Goal: Task Accomplishment & Management: Complete application form

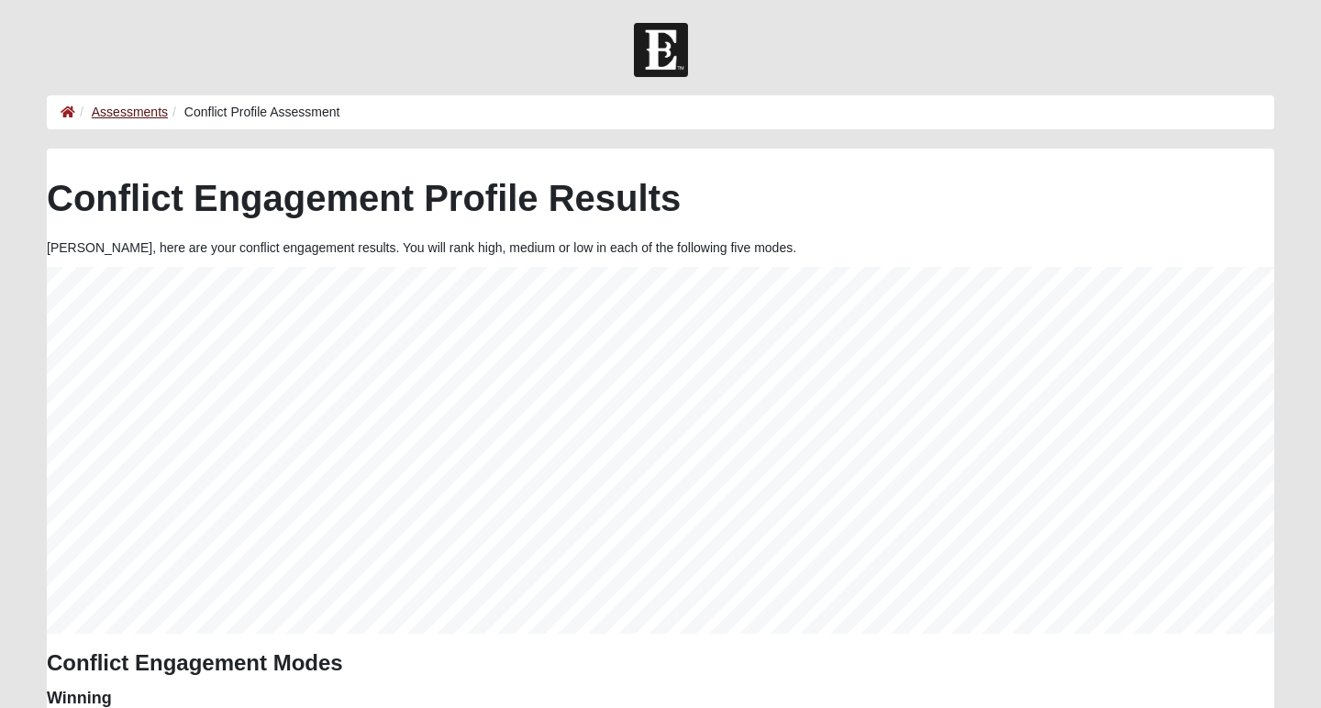
click at [139, 106] on link "Assessments" at bounding box center [130, 112] width 76 height 15
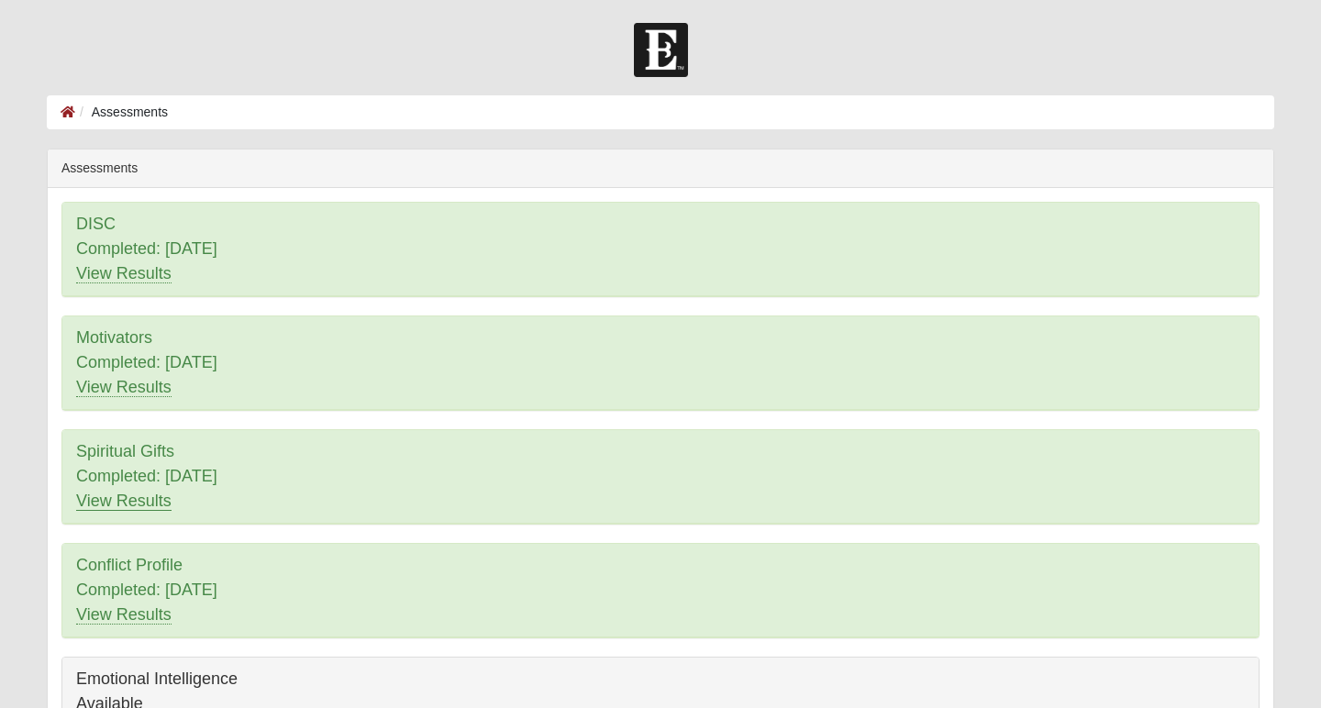
click at [125, 502] on link "View Results" at bounding box center [123, 501] width 95 height 19
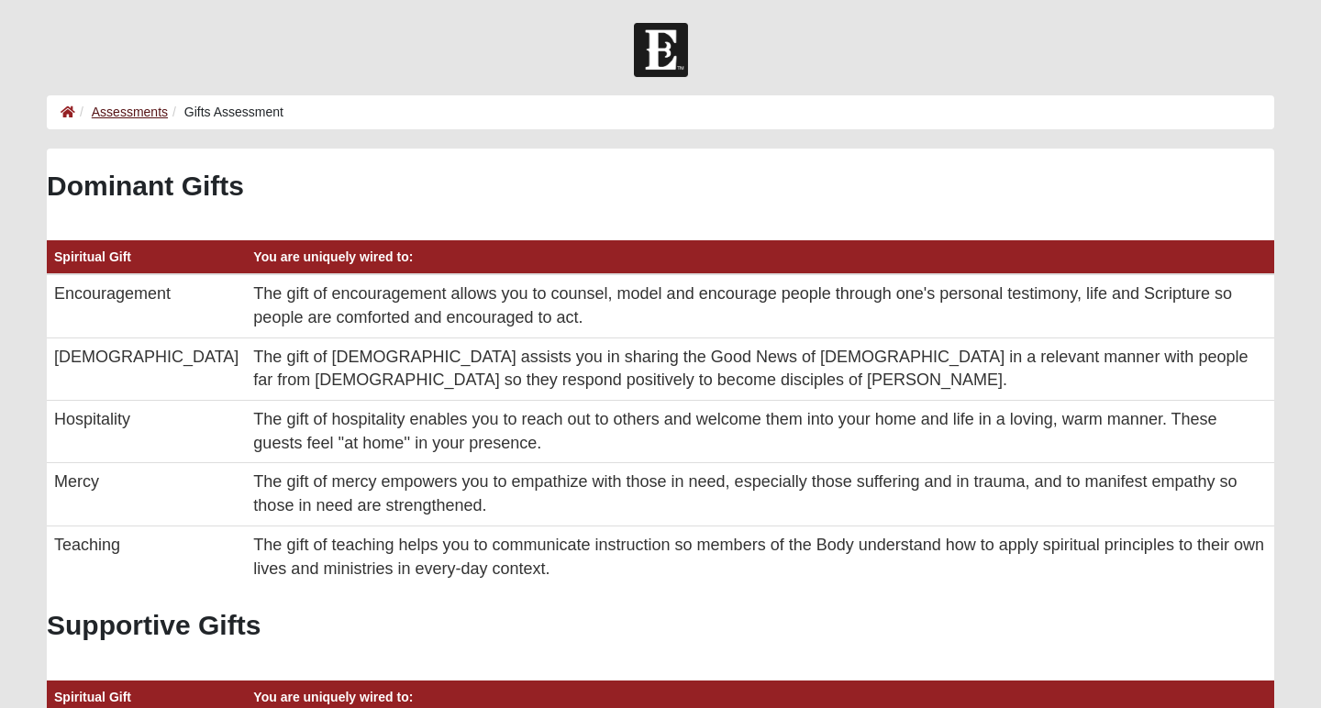
click at [143, 105] on link "Assessments" at bounding box center [130, 112] width 76 height 15
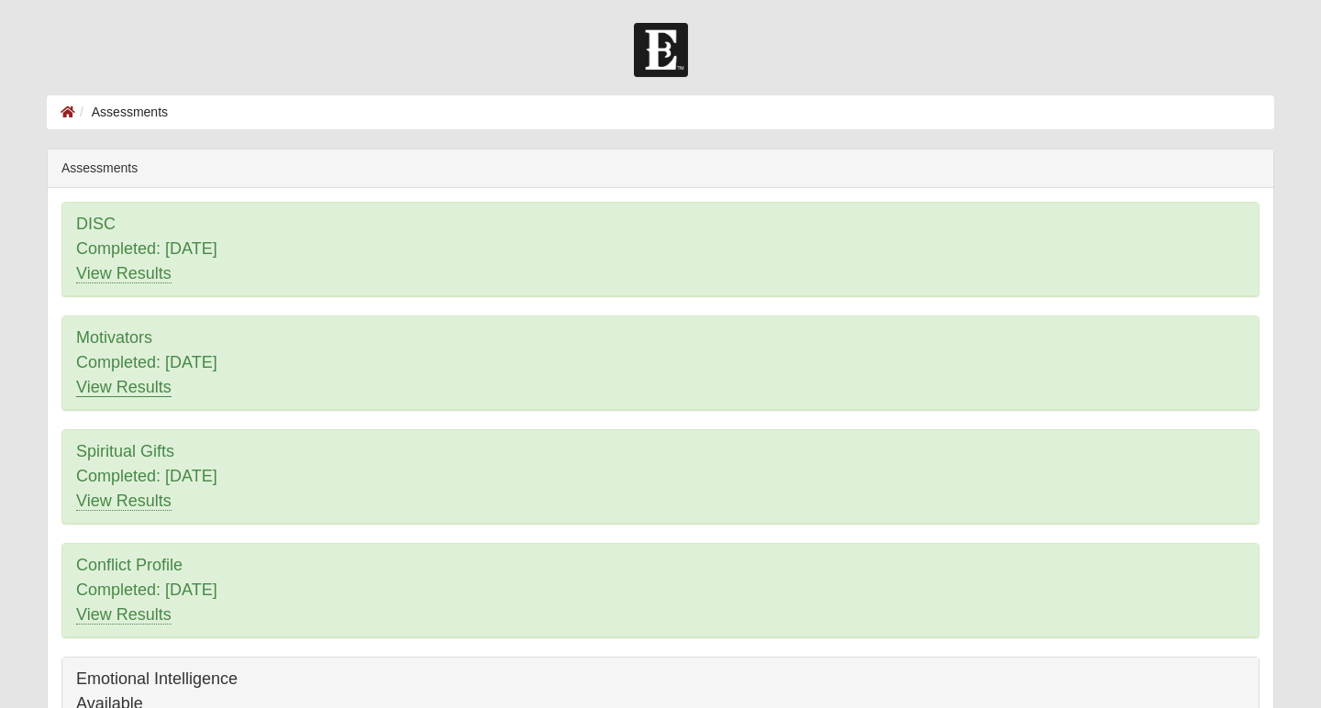
click at [123, 391] on link "View Results" at bounding box center [123, 387] width 95 height 19
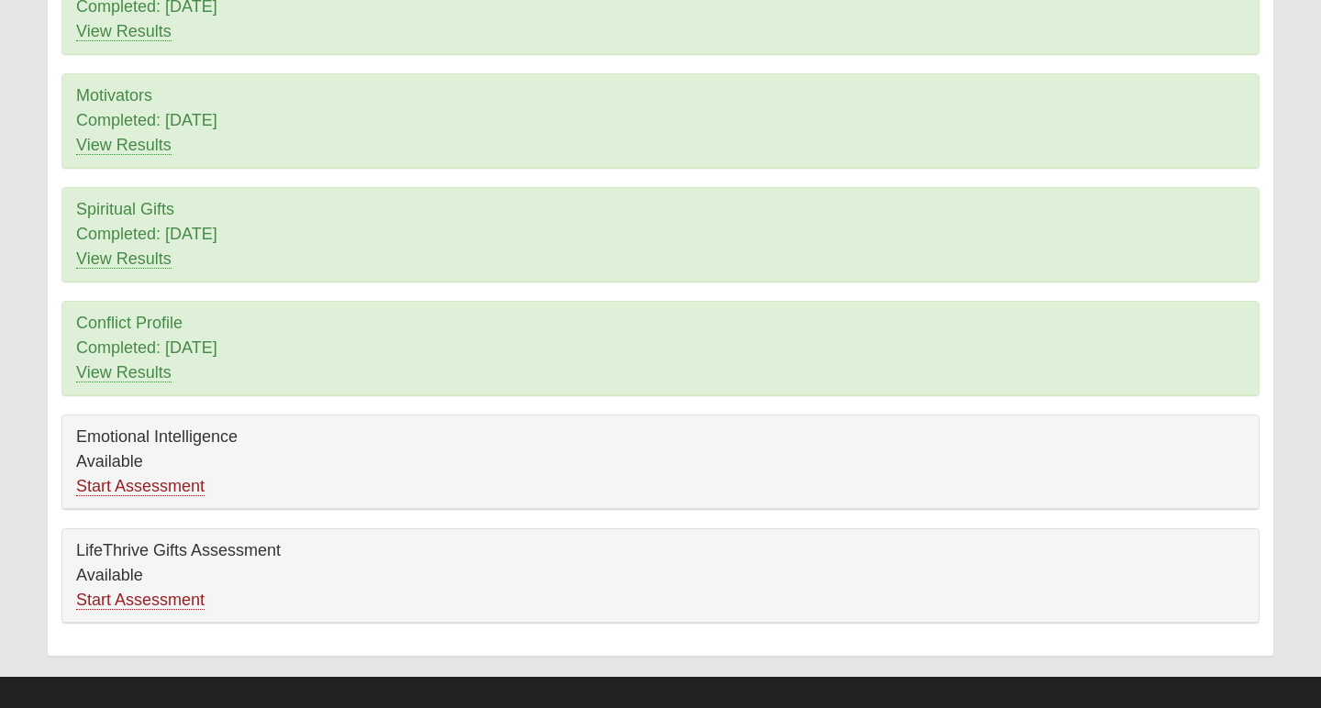
scroll to position [236, 0]
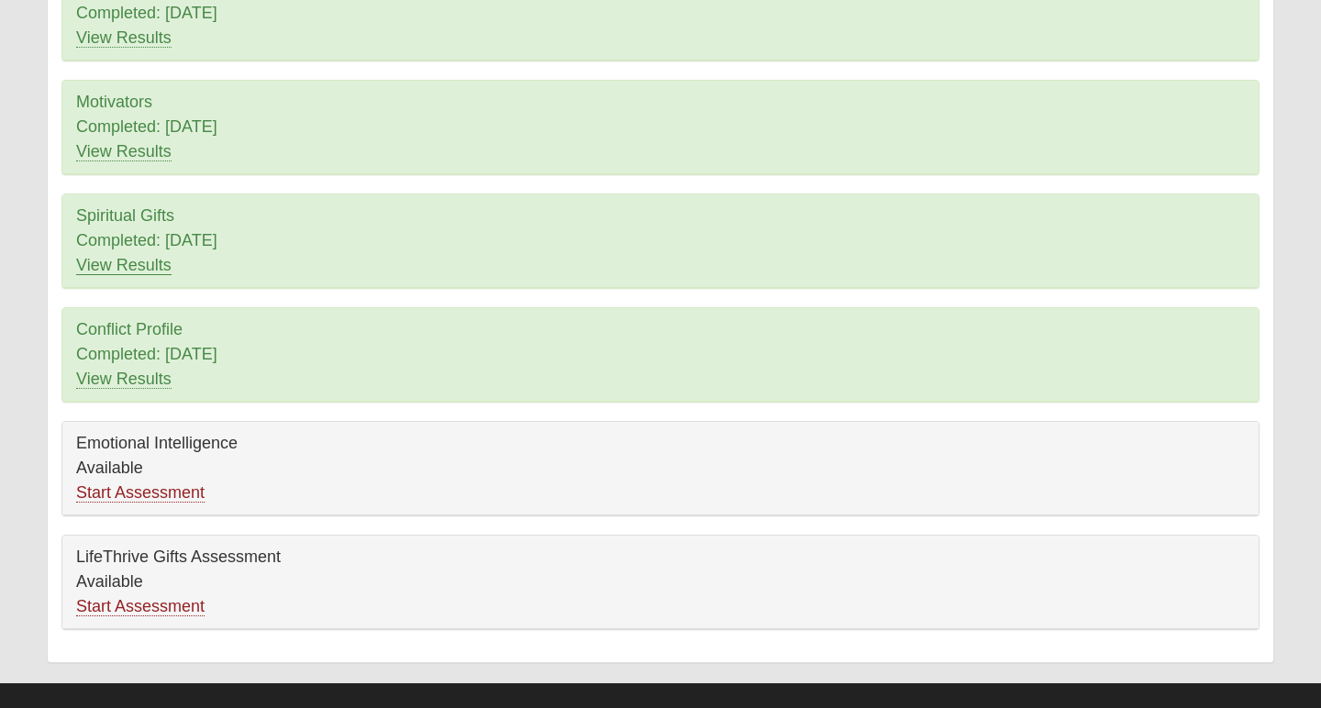
click at [146, 271] on link "View Results" at bounding box center [123, 265] width 95 height 19
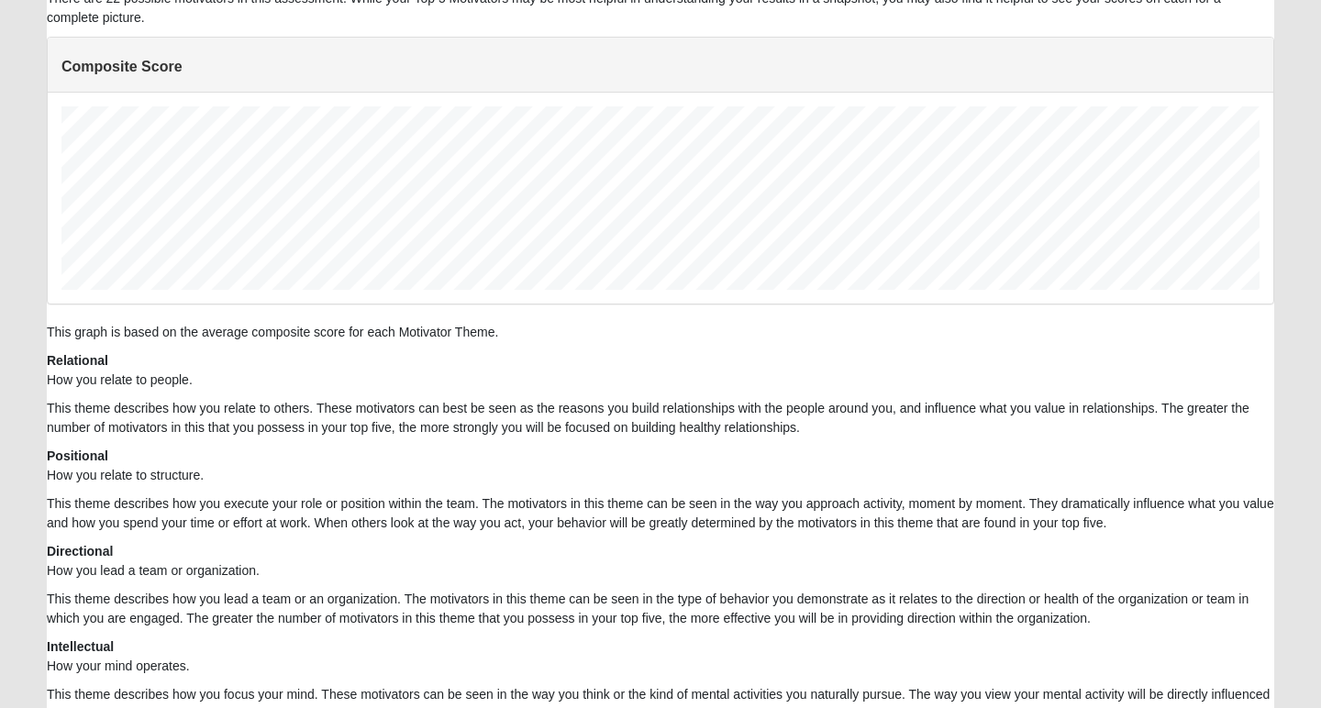
scroll to position [442, 0]
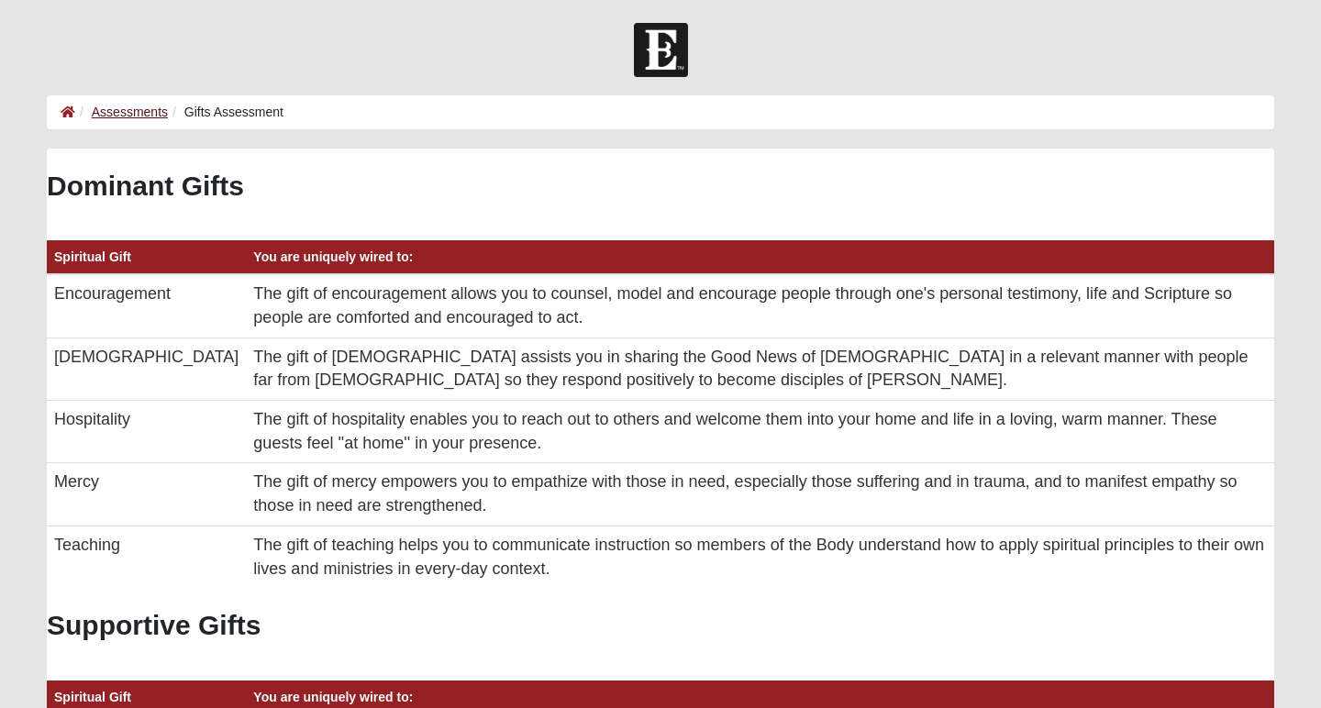
click at [120, 109] on link "Assessments" at bounding box center [130, 112] width 76 height 15
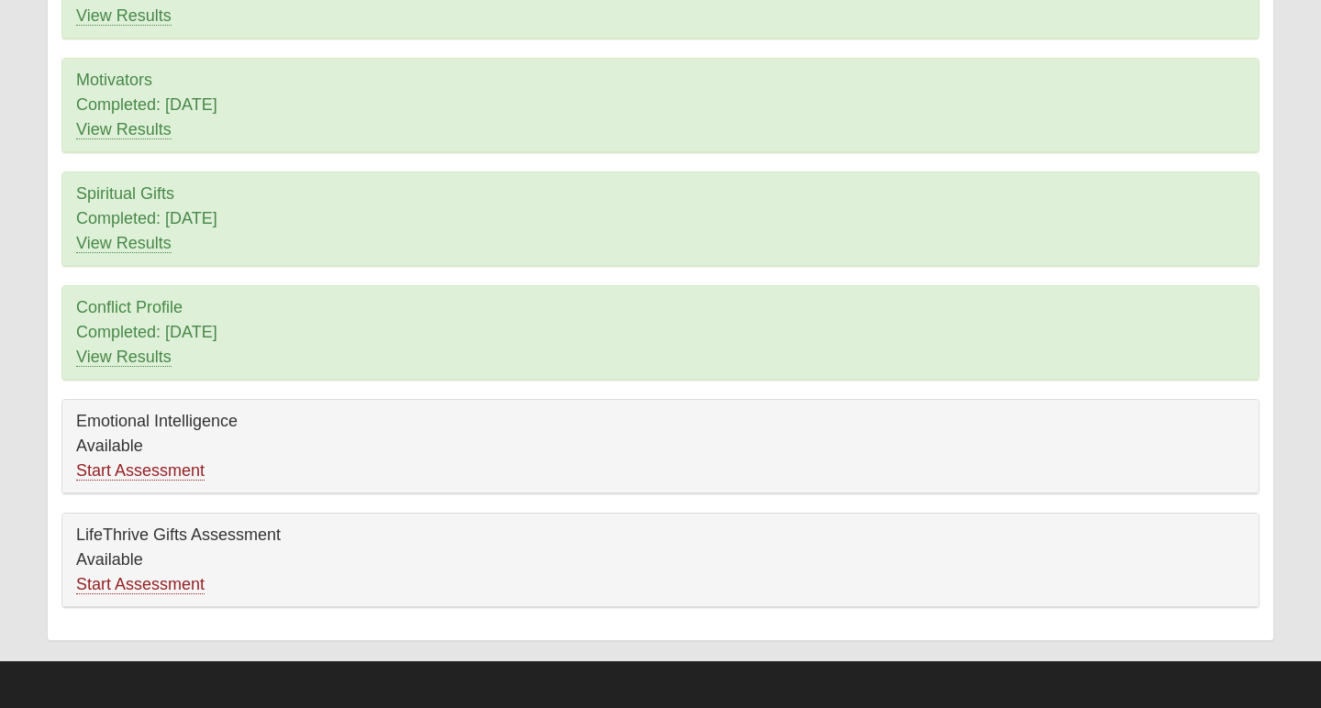
scroll to position [258, 0]
click at [107, 472] on link "Start Assessment" at bounding box center [140, 470] width 128 height 19
click at [128, 472] on link "Start Assessment" at bounding box center [140, 470] width 128 height 19
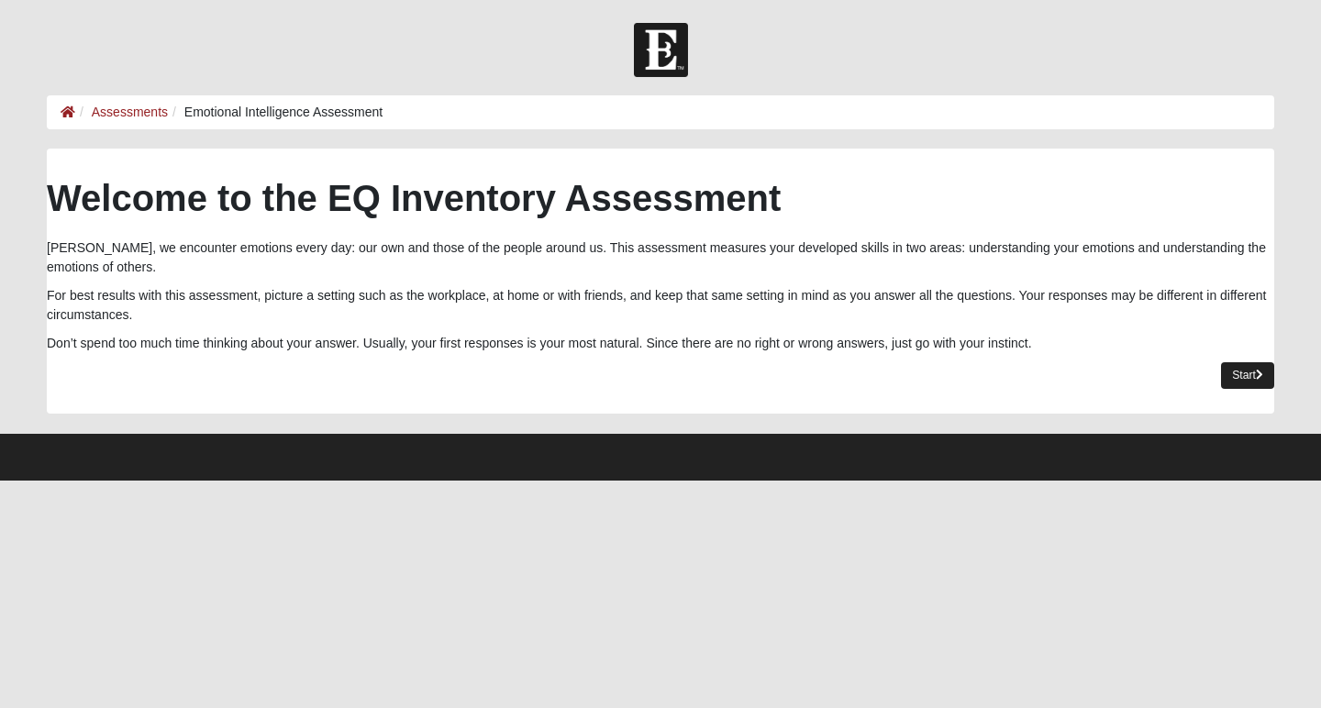
click at [1246, 365] on link "Start" at bounding box center [1247, 375] width 53 height 27
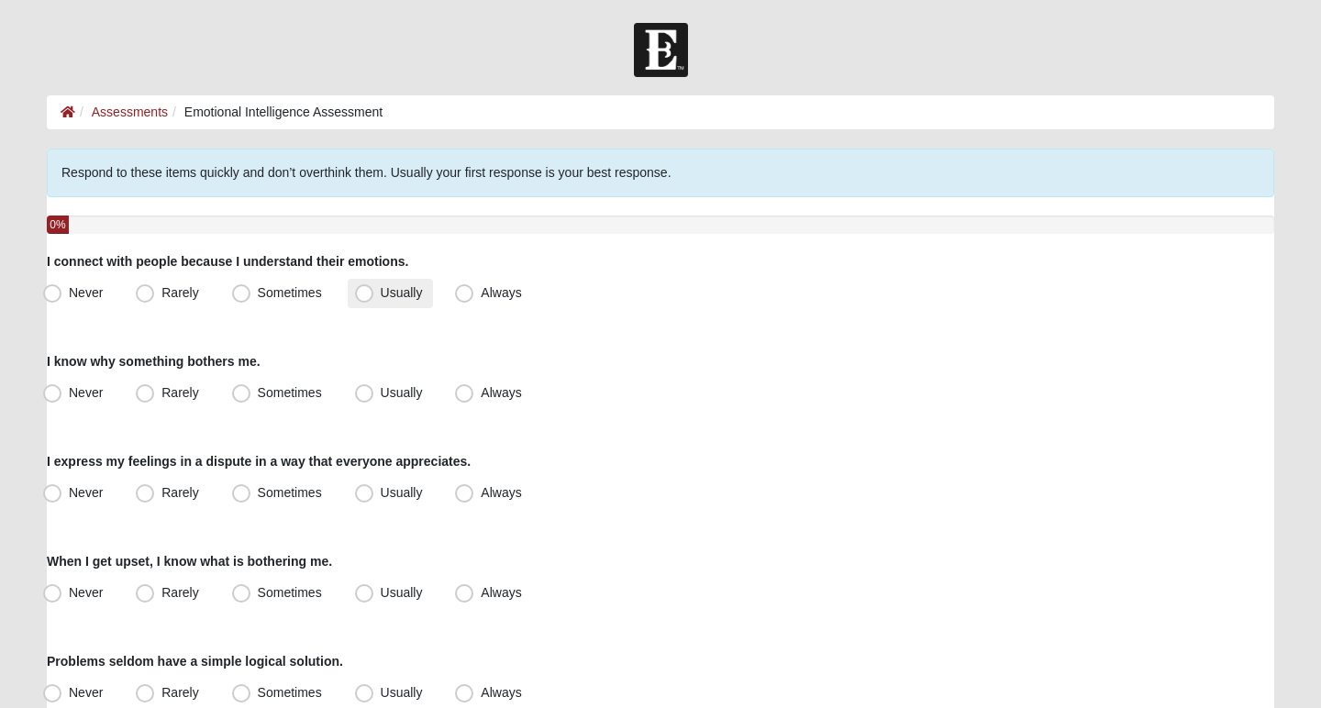
click at [394, 286] on span "Usually" at bounding box center [402, 292] width 42 height 15
click at [374, 287] on input "Usually" at bounding box center [368, 293] width 12 height 12
radio input "true"
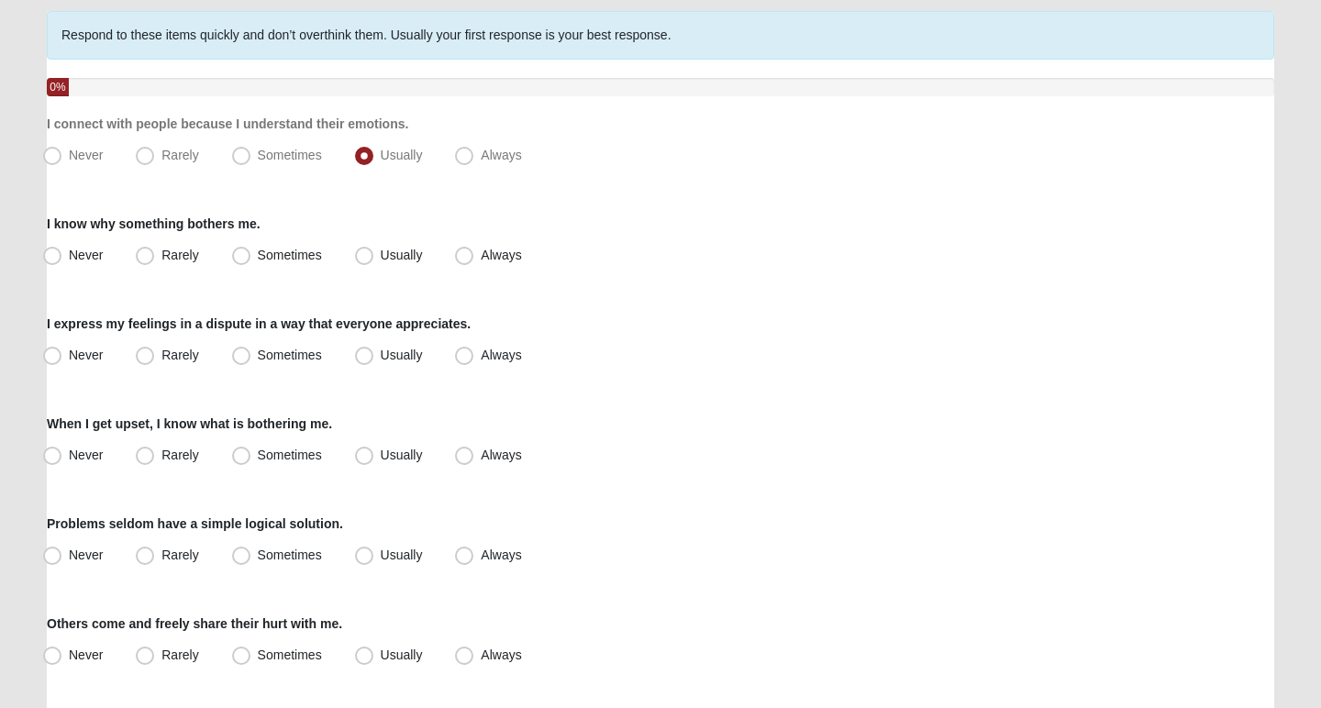
scroll to position [144, 0]
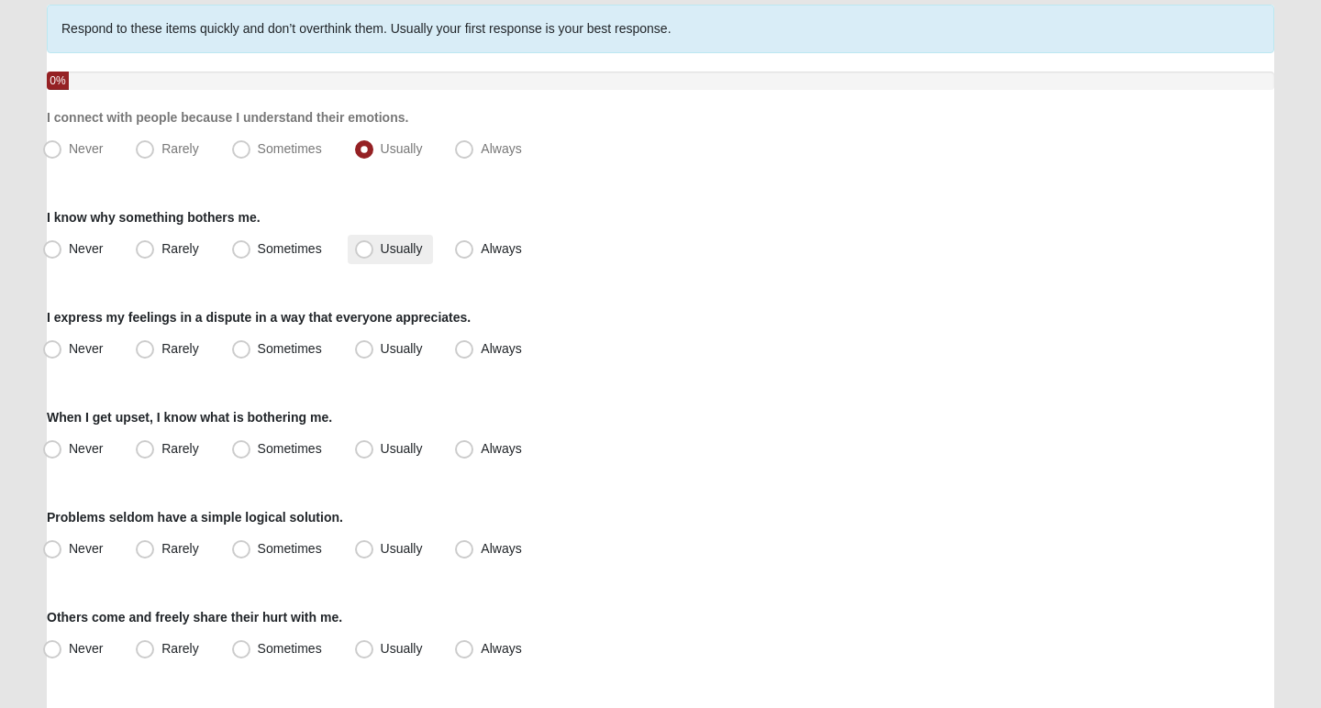
click at [402, 246] on span "Usually" at bounding box center [402, 248] width 42 height 15
click at [374, 246] on input "Usually" at bounding box center [368, 249] width 12 height 12
radio input "true"
click at [282, 350] on span "Sometimes" at bounding box center [290, 348] width 64 height 15
click at [251, 350] on input "Sometimes" at bounding box center [245, 349] width 12 height 12
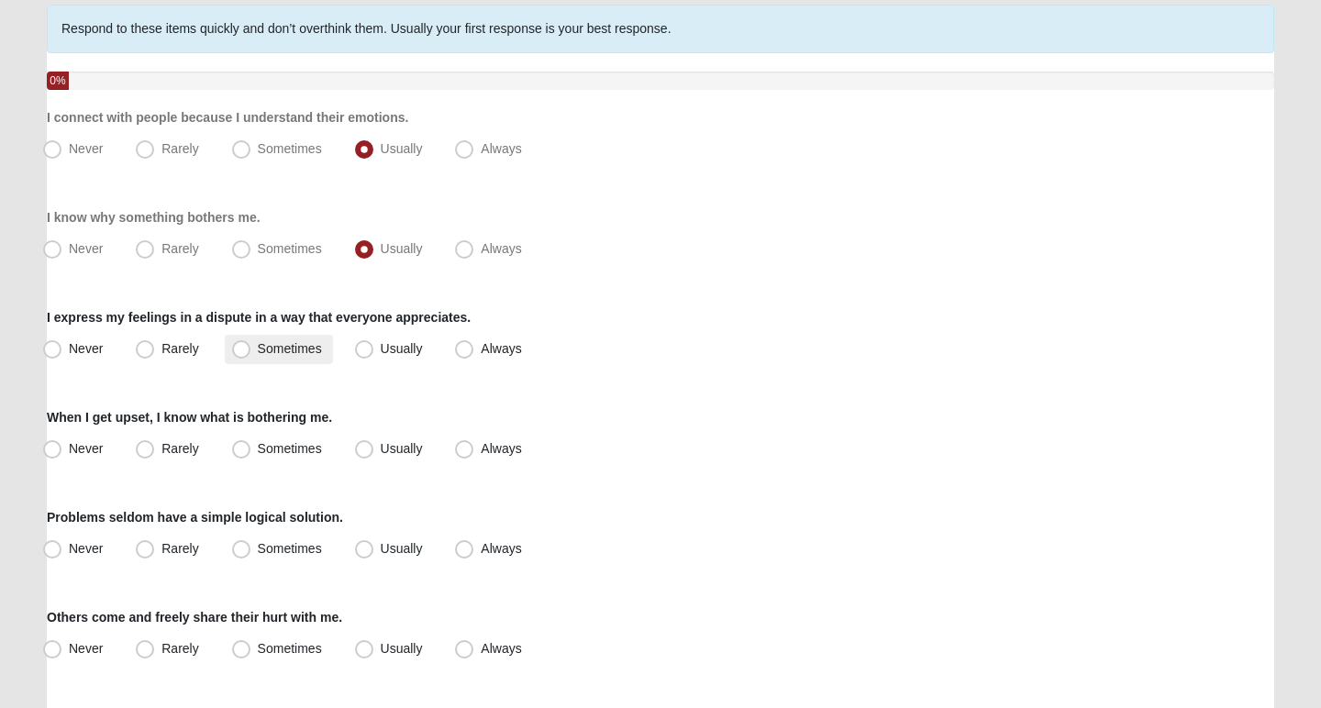
radio input "true"
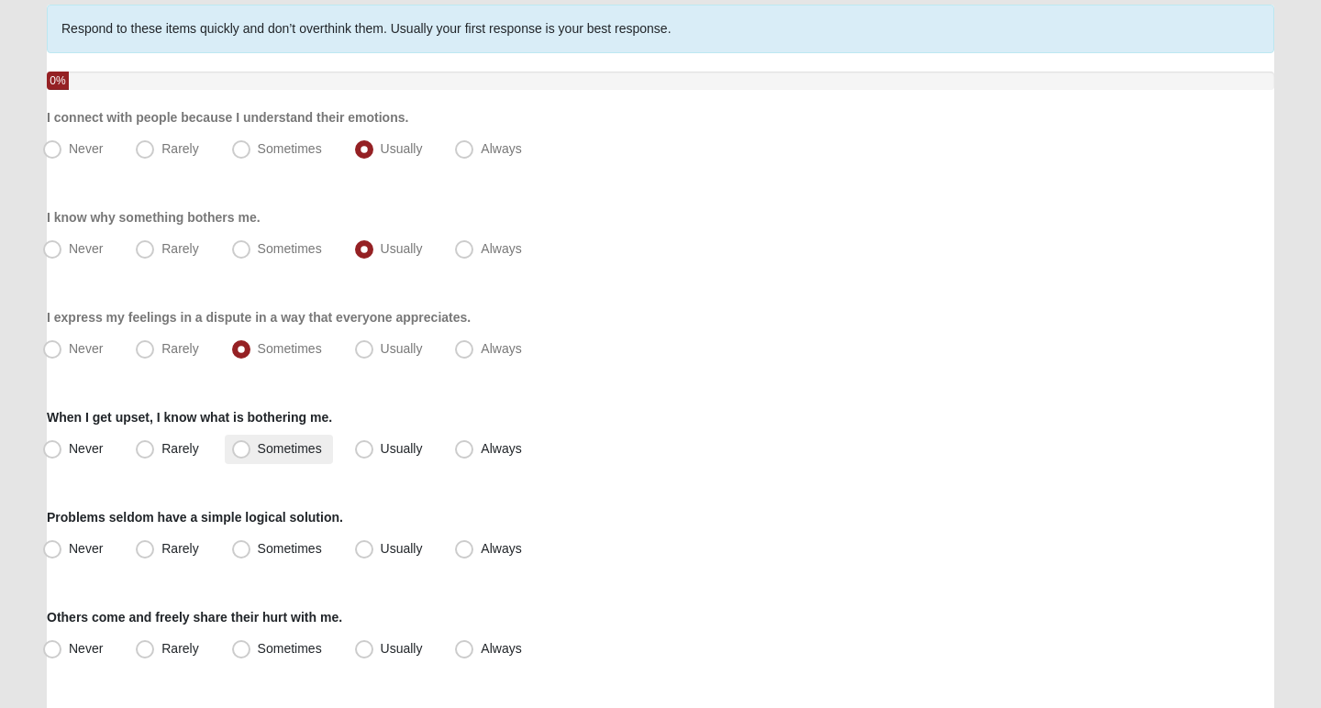
click at [284, 450] on span "Sometimes" at bounding box center [290, 448] width 64 height 15
click at [251, 450] on input "Sometimes" at bounding box center [245, 449] width 12 height 12
radio input "true"
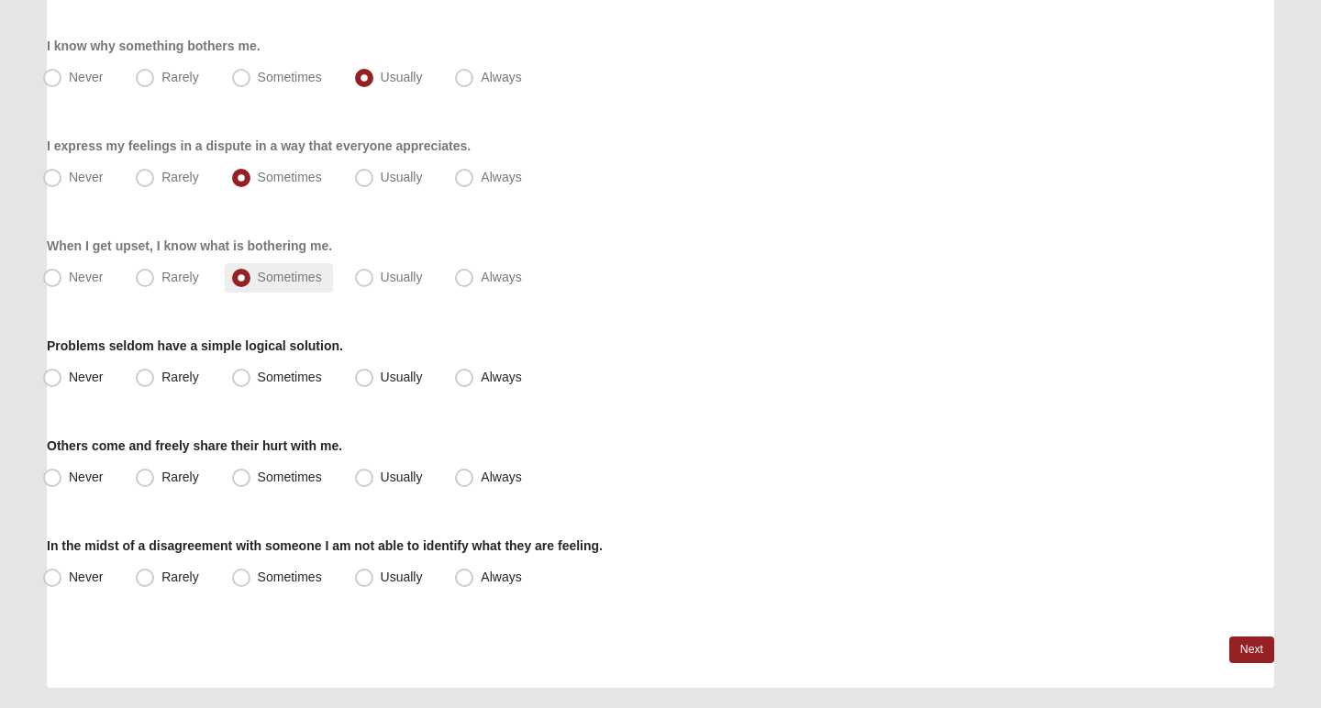
scroll to position [320, 0]
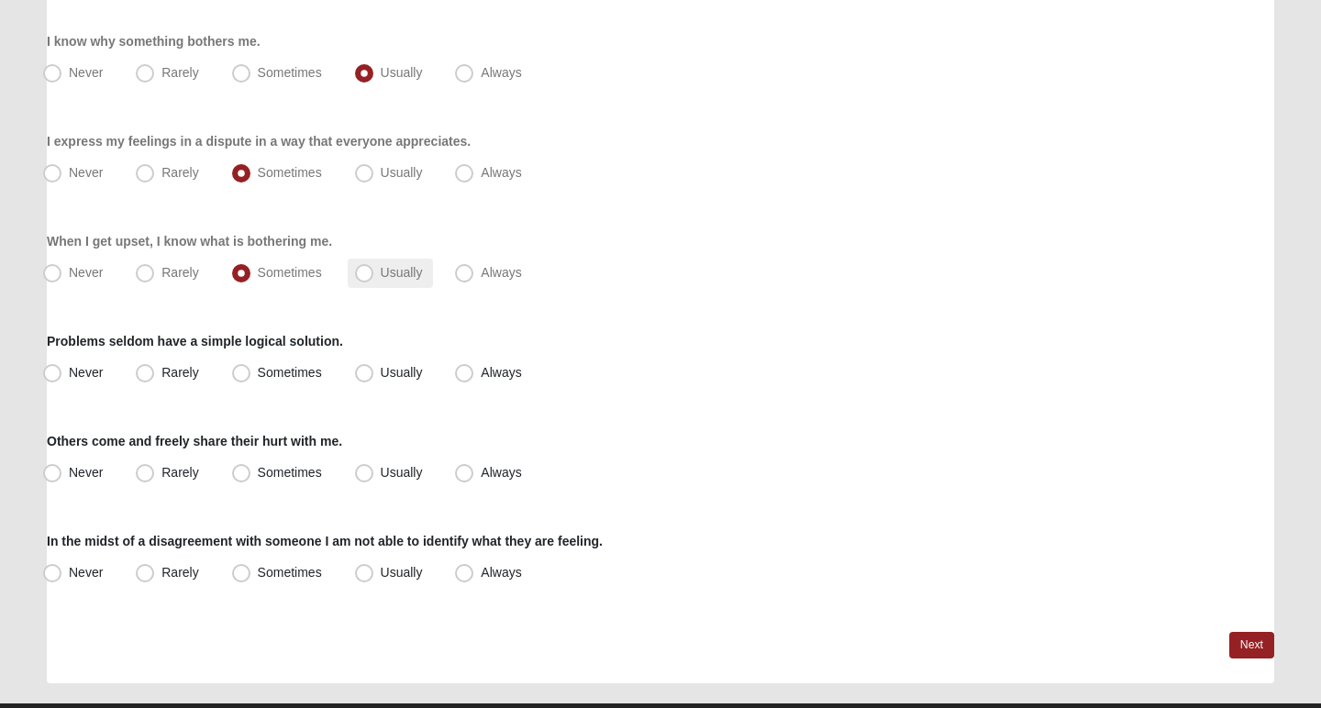
click at [392, 268] on span "Usually" at bounding box center [402, 272] width 42 height 15
click at [374, 268] on input "Usually" at bounding box center [368, 273] width 12 height 12
radio input "true"
click at [395, 374] on span "Usually" at bounding box center [402, 372] width 42 height 15
click at [374, 374] on input "Usually" at bounding box center [368, 373] width 12 height 12
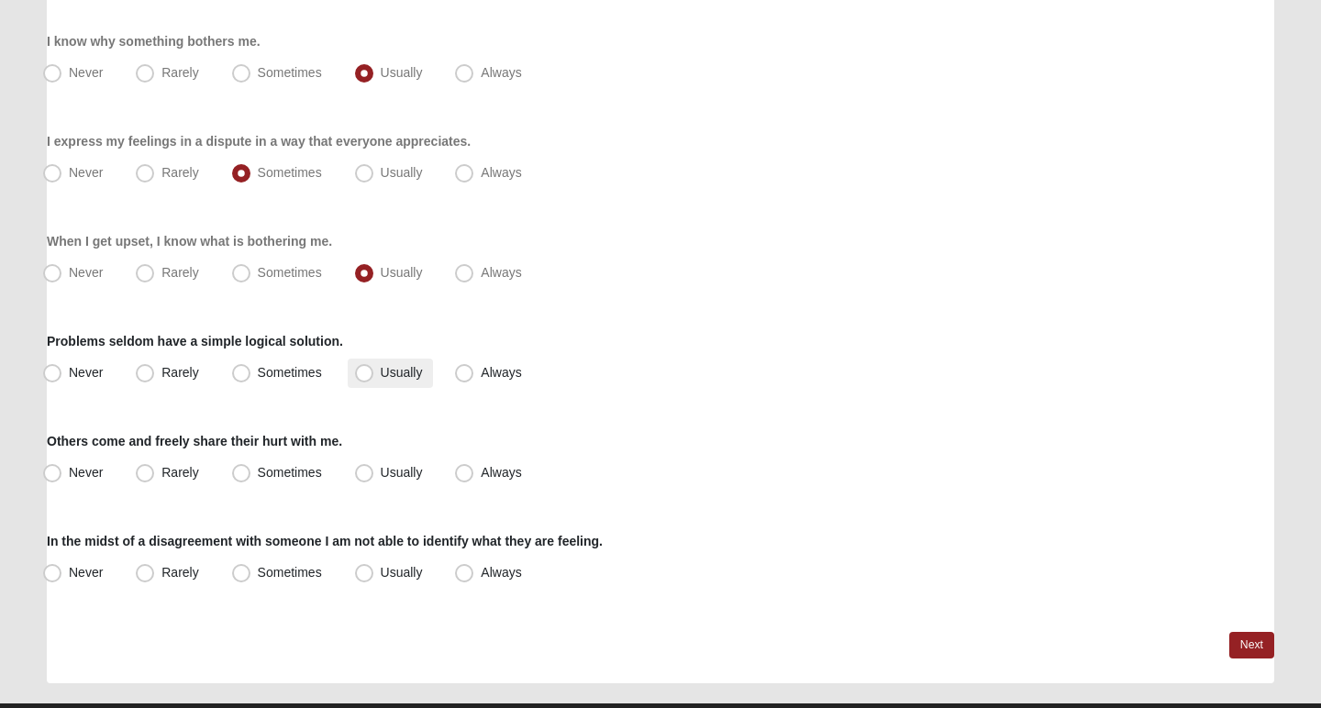
radio input "true"
click at [377, 476] on label "Usually" at bounding box center [391, 473] width 86 height 29
click at [374, 476] on input "Usually" at bounding box center [368, 473] width 12 height 12
radio input "true"
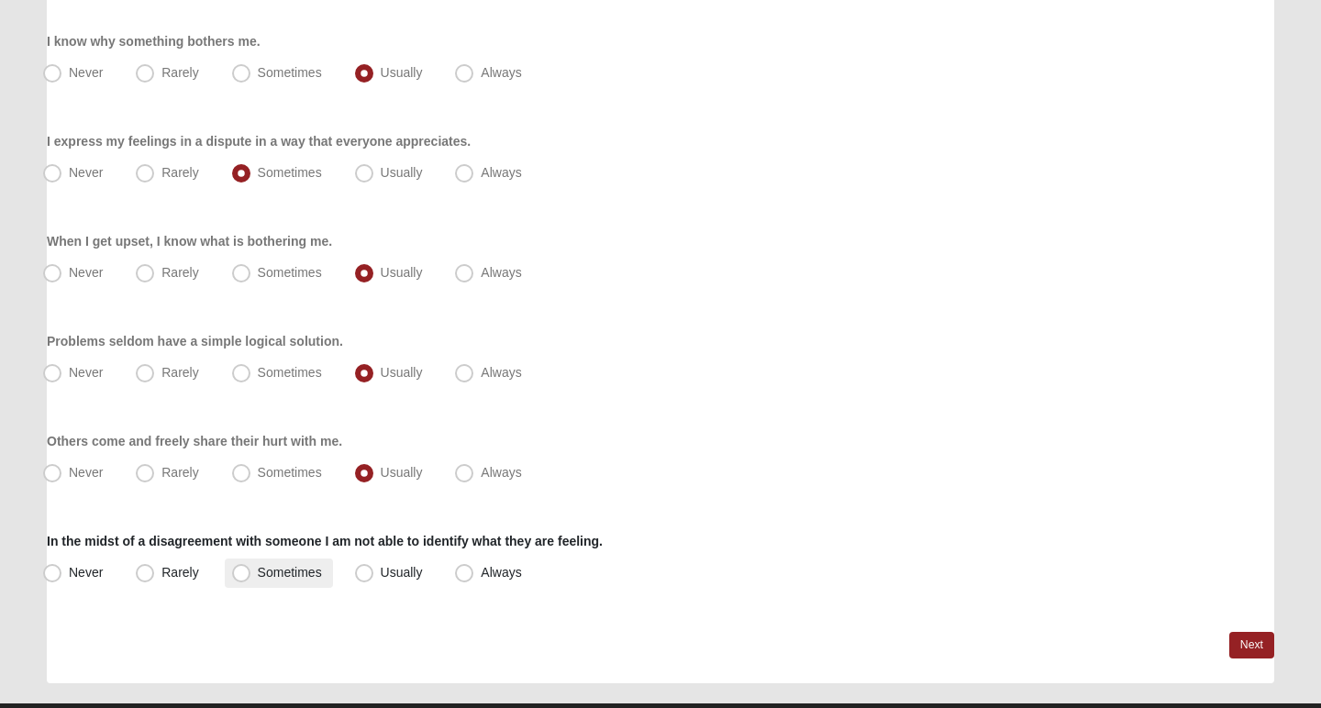
click at [274, 578] on span "Sometimes" at bounding box center [290, 572] width 64 height 15
click at [251, 578] on input "Sometimes" at bounding box center [245, 573] width 12 height 12
radio input "true"
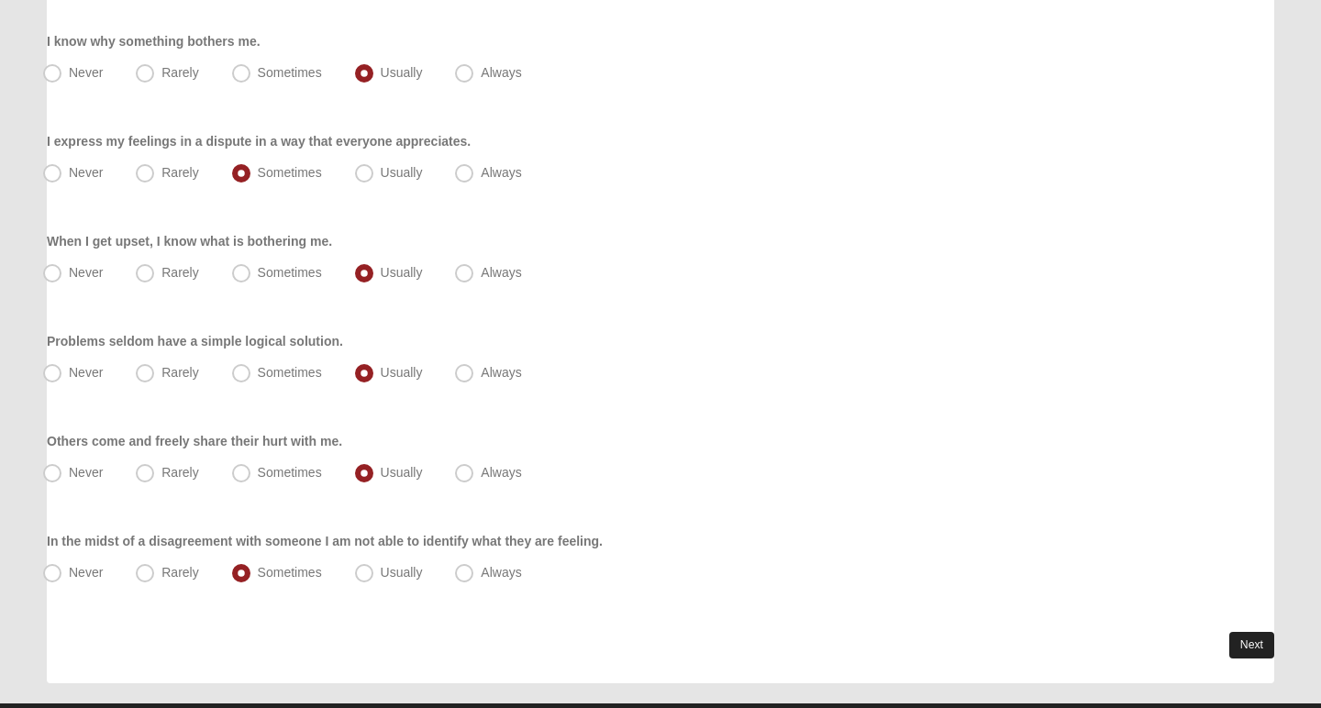
click at [1241, 644] on link "Next" at bounding box center [1251, 645] width 45 height 27
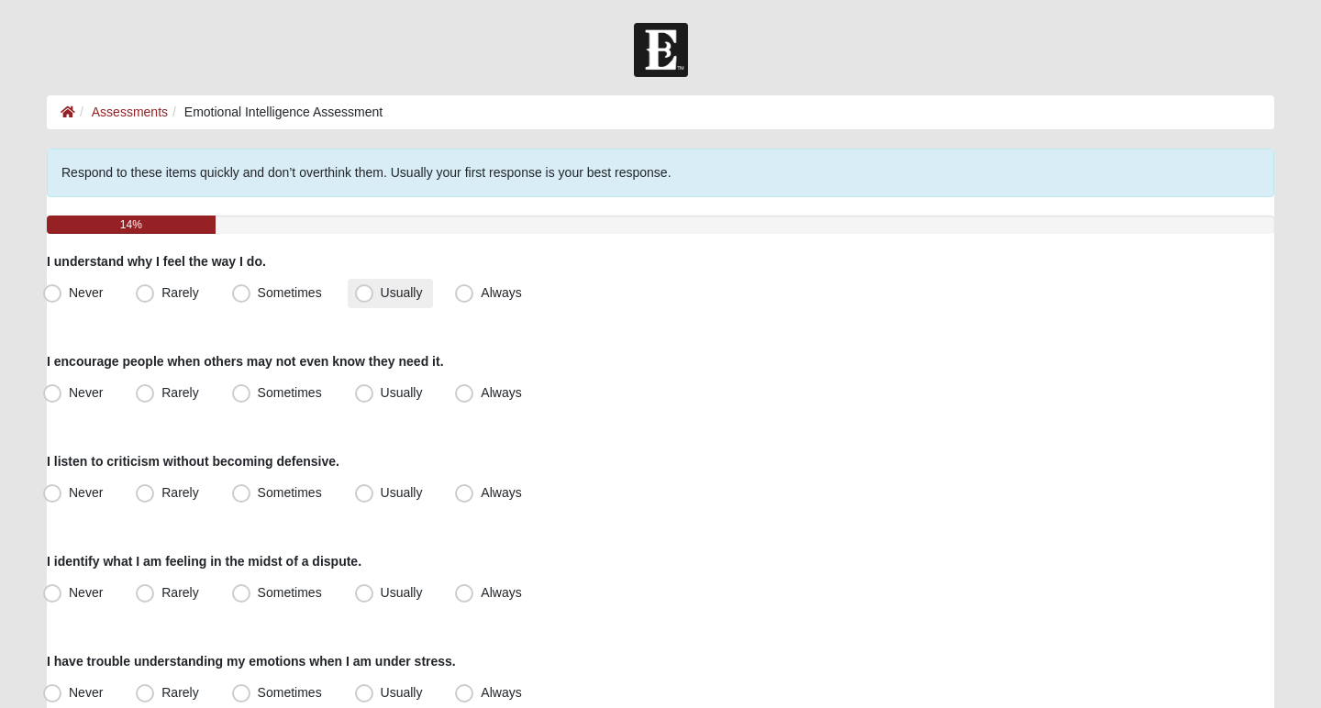
click at [389, 300] on label "Usually" at bounding box center [391, 293] width 86 height 29
click at [374, 299] on input "Usually" at bounding box center [368, 293] width 12 height 12
radio input "true"
click at [497, 399] on span "Always" at bounding box center [501, 392] width 40 height 15
click at [474, 399] on input "Always" at bounding box center [468, 393] width 12 height 12
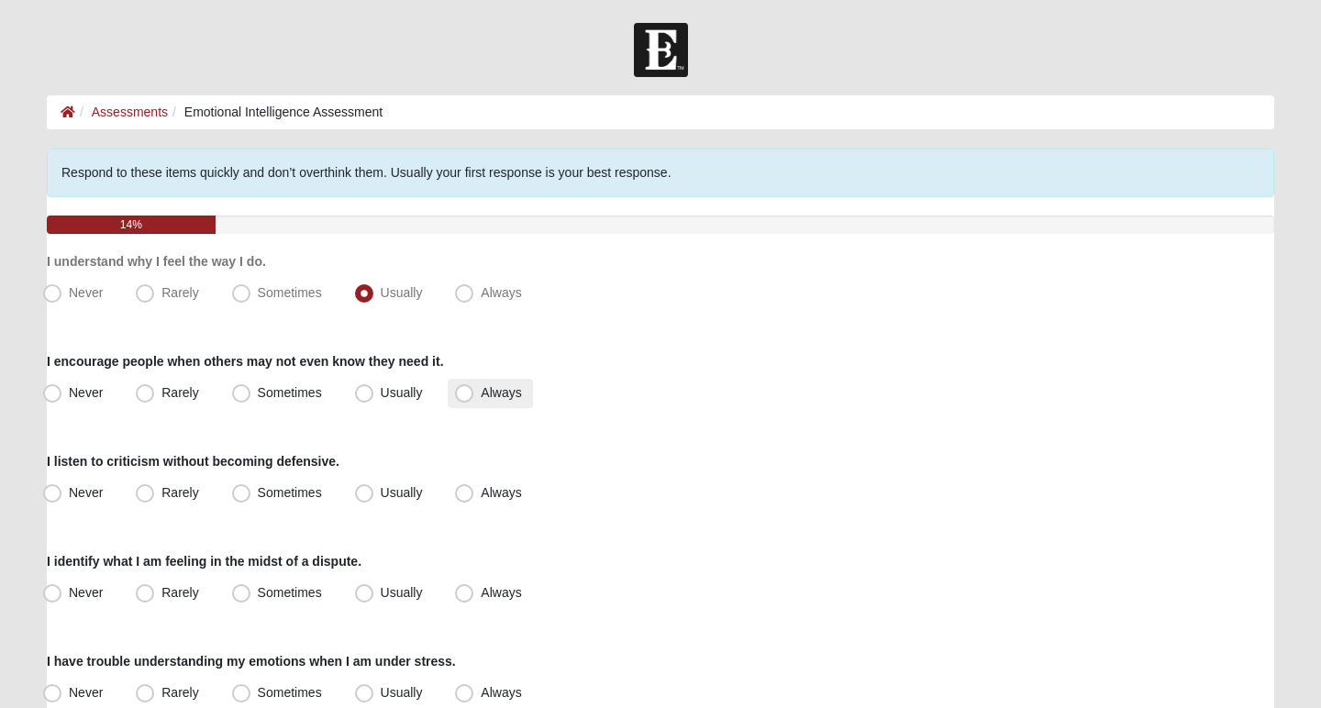
radio input "true"
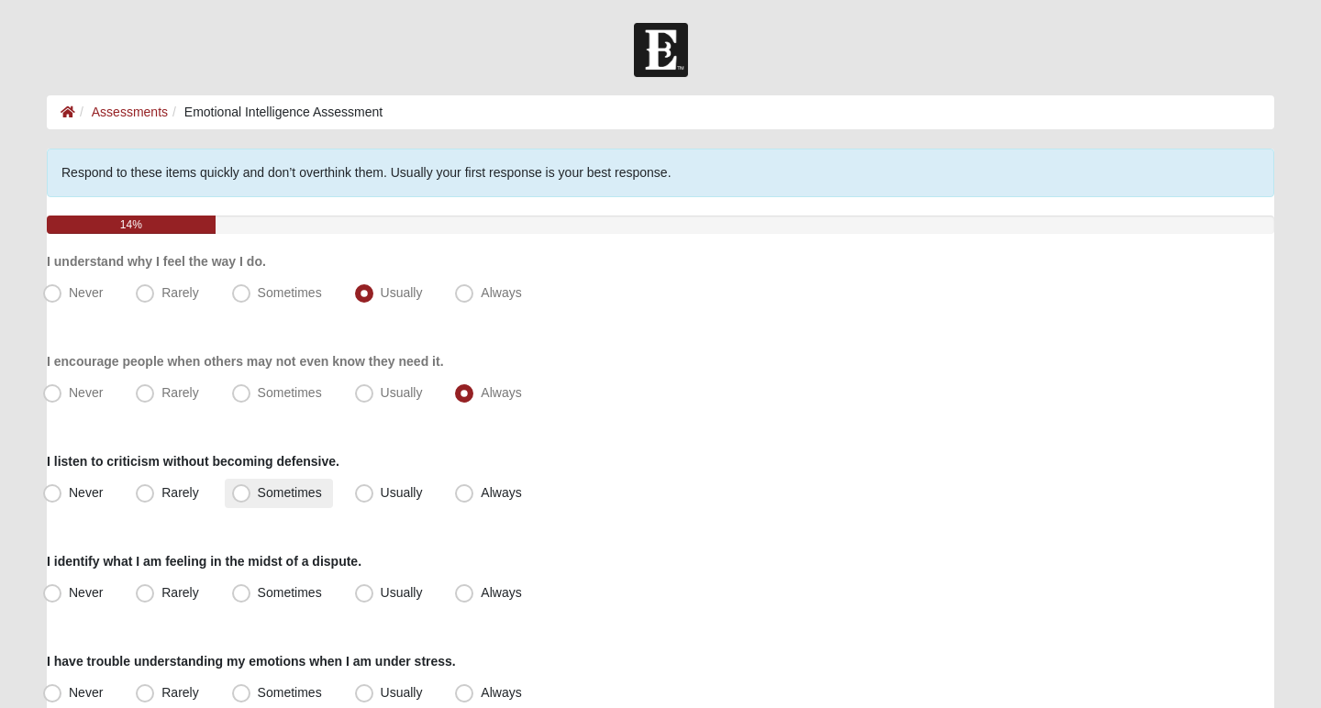
click at [278, 495] on span "Sometimes" at bounding box center [290, 492] width 64 height 15
click at [251, 495] on input "Sometimes" at bounding box center [245, 493] width 12 height 12
radio input "true"
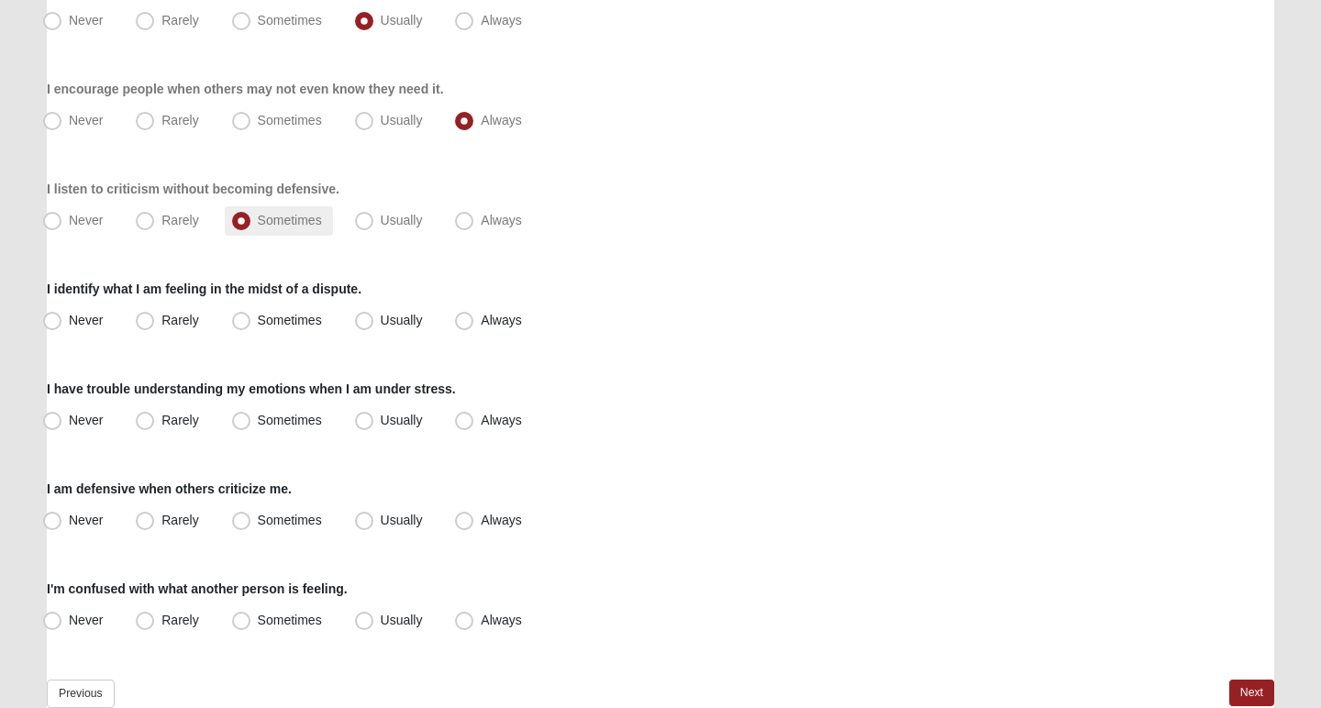
scroll to position [277, 0]
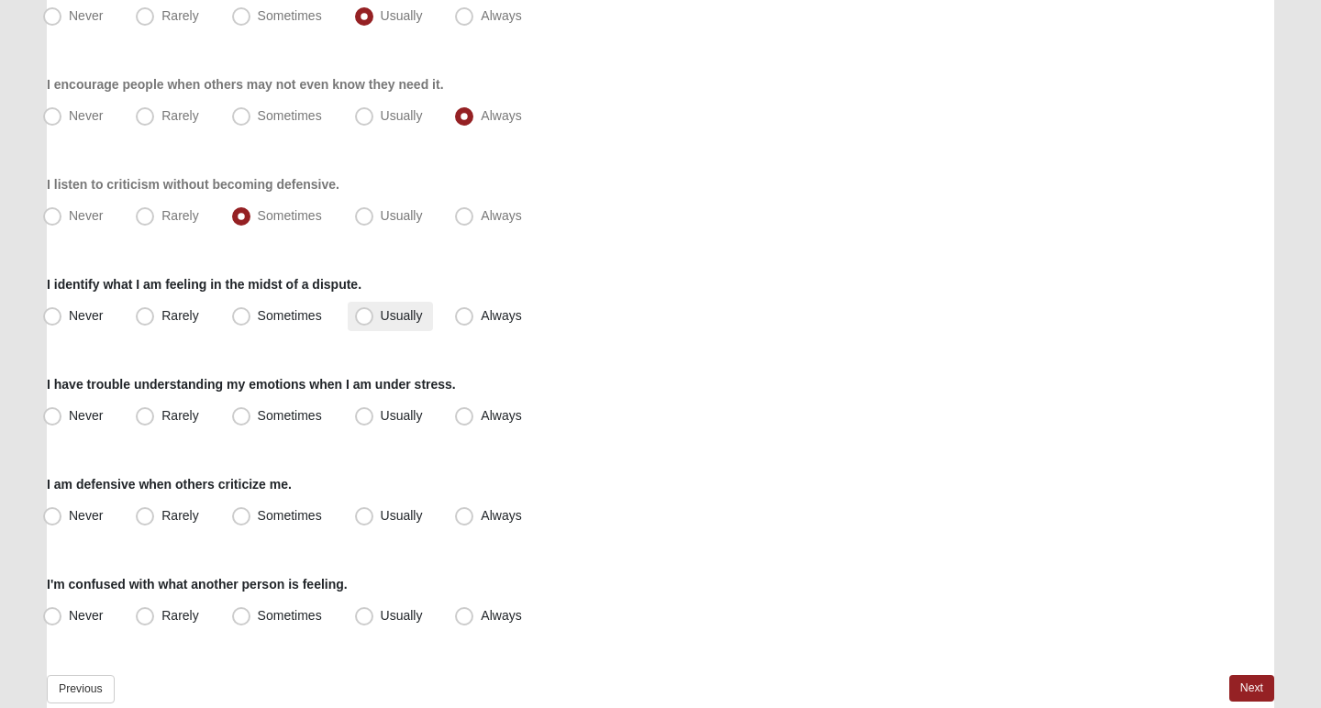
click at [381, 323] on span "Usually" at bounding box center [402, 315] width 42 height 15
click at [362, 322] on input "Usually" at bounding box center [368, 316] width 12 height 12
radio input "true"
click at [155, 416] on label "Rarely" at bounding box center [168, 416] width 81 height 29
click at [155, 416] on input "Rarely" at bounding box center [149, 416] width 12 height 12
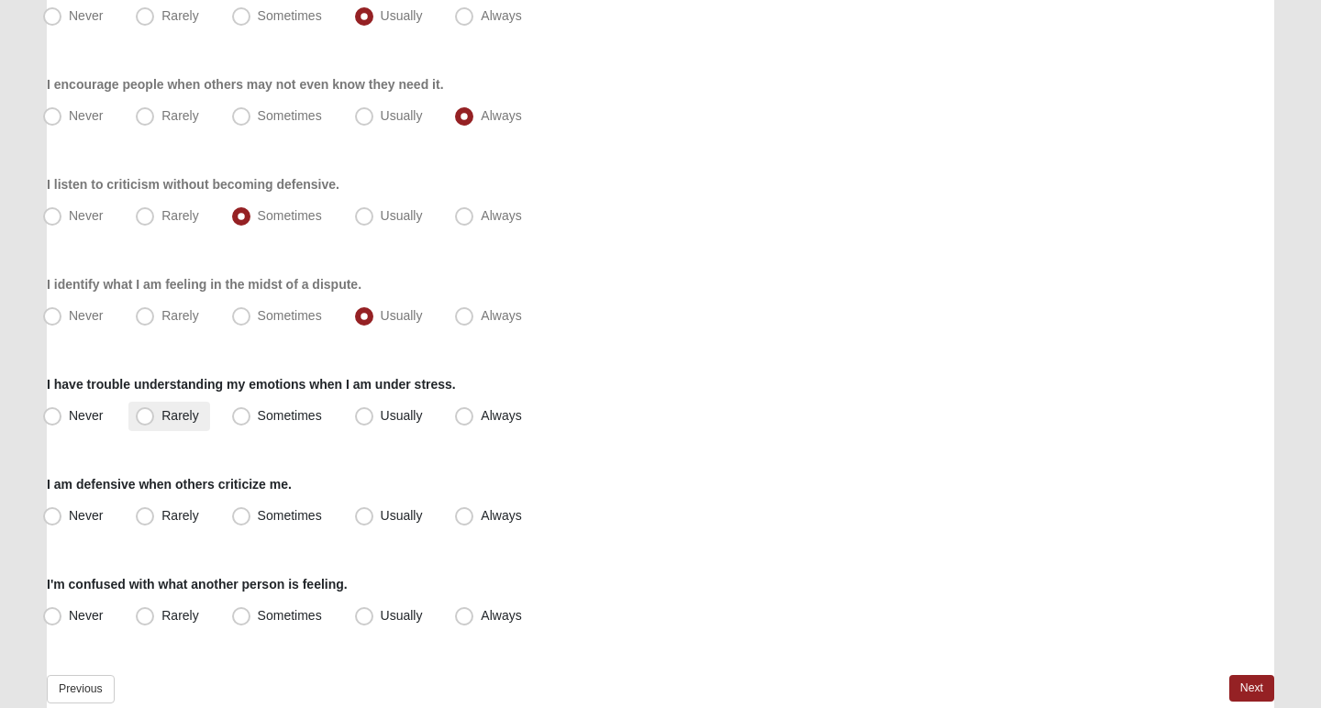
radio input "true"
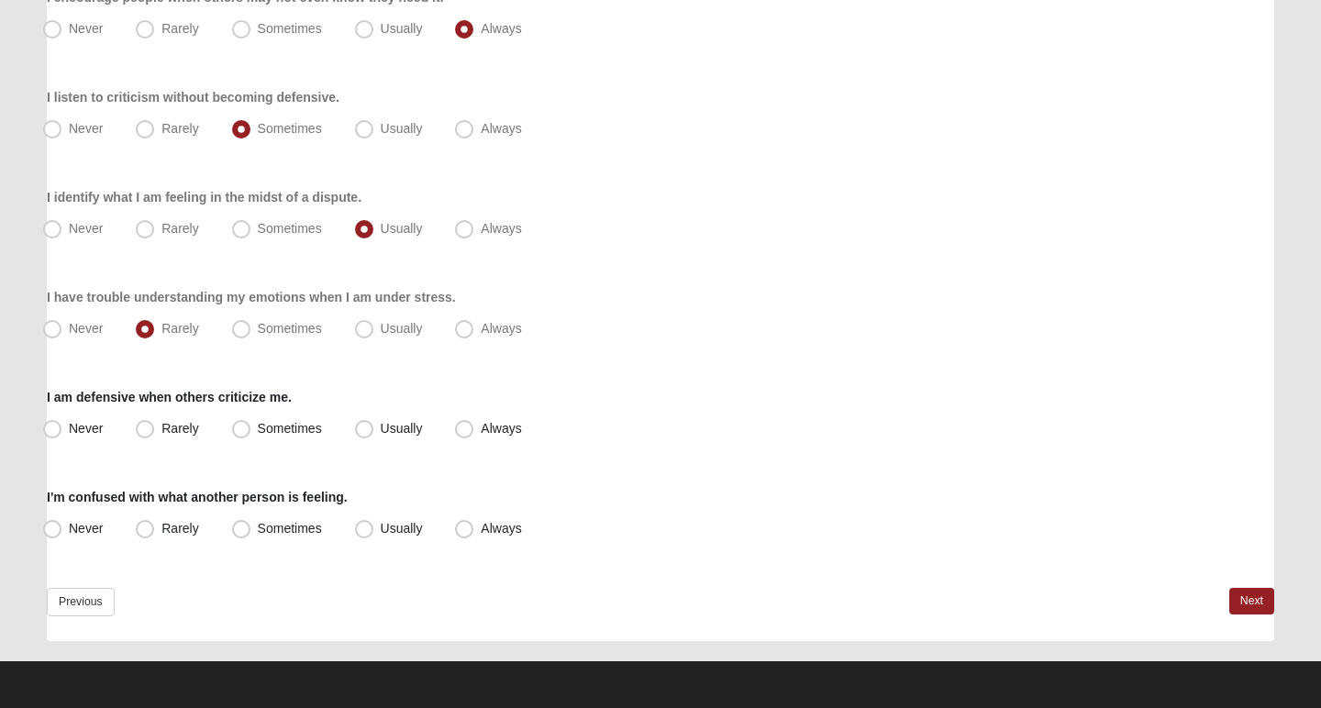
scroll to position [364, 0]
click at [406, 433] on span "Usually" at bounding box center [402, 428] width 42 height 15
click at [374, 433] on input "Usually" at bounding box center [368, 429] width 12 height 12
radio input "true"
click at [283, 523] on span "Sometimes" at bounding box center [290, 528] width 64 height 15
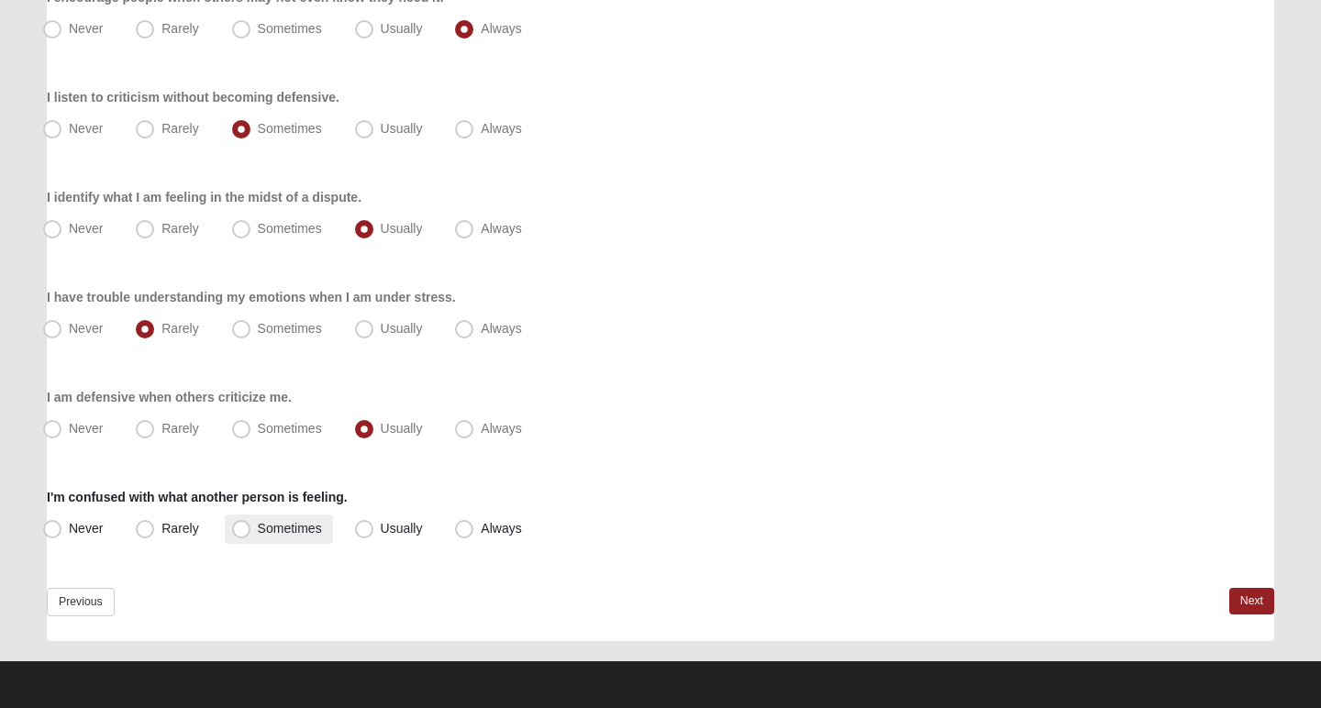
click at [251, 523] on input "Sometimes" at bounding box center [245, 529] width 12 height 12
radio input "true"
click at [1239, 604] on link "Next" at bounding box center [1251, 601] width 45 height 27
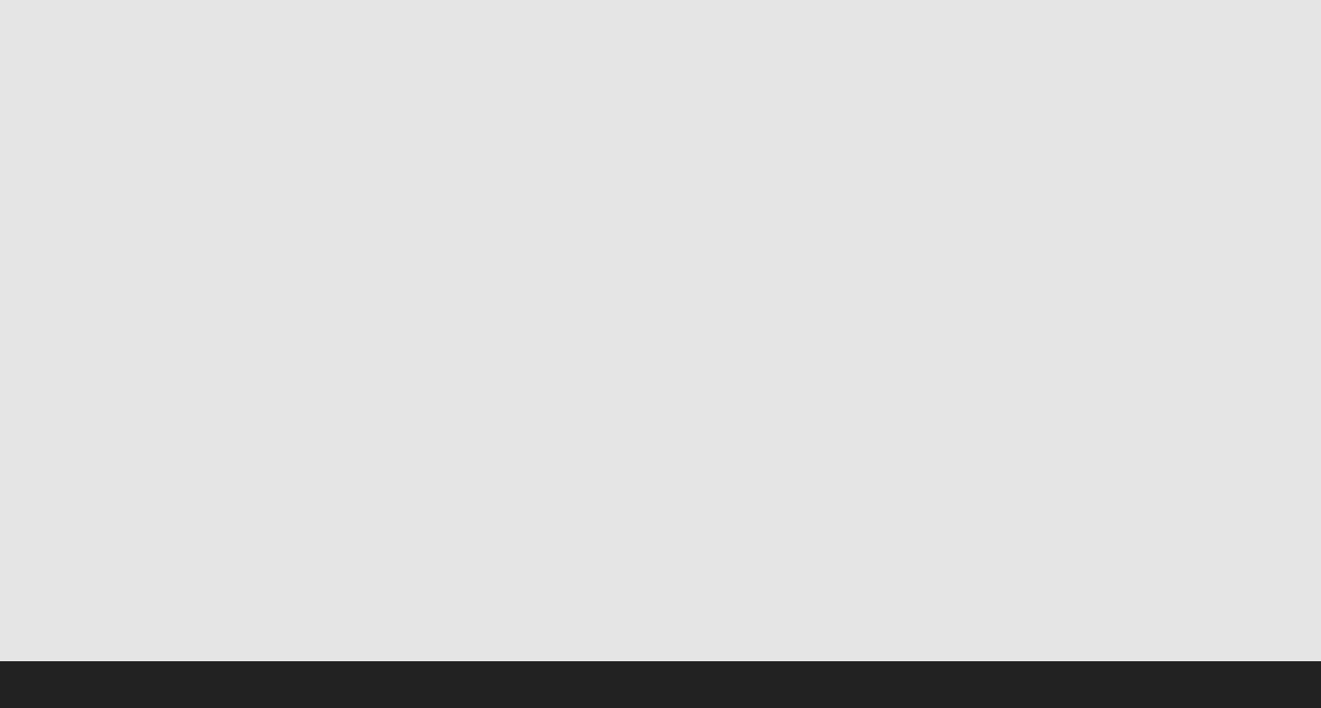
scroll to position [0, 0]
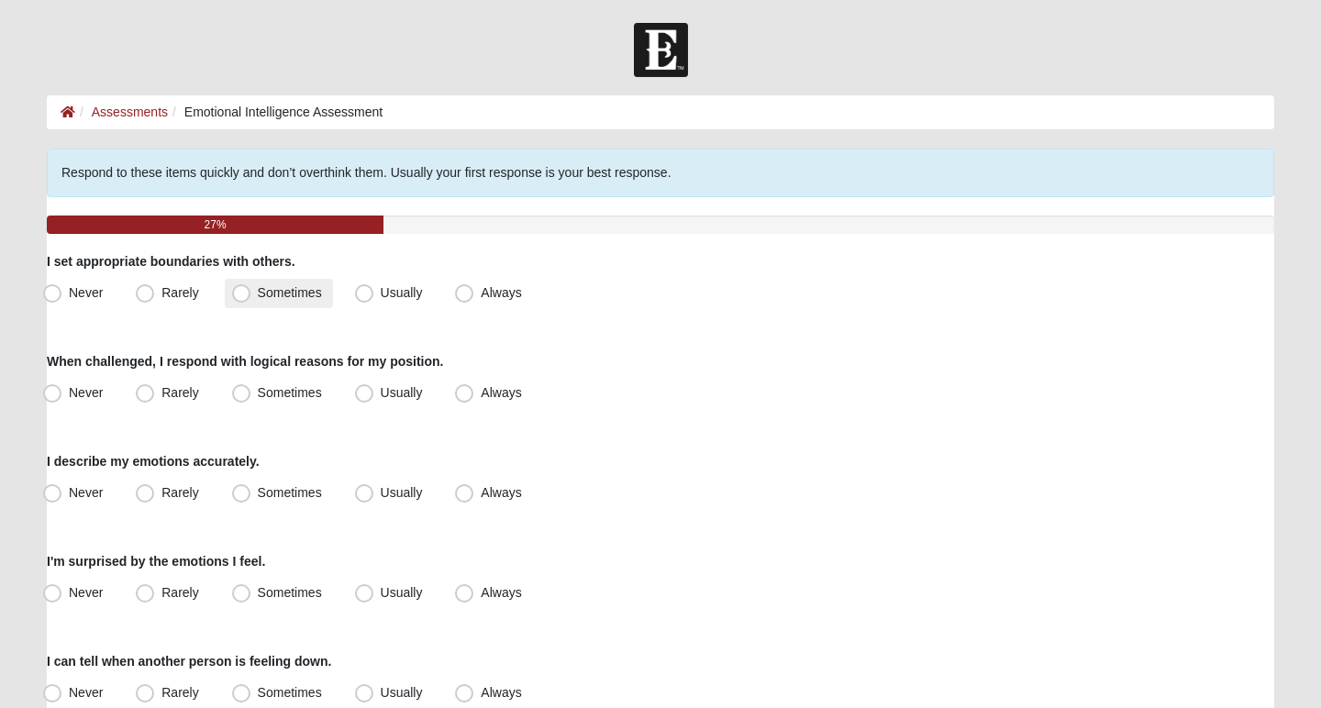
click at [258, 292] on span "Sometimes" at bounding box center [290, 292] width 64 height 15
click at [251, 292] on input "Sometimes" at bounding box center [245, 293] width 12 height 12
radio input "true"
click at [478, 394] on label "Always" at bounding box center [490, 393] width 84 height 29
click at [474, 394] on input "Always" at bounding box center [468, 393] width 12 height 12
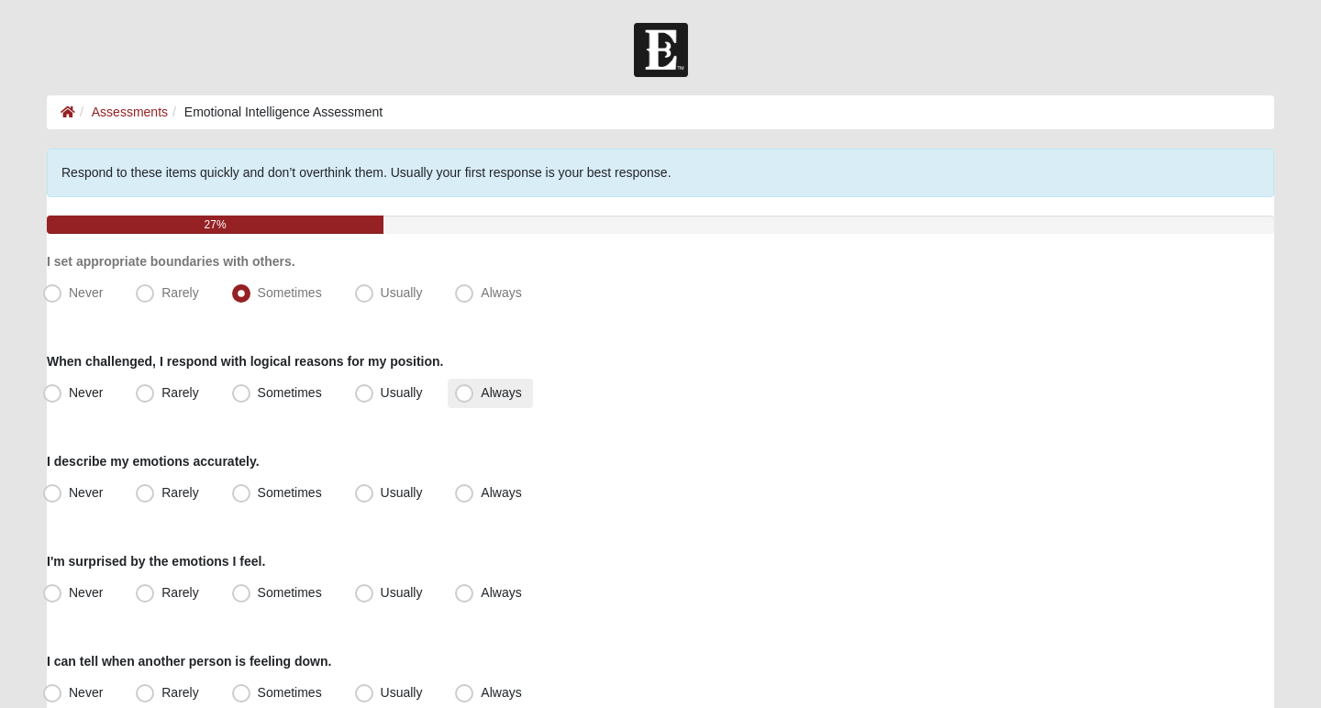
radio input "true"
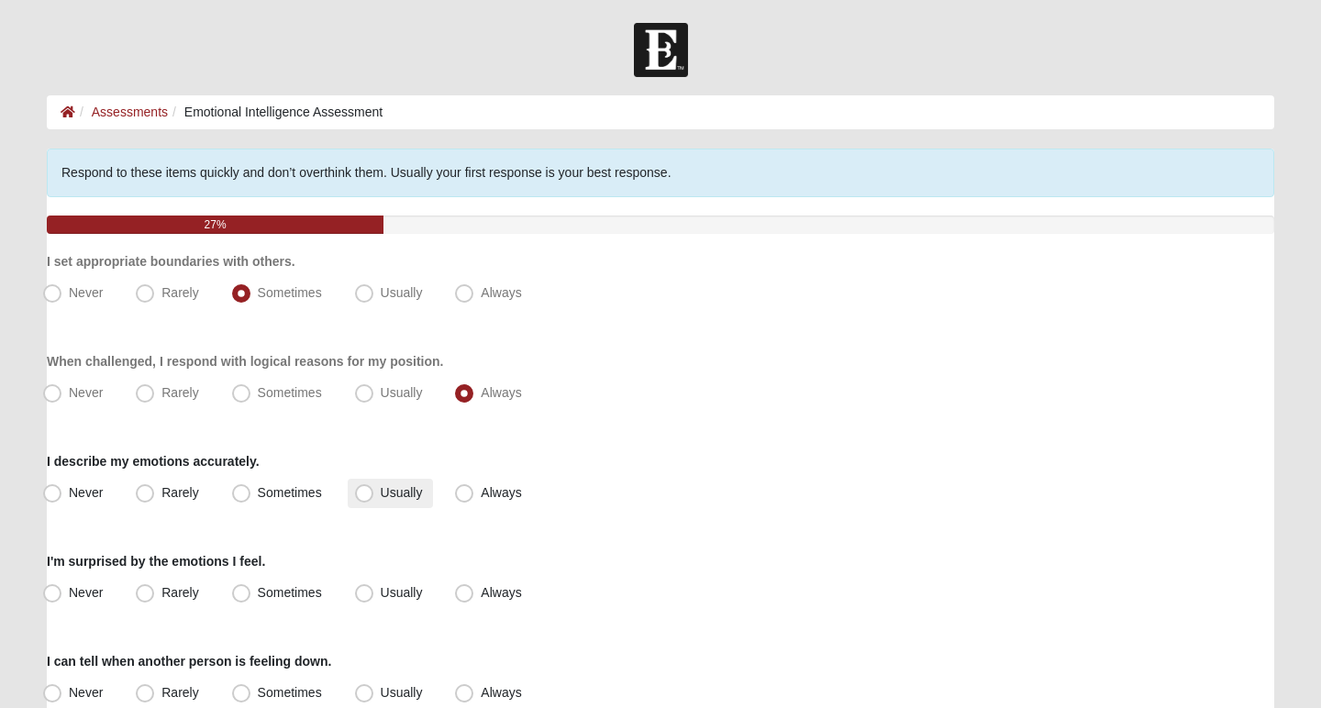
click at [384, 498] on span "Usually" at bounding box center [402, 492] width 42 height 15
click at [374, 498] on input "Usually" at bounding box center [368, 493] width 12 height 12
radio input "true"
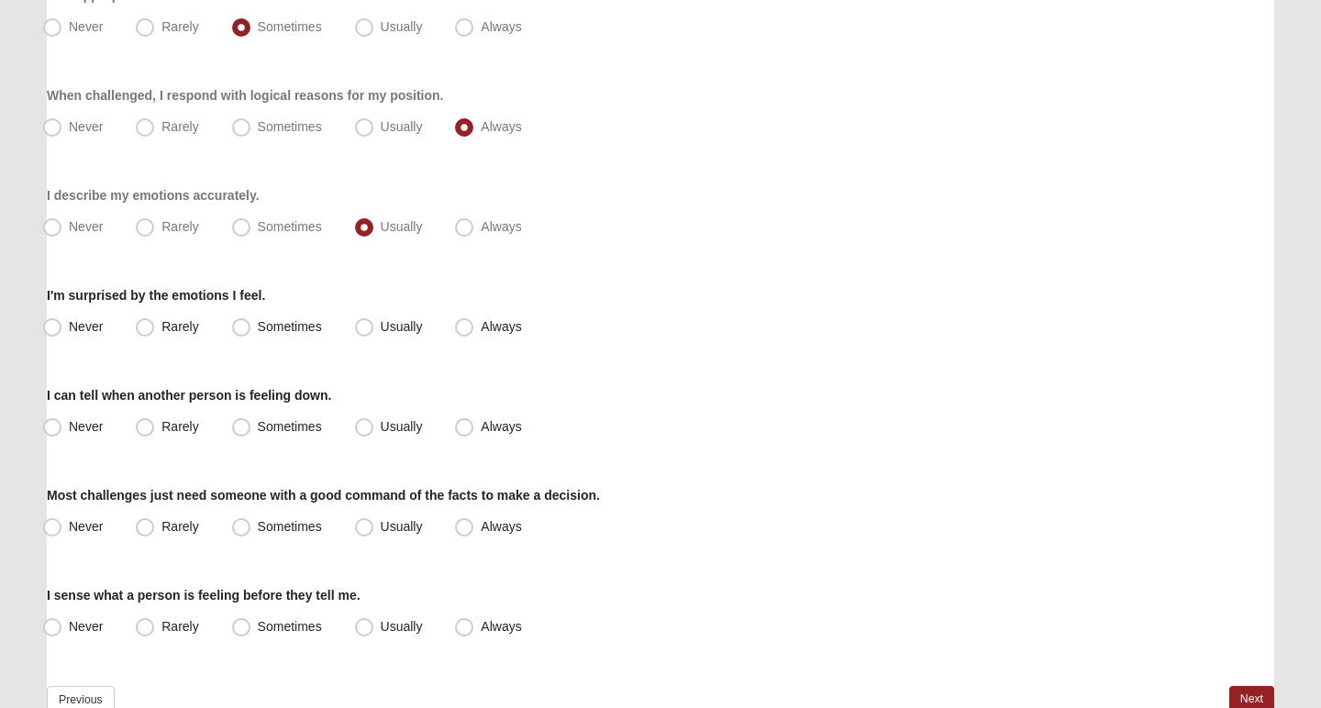
scroll to position [294, 0]
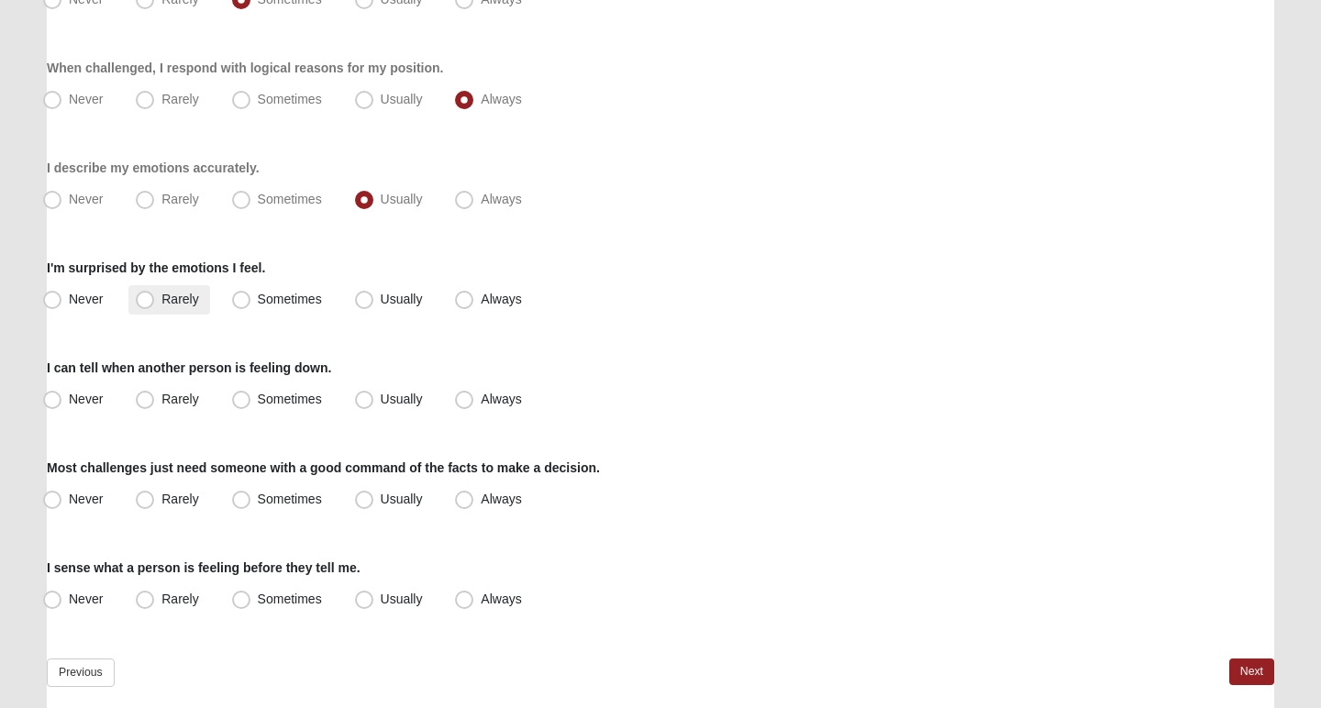
click at [163, 300] on span "Rarely" at bounding box center [179, 299] width 37 height 15
click at [155, 300] on input "Rarely" at bounding box center [149, 300] width 12 height 12
radio input "true"
click at [406, 397] on span "Usually" at bounding box center [402, 399] width 42 height 15
click at [374, 397] on input "Usually" at bounding box center [368, 400] width 12 height 12
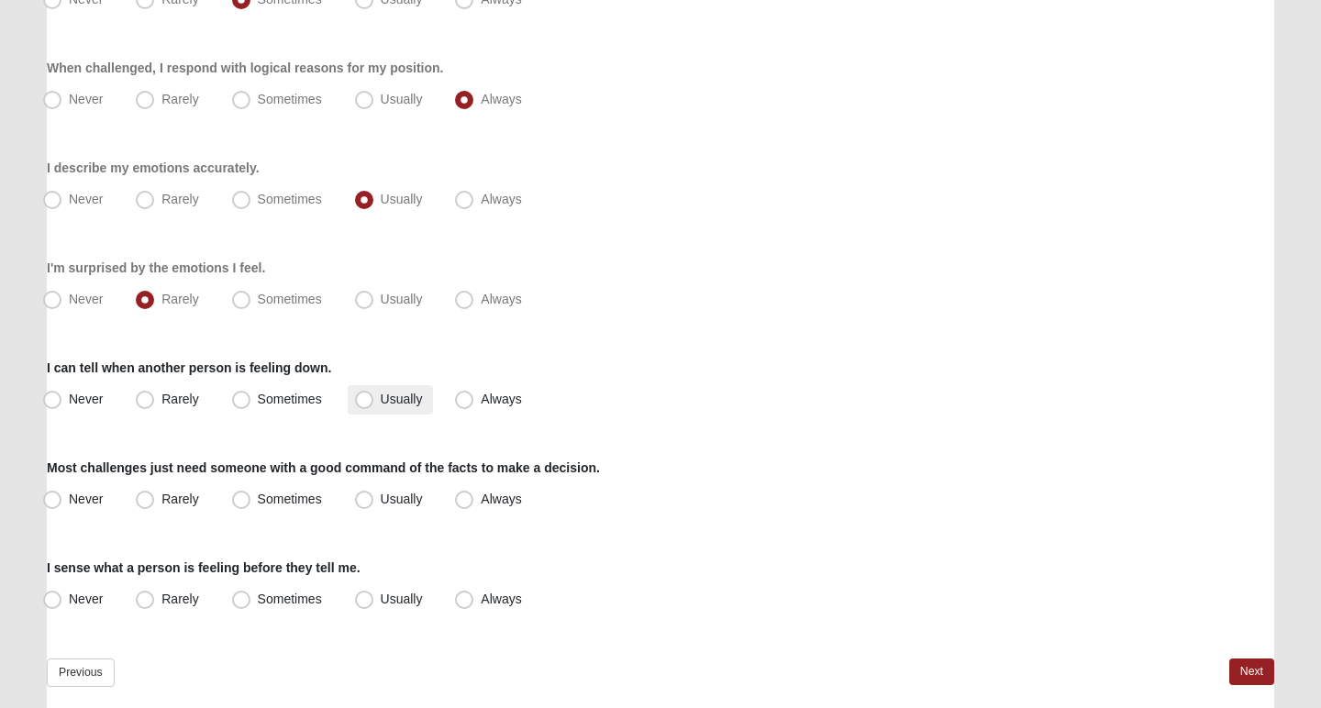
radio input "true"
click at [264, 494] on span "Sometimes" at bounding box center [290, 499] width 64 height 15
click at [251, 494] on input "Sometimes" at bounding box center [245, 500] width 12 height 12
radio input "true"
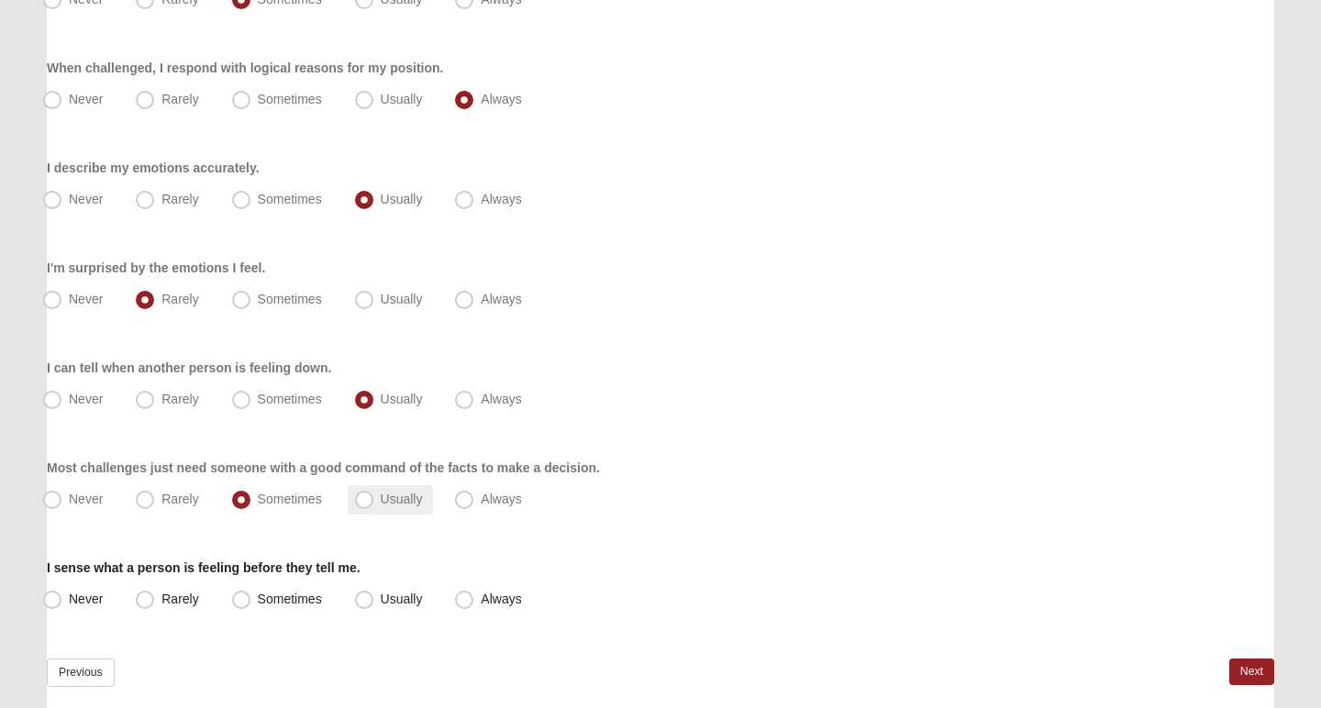
click at [390, 501] on span "Usually" at bounding box center [402, 499] width 42 height 15
click at [374, 501] on input "Usually" at bounding box center [368, 500] width 12 height 12
radio input "true"
click at [318, 596] on span "Sometimes" at bounding box center [290, 599] width 64 height 15
click at [251, 596] on input "Sometimes" at bounding box center [245, 600] width 12 height 12
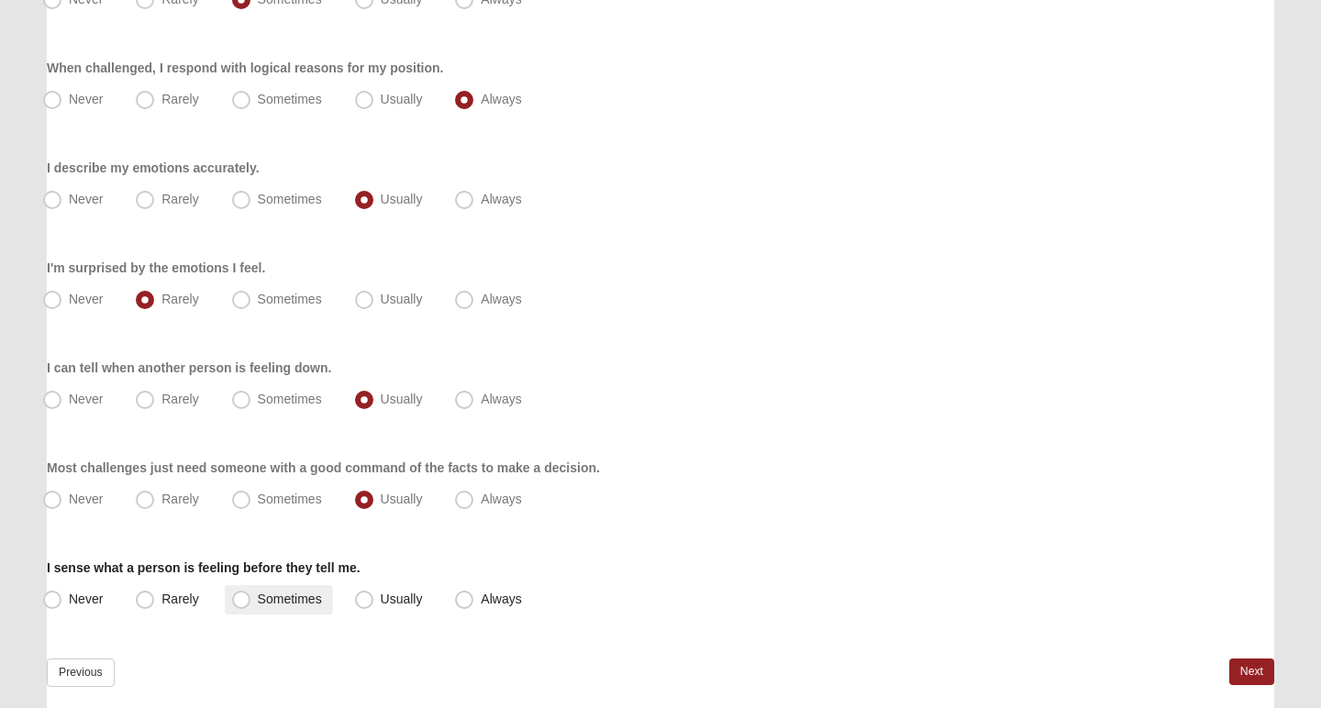
radio input "true"
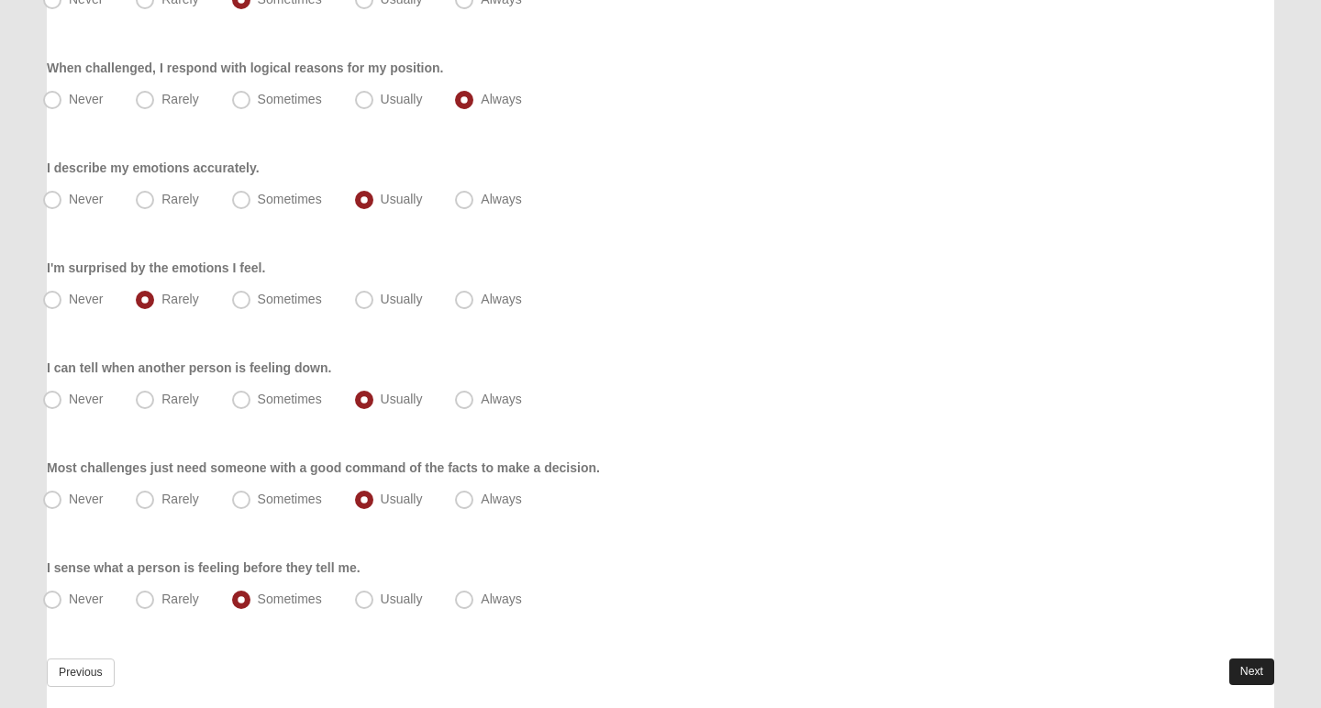
click at [1257, 670] on link "Next" at bounding box center [1251, 672] width 45 height 27
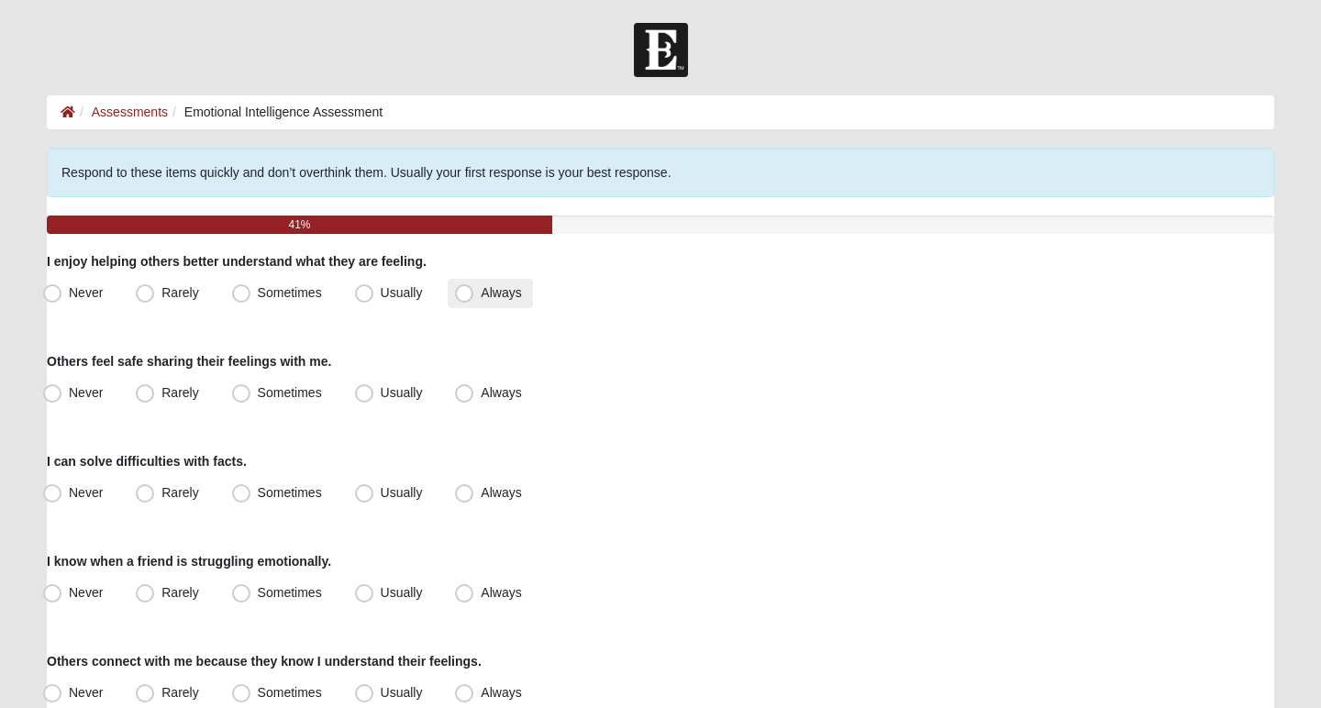
click at [481, 300] on span "Always" at bounding box center [501, 292] width 40 height 15
click at [462, 299] on input "Always" at bounding box center [468, 293] width 12 height 12
radio input "true"
click at [394, 294] on span "Usually" at bounding box center [402, 292] width 42 height 15
click at [374, 294] on input "Usually" at bounding box center [368, 293] width 12 height 12
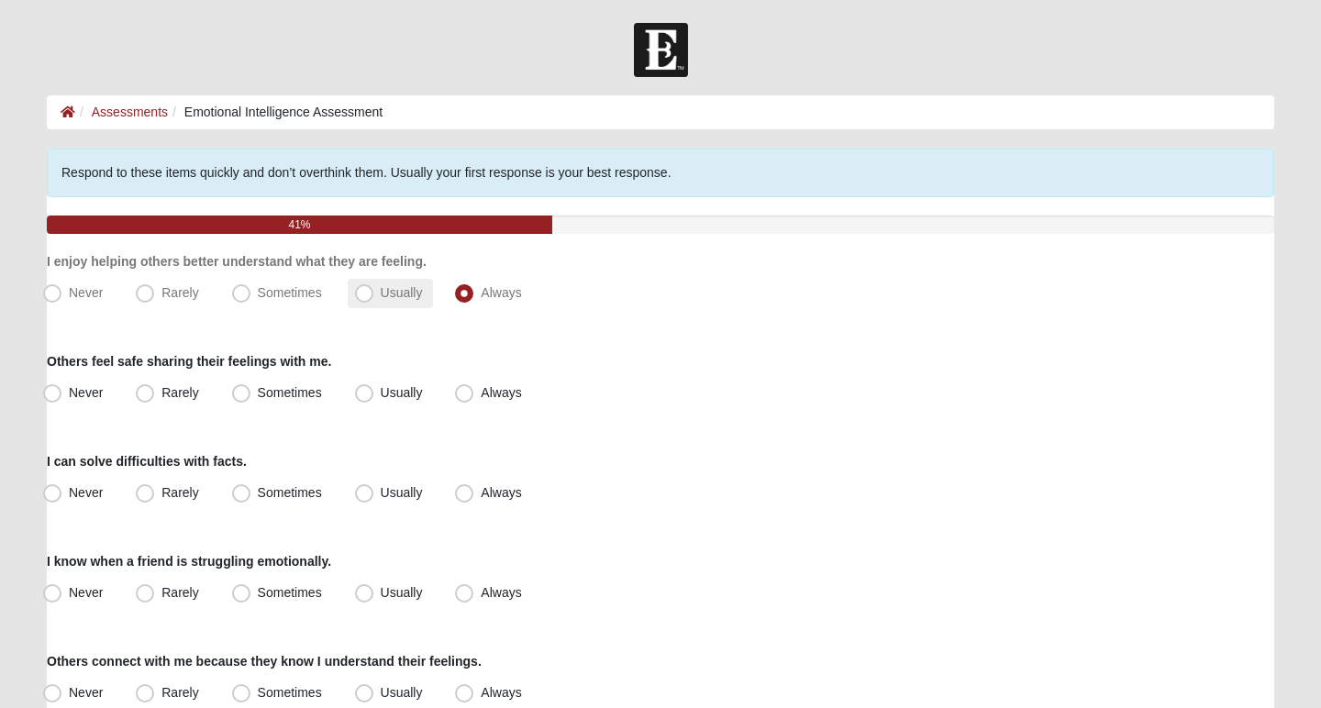
radio input "true"
click at [407, 393] on span "Usually" at bounding box center [402, 392] width 42 height 15
click at [374, 393] on input "Usually" at bounding box center [368, 393] width 12 height 12
radio input "true"
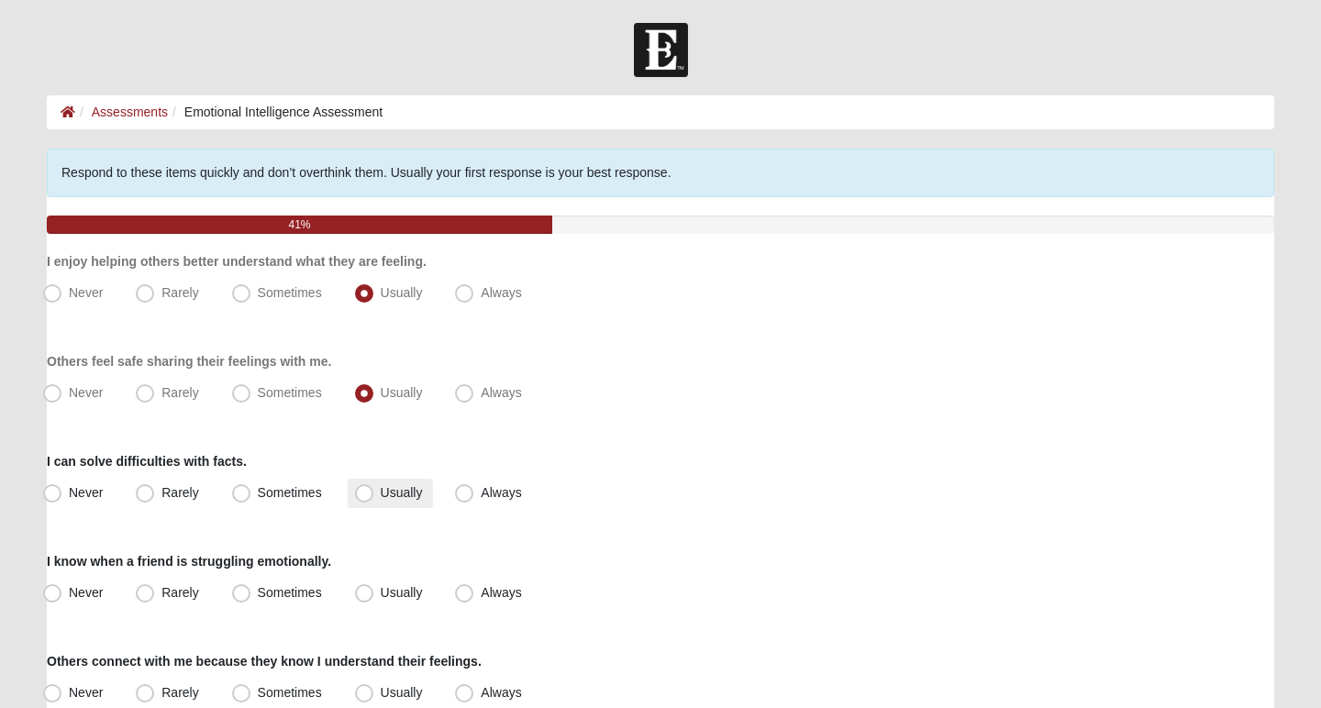
click at [408, 495] on span "Usually" at bounding box center [402, 492] width 42 height 15
click at [374, 495] on input "Usually" at bounding box center [368, 493] width 12 height 12
radio input "true"
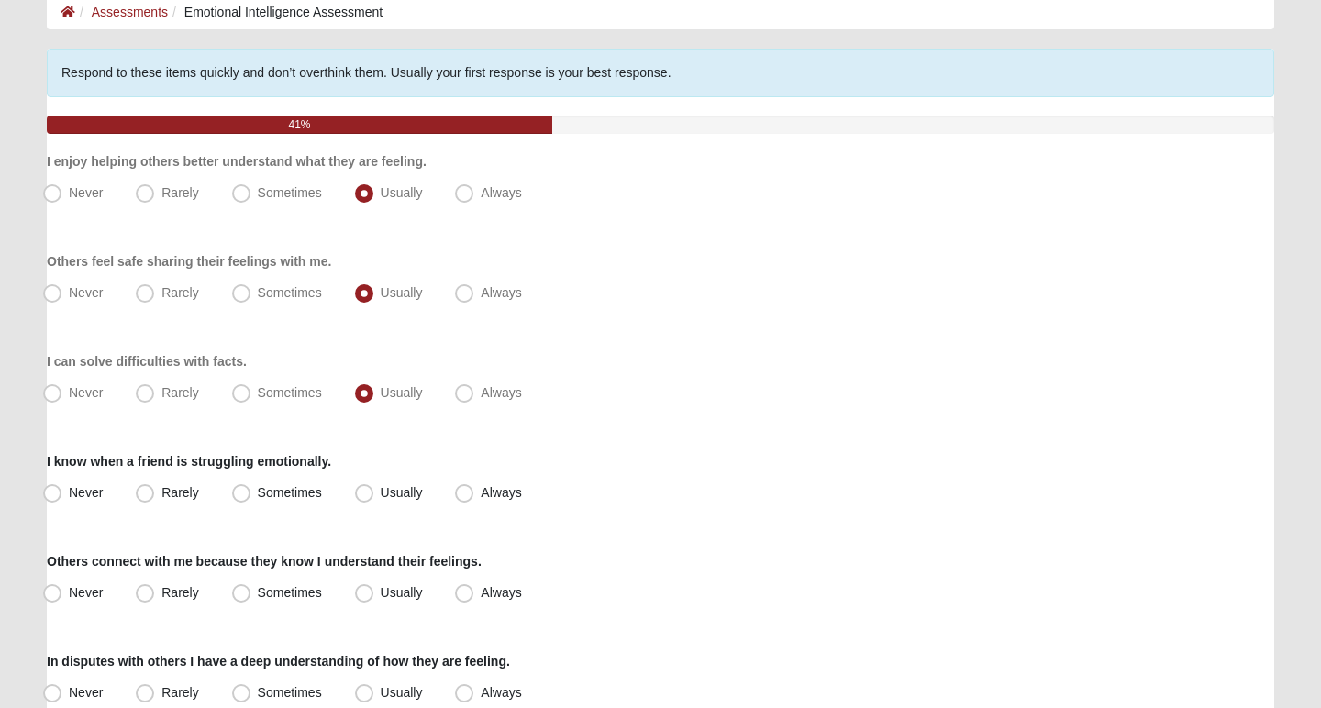
scroll to position [116, 0]
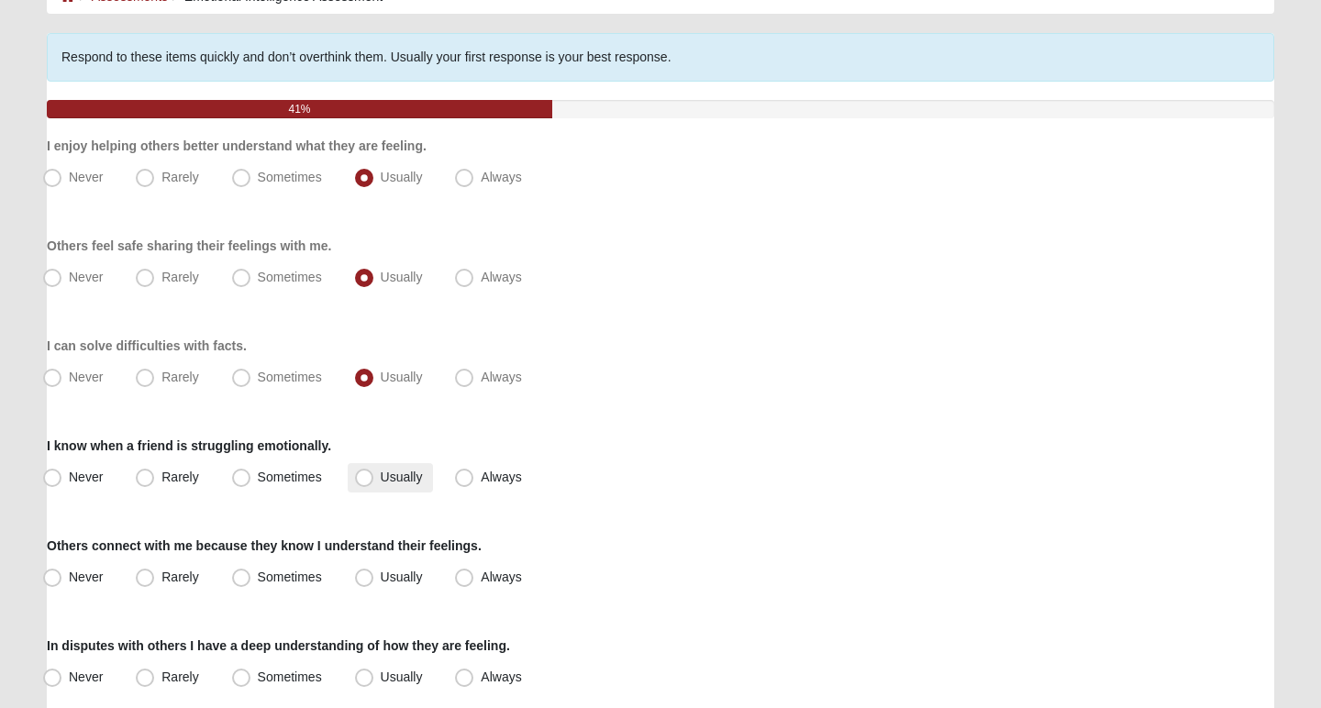
click at [404, 473] on span "Usually" at bounding box center [402, 477] width 42 height 15
click at [374, 473] on input "Usually" at bounding box center [368, 478] width 12 height 12
radio input "true"
click at [377, 575] on label "Usually" at bounding box center [391, 577] width 86 height 29
click at [374, 575] on input "Usually" at bounding box center [368, 578] width 12 height 12
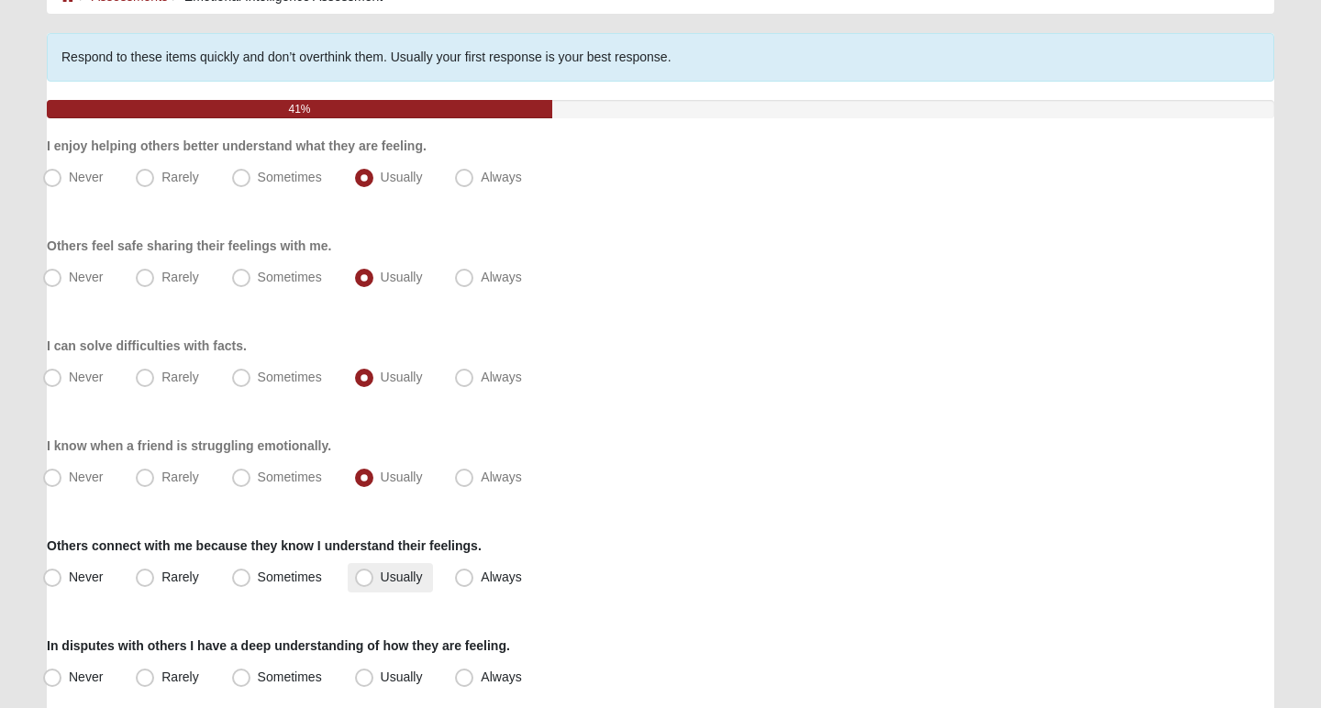
radio input "true"
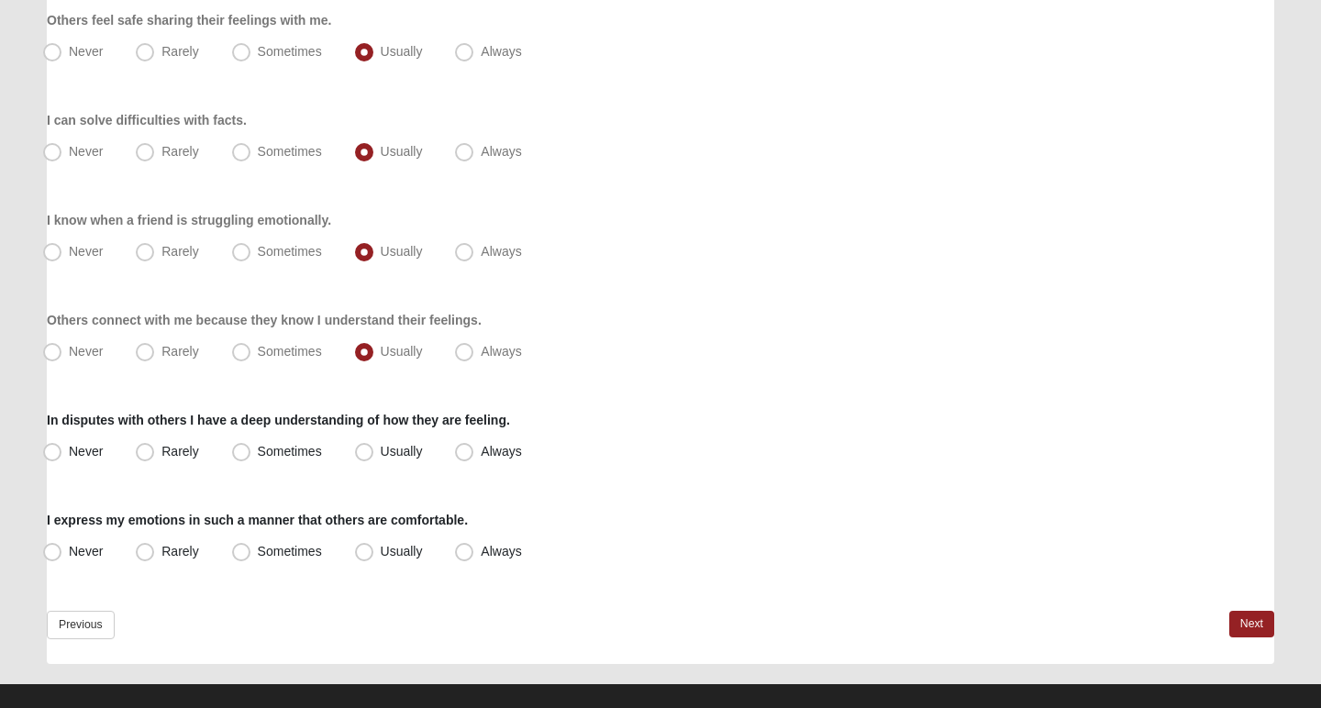
scroll to position [342, 0]
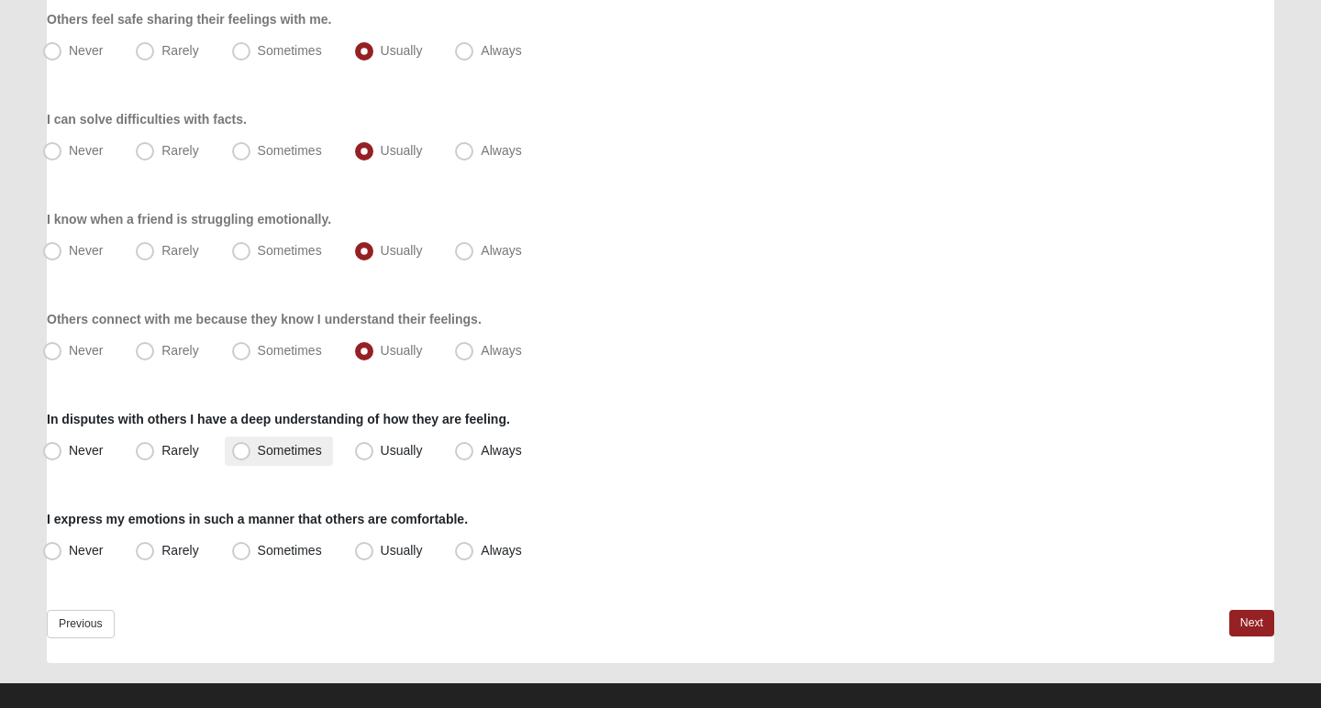
click at [262, 441] on label "Sometimes" at bounding box center [279, 451] width 108 height 29
click at [251, 445] on input "Sometimes" at bounding box center [245, 451] width 12 height 12
radio input "true"
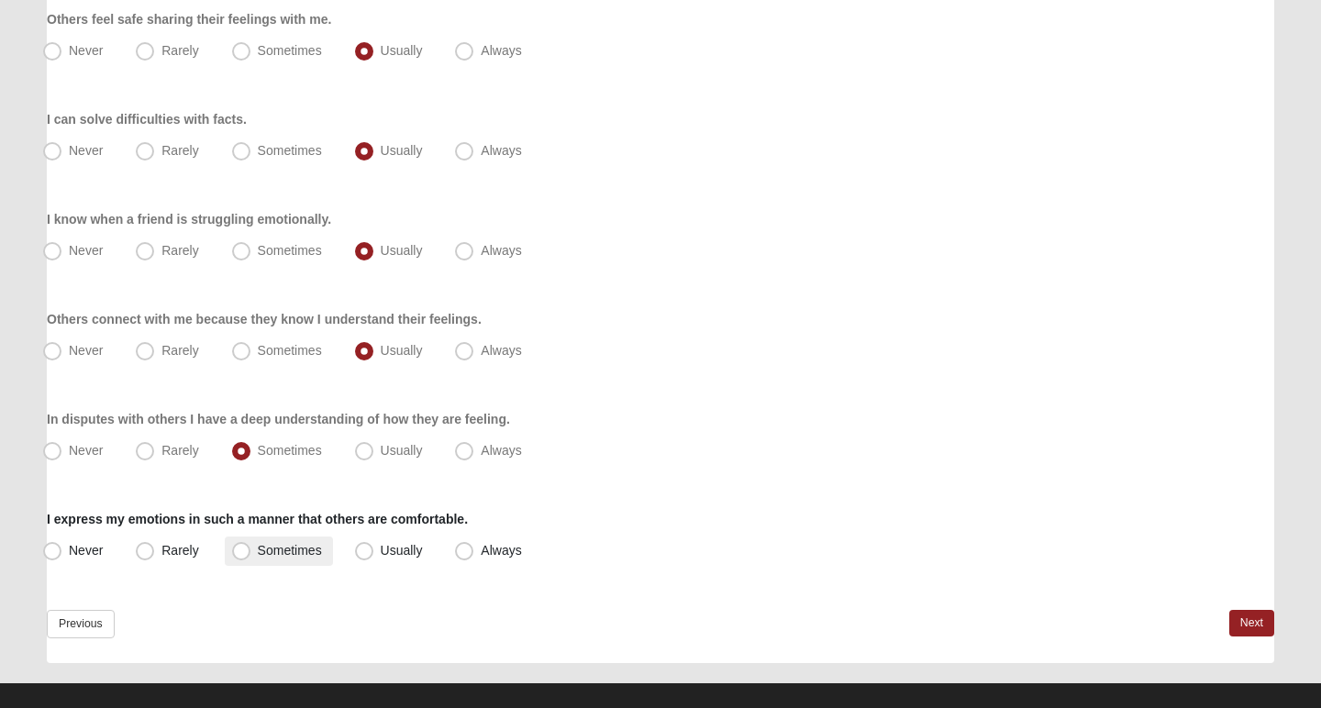
click at [299, 555] on span "Sometimes" at bounding box center [290, 550] width 64 height 15
click at [251, 555] on input "Sometimes" at bounding box center [245, 551] width 12 height 12
radio input "true"
click at [1267, 616] on link "Next" at bounding box center [1251, 623] width 45 height 27
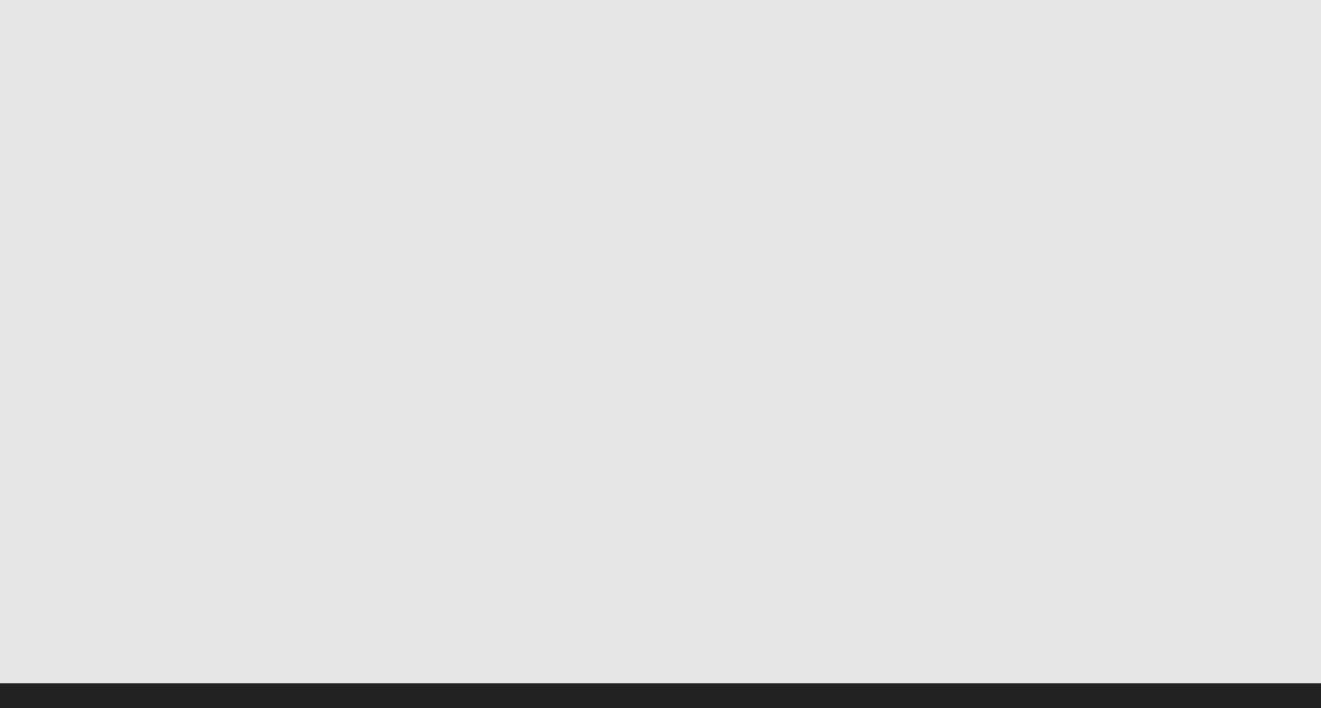
scroll to position [0, 0]
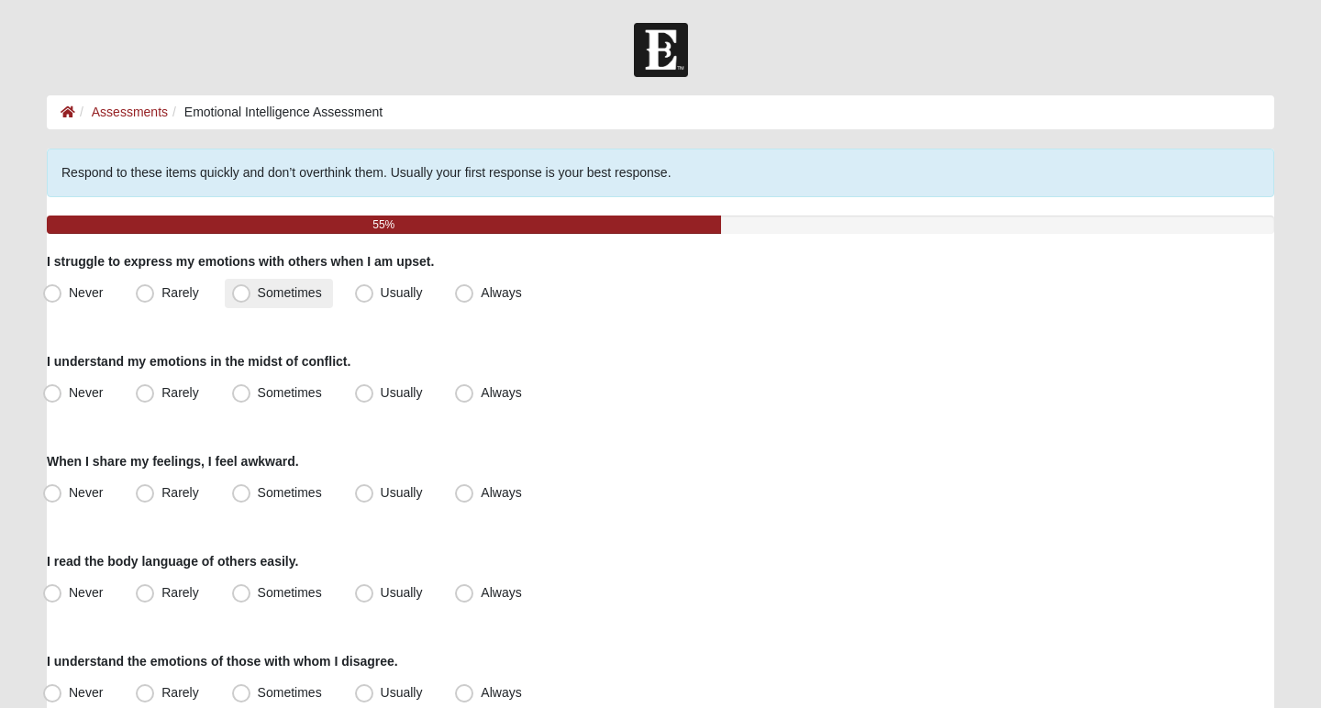
click at [274, 296] on span "Sometimes" at bounding box center [290, 292] width 64 height 15
click at [251, 296] on input "Sometimes" at bounding box center [245, 293] width 12 height 12
radio input "true"
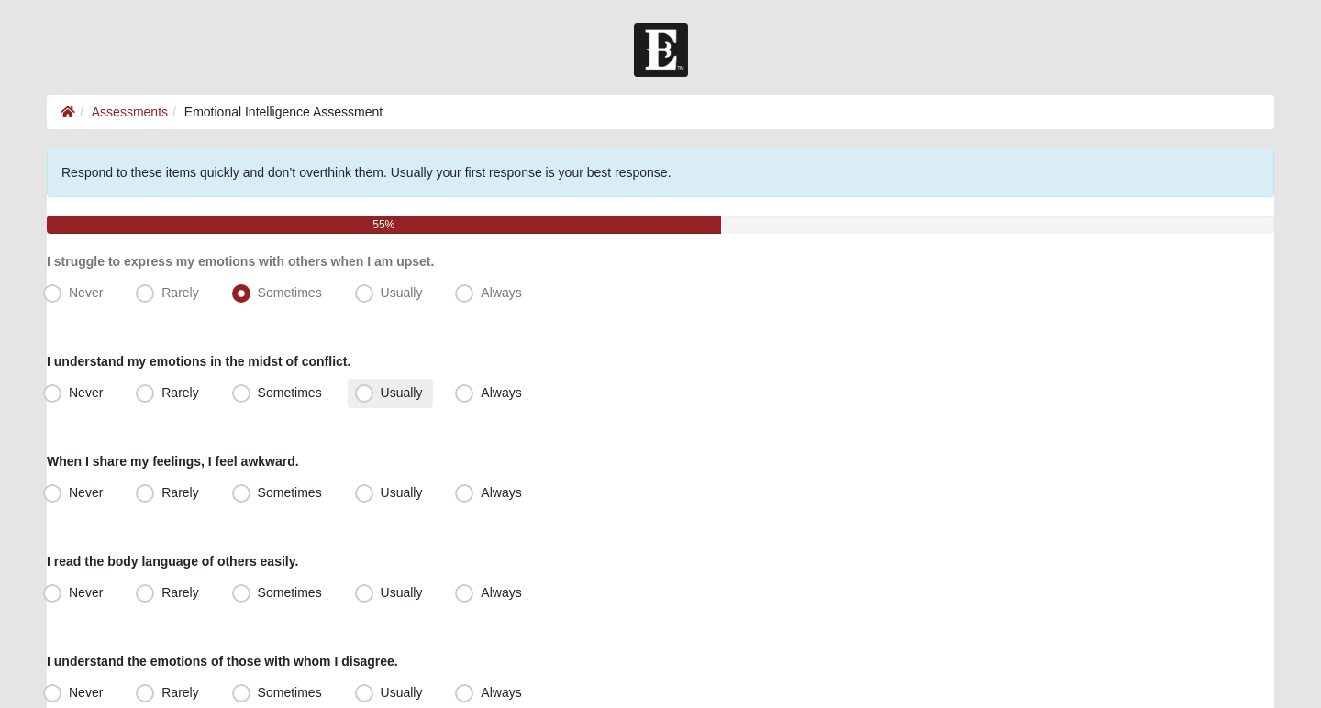
click at [381, 394] on span "Usually" at bounding box center [402, 392] width 42 height 15
click at [362, 394] on input "Usually" at bounding box center [368, 393] width 12 height 12
radio input "true"
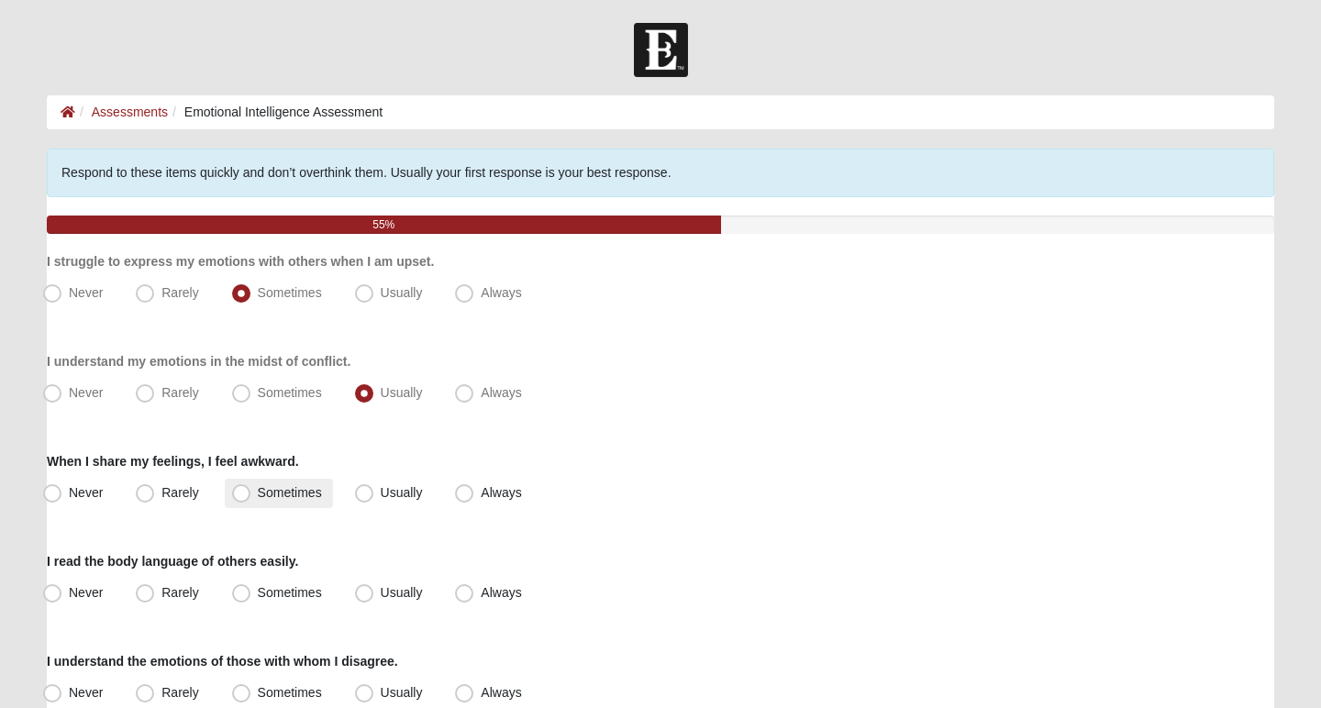
click at [308, 497] on span "Sometimes" at bounding box center [290, 492] width 64 height 15
click at [251, 497] on input "Sometimes" at bounding box center [245, 493] width 12 height 12
radio input "true"
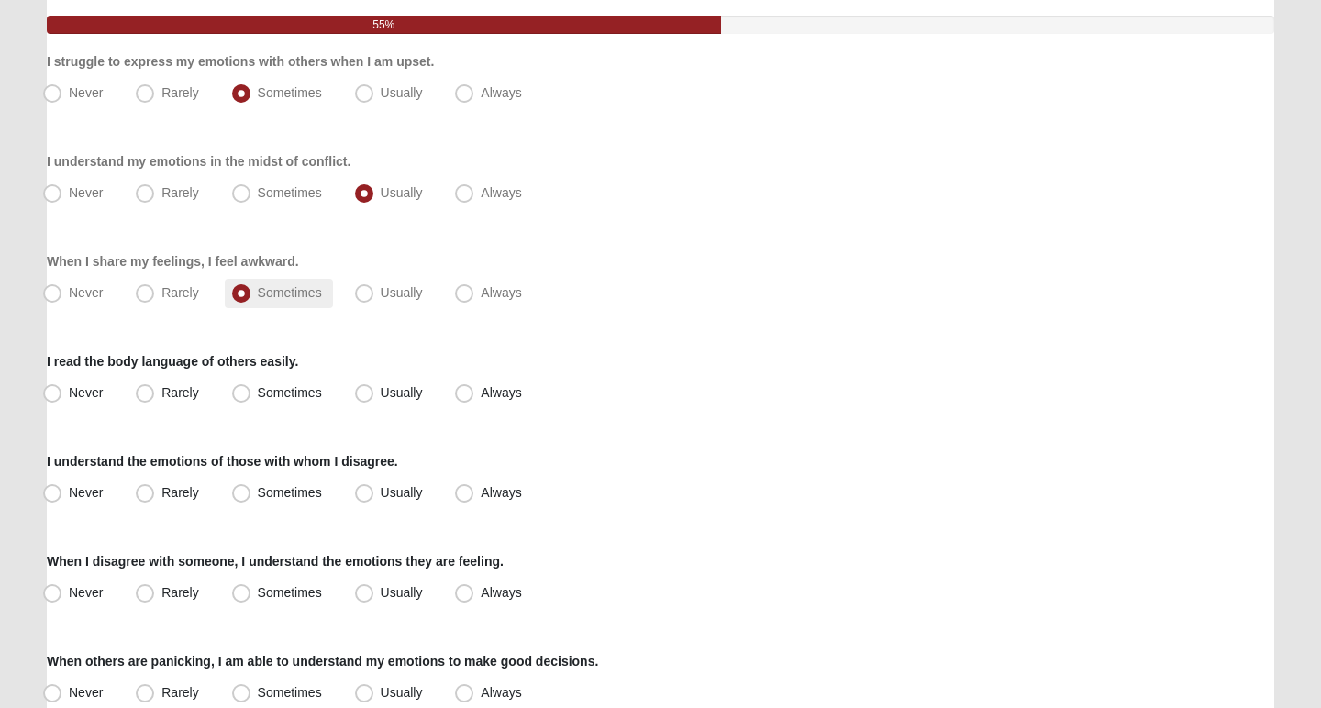
scroll to position [202, 0]
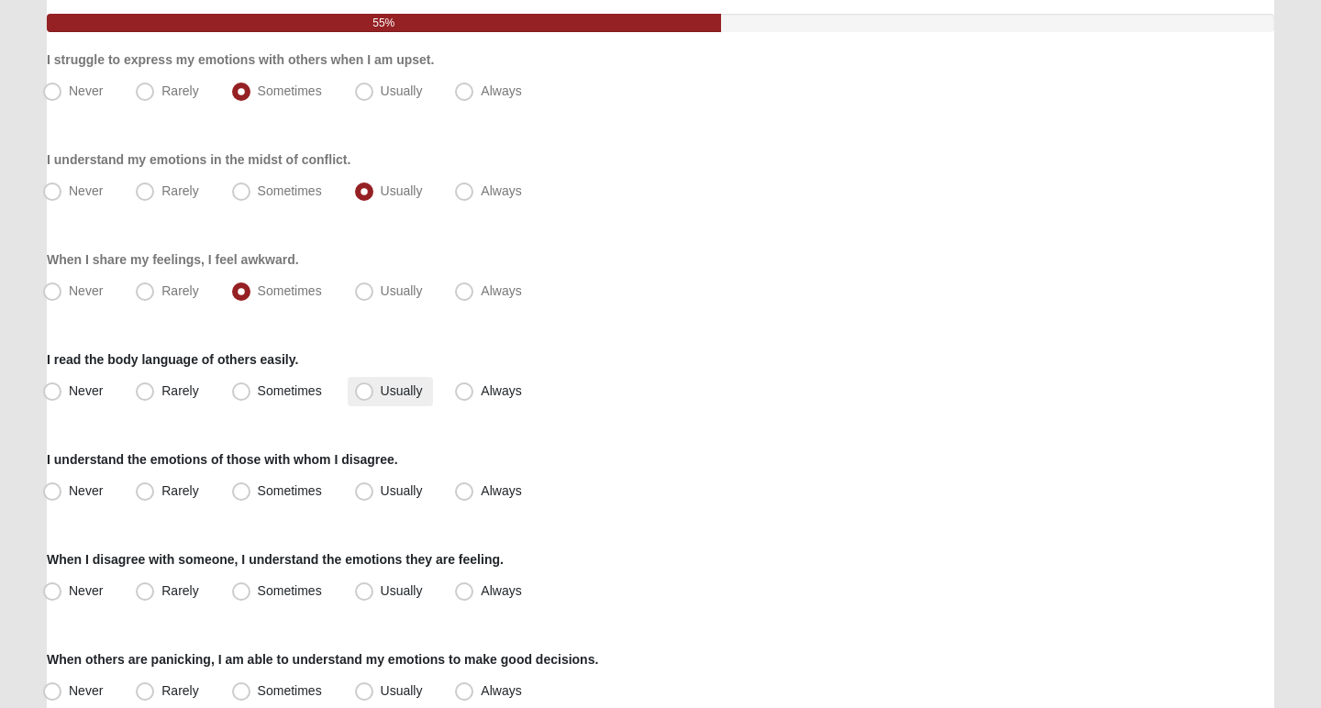
click at [415, 394] on span "Usually" at bounding box center [402, 390] width 42 height 15
click at [374, 394] on input "Usually" at bounding box center [368, 391] width 12 height 12
radio input "true"
click at [296, 485] on span "Sometimes" at bounding box center [290, 490] width 64 height 15
click at [251, 485] on input "Sometimes" at bounding box center [245, 491] width 12 height 12
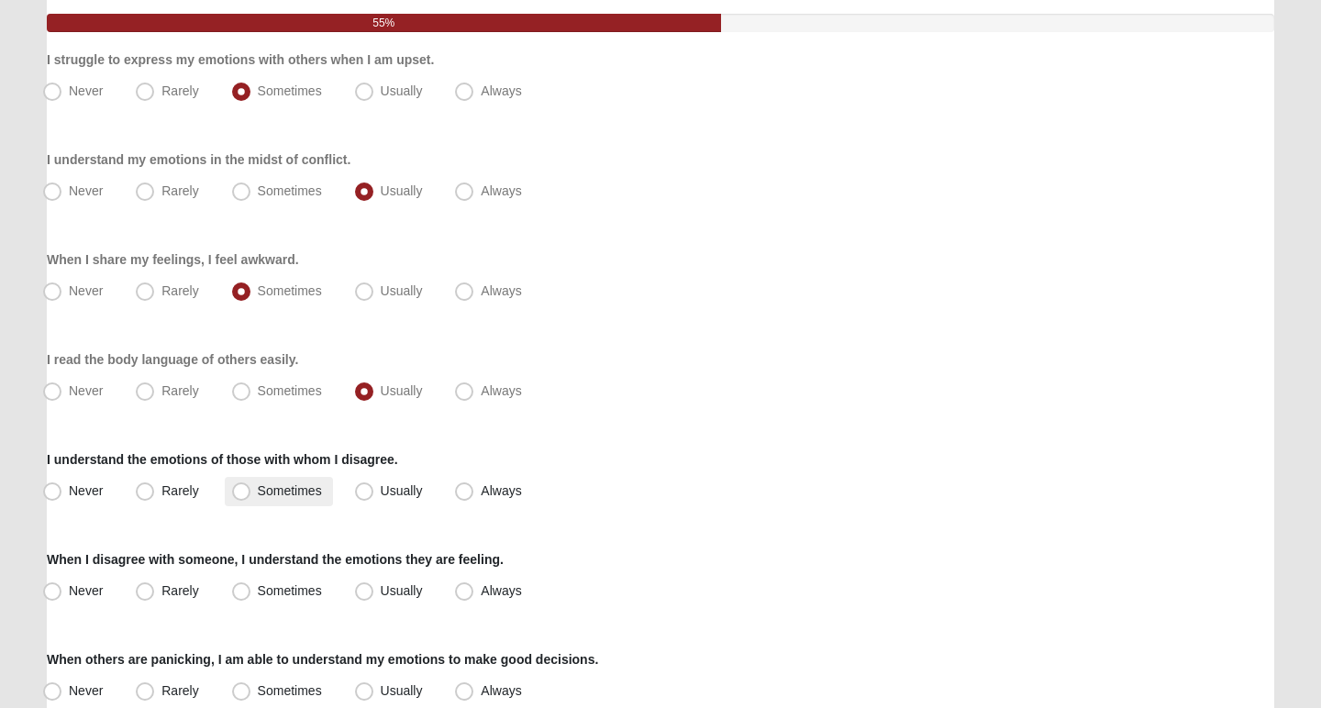
radio input "true"
click at [374, 590] on label "Usually" at bounding box center [391, 591] width 86 height 29
click at [374, 590] on input "Usually" at bounding box center [368, 591] width 12 height 12
radio input "true"
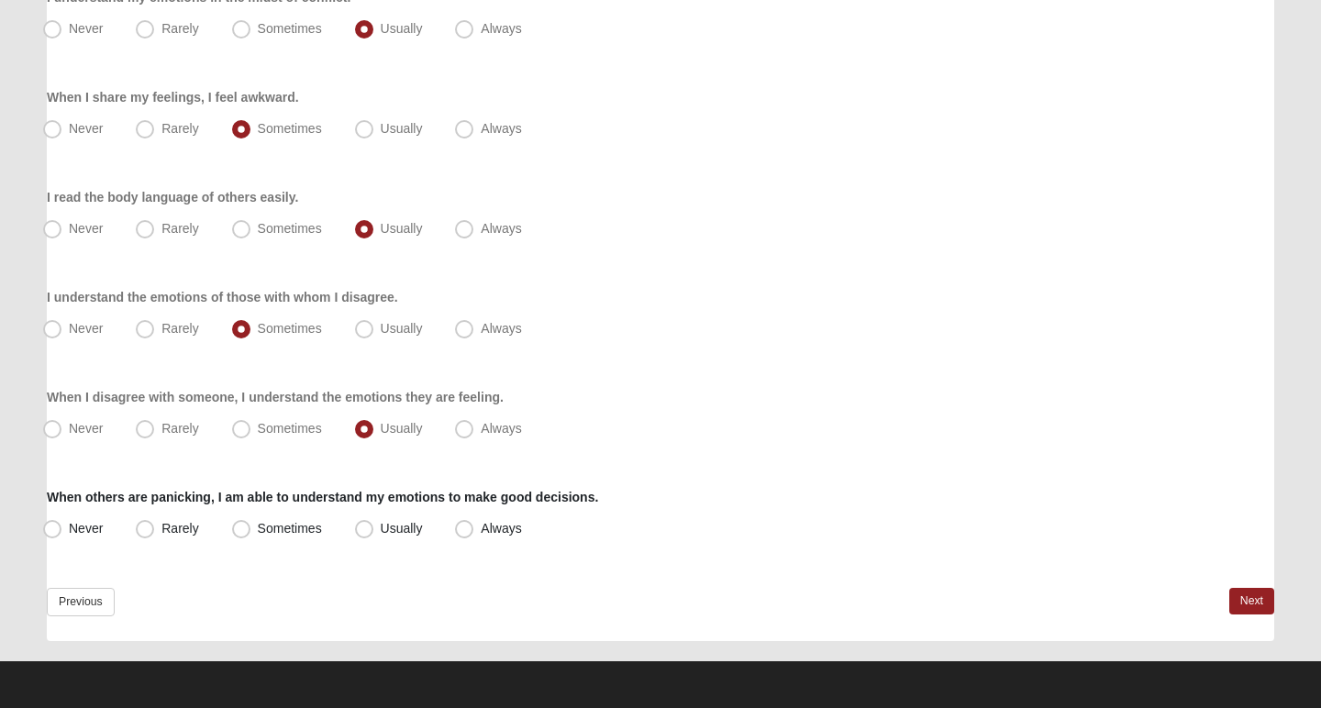
scroll to position [364, 0]
click at [381, 534] on span "Usually" at bounding box center [402, 528] width 42 height 15
click at [362, 534] on input "Usually" at bounding box center [368, 529] width 12 height 12
radio input "true"
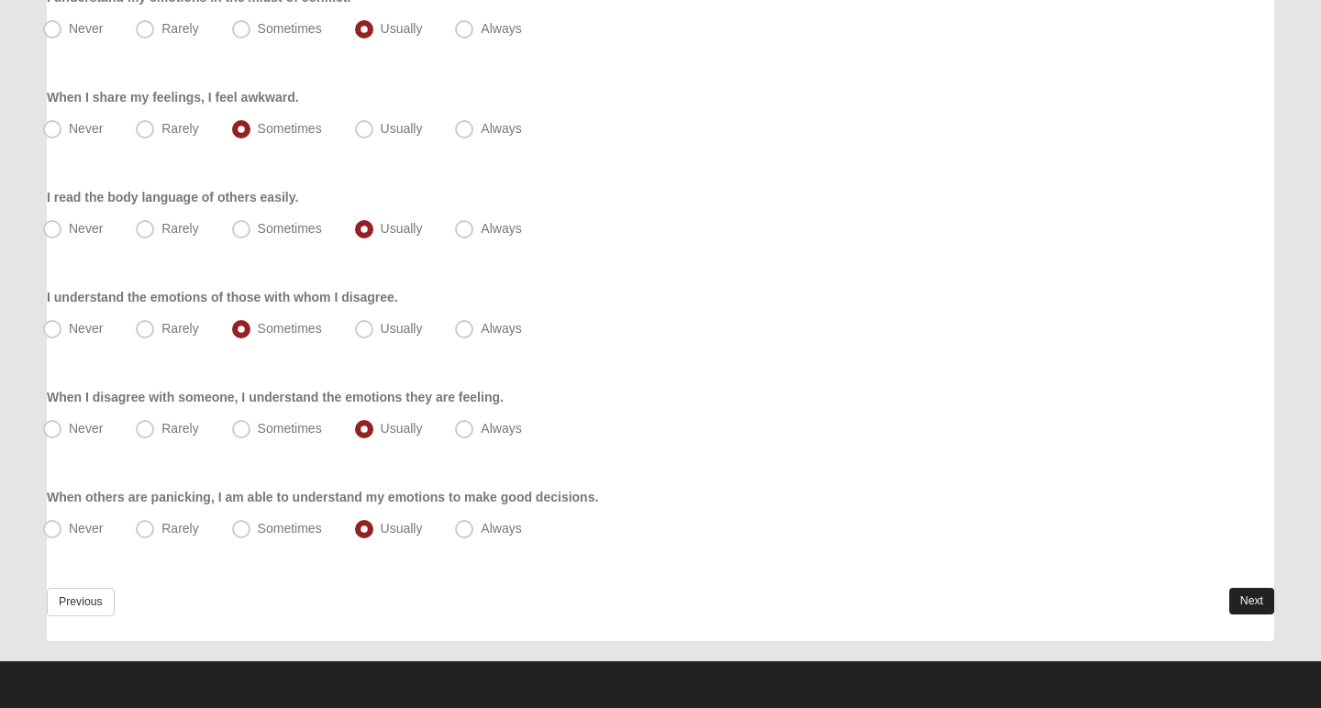
click at [1255, 602] on link "Next" at bounding box center [1251, 601] width 45 height 27
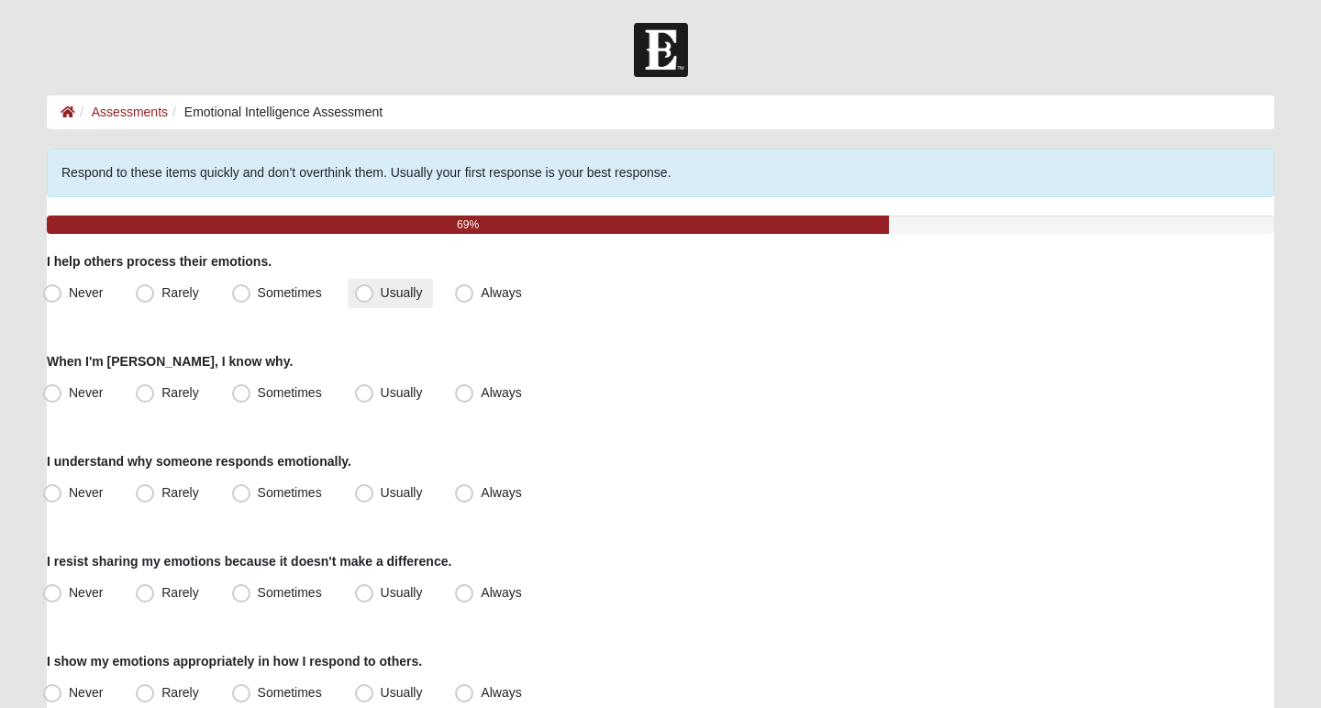
click at [390, 294] on span "Usually" at bounding box center [402, 292] width 42 height 15
click at [374, 294] on input "Usually" at bounding box center [368, 293] width 12 height 12
radio input "true"
click at [387, 385] on span "Usually" at bounding box center [402, 392] width 42 height 15
click at [374, 387] on input "Usually" at bounding box center [368, 393] width 12 height 12
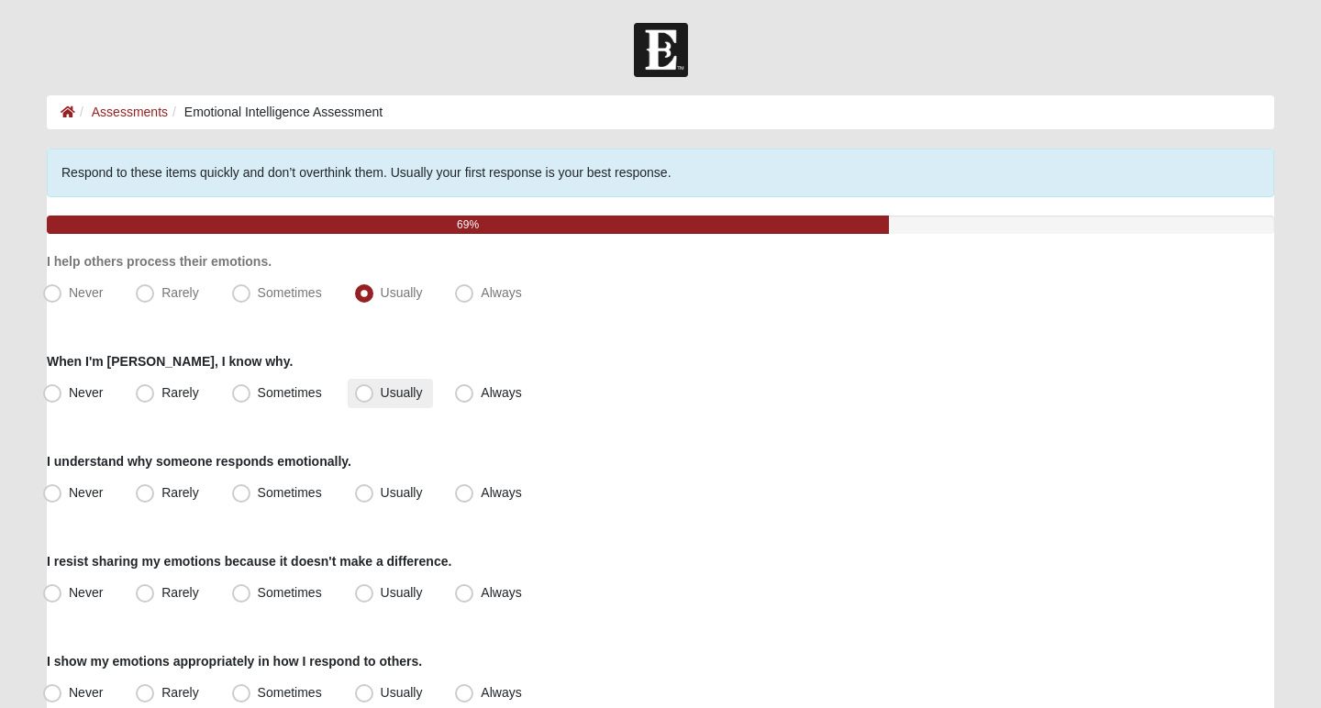
radio input "true"
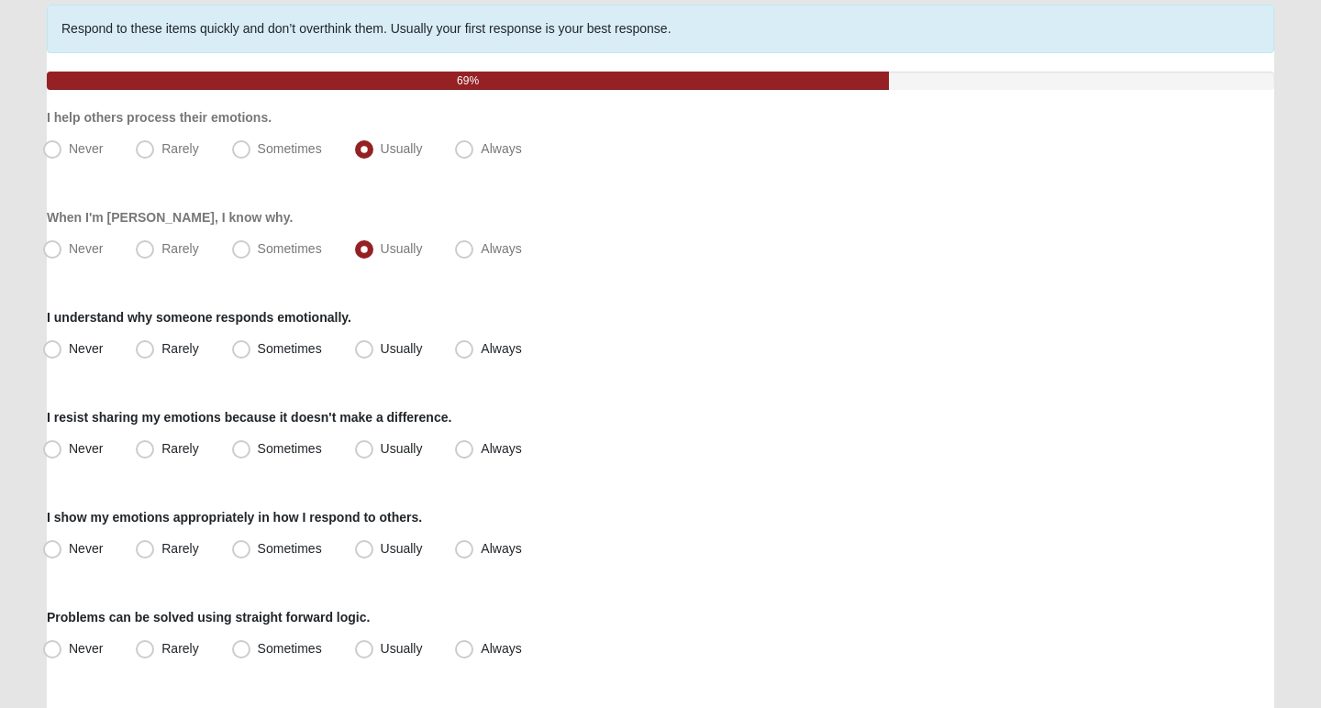
scroll to position [145, 0]
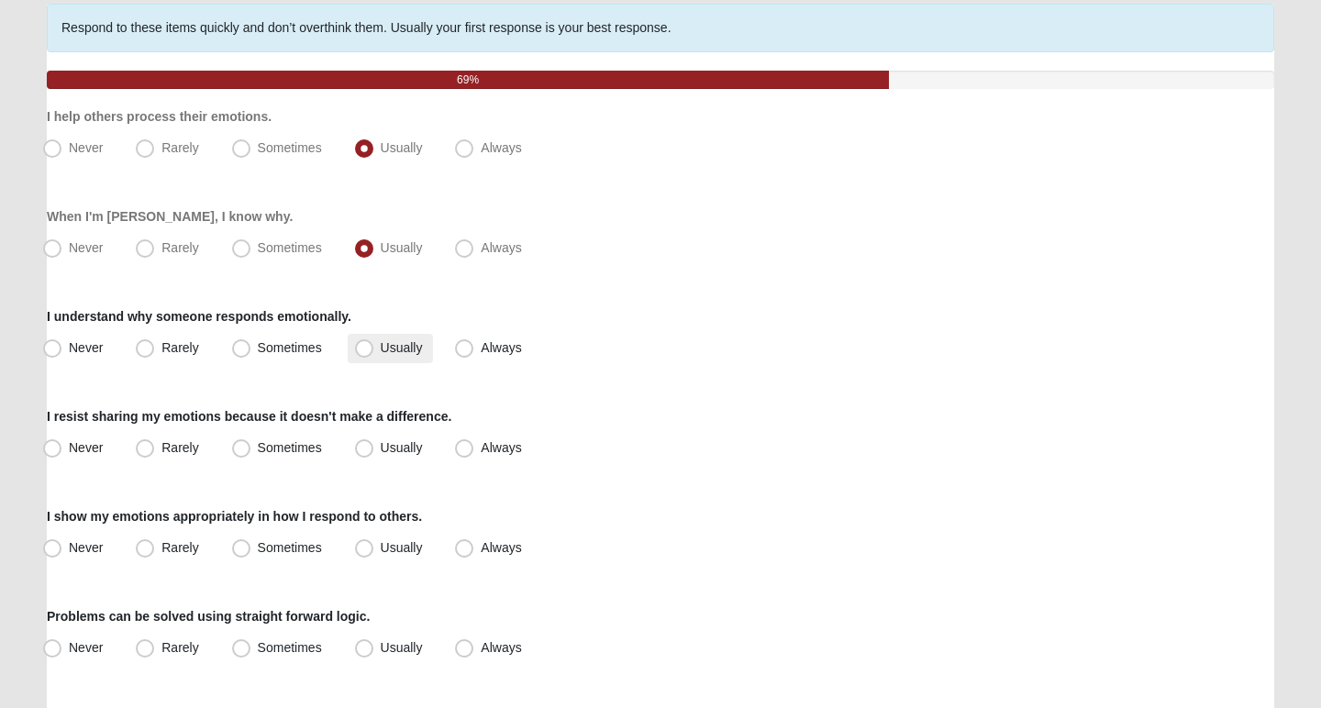
click at [381, 352] on span "Usually" at bounding box center [402, 347] width 42 height 15
click at [374, 352] on input "Usually" at bounding box center [368, 348] width 12 height 12
radio input "true"
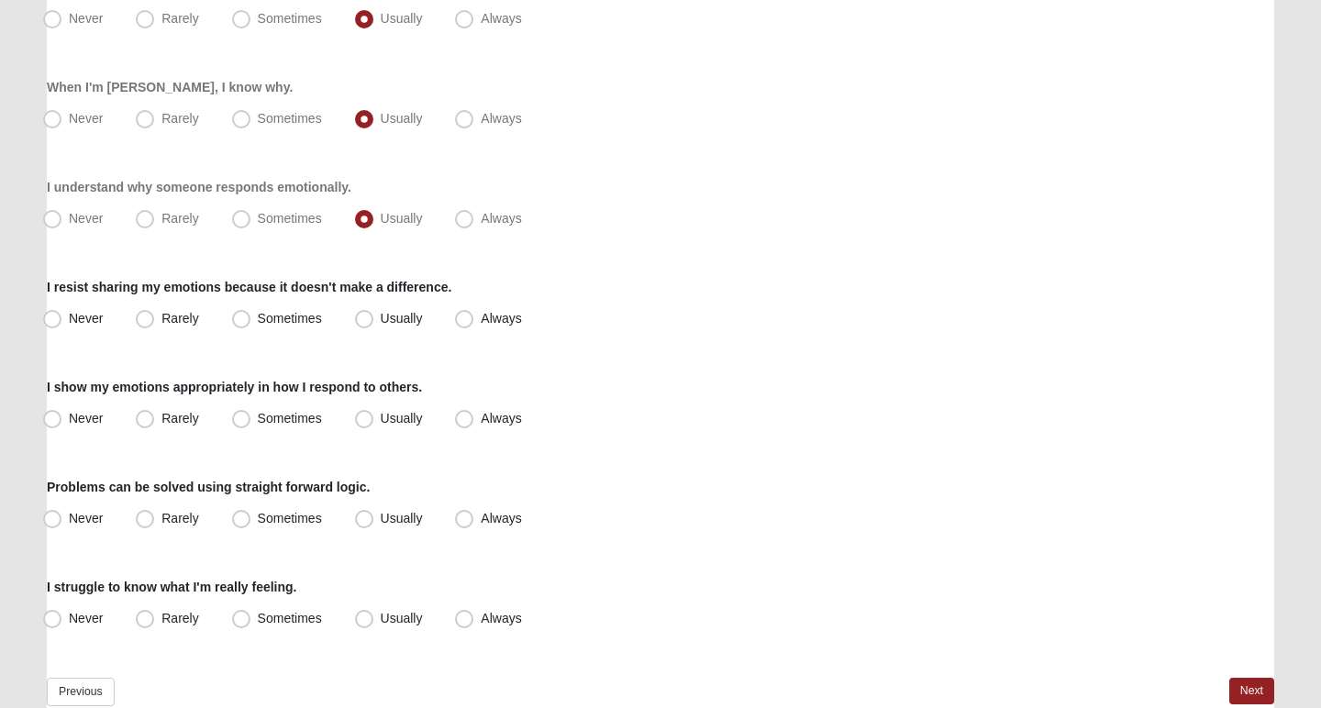
scroll to position [276, 0]
click at [287, 319] on span "Sometimes" at bounding box center [290, 316] width 64 height 15
click at [251, 319] on input "Sometimes" at bounding box center [245, 317] width 12 height 12
radio input "true"
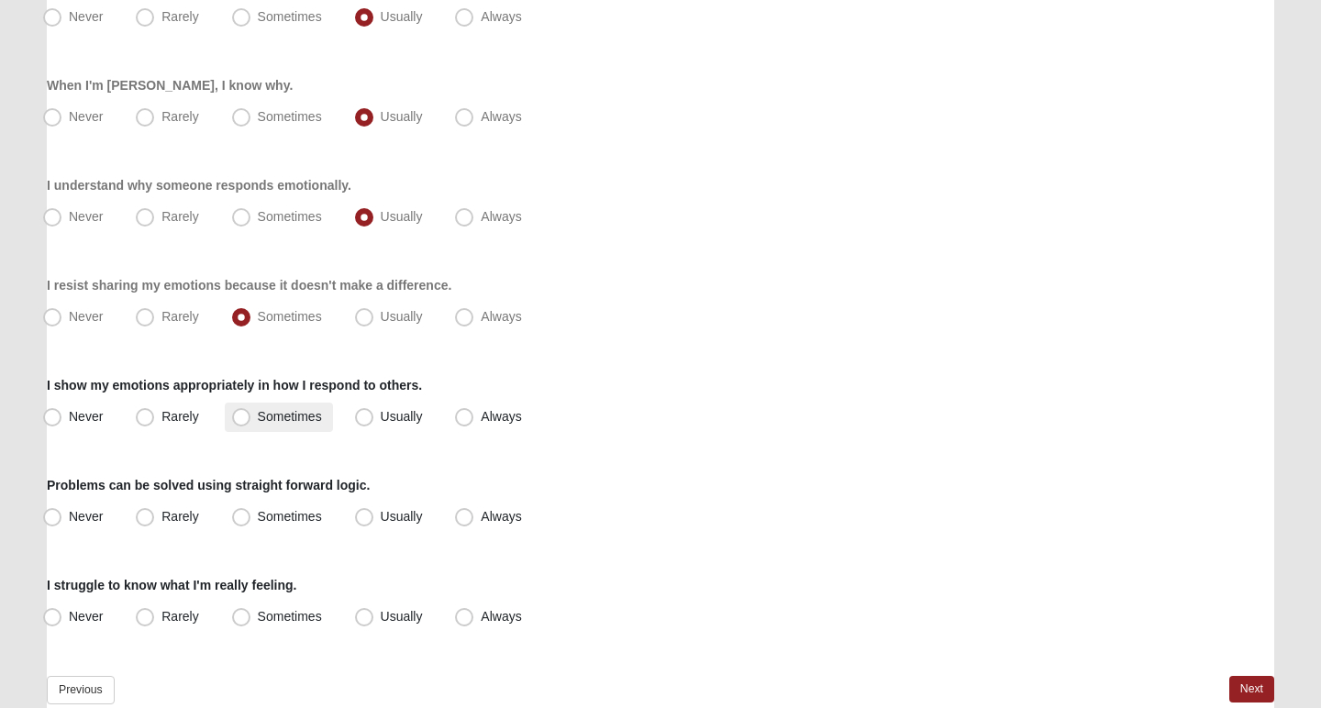
click at [287, 414] on span "Sometimes" at bounding box center [290, 416] width 64 height 15
click at [251, 414] on input "Sometimes" at bounding box center [245, 417] width 12 height 12
radio input "true"
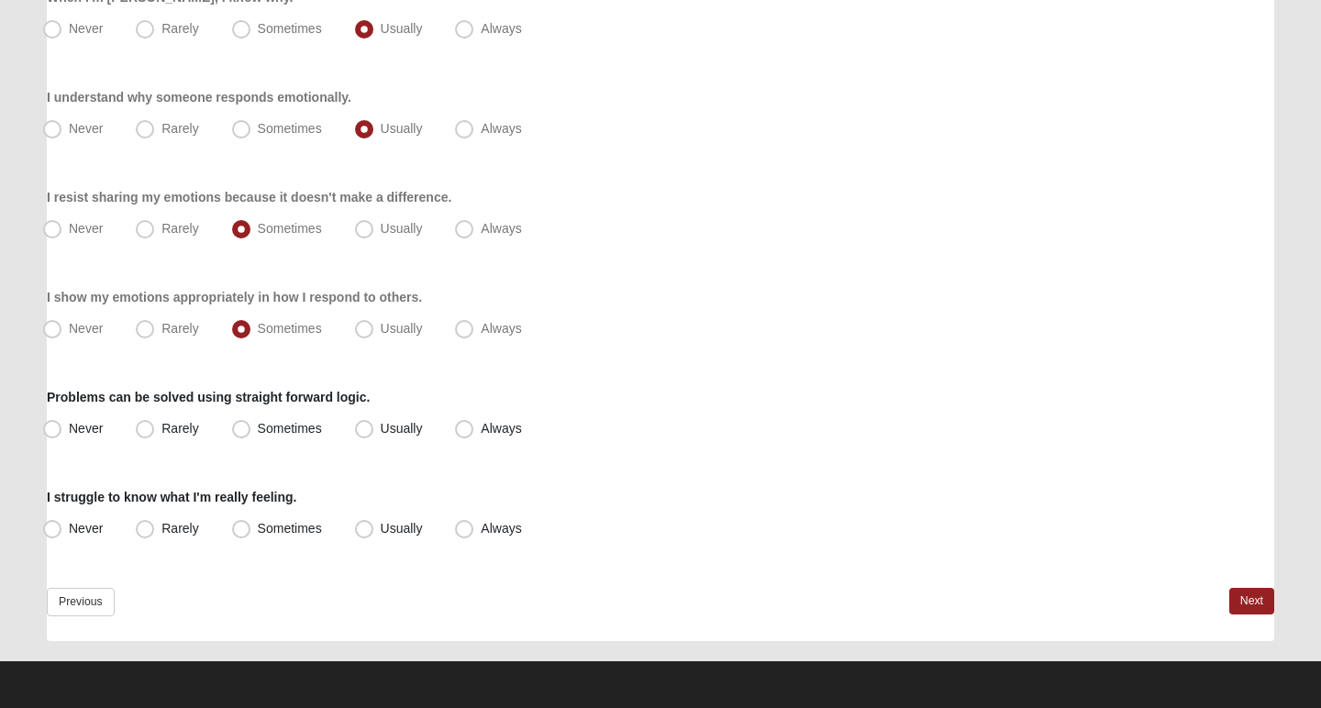
scroll to position [364, 0]
click at [314, 420] on label "Sometimes" at bounding box center [279, 429] width 108 height 29
click at [251, 423] on input "Sometimes" at bounding box center [245, 429] width 12 height 12
radio input "true"
click at [287, 519] on label "Sometimes" at bounding box center [279, 529] width 108 height 29
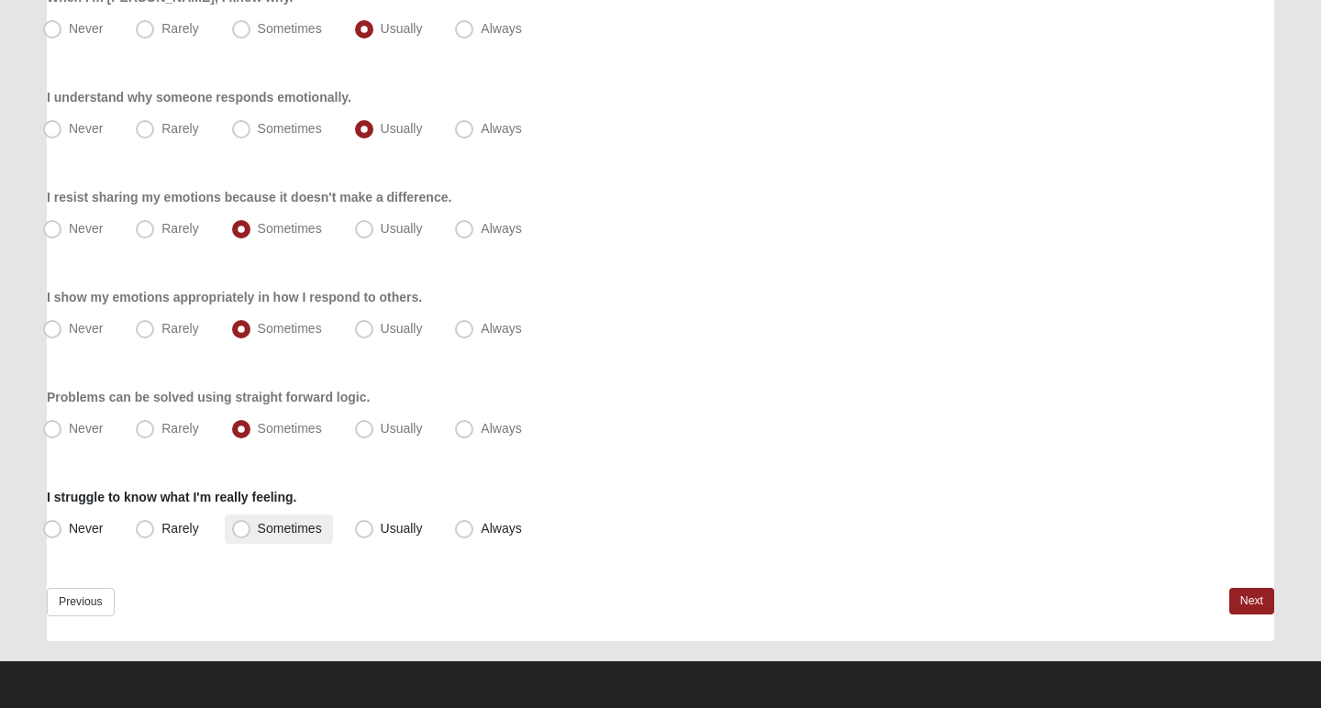
click at [251, 523] on input "Sometimes" at bounding box center [245, 529] width 12 height 12
radio input "true"
click at [1255, 598] on link "Next" at bounding box center [1251, 601] width 45 height 27
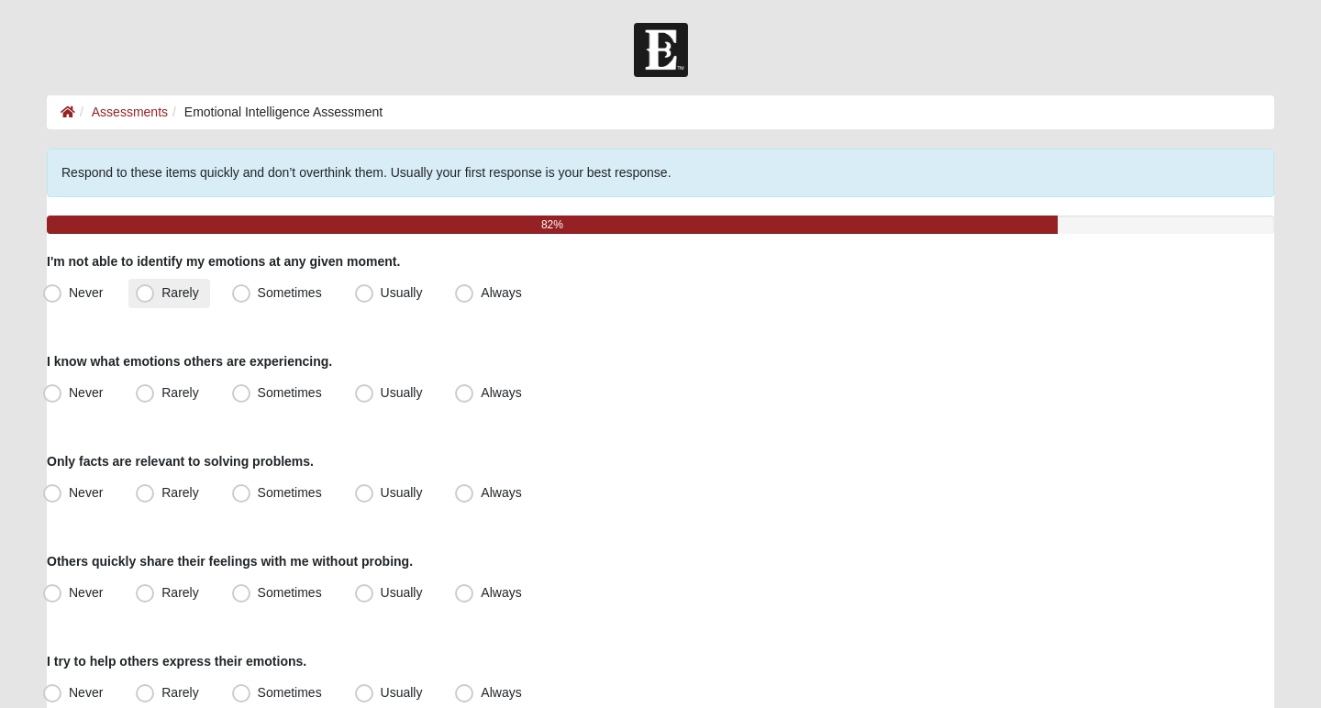
click at [156, 292] on label "Rarely" at bounding box center [168, 293] width 81 height 29
click at [155, 292] on input "Rarely" at bounding box center [149, 293] width 12 height 12
radio input "true"
click at [400, 398] on span "Usually" at bounding box center [402, 392] width 42 height 15
click at [374, 398] on input "Usually" at bounding box center [368, 393] width 12 height 12
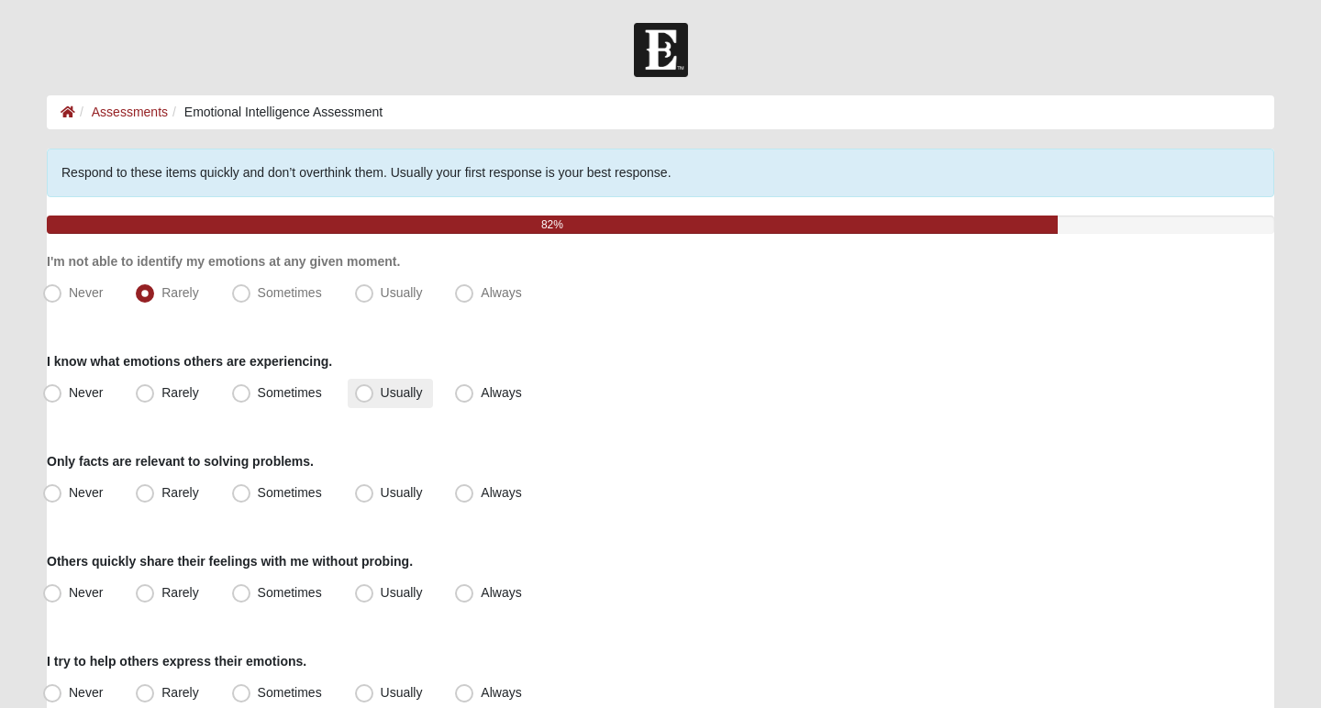
radio input "true"
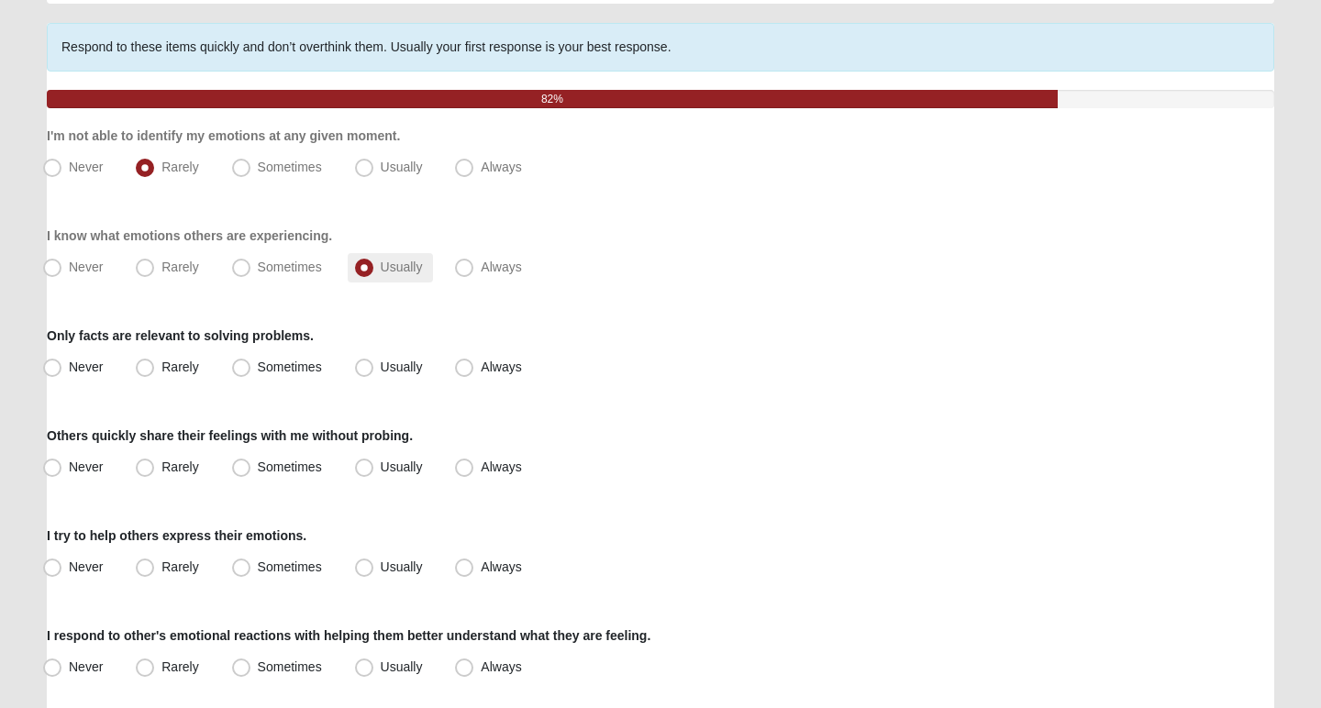
scroll to position [134, 0]
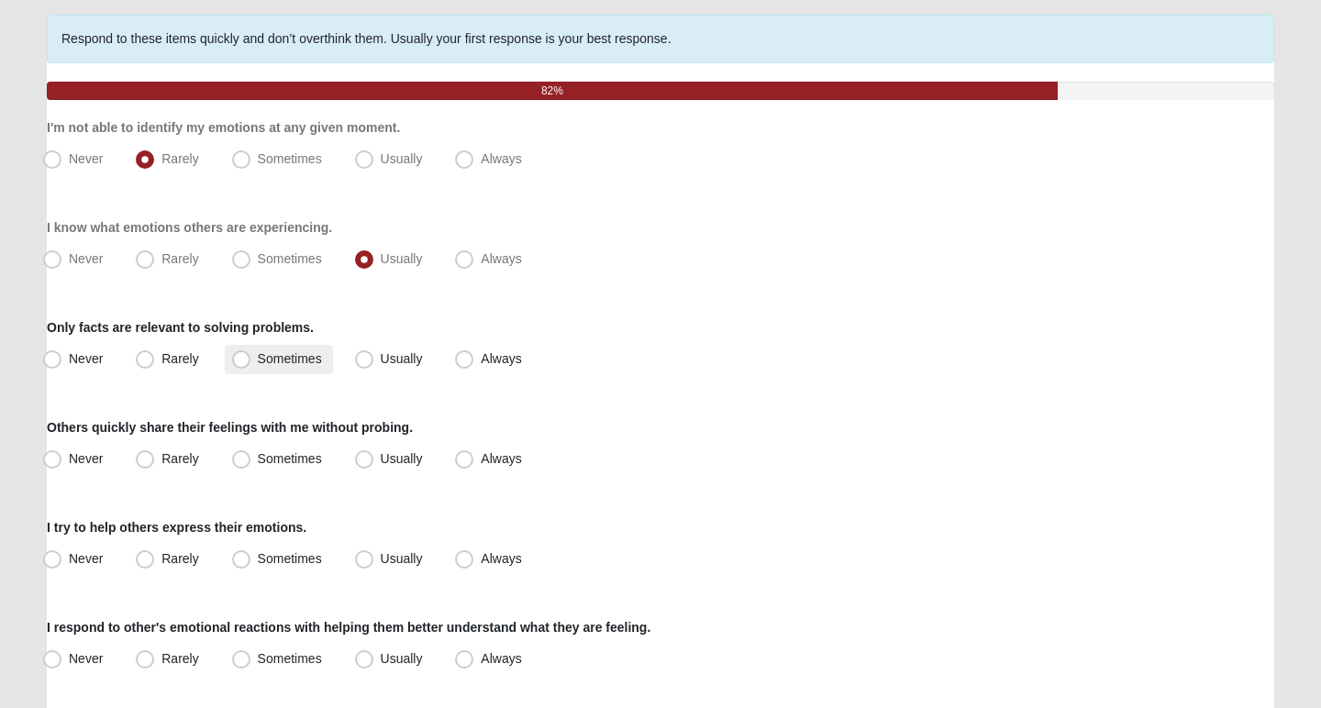
click at [284, 356] on span "Sometimes" at bounding box center [290, 358] width 64 height 15
click at [251, 356] on input "Sometimes" at bounding box center [245, 359] width 12 height 12
radio input "true"
click at [390, 454] on span "Usually" at bounding box center [402, 458] width 42 height 15
click at [374, 454] on input "Usually" at bounding box center [368, 459] width 12 height 12
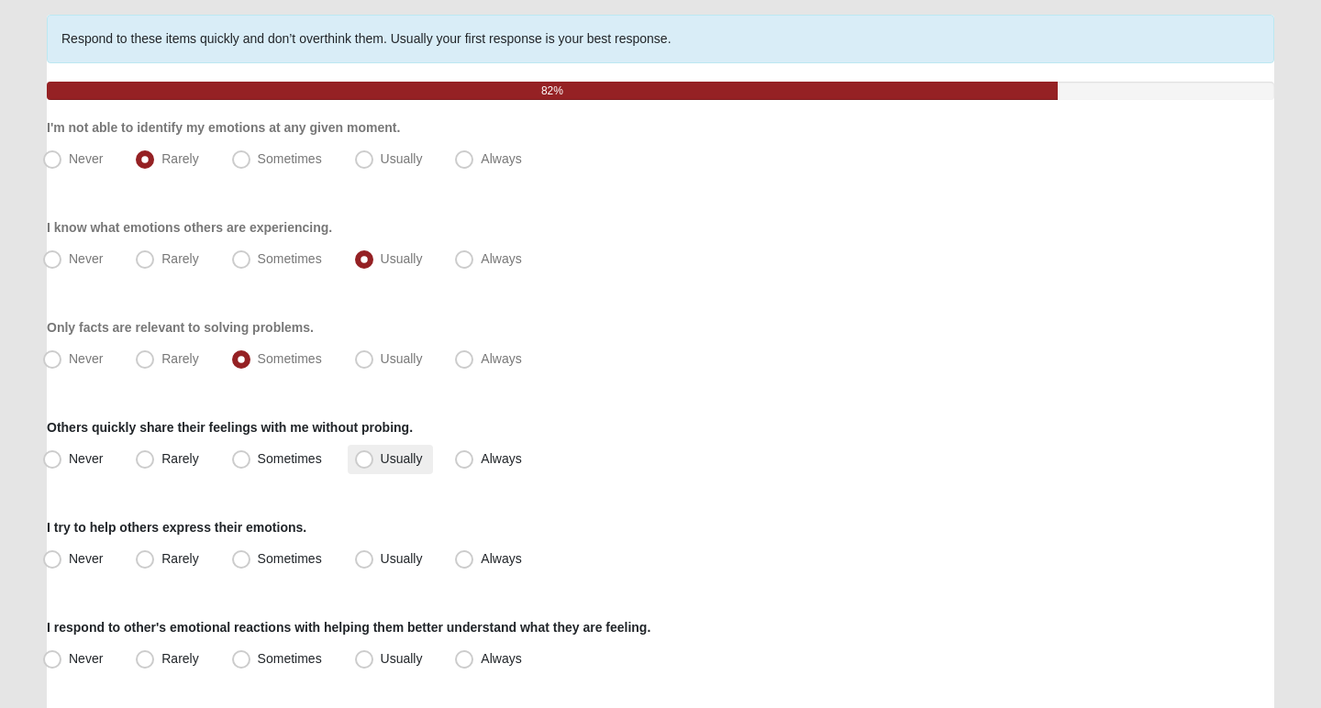
radio input "true"
click at [393, 566] on label "Usually" at bounding box center [391, 559] width 86 height 29
click at [374, 565] on input "Usually" at bounding box center [368, 559] width 12 height 12
radio input "true"
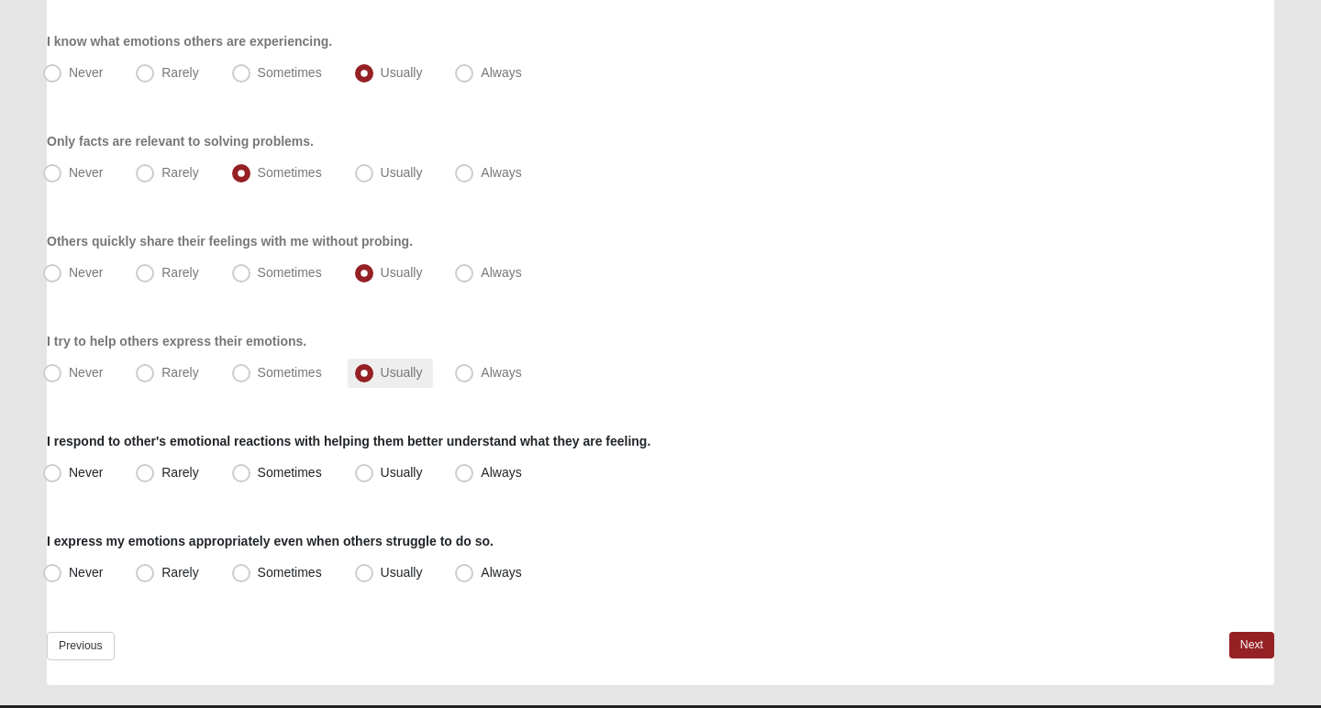
scroll to position [322, 0]
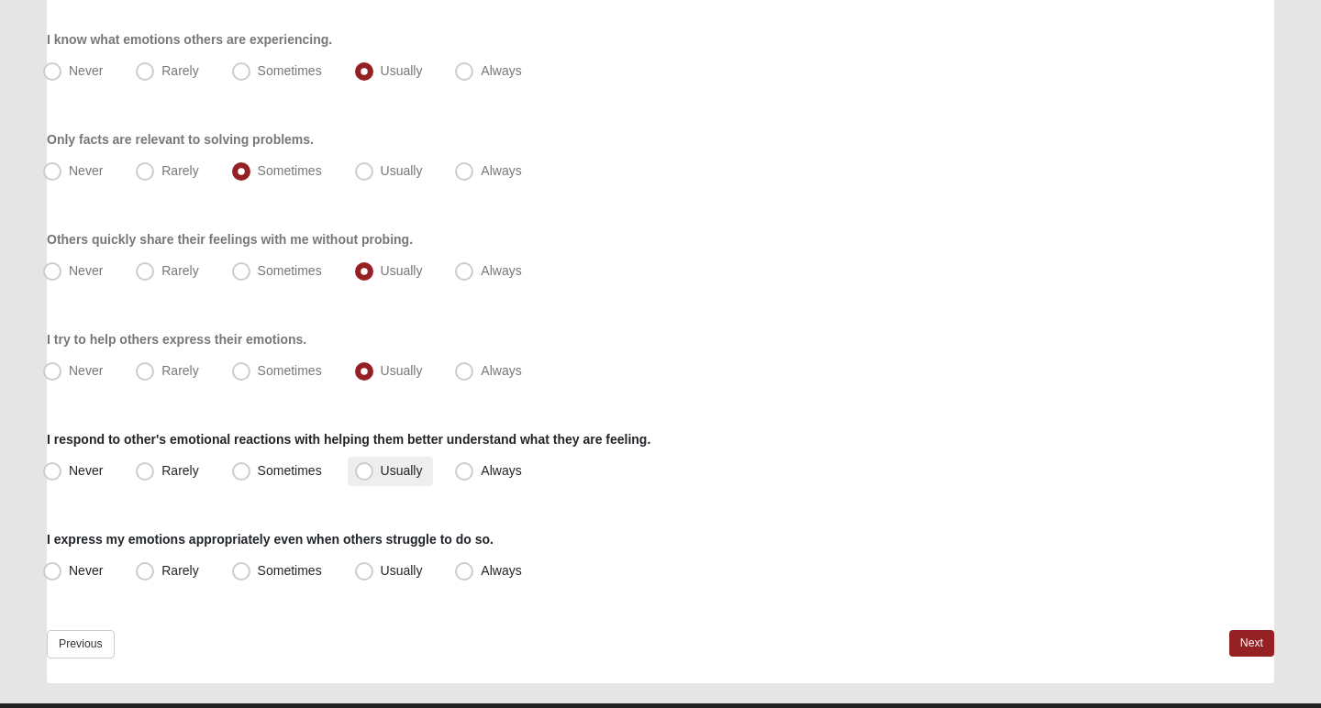
click at [394, 459] on label "Usually" at bounding box center [391, 471] width 86 height 29
click at [374, 465] on input "Usually" at bounding box center [368, 471] width 12 height 12
radio input "true"
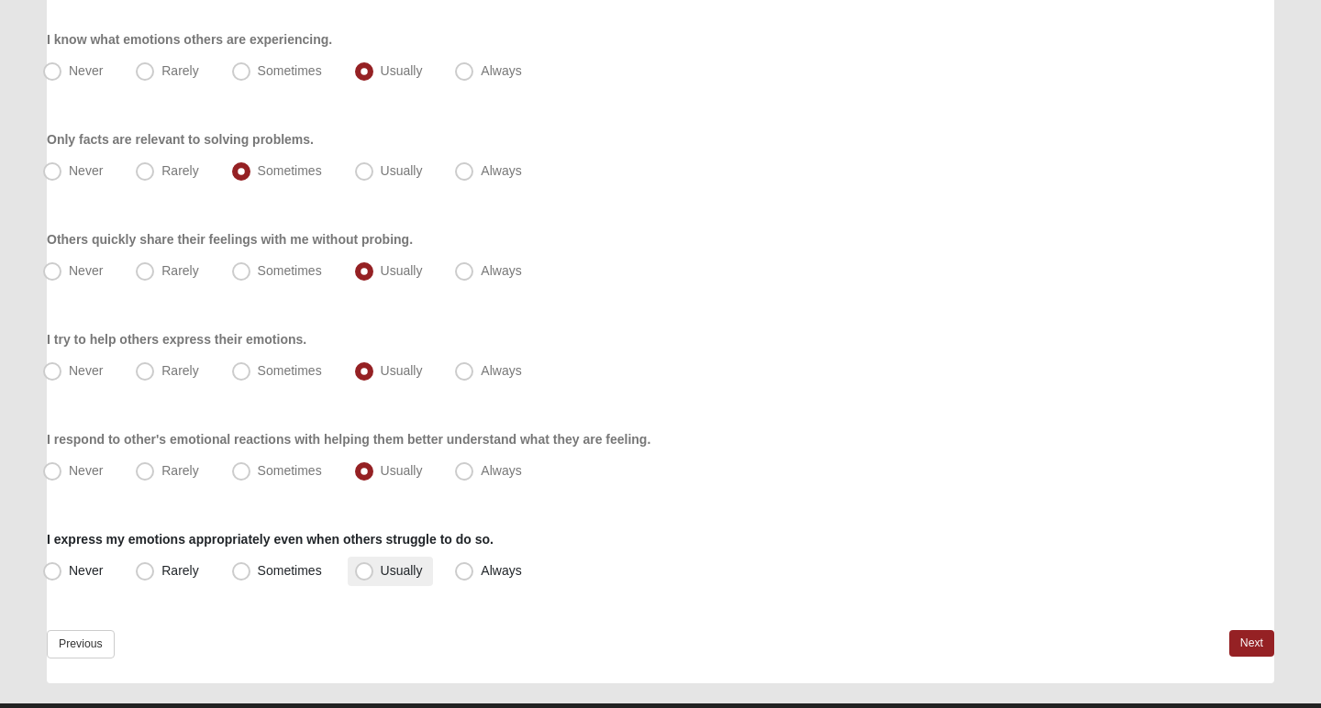
click at [384, 573] on span "Usually" at bounding box center [402, 570] width 42 height 15
click at [374, 573] on input "Usually" at bounding box center [368, 571] width 12 height 12
radio input "true"
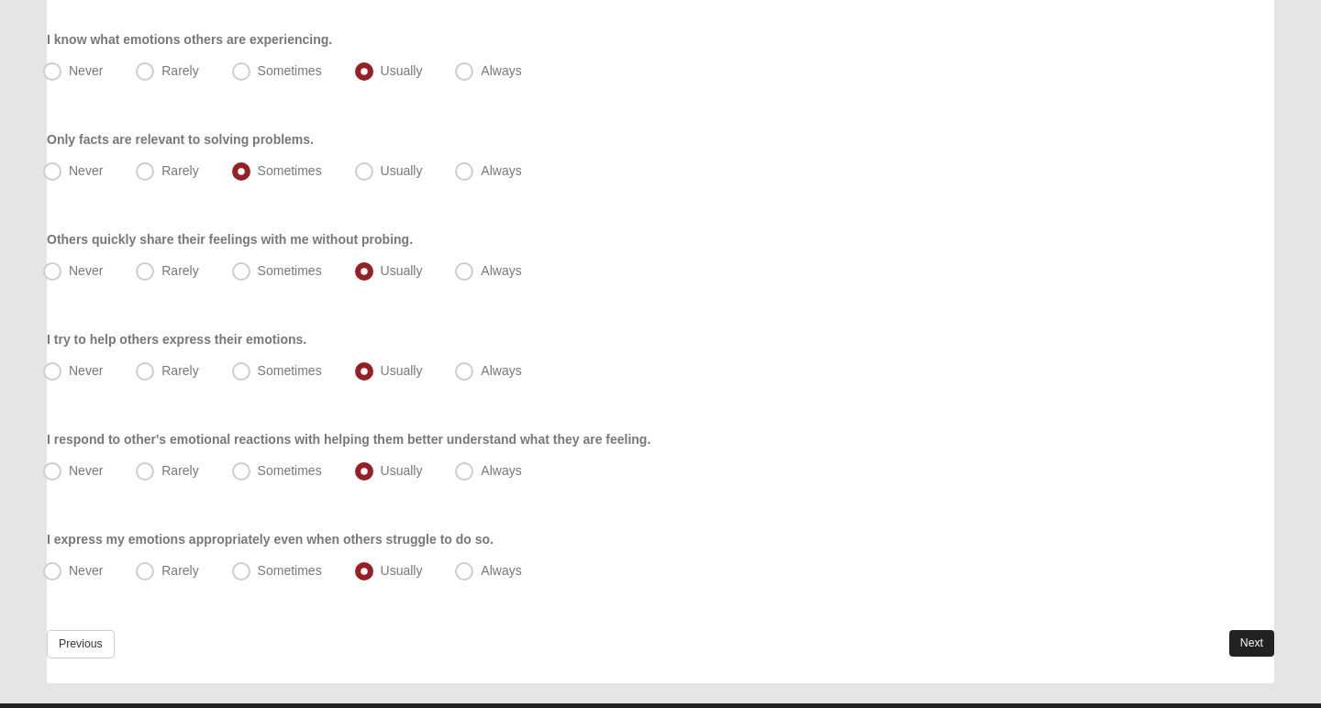
click at [1252, 645] on link "Next" at bounding box center [1251, 643] width 45 height 27
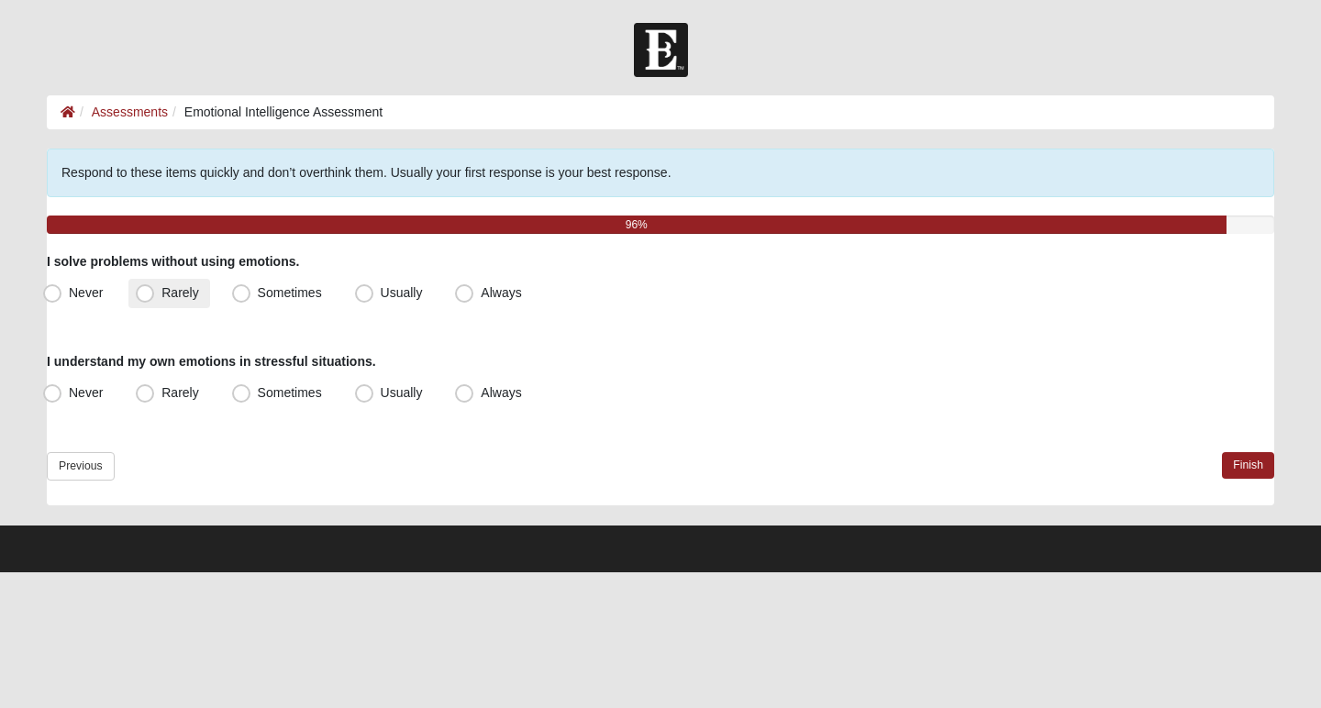
click at [165, 296] on span "Rarely" at bounding box center [179, 292] width 37 height 15
click at [155, 296] on input "Rarely" at bounding box center [149, 293] width 12 height 12
radio input "true"
click at [383, 396] on span "Usually" at bounding box center [402, 392] width 42 height 15
click at [374, 396] on input "Usually" at bounding box center [368, 393] width 12 height 12
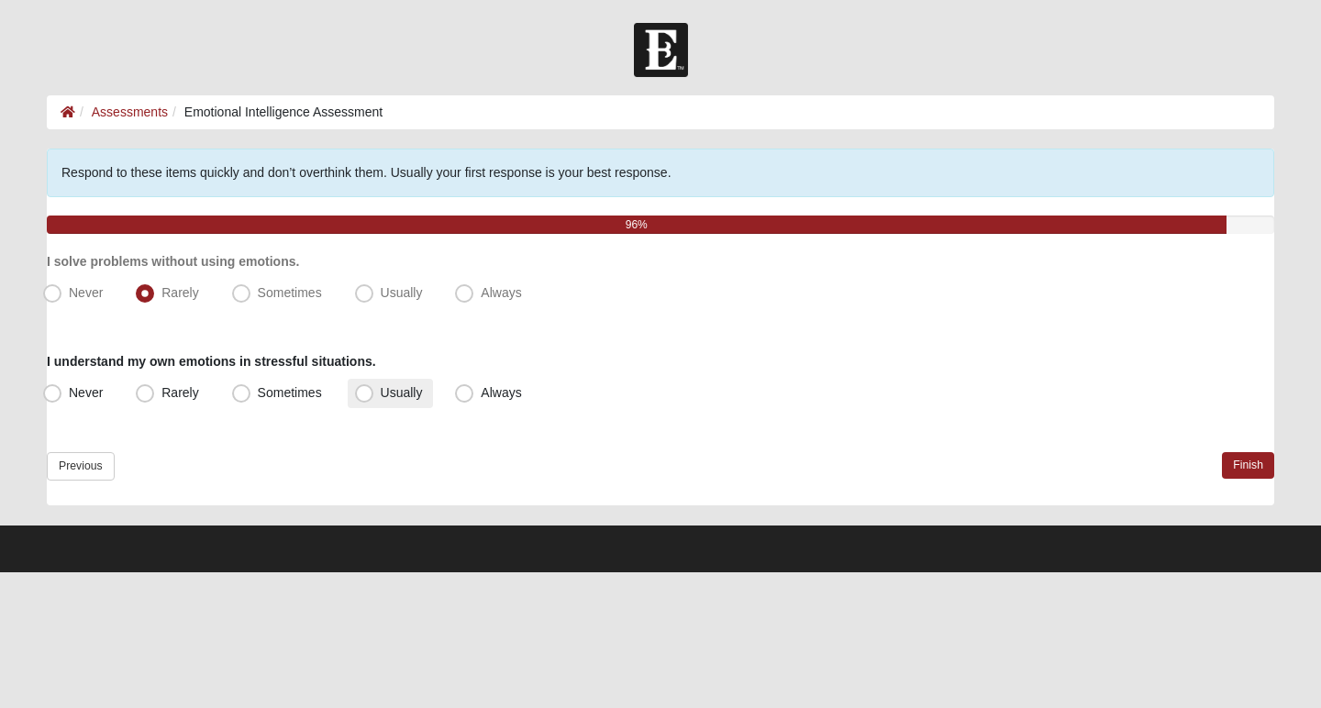
radio input "true"
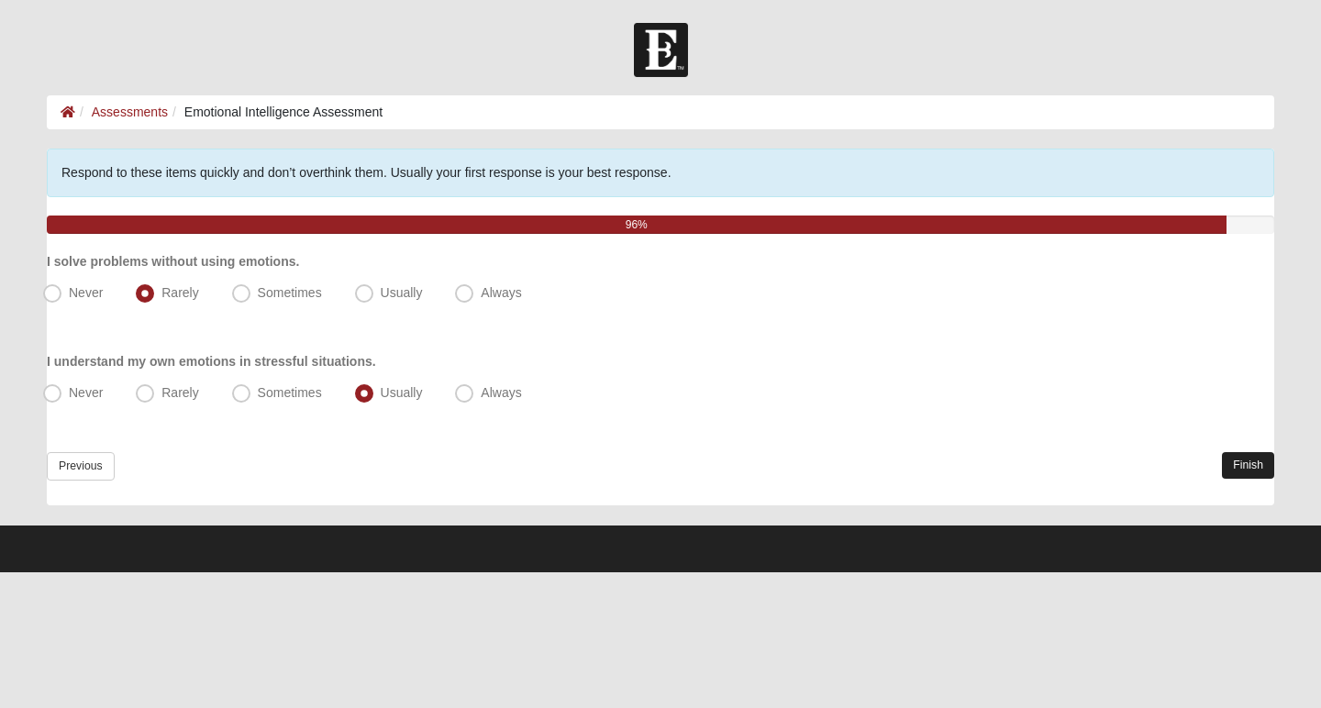
click at [1241, 468] on link "Finish" at bounding box center [1248, 465] width 52 height 27
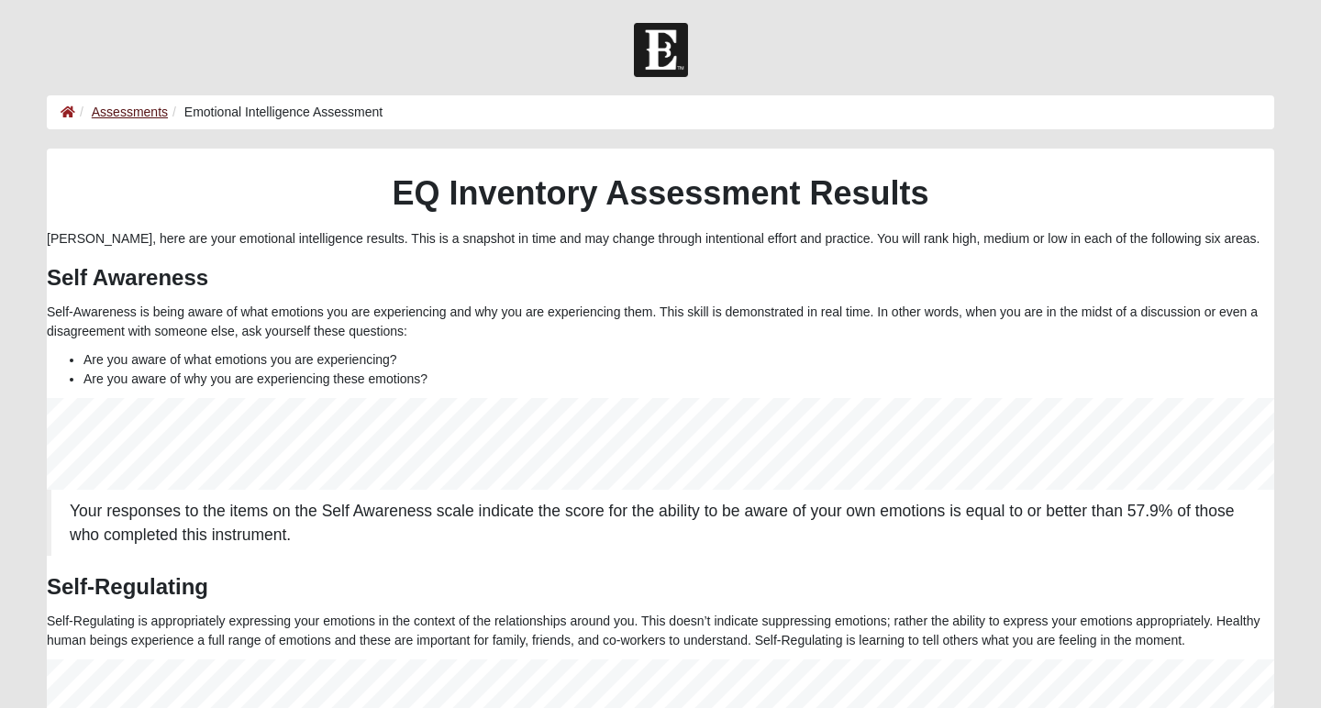
click at [133, 112] on link "Assessments" at bounding box center [130, 112] width 76 height 15
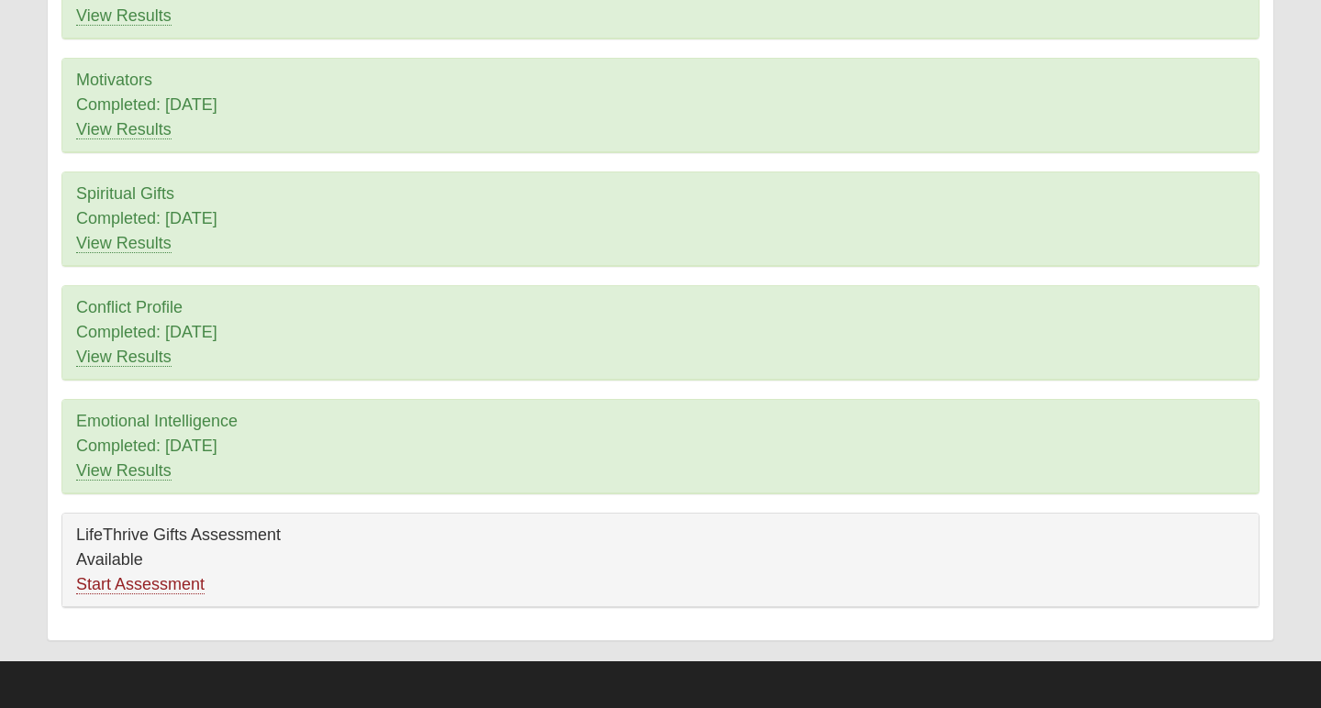
scroll to position [258, 0]
click at [176, 586] on link "Start Assessment" at bounding box center [140, 584] width 128 height 19
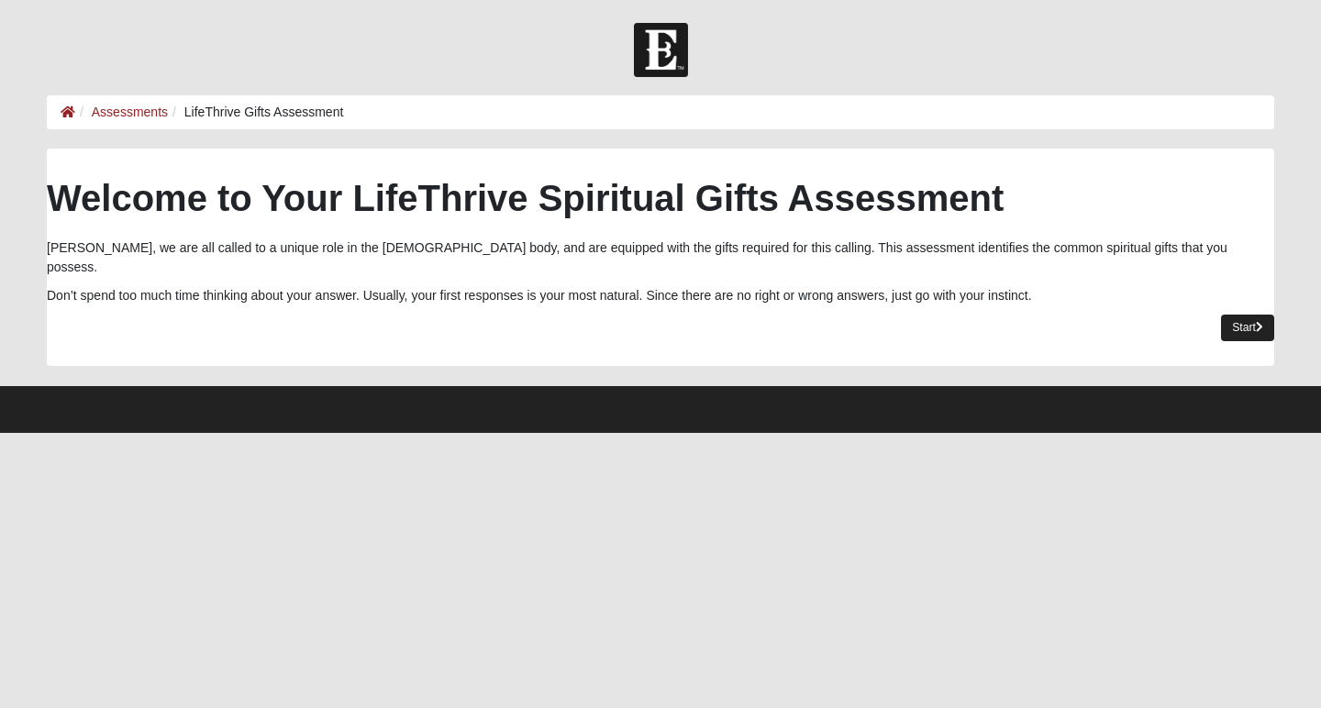
click at [1240, 315] on link "Start" at bounding box center [1247, 328] width 53 height 27
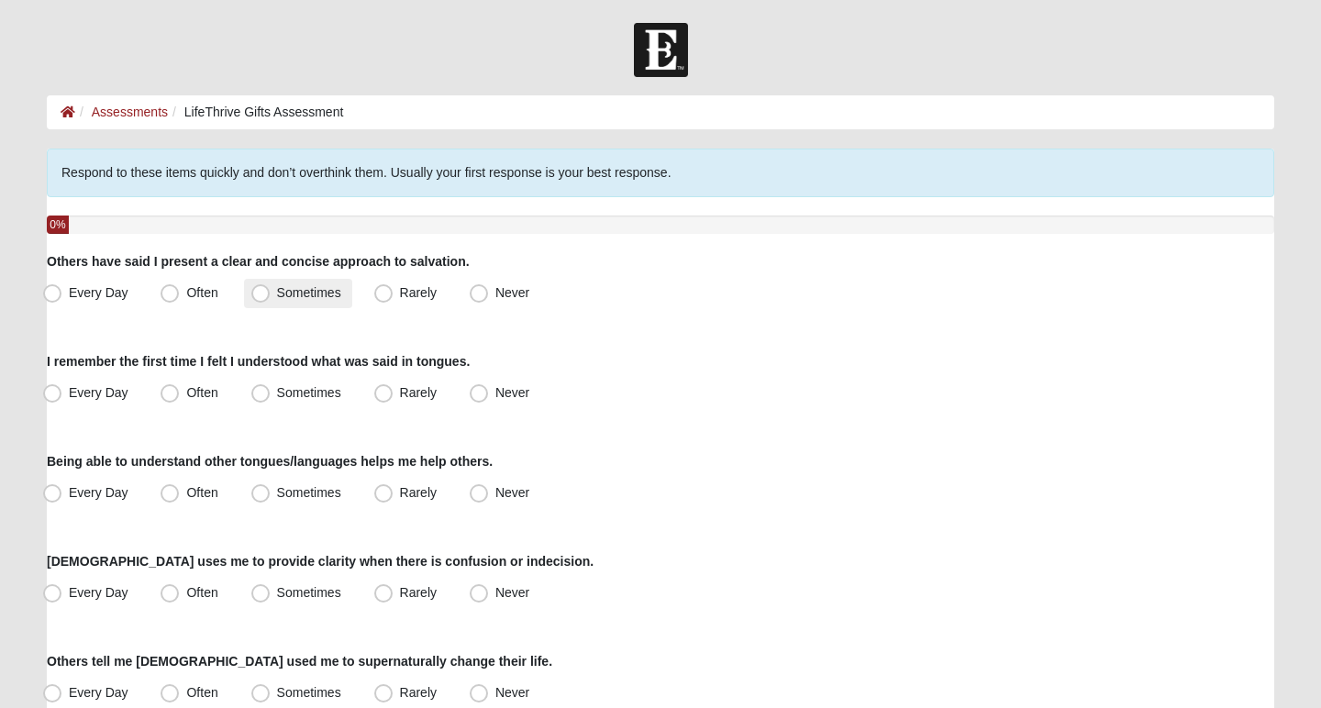
click at [277, 287] on span "Sometimes" at bounding box center [309, 292] width 64 height 15
click at [259, 287] on input "Sometimes" at bounding box center [265, 293] width 12 height 12
radio input "true"
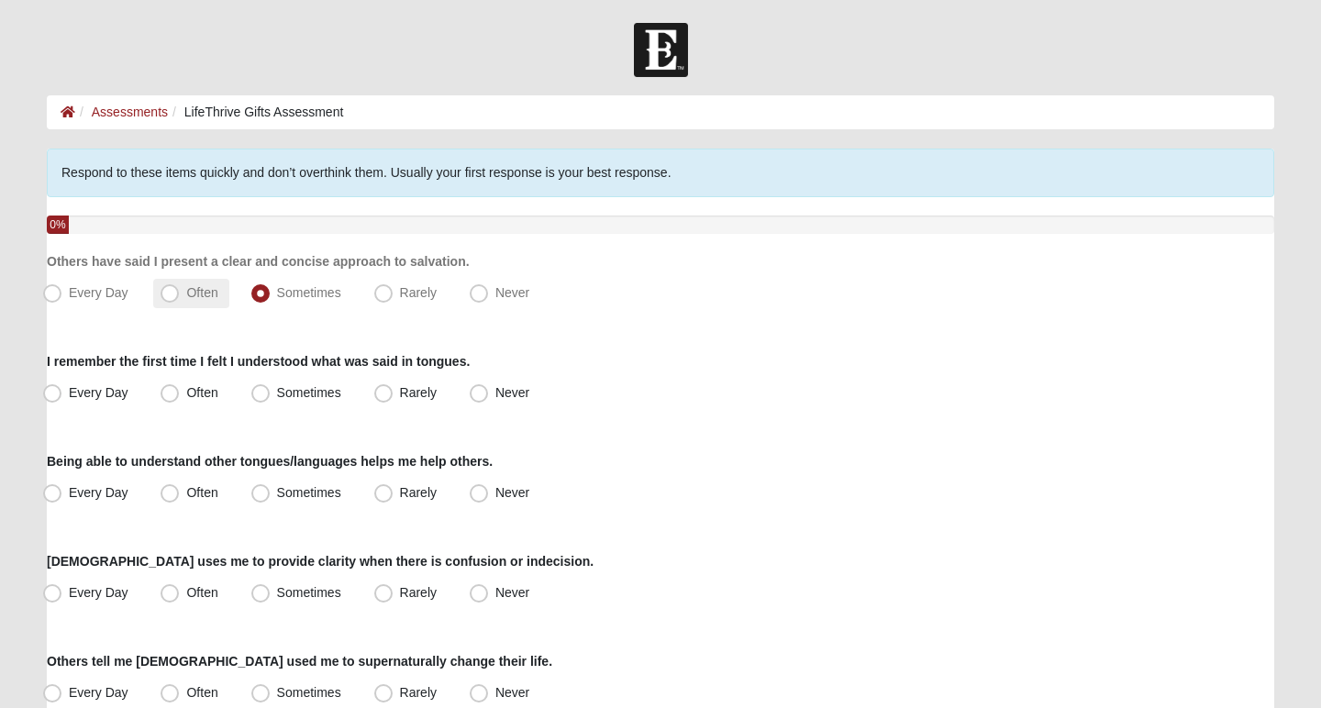
click at [186, 291] on span "Often" at bounding box center [201, 292] width 31 height 15
click at [176, 291] on input "Often" at bounding box center [174, 293] width 12 height 12
radio input "true"
click at [495, 396] on span "Never" at bounding box center [512, 392] width 34 height 15
click at [477, 396] on input "Never" at bounding box center [483, 393] width 12 height 12
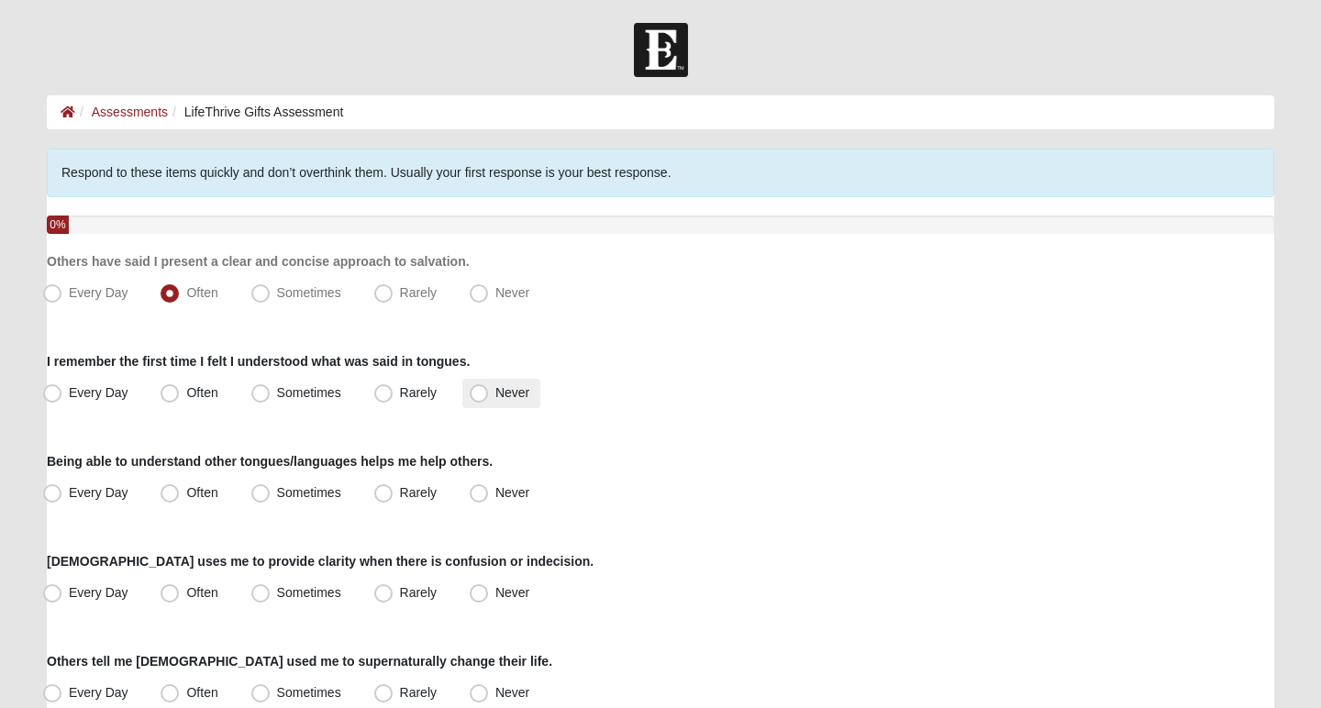
radio input "true"
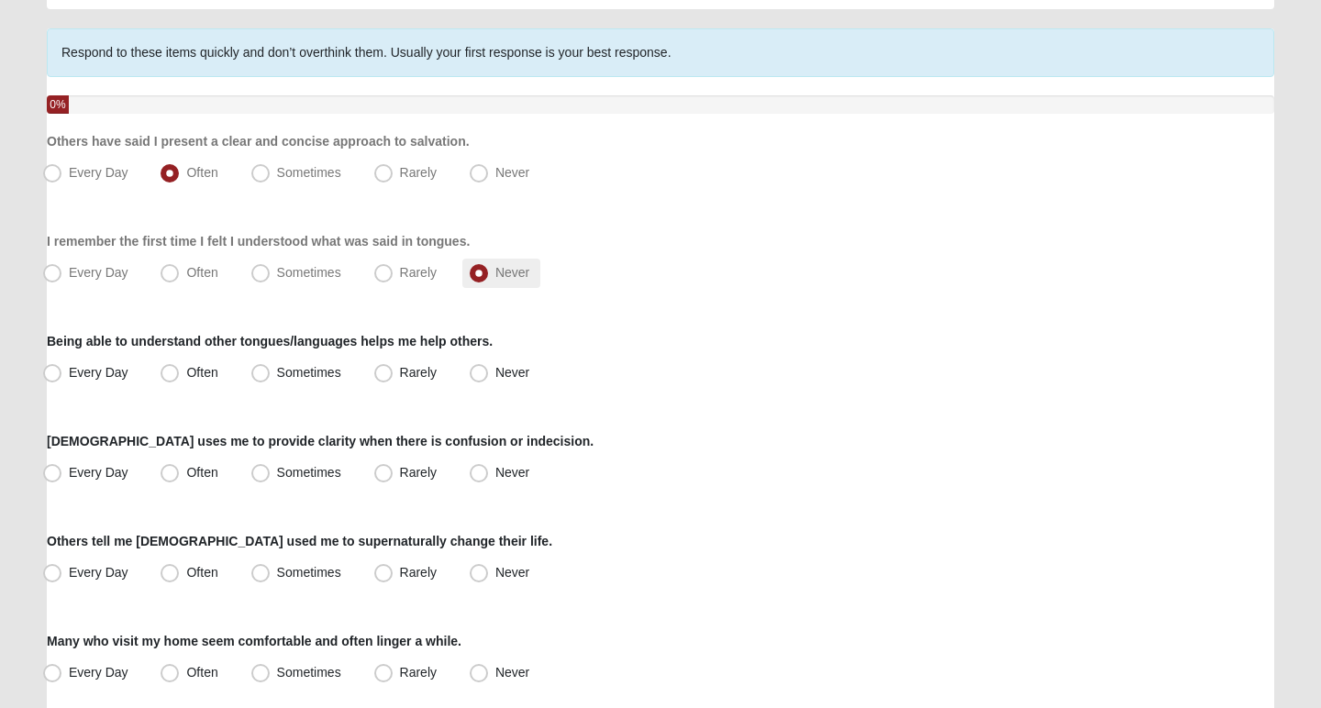
scroll to position [139, 0]
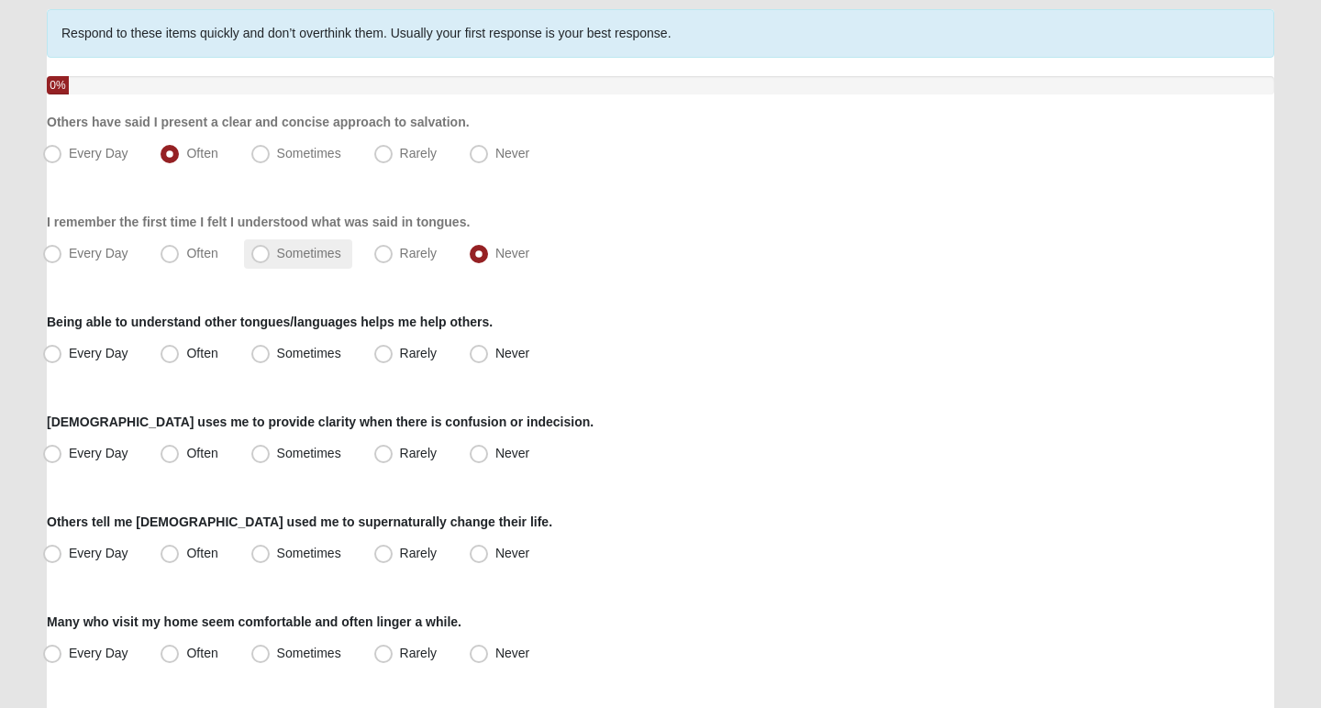
click at [277, 253] on span "Sometimes" at bounding box center [309, 253] width 64 height 15
click at [261, 253] on input "Sometimes" at bounding box center [265, 254] width 12 height 12
radio input "true"
click at [186, 352] on span "Often" at bounding box center [201, 353] width 31 height 15
click at [168, 352] on input "Often" at bounding box center [174, 354] width 12 height 12
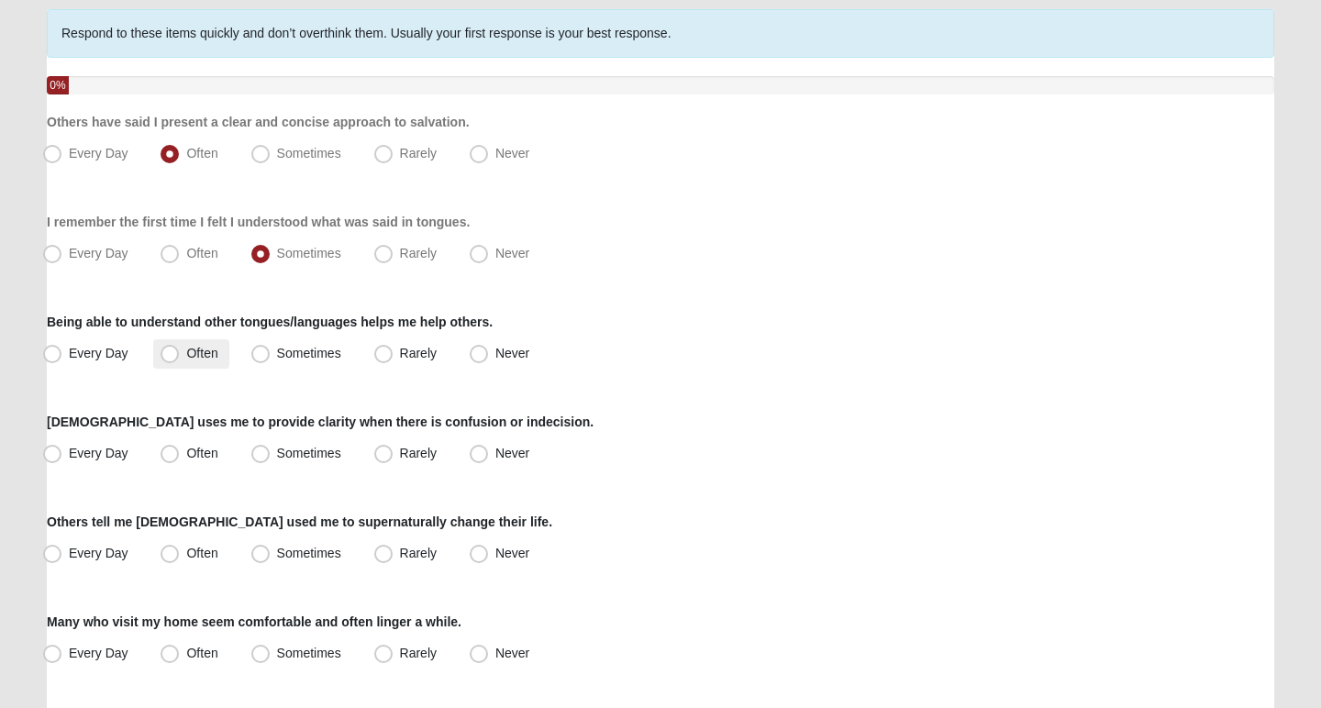
radio input "true"
click at [277, 454] on span "Sometimes" at bounding box center [309, 453] width 64 height 15
click at [259, 454] on input "Sometimes" at bounding box center [265, 454] width 12 height 12
radio input "true"
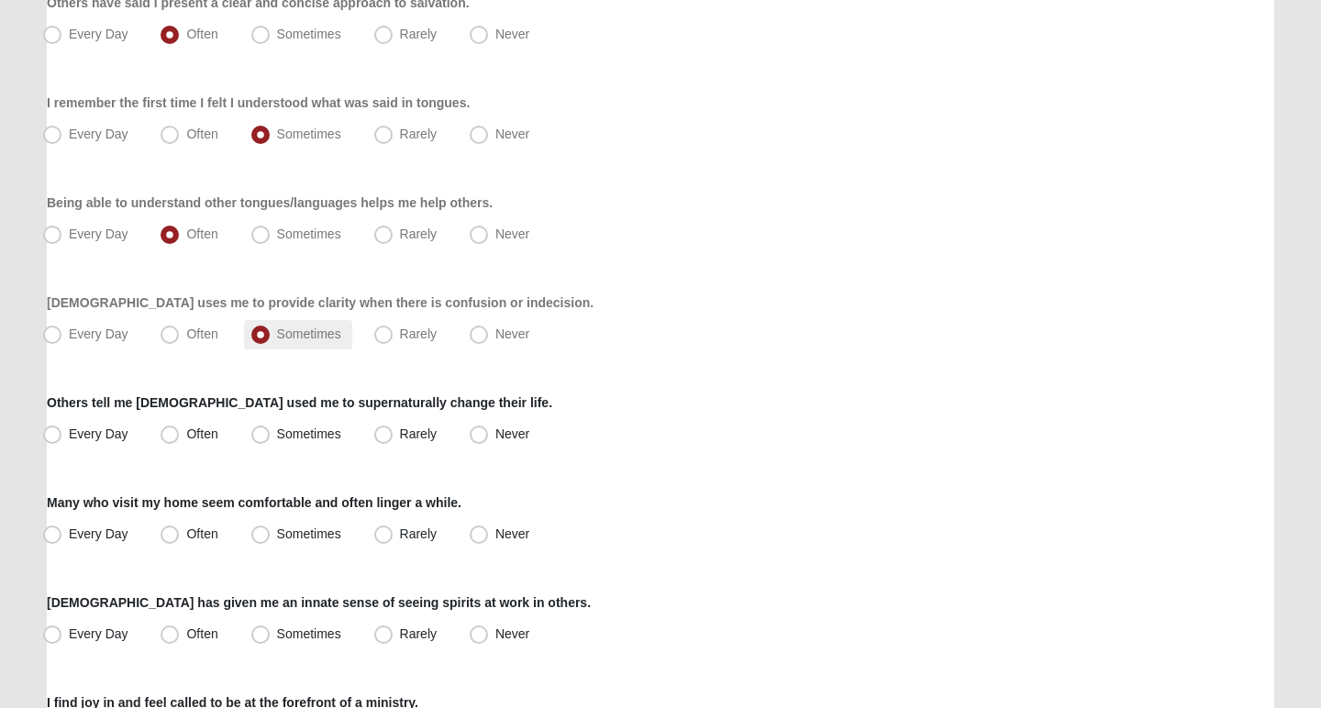
scroll to position [272, 0]
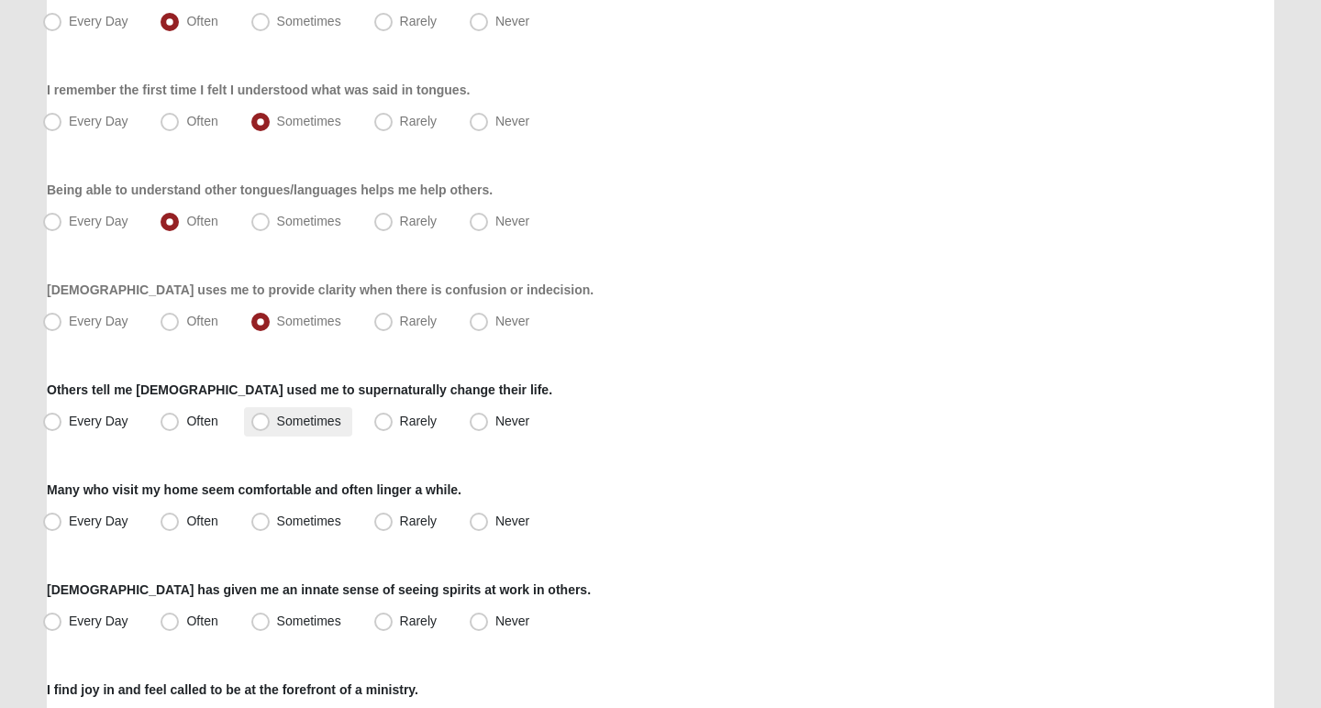
click at [277, 428] on span "Sometimes" at bounding box center [309, 421] width 64 height 15
click at [259, 427] on input "Sometimes" at bounding box center [265, 422] width 12 height 12
radio input "true"
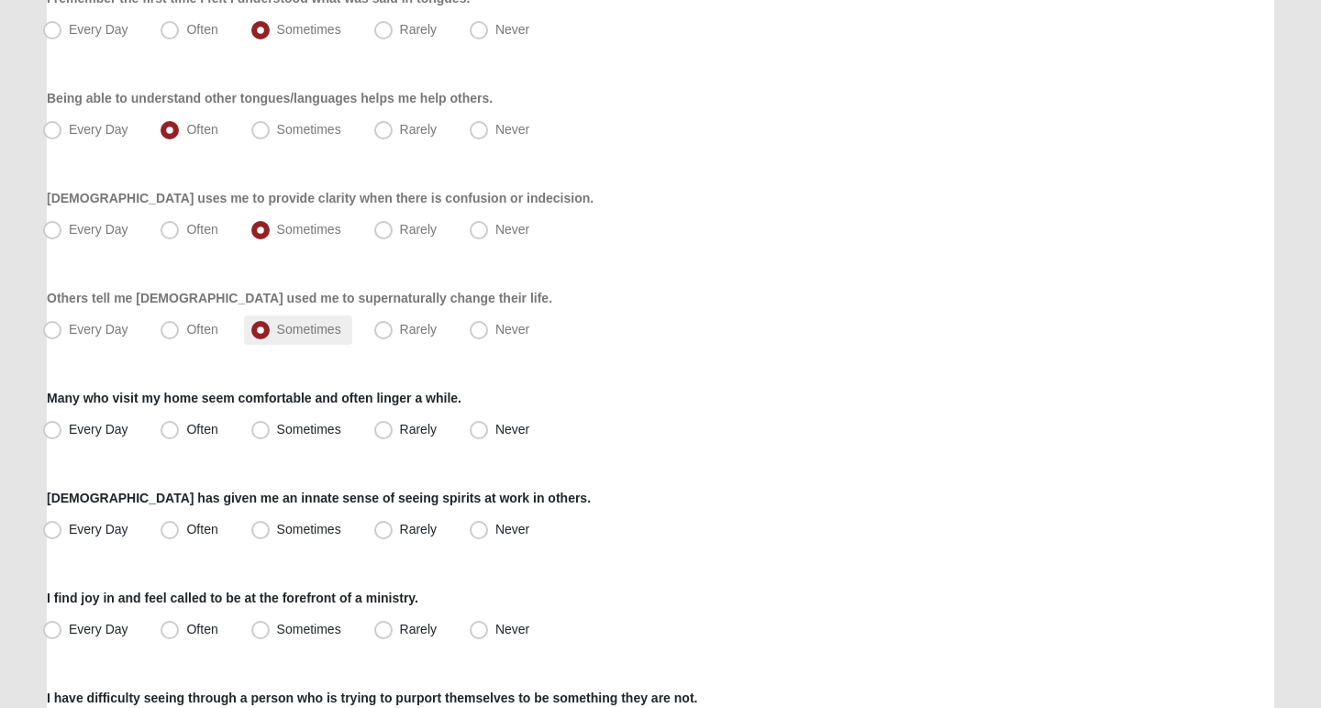
scroll to position [372, 0]
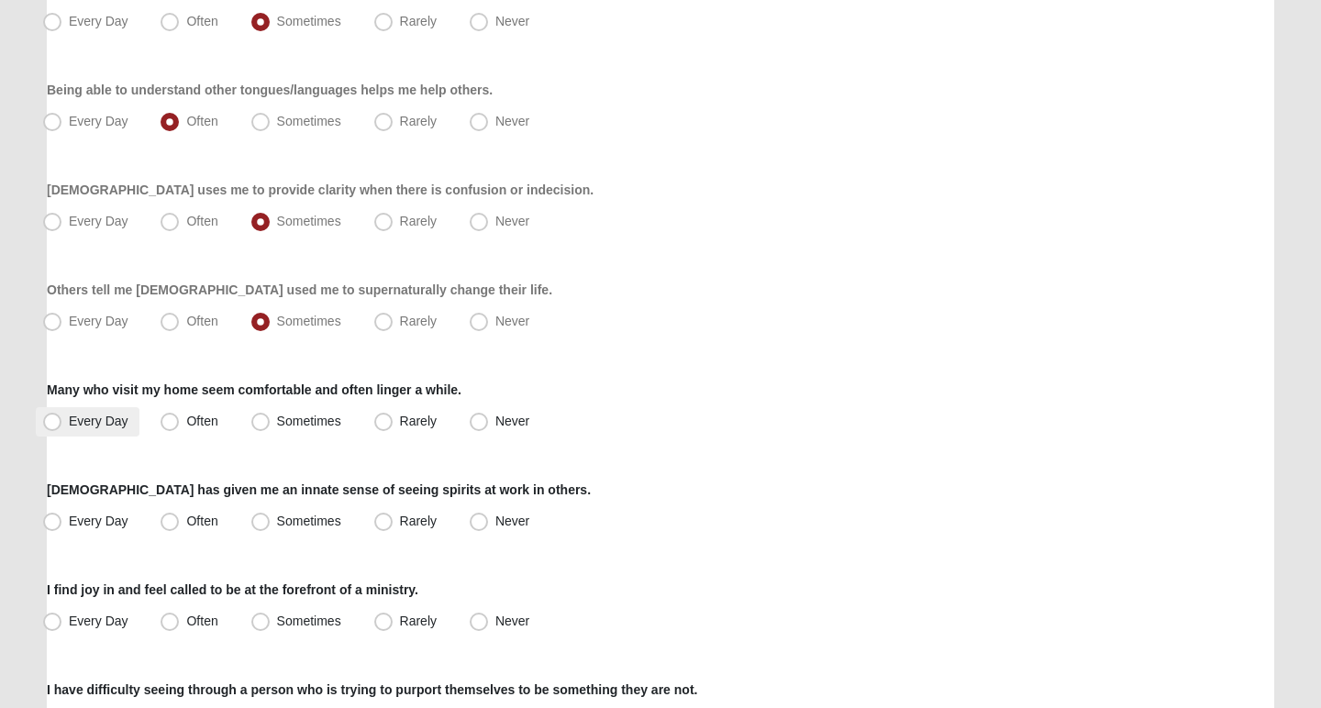
click at [69, 416] on span "Every Day" at bounding box center [99, 421] width 60 height 15
click at [50, 416] on input "Every Day" at bounding box center [56, 422] width 12 height 12
radio input "true"
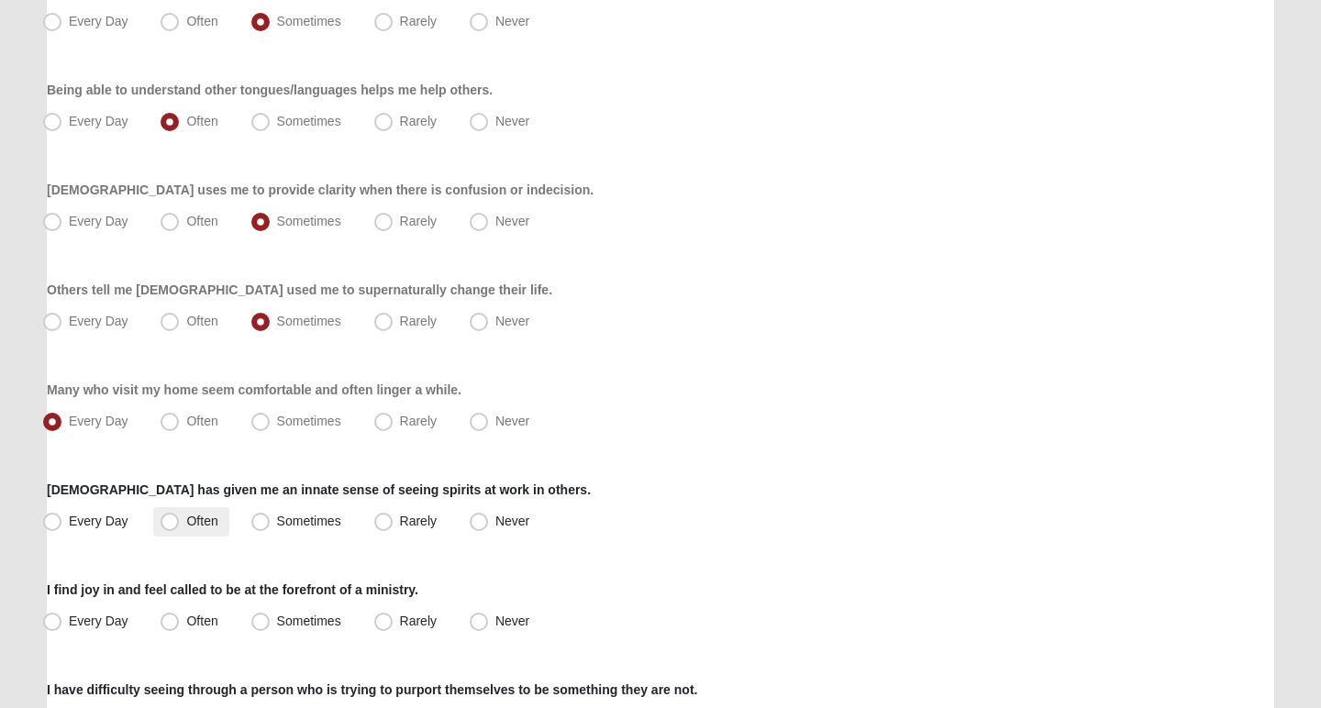
click at [186, 519] on span "Often" at bounding box center [201, 521] width 31 height 15
click at [168, 519] on input "Often" at bounding box center [174, 522] width 12 height 12
radio input "true"
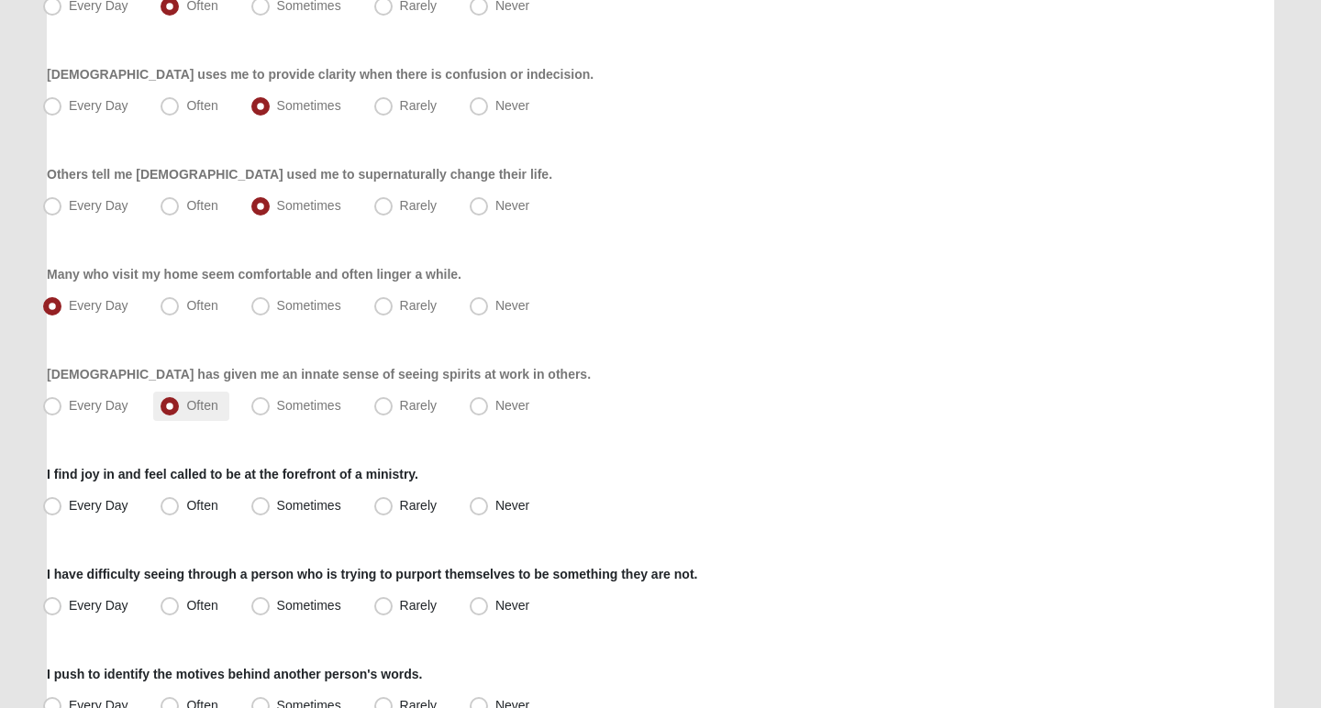
scroll to position [521, 0]
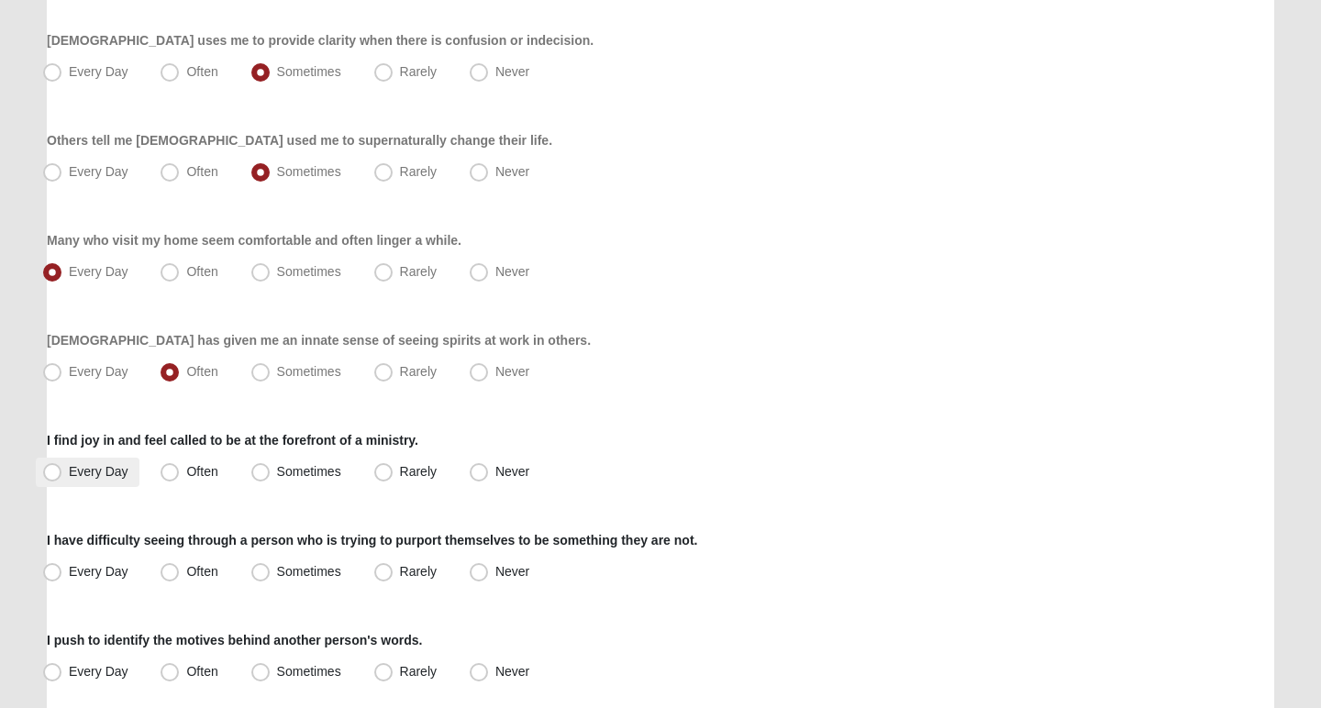
click at [69, 470] on span "Every Day" at bounding box center [99, 471] width 60 height 15
click at [50, 470] on input "Every Day" at bounding box center [56, 472] width 12 height 12
radio input "true"
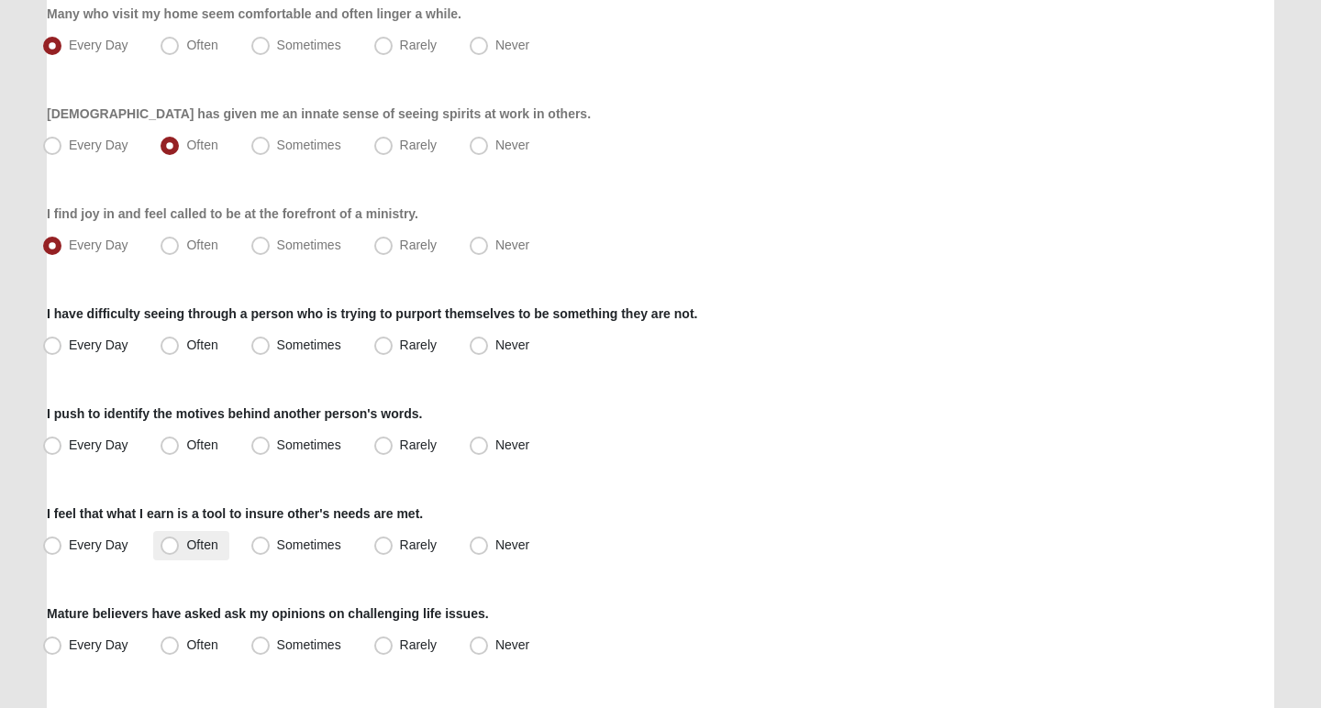
scroll to position [751, 0]
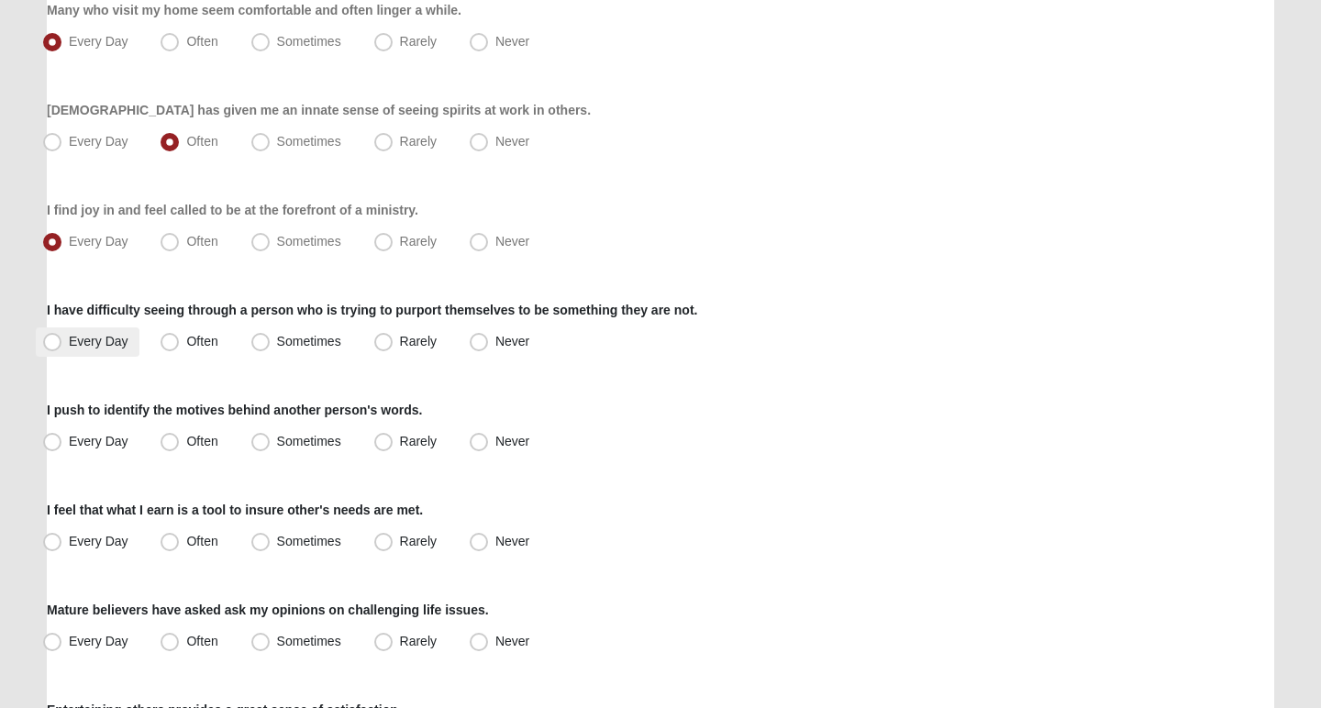
click at [69, 344] on span "Every Day" at bounding box center [99, 341] width 60 height 15
click at [55, 344] on input "Every Day" at bounding box center [56, 342] width 12 height 12
radio input "true"
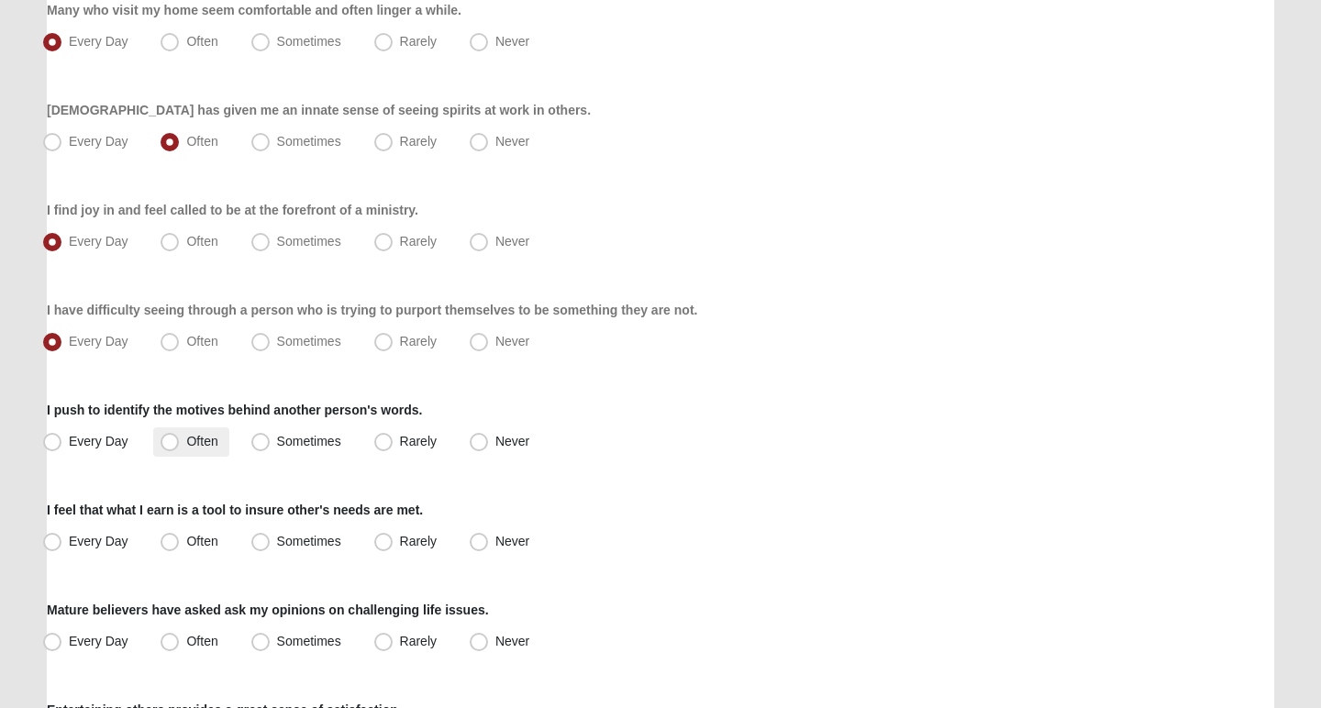
click at [186, 440] on span "Often" at bounding box center [201, 441] width 31 height 15
click at [170, 440] on input "Often" at bounding box center [174, 442] width 12 height 12
radio input "true"
click at [186, 546] on span "Often" at bounding box center [201, 541] width 31 height 15
click at [168, 546] on input "Often" at bounding box center [174, 542] width 12 height 12
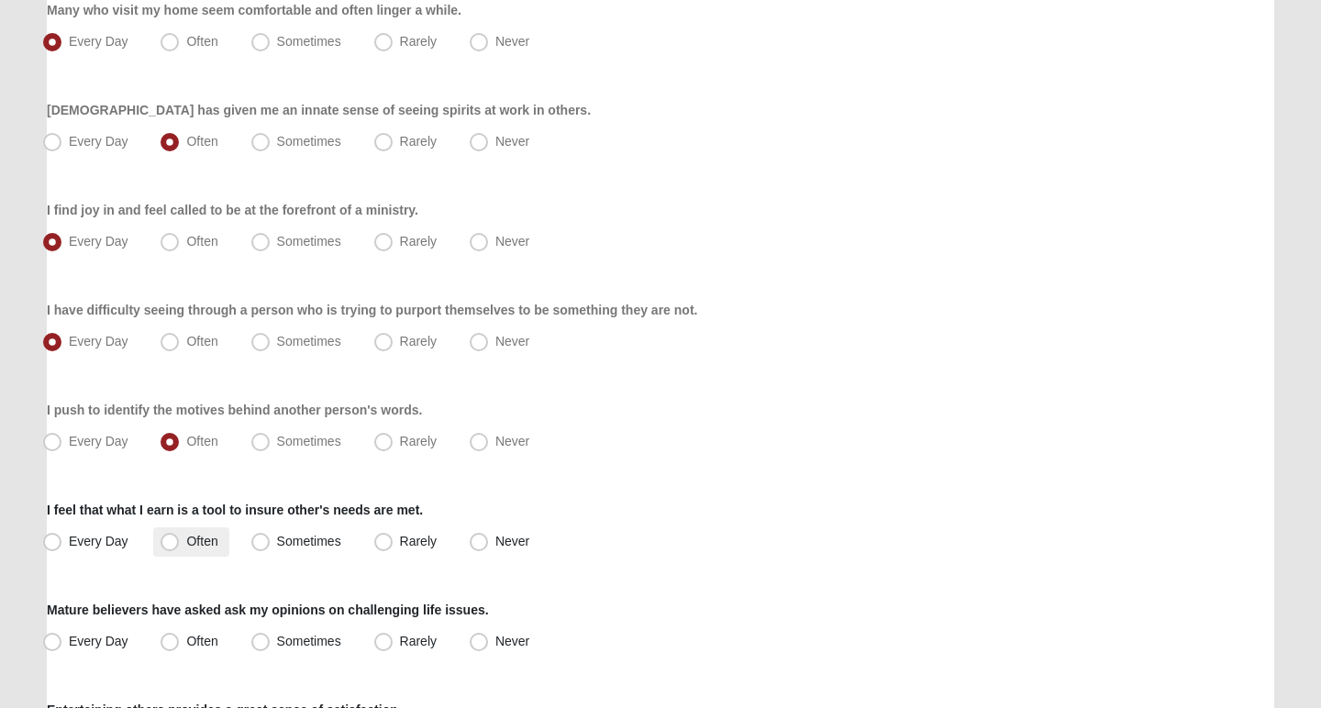
radio input "true"
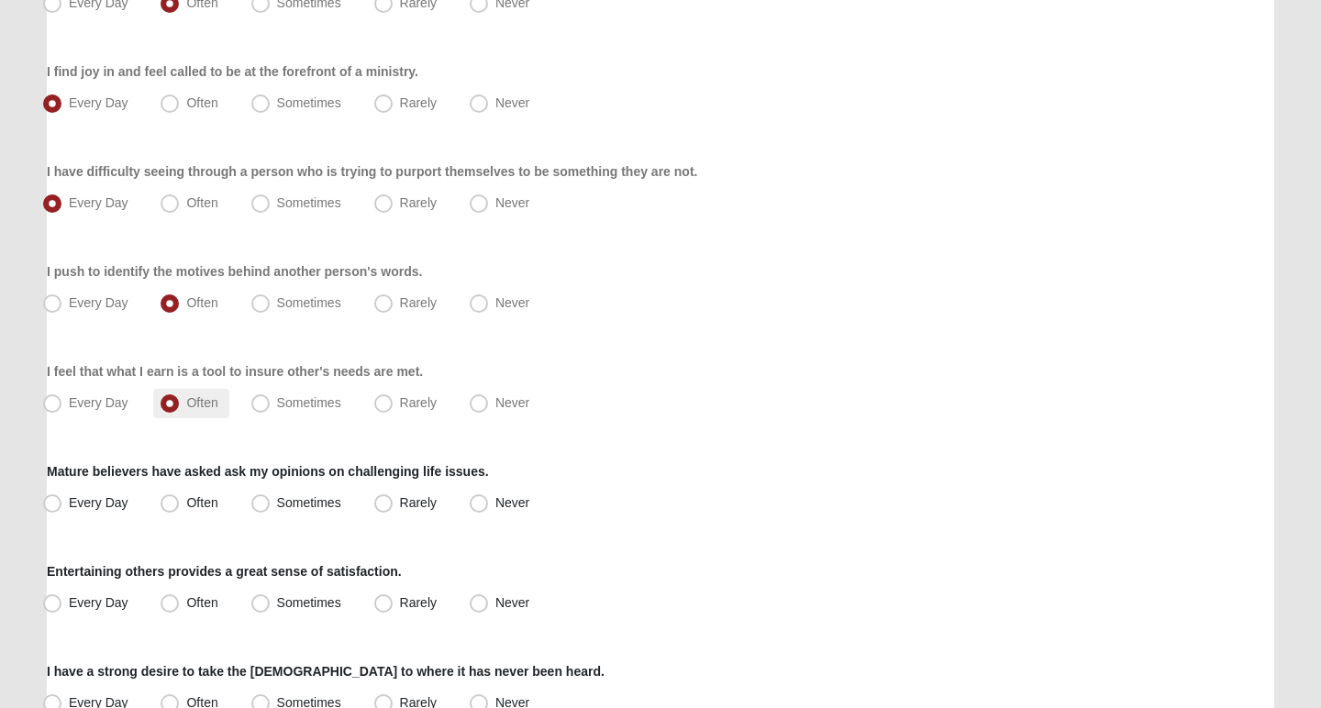
scroll to position [893, 0]
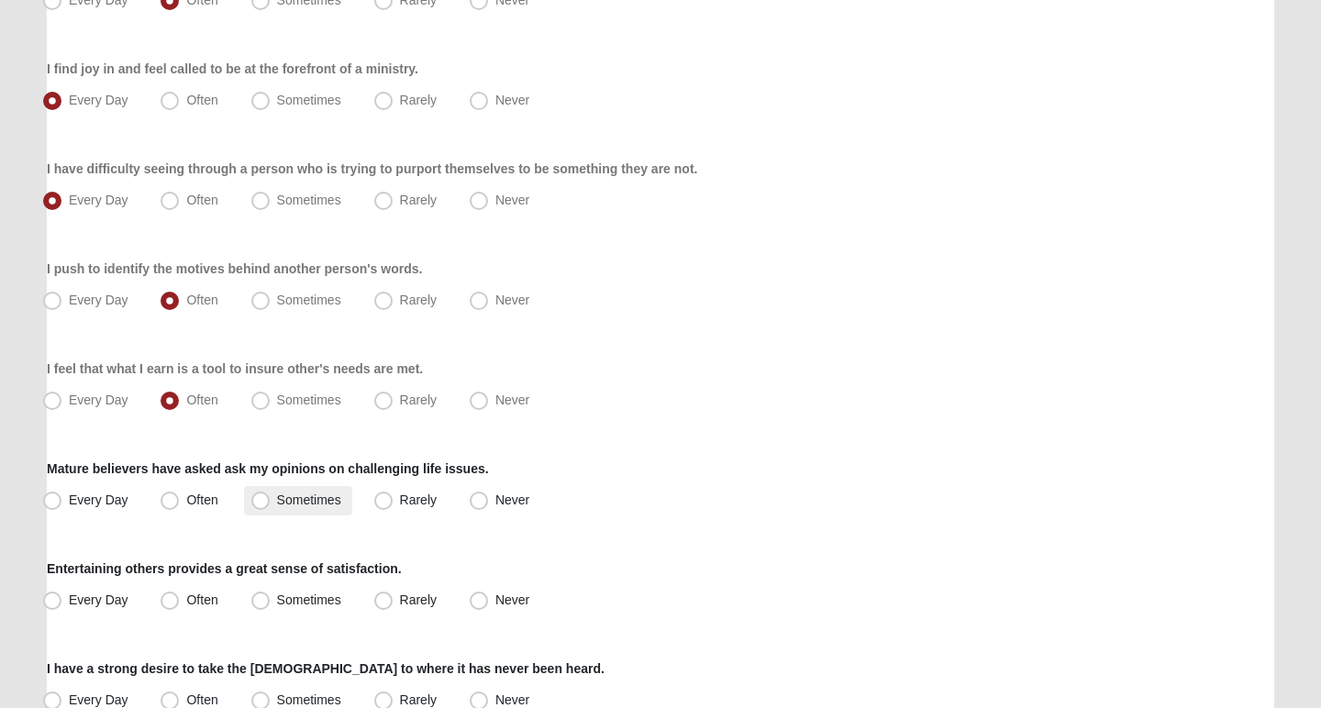
click at [277, 505] on span "Sometimes" at bounding box center [309, 500] width 64 height 15
click at [262, 505] on input "Sometimes" at bounding box center [265, 500] width 12 height 12
radio input "true"
click at [186, 599] on span "Often" at bounding box center [201, 600] width 31 height 15
click at [168, 599] on input "Often" at bounding box center [174, 600] width 12 height 12
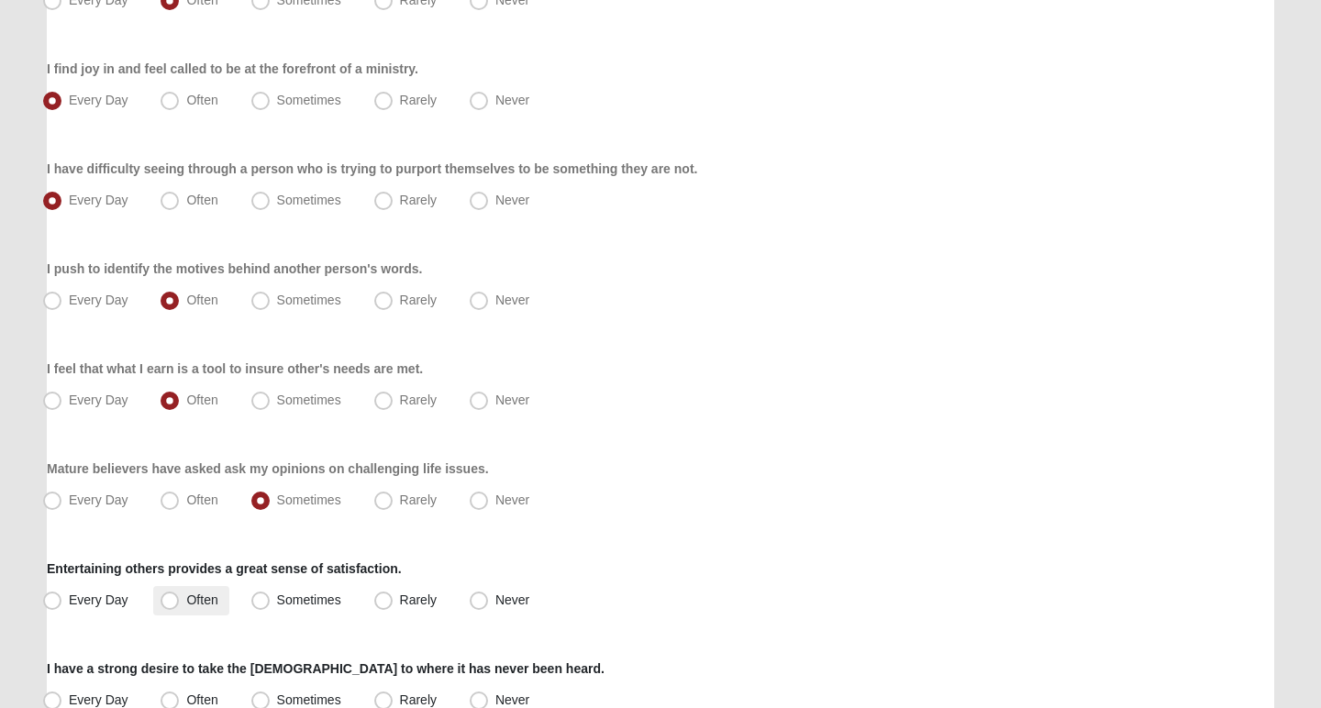
radio input "true"
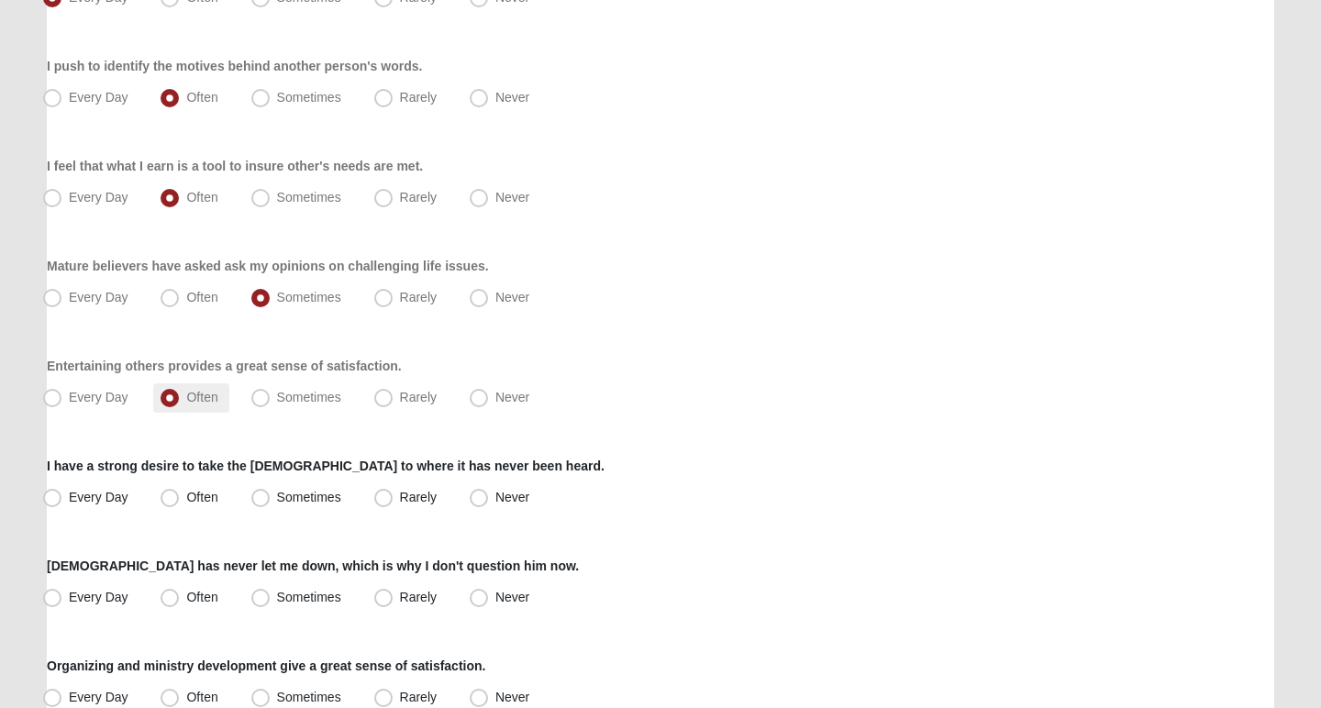
scroll to position [1103, 0]
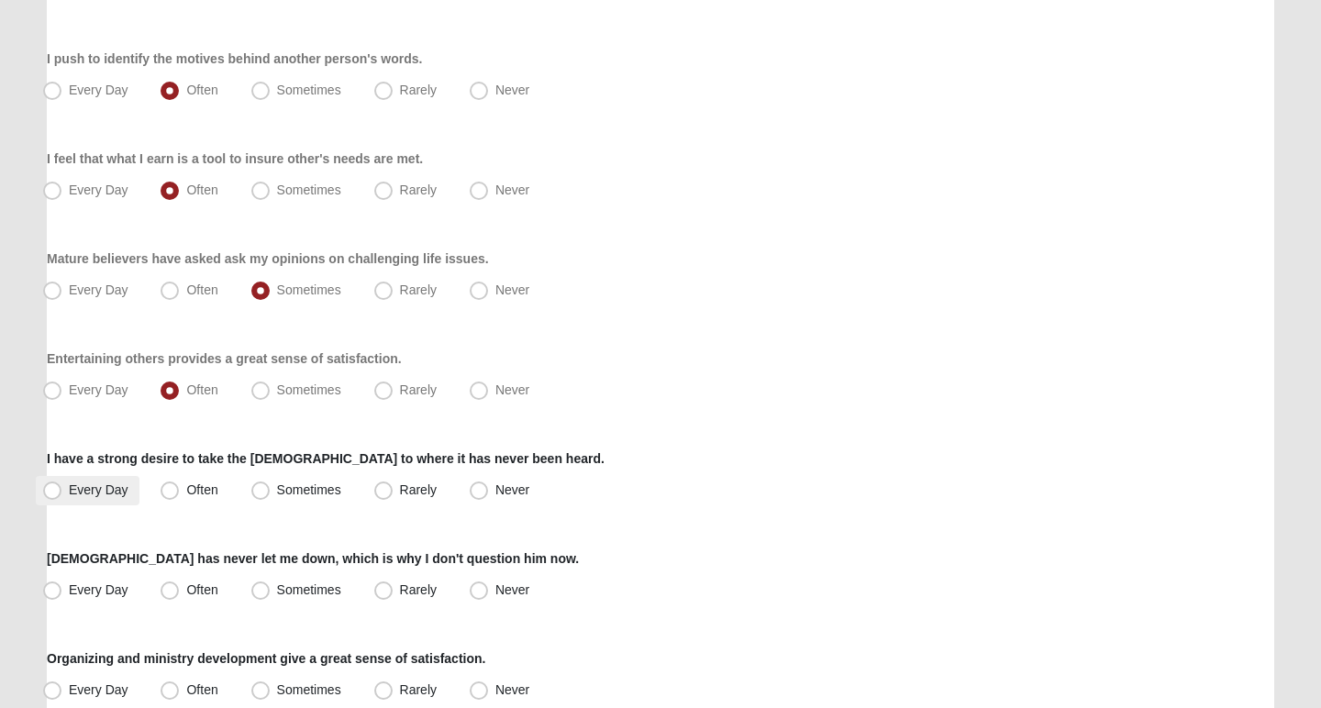
click at [69, 491] on span "Every Day" at bounding box center [99, 490] width 60 height 15
click at [51, 491] on input "Every Day" at bounding box center [56, 490] width 12 height 12
radio input "true"
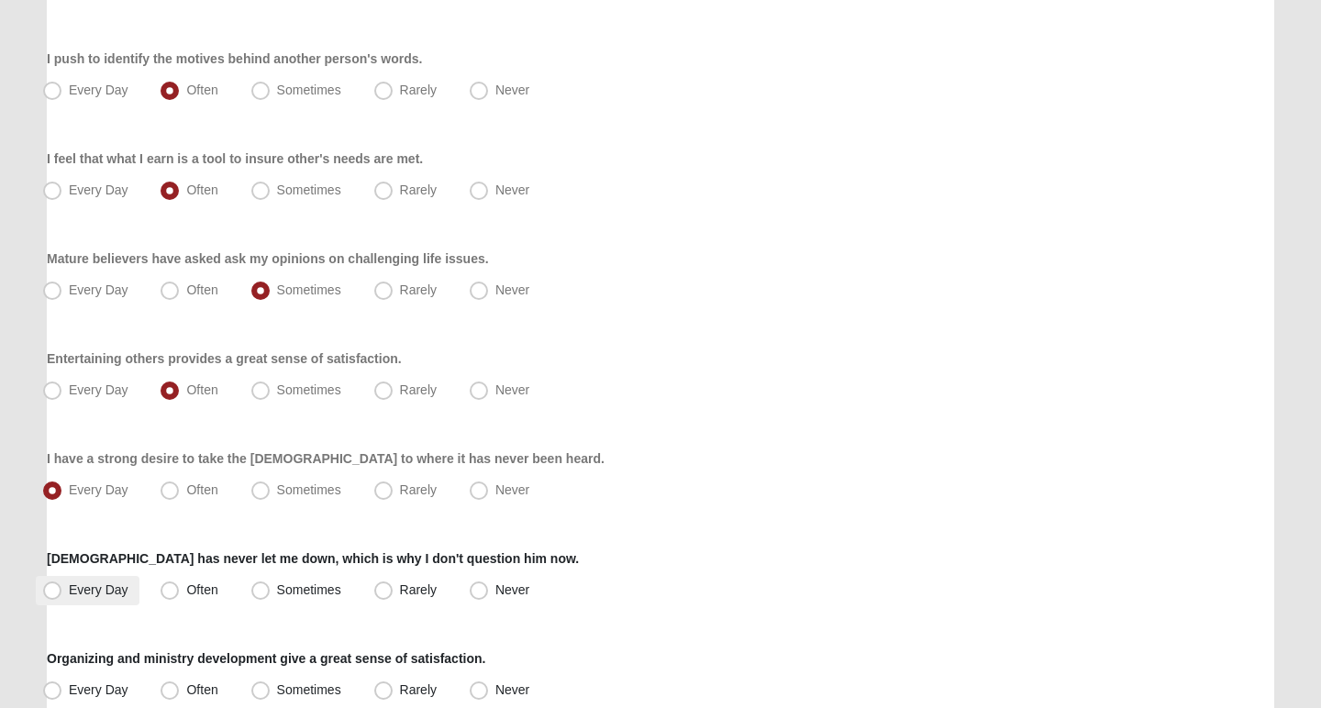
click at [69, 592] on span "Every Day" at bounding box center [99, 590] width 60 height 15
click at [50, 592] on input "Every Day" at bounding box center [56, 590] width 12 height 12
radio input "true"
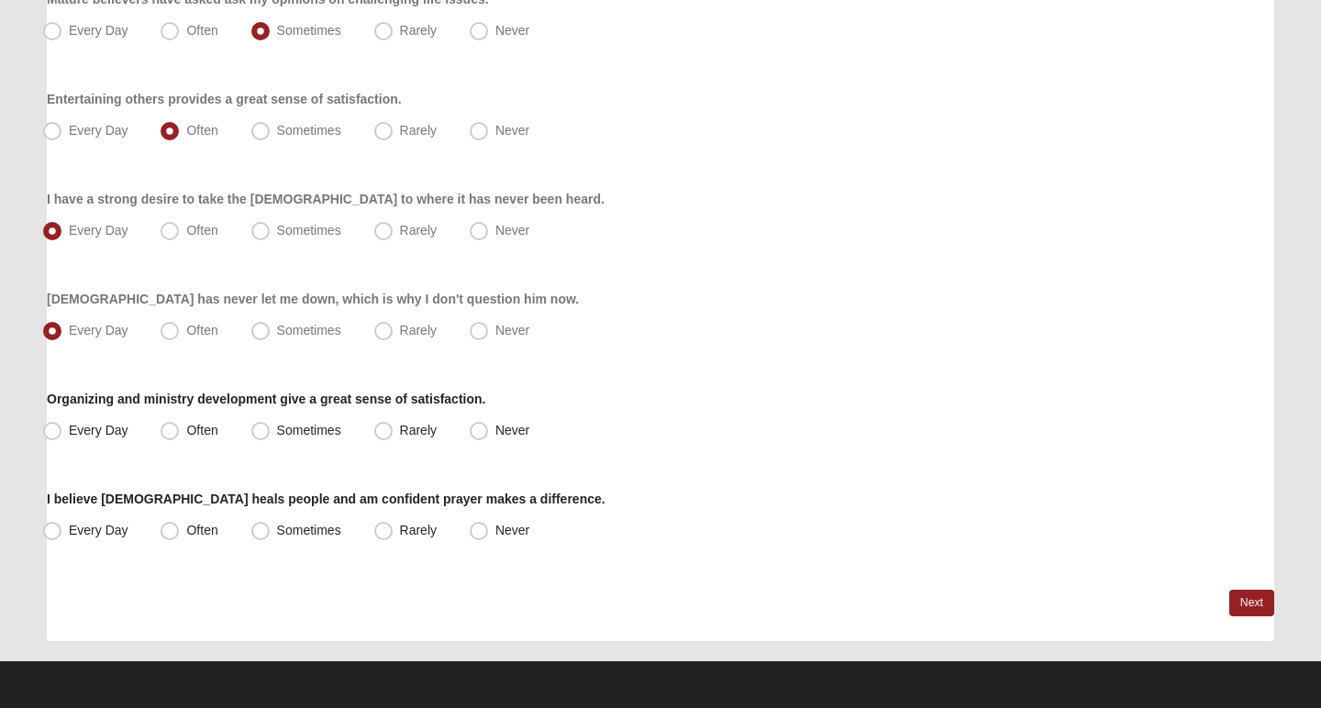
scroll to position [1362, 0]
click at [69, 436] on span "Every Day" at bounding box center [99, 430] width 60 height 15
click at [53, 436] on input "Every Day" at bounding box center [56, 431] width 12 height 12
radio input "true"
click at [69, 532] on span "Every Day" at bounding box center [99, 530] width 60 height 15
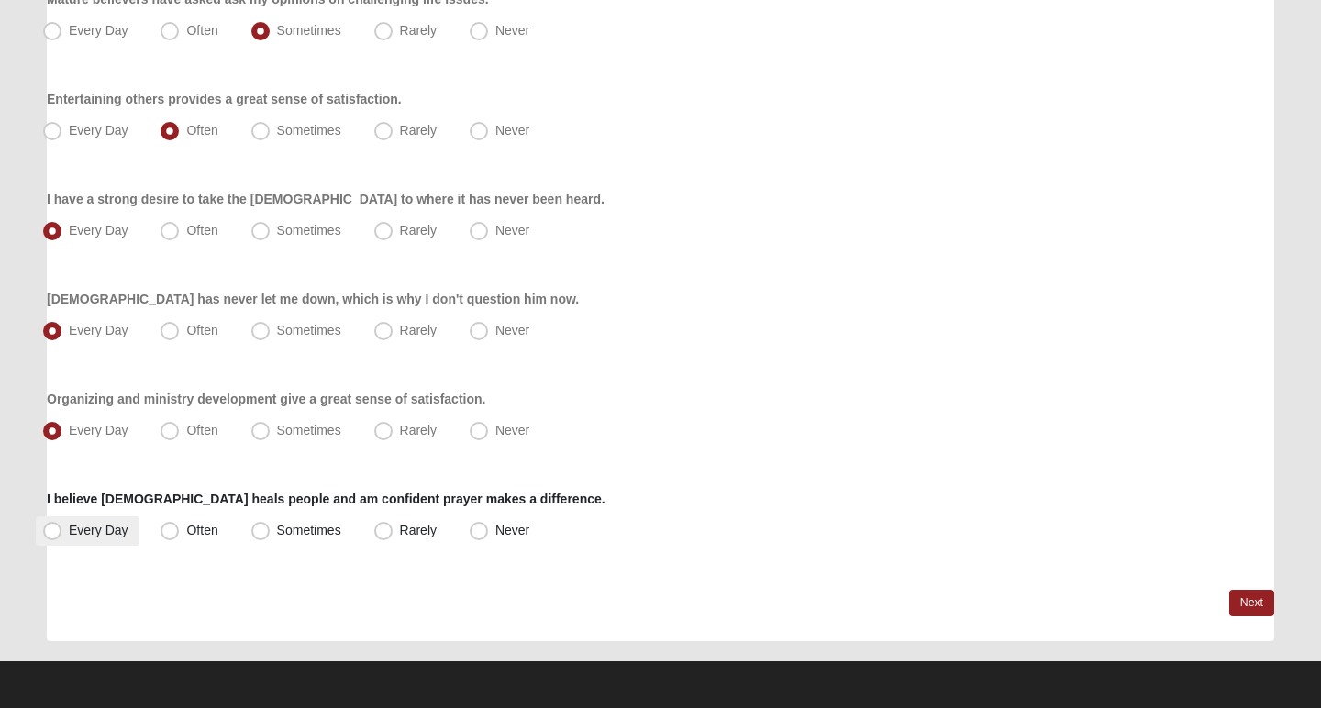
click at [57, 532] on input "Every Day" at bounding box center [56, 531] width 12 height 12
radio input "true"
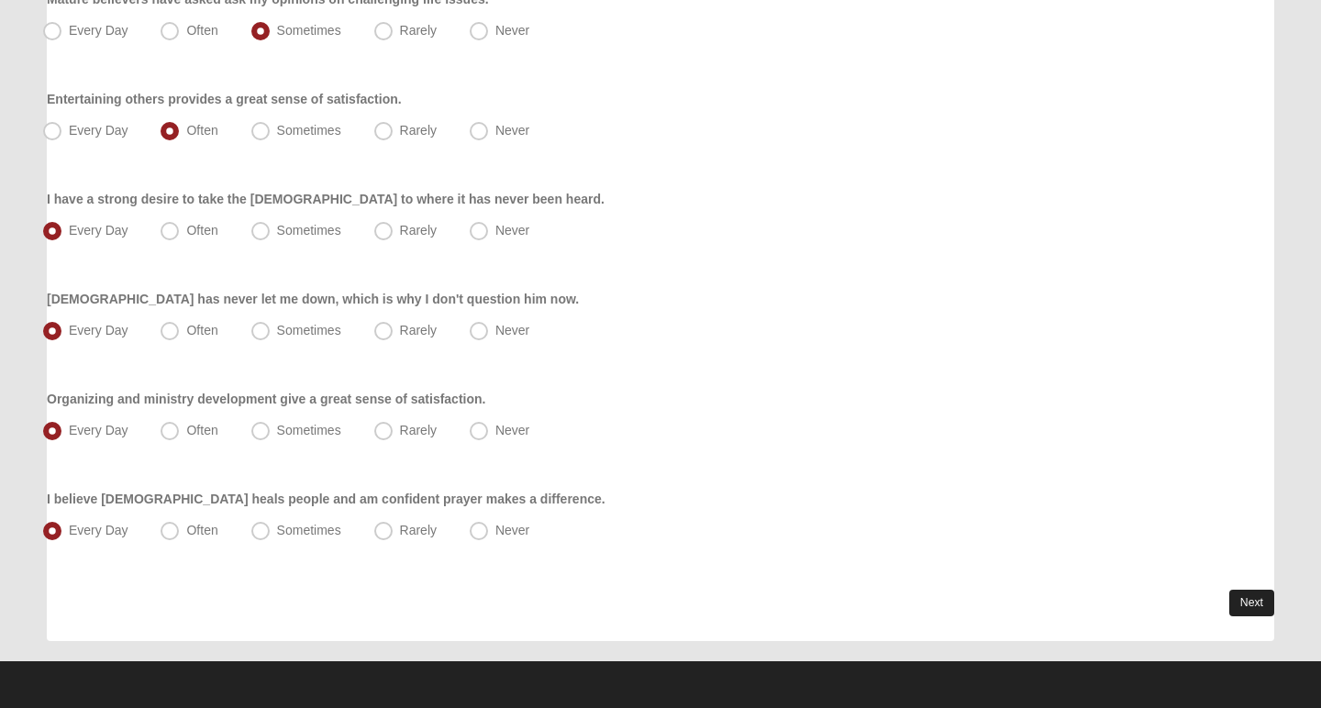
click at [1245, 595] on link "Next" at bounding box center [1251, 603] width 45 height 27
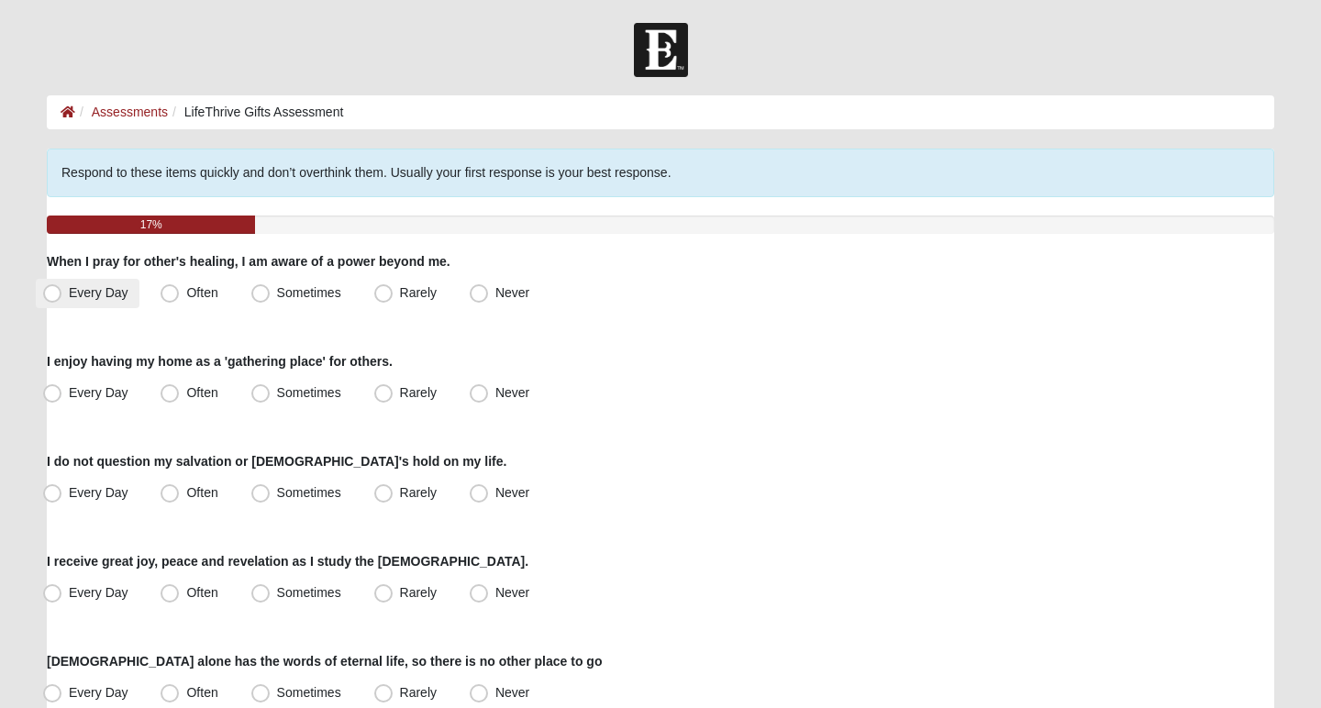
click at [69, 293] on span "Every Day" at bounding box center [99, 292] width 60 height 15
click at [50, 293] on input "Every Day" at bounding box center [56, 293] width 12 height 12
radio input "true"
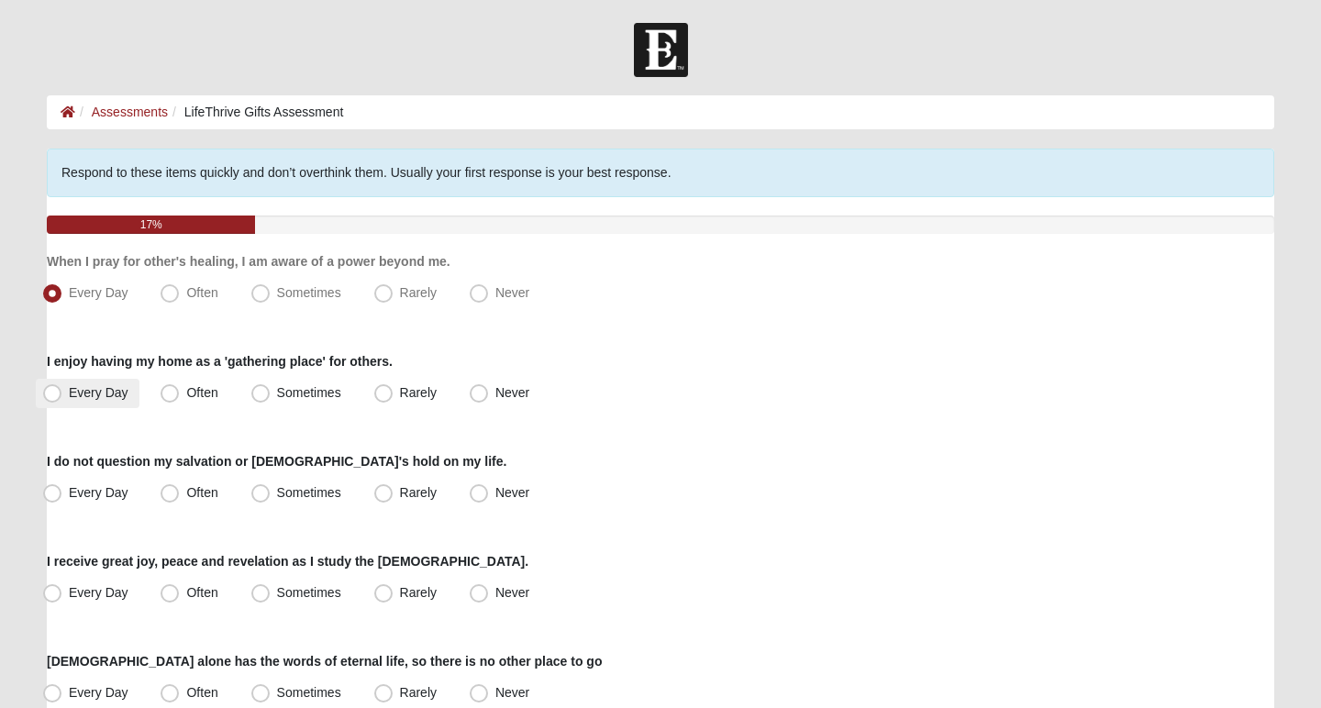
click at [61, 399] on label "Every Day" at bounding box center [88, 393] width 104 height 29
click at [61, 399] on input "Every Day" at bounding box center [56, 393] width 12 height 12
radio input "true"
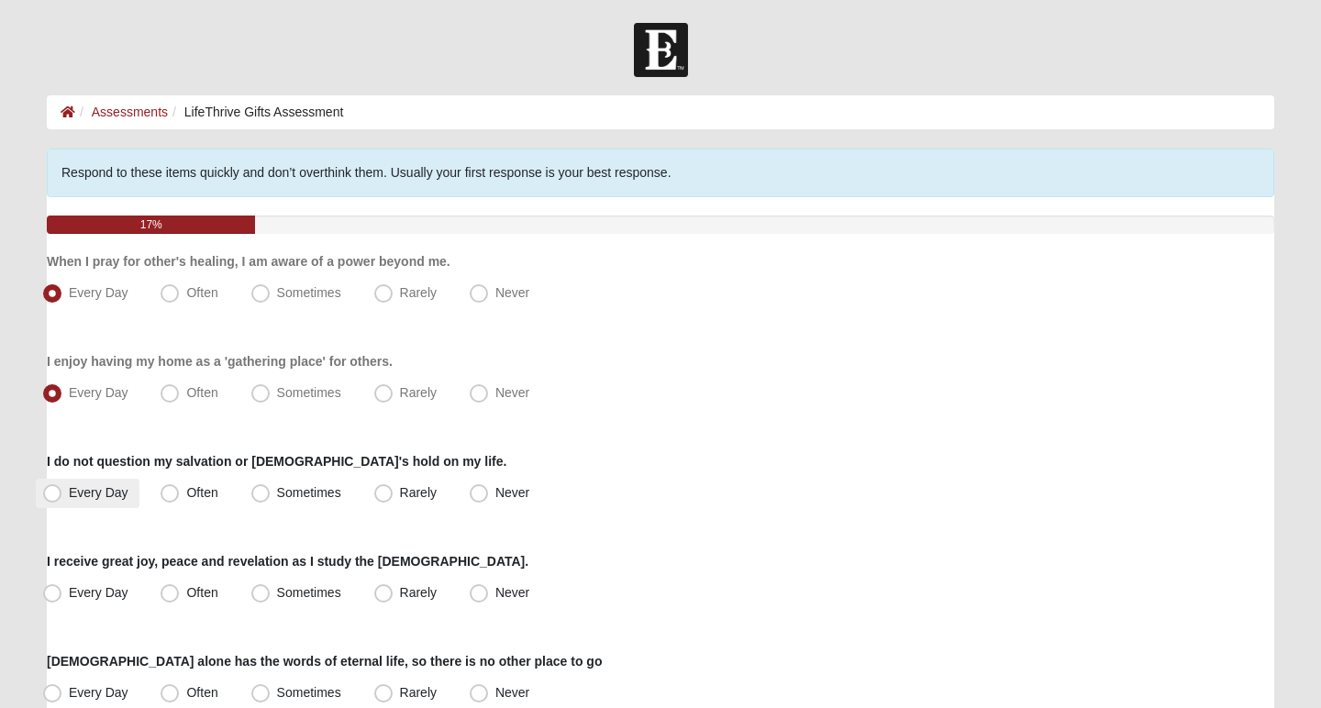
click at [69, 490] on span "Every Day" at bounding box center [99, 492] width 60 height 15
click at [59, 490] on input "Every Day" at bounding box center [56, 493] width 12 height 12
radio input "true"
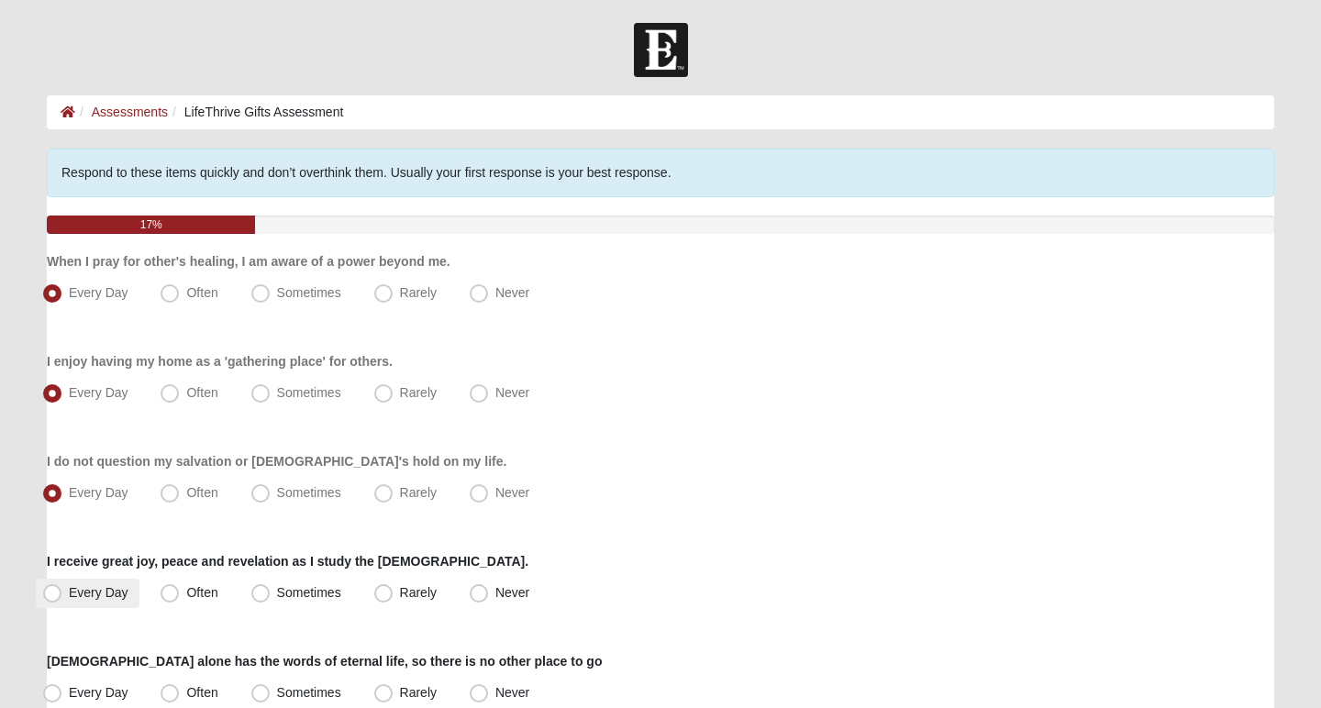
click at [66, 585] on label "Every Day" at bounding box center [88, 593] width 104 height 29
click at [62, 587] on input "Every Day" at bounding box center [56, 593] width 12 height 12
radio input "true"
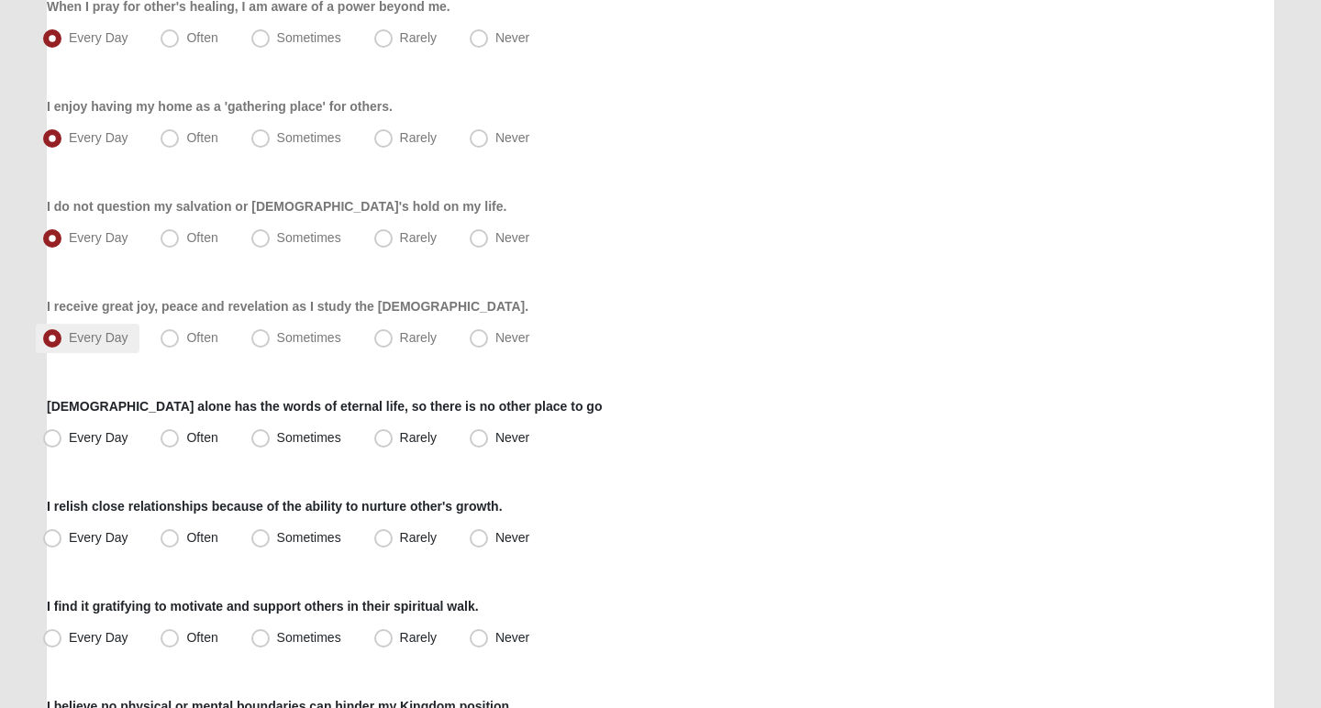
scroll to position [259, 0]
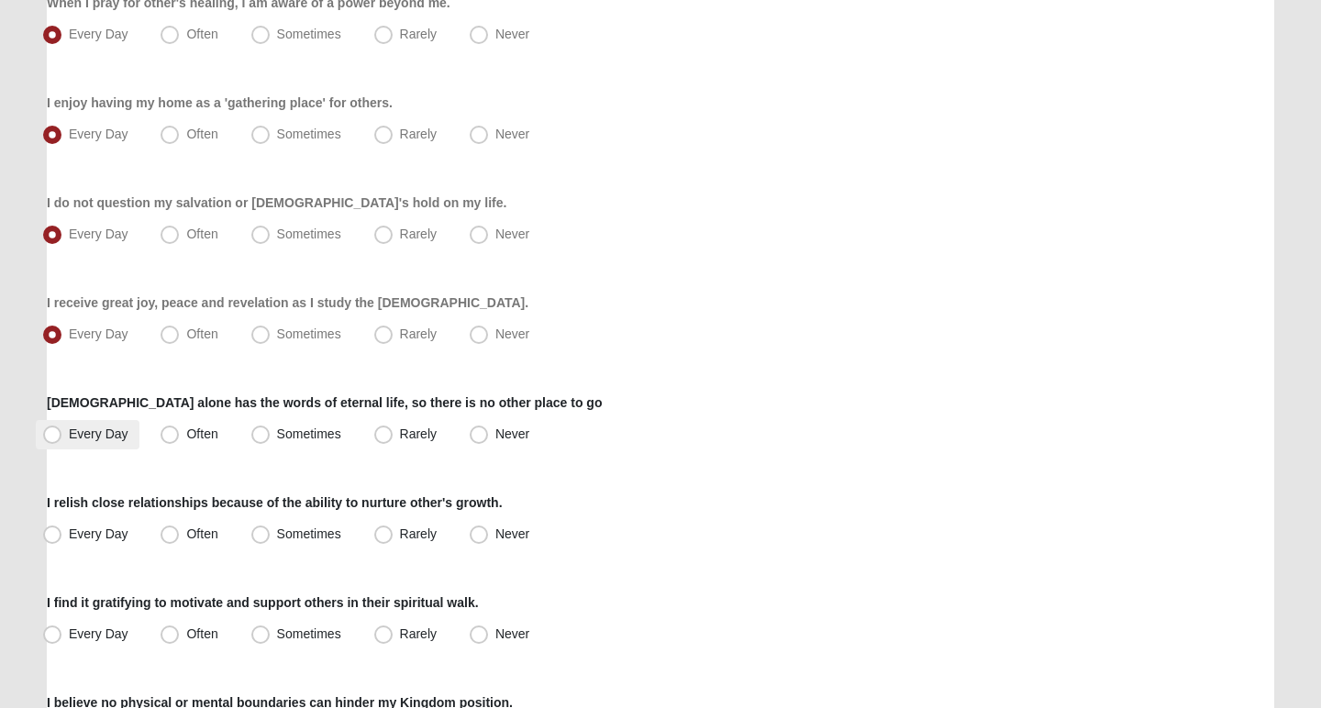
click at [70, 428] on span "Every Day" at bounding box center [99, 434] width 60 height 15
click at [62, 428] on input "Every Day" at bounding box center [56, 434] width 12 height 12
radio input "true"
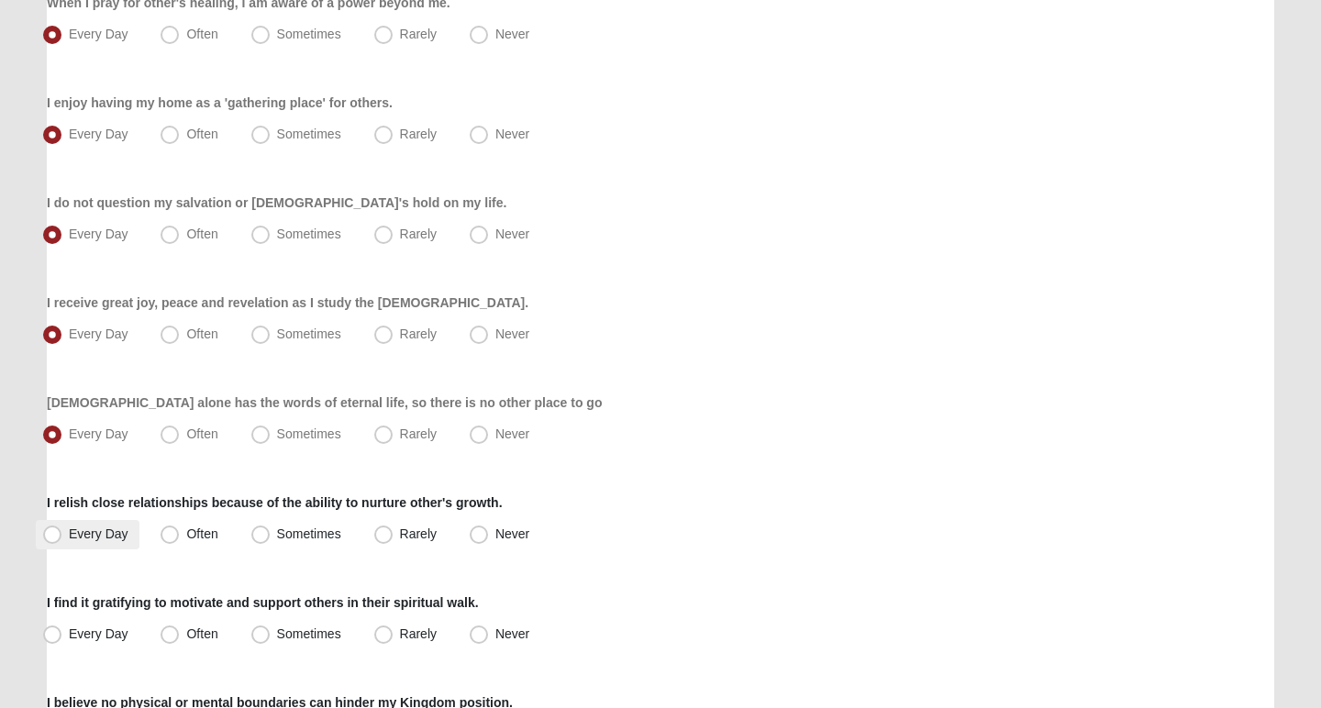
click at [94, 529] on span "Every Day" at bounding box center [99, 534] width 60 height 15
click at [62, 529] on input "Every Day" at bounding box center [56, 534] width 12 height 12
radio input "true"
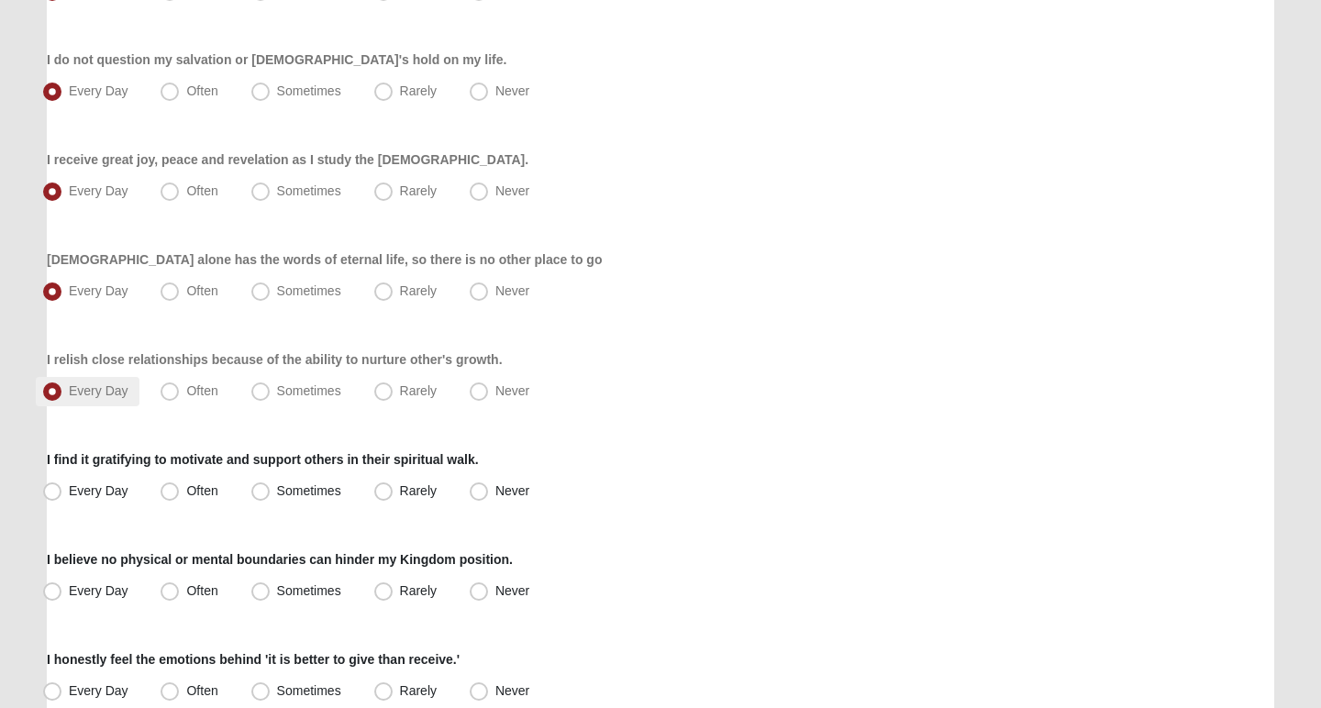
scroll to position [412, 0]
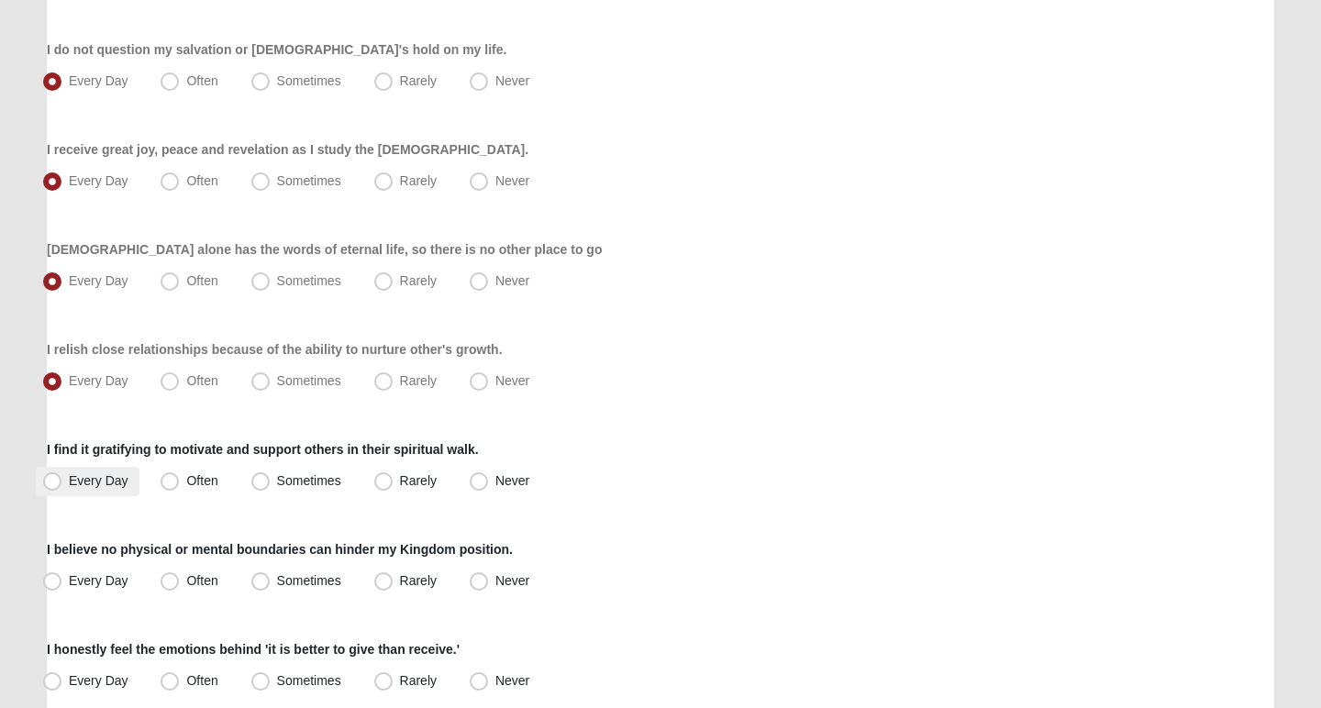
click at [88, 483] on span "Every Day" at bounding box center [99, 480] width 60 height 15
click at [62, 483] on input "Every Day" at bounding box center [56, 481] width 12 height 12
radio input "true"
click at [101, 577] on span "Every Day" at bounding box center [99, 580] width 60 height 15
click at [62, 577] on input "Every Day" at bounding box center [56, 581] width 12 height 12
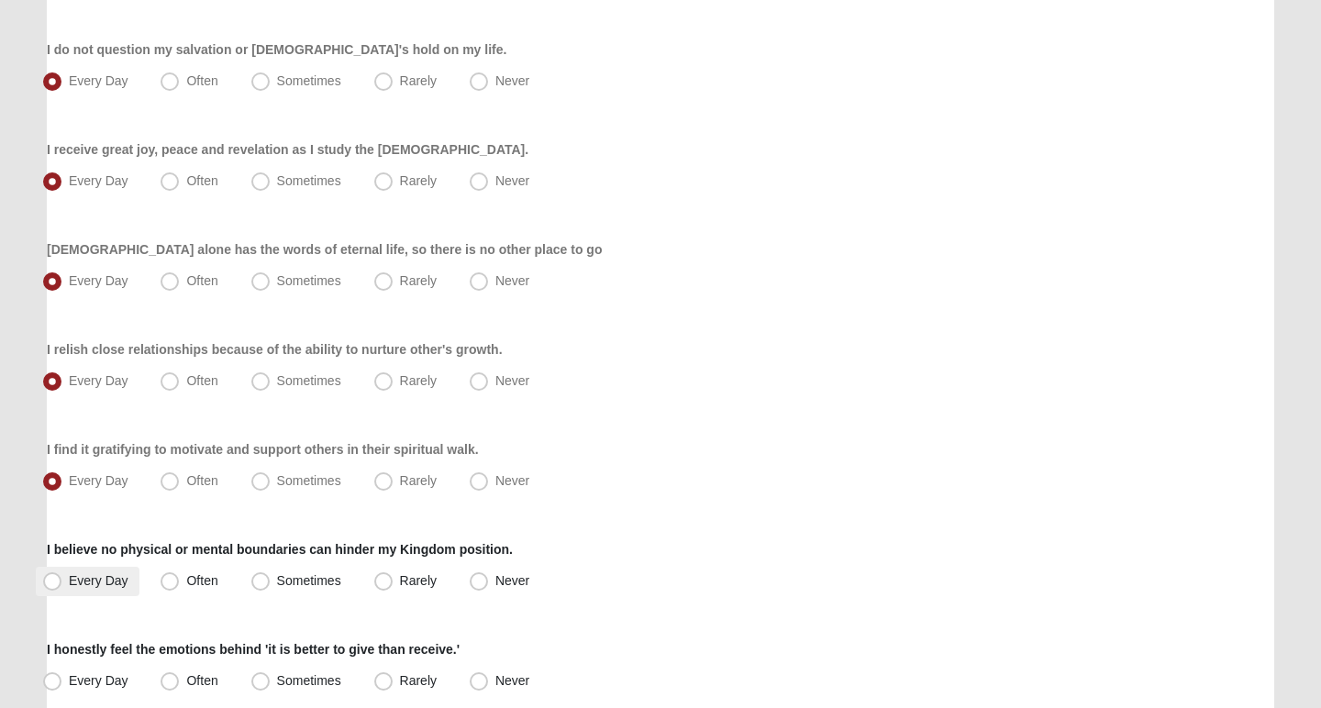
radio input "true"
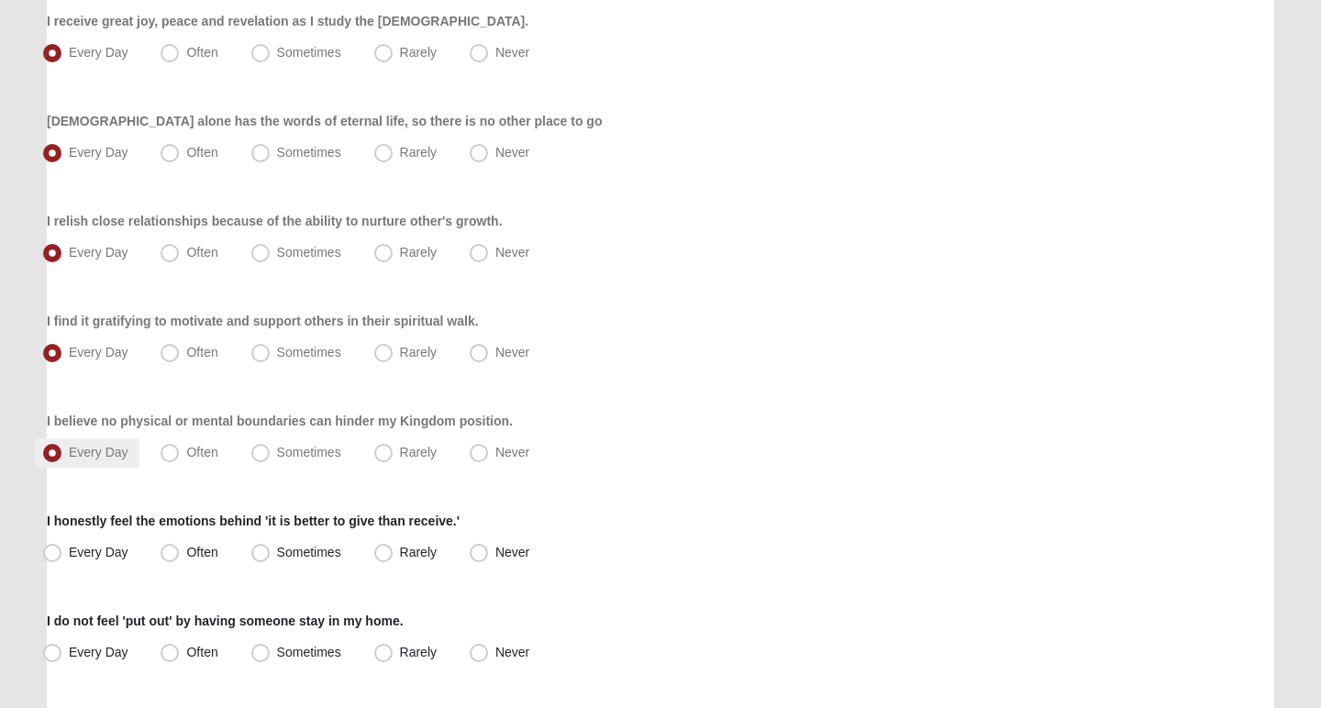
scroll to position [541, 0]
click at [69, 550] on span "Every Day" at bounding box center [99, 551] width 60 height 15
click at [51, 550] on input "Every Day" at bounding box center [56, 552] width 12 height 12
radio input "true"
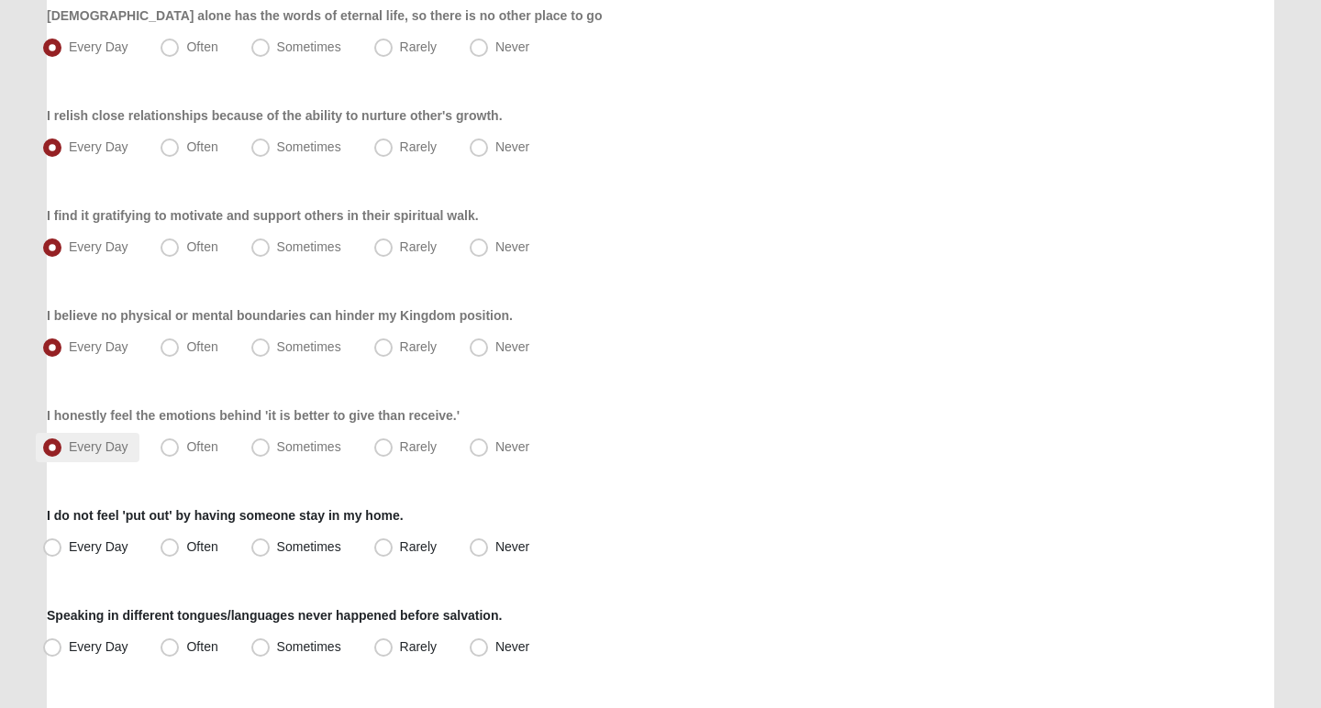
scroll to position [651, 0]
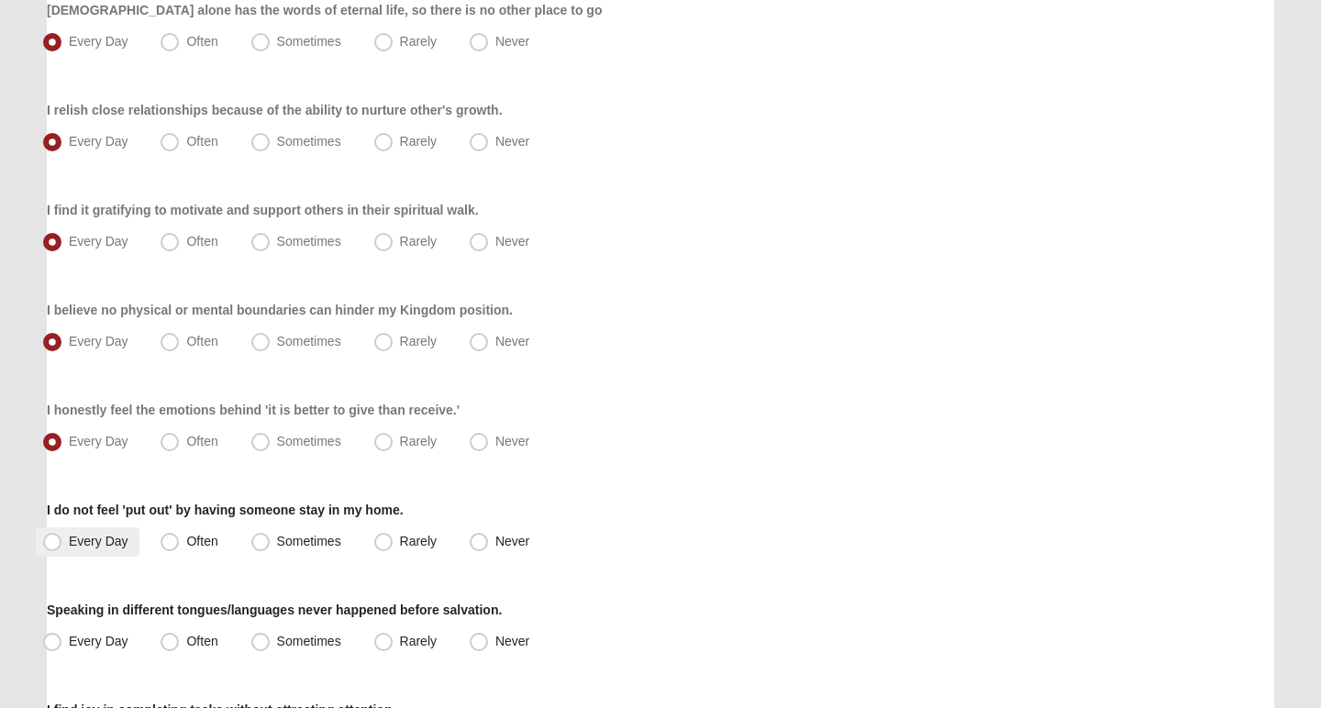
click at [69, 549] on span "Every Day" at bounding box center [99, 541] width 60 height 15
click at [51, 548] on input "Every Day" at bounding box center [56, 542] width 12 height 12
radio input "true"
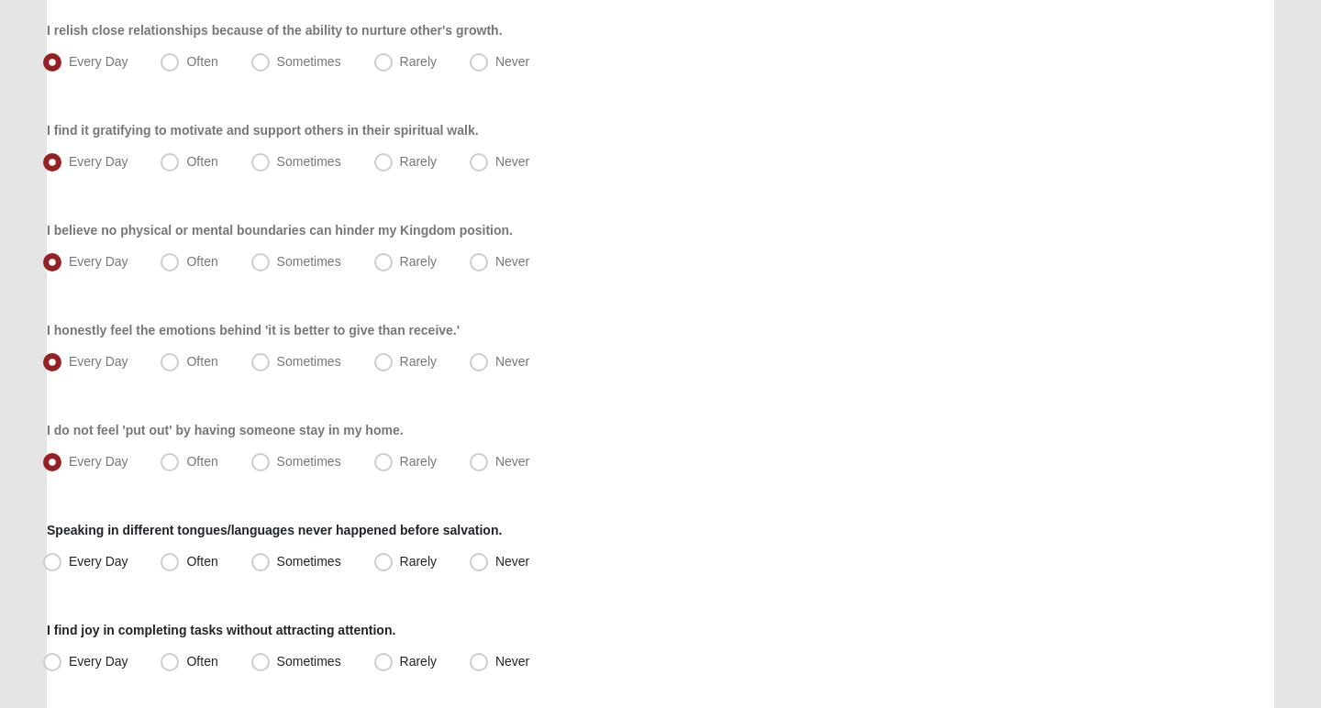
scroll to position [752, 0]
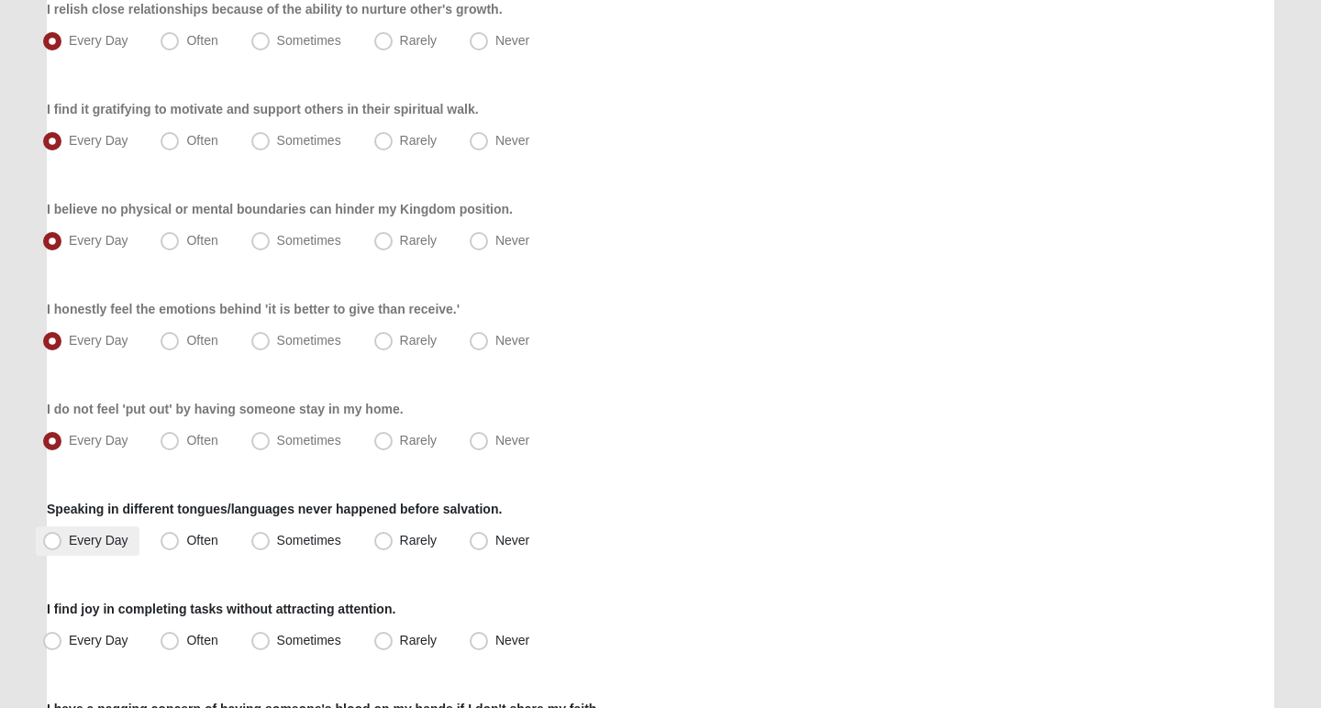
click at [87, 541] on span "Every Day" at bounding box center [99, 540] width 60 height 15
click at [62, 541] on input "Every Day" at bounding box center [56, 541] width 12 height 12
radio input "true"
click at [194, 534] on span "Often" at bounding box center [201, 540] width 31 height 15
click at [180, 535] on input "Often" at bounding box center [174, 541] width 12 height 12
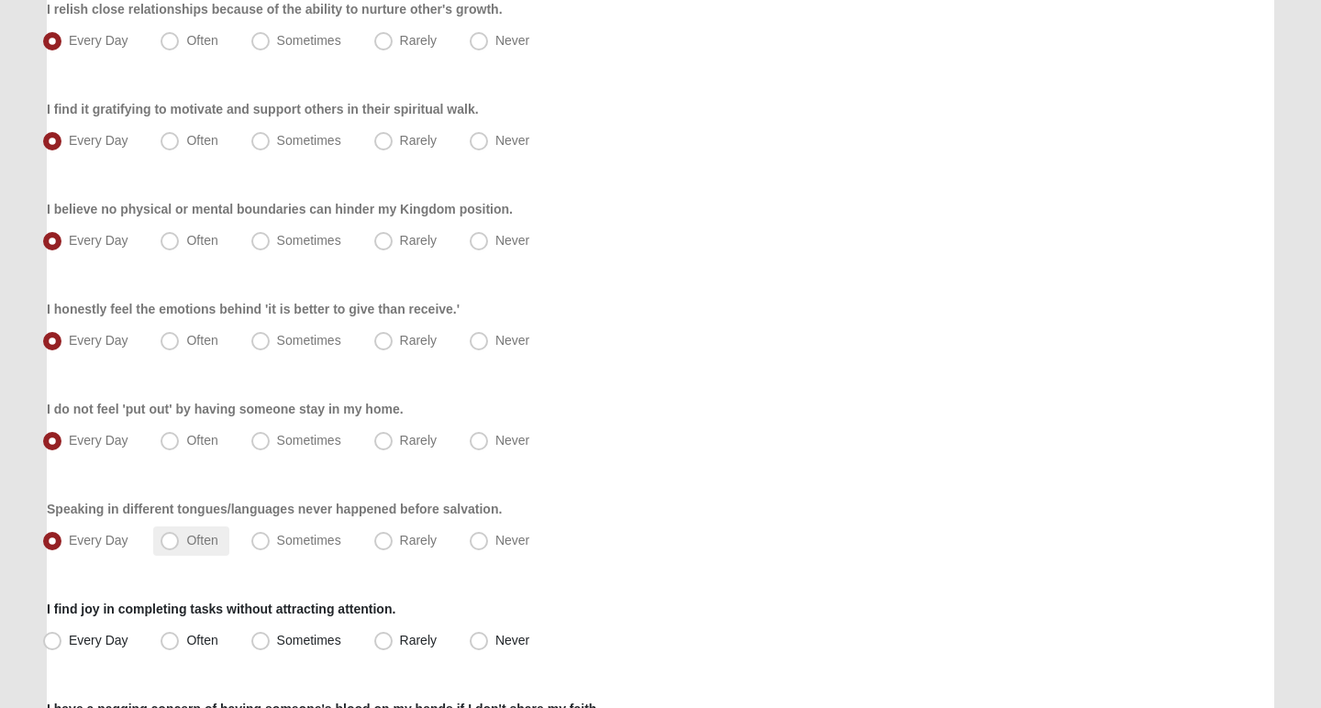
radio input "true"
click at [84, 639] on span "Every Day" at bounding box center [99, 640] width 60 height 15
click at [62, 639] on input "Every Day" at bounding box center [56, 641] width 12 height 12
radio input "true"
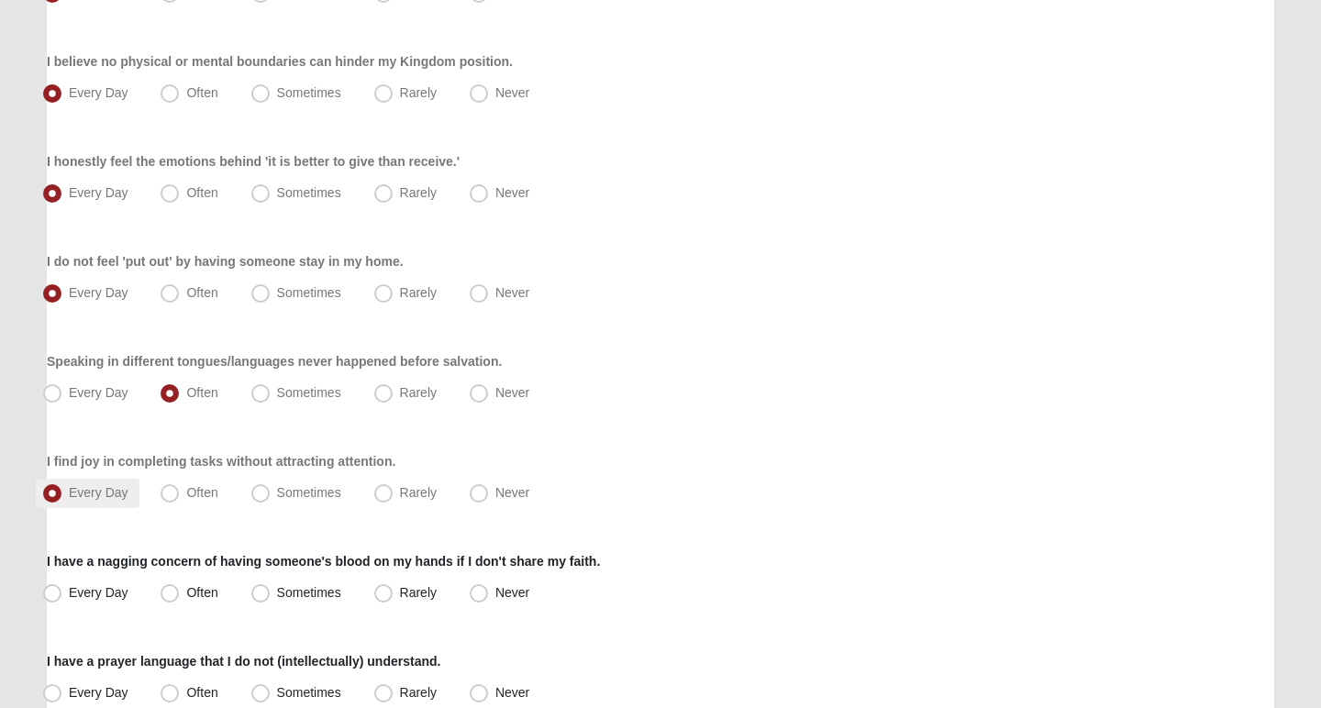
scroll to position [905, 0]
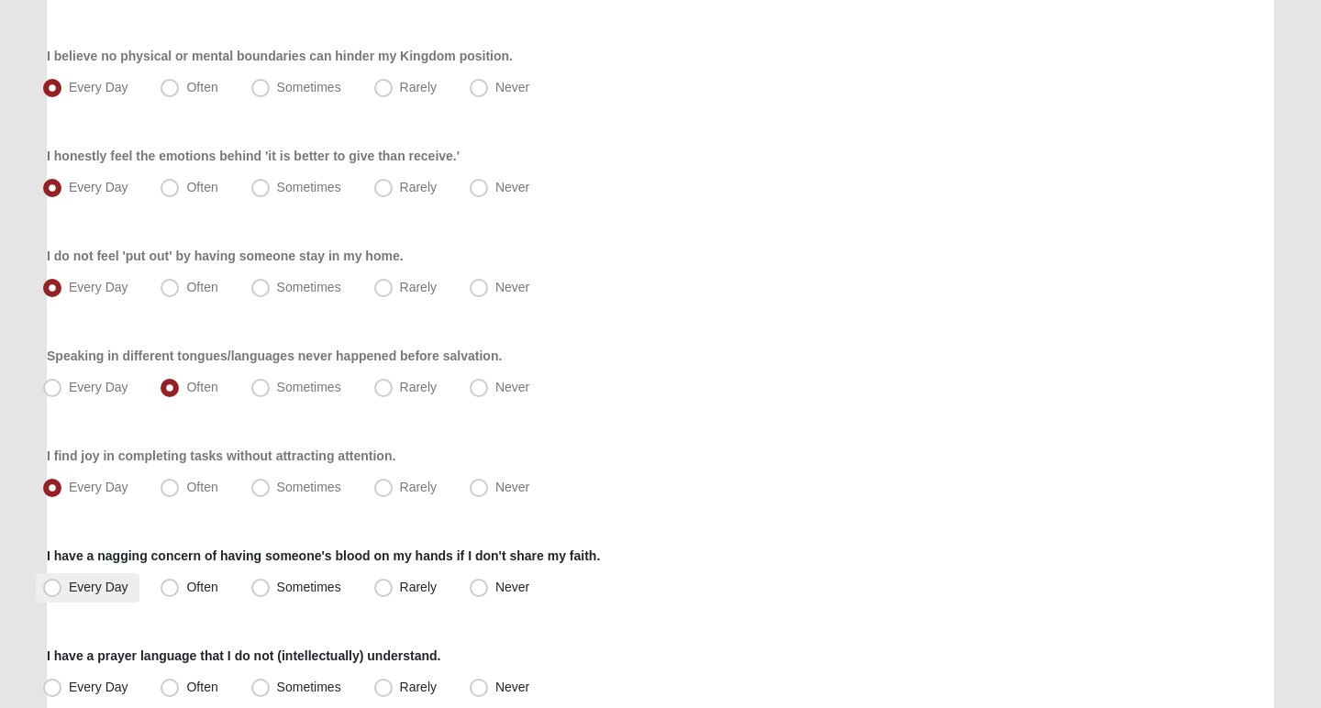
click at [82, 583] on span "Every Day" at bounding box center [99, 587] width 60 height 15
click at [62, 583] on input "Every Day" at bounding box center [56, 588] width 12 height 12
radio input "true"
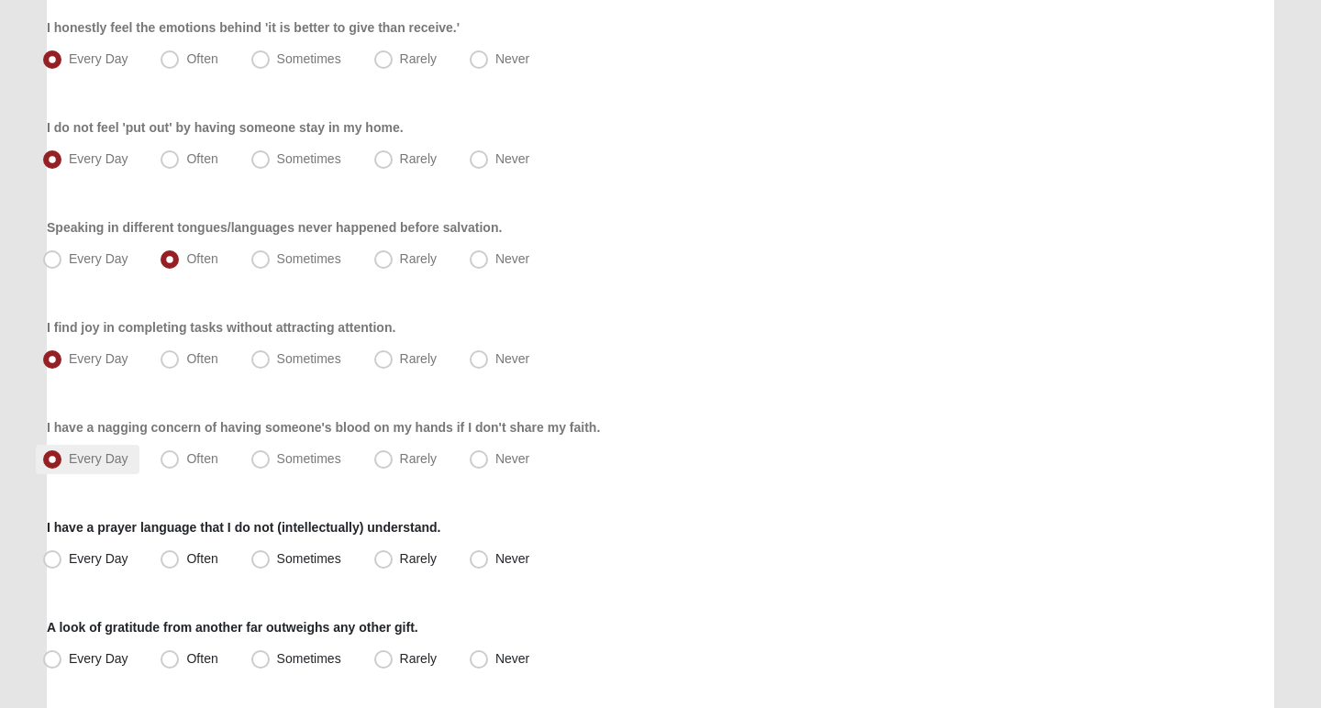
scroll to position [1040, 0]
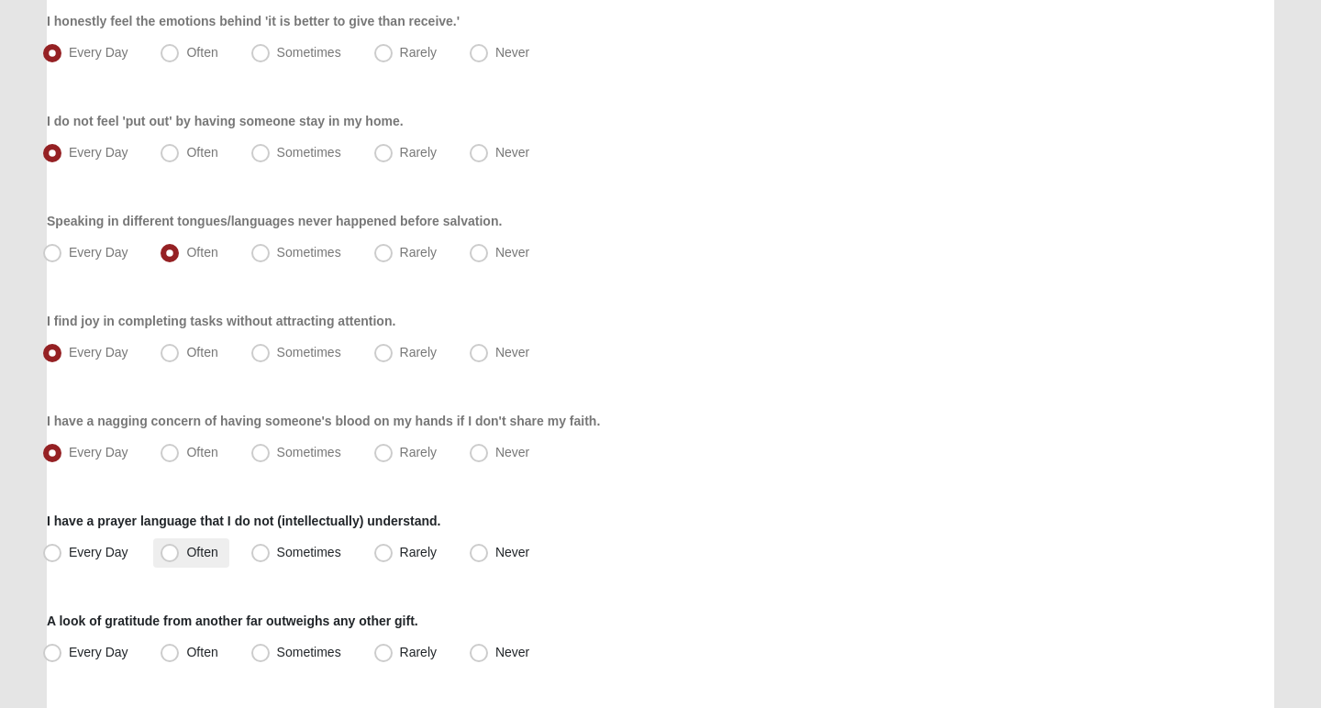
click at [186, 561] on label "Often" at bounding box center [190, 552] width 75 height 29
click at [180, 559] on input "Often" at bounding box center [174, 553] width 12 height 12
radio input "true"
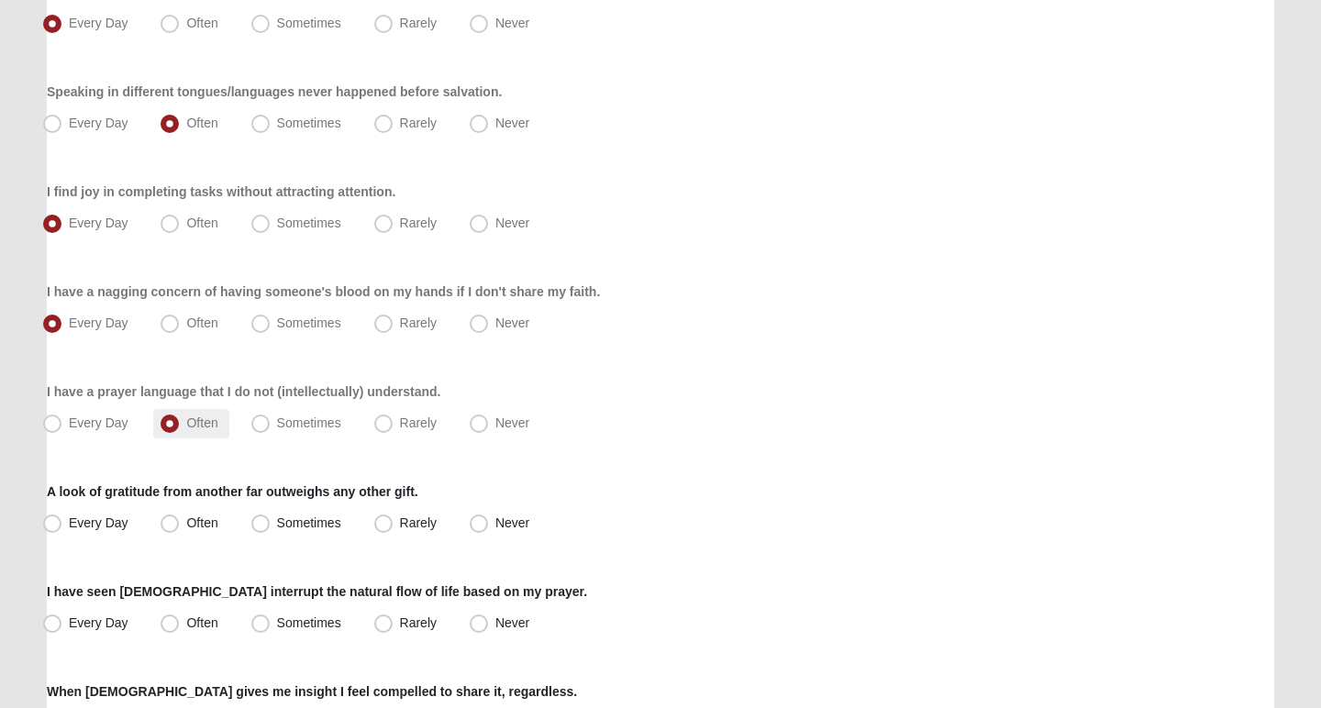
scroll to position [1178, 0]
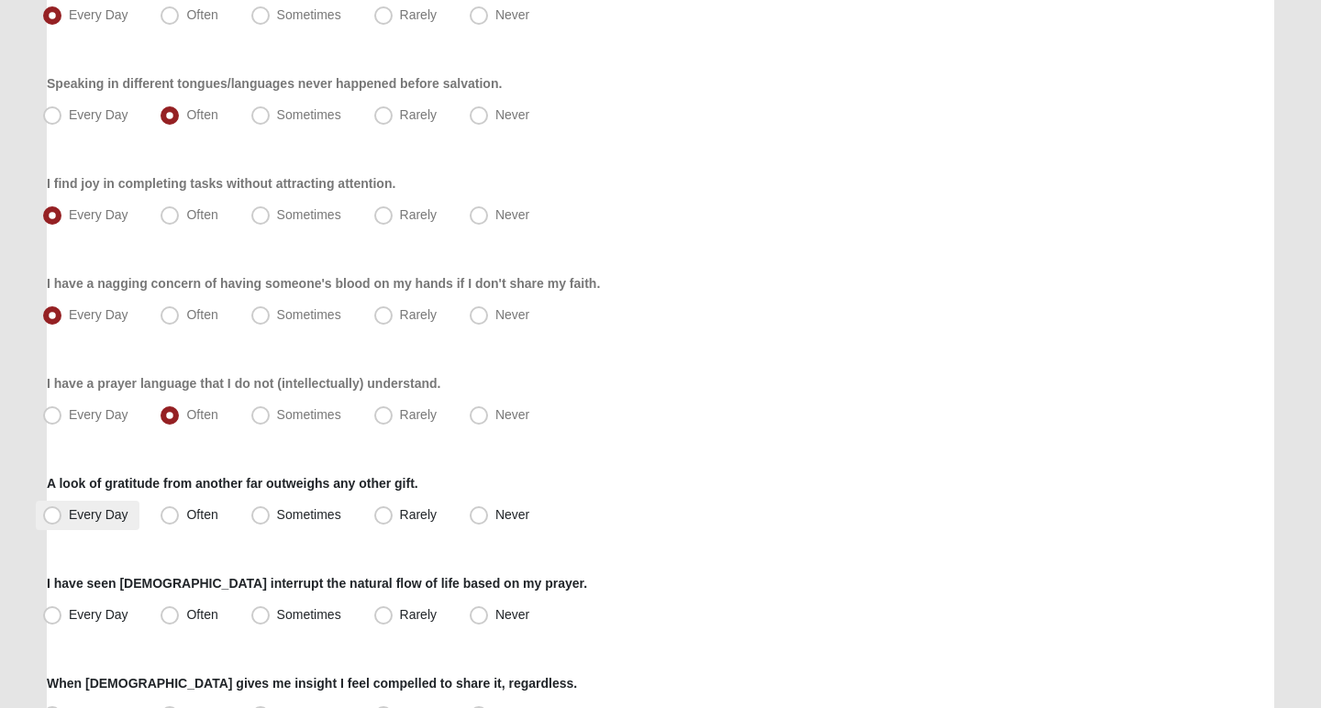
click at [115, 515] on span "Every Day" at bounding box center [99, 514] width 60 height 15
click at [62, 515] on input "Every Day" at bounding box center [56, 515] width 12 height 12
radio input "true"
click at [195, 619] on span "Often" at bounding box center [201, 614] width 31 height 15
click at [180, 619] on input "Often" at bounding box center [174, 615] width 12 height 12
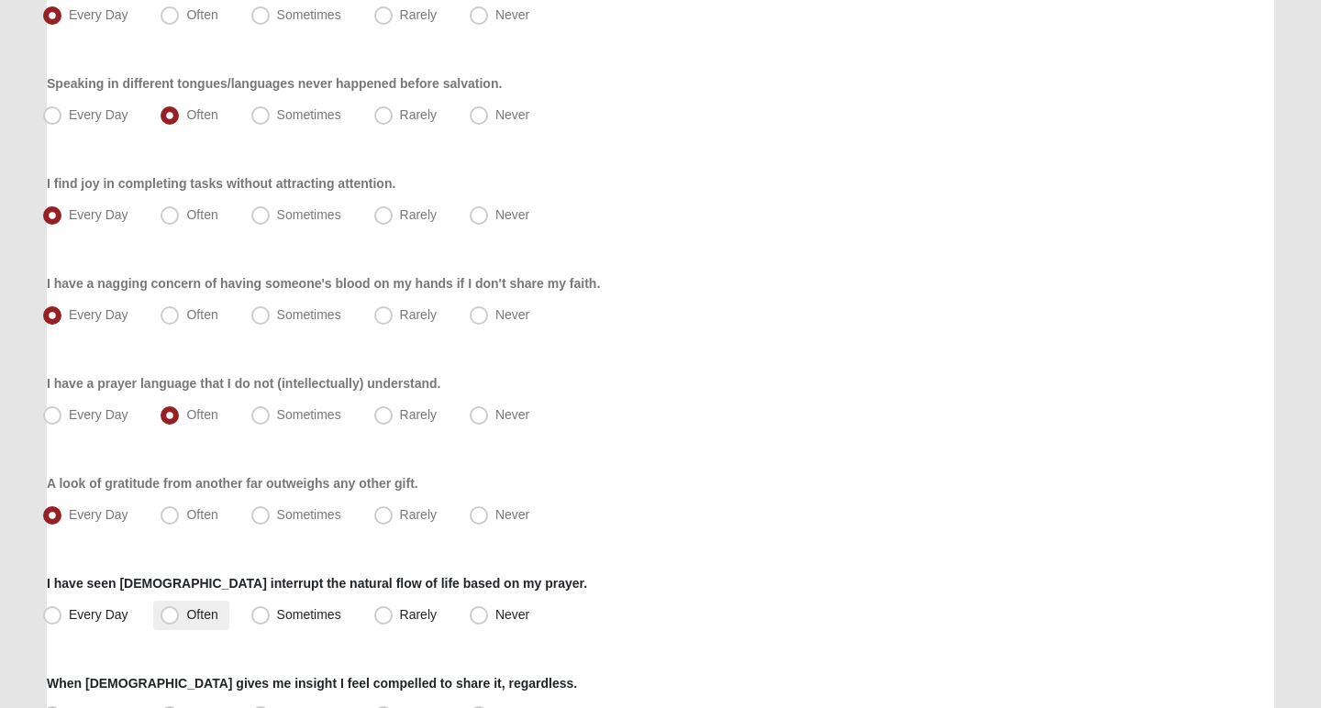
radio input "true"
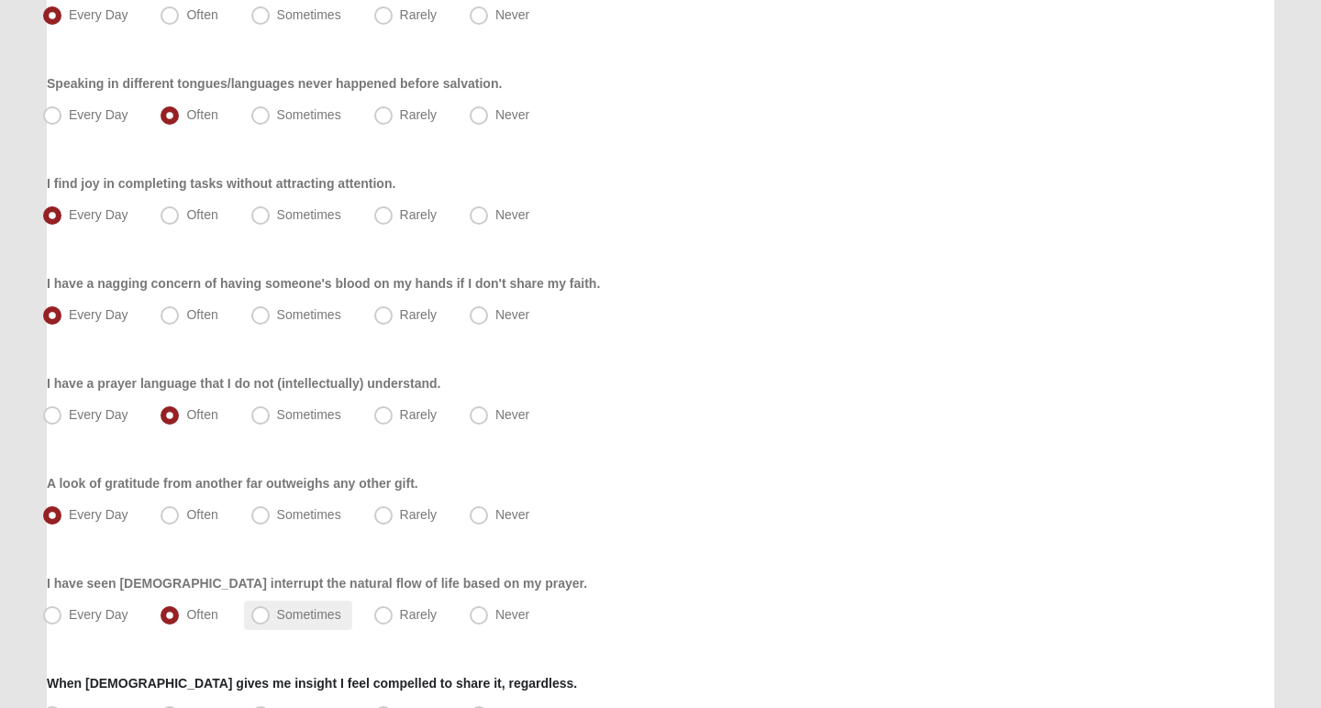
click at [281, 624] on label "Sometimes" at bounding box center [298, 615] width 108 height 29
click at [271, 621] on input "Sometimes" at bounding box center [265, 615] width 12 height 12
radio input "true"
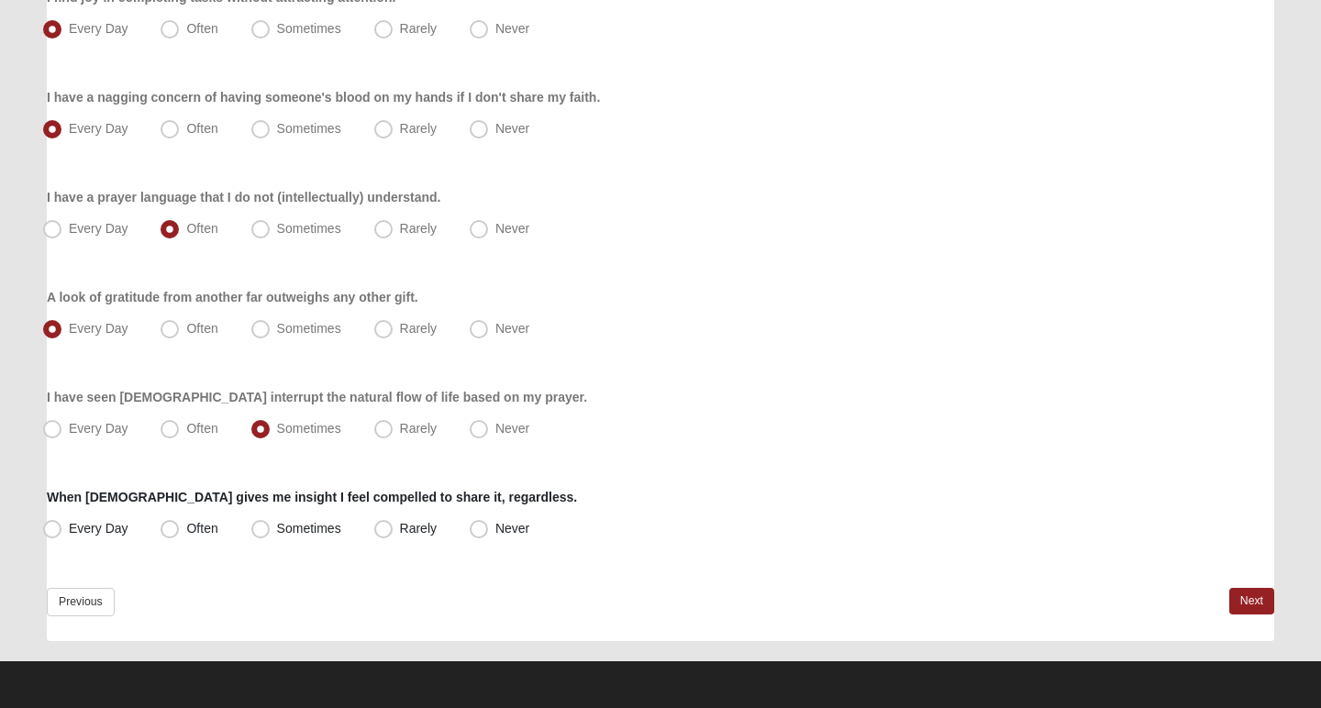
scroll to position [1364, 0]
click at [186, 523] on span "Often" at bounding box center [201, 528] width 31 height 15
click at [174, 523] on input "Often" at bounding box center [174, 529] width 12 height 12
radio input "true"
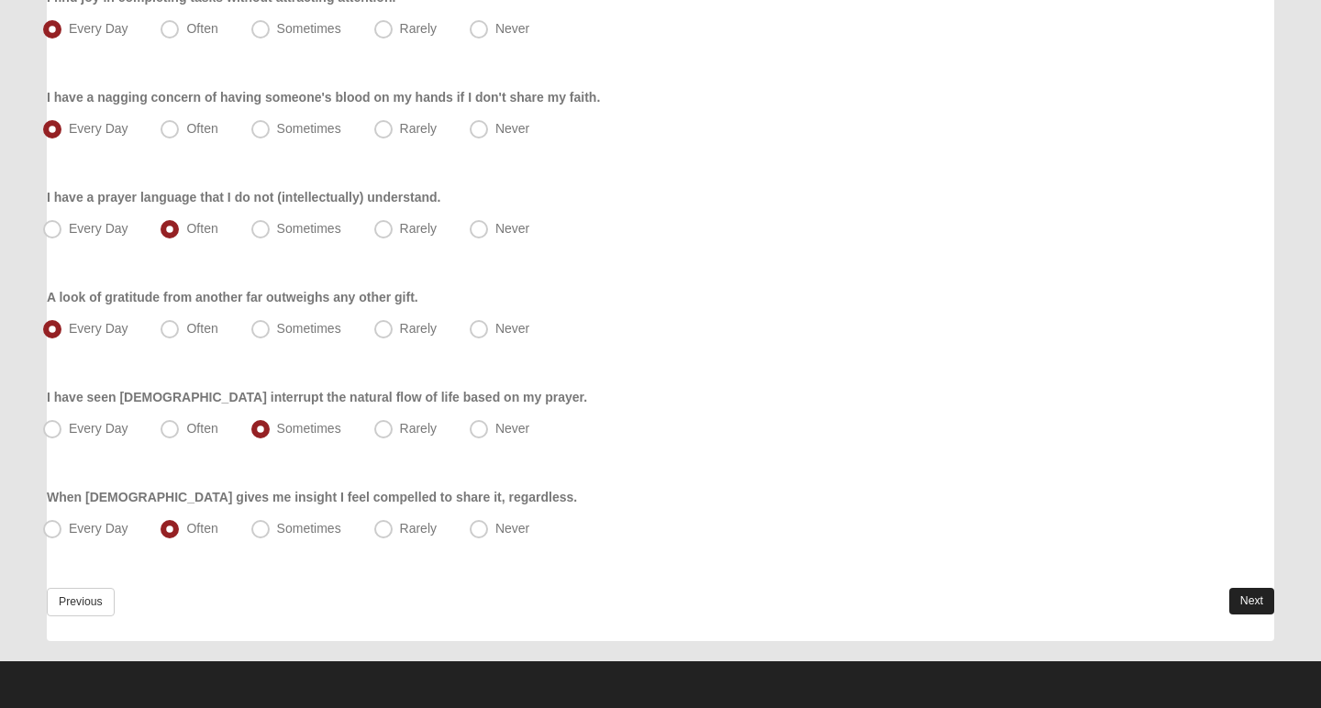
click at [1229, 601] on link "Next" at bounding box center [1251, 601] width 45 height 27
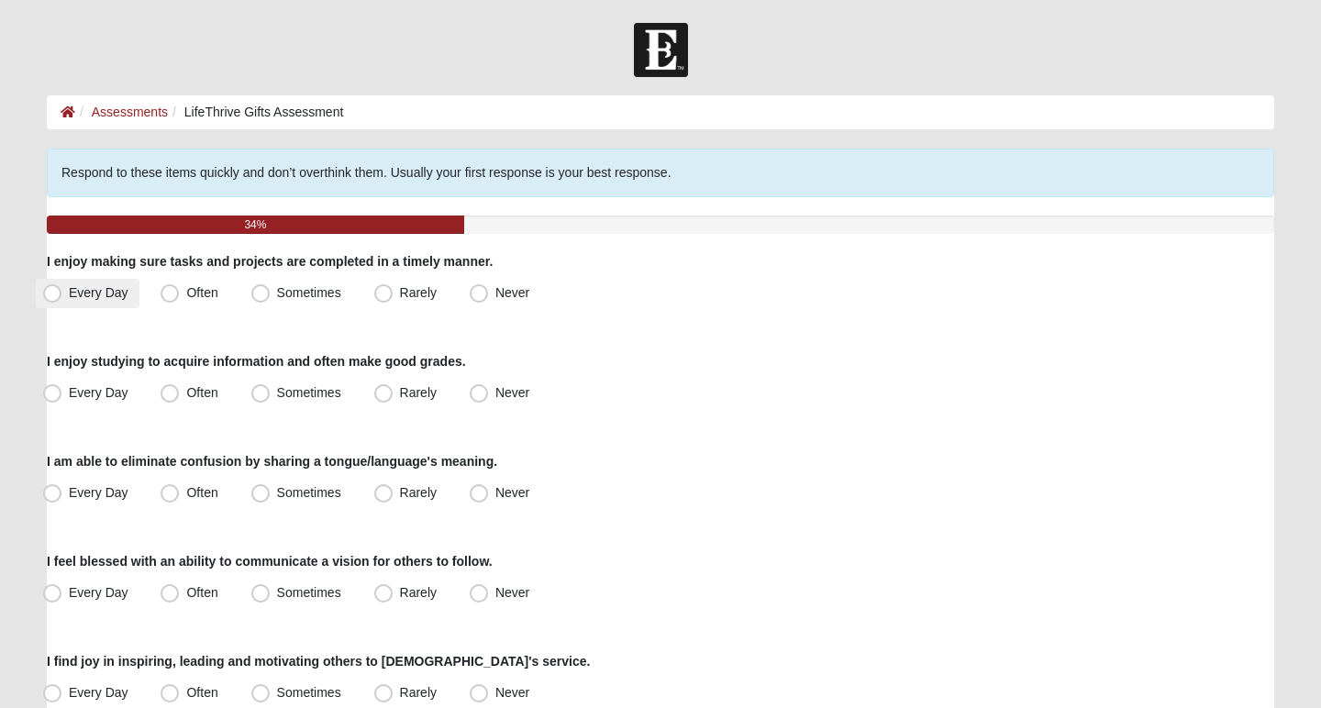
click at [102, 294] on span "Every Day" at bounding box center [99, 292] width 60 height 15
click at [62, 294] on input "Every Day" at bounding box center [56, 293] width 12 height 12
radio input "true"
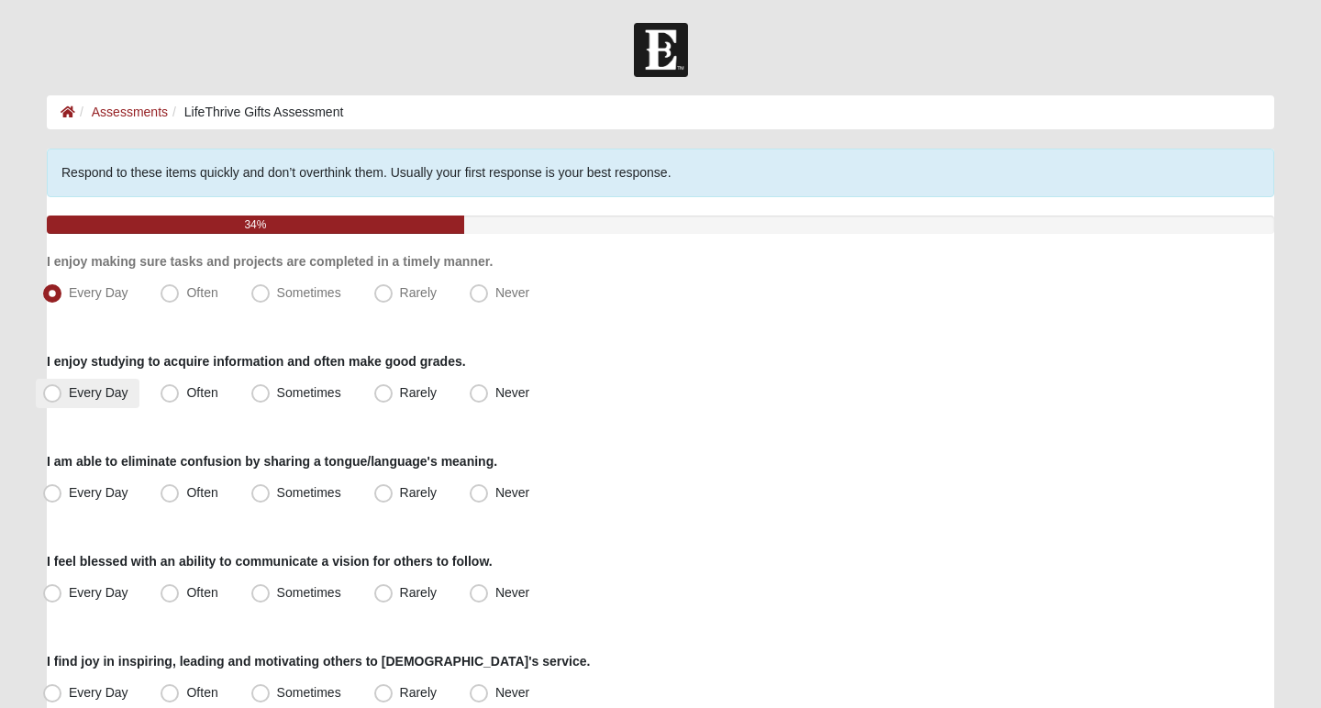
click at [97, 394] on span "Every Day" at bounding box center [99, 392] width 60 height 15
click at [62, 394] on input "Every Day" at bounding box center [56, 393] width 12 height 12
radio input "true"
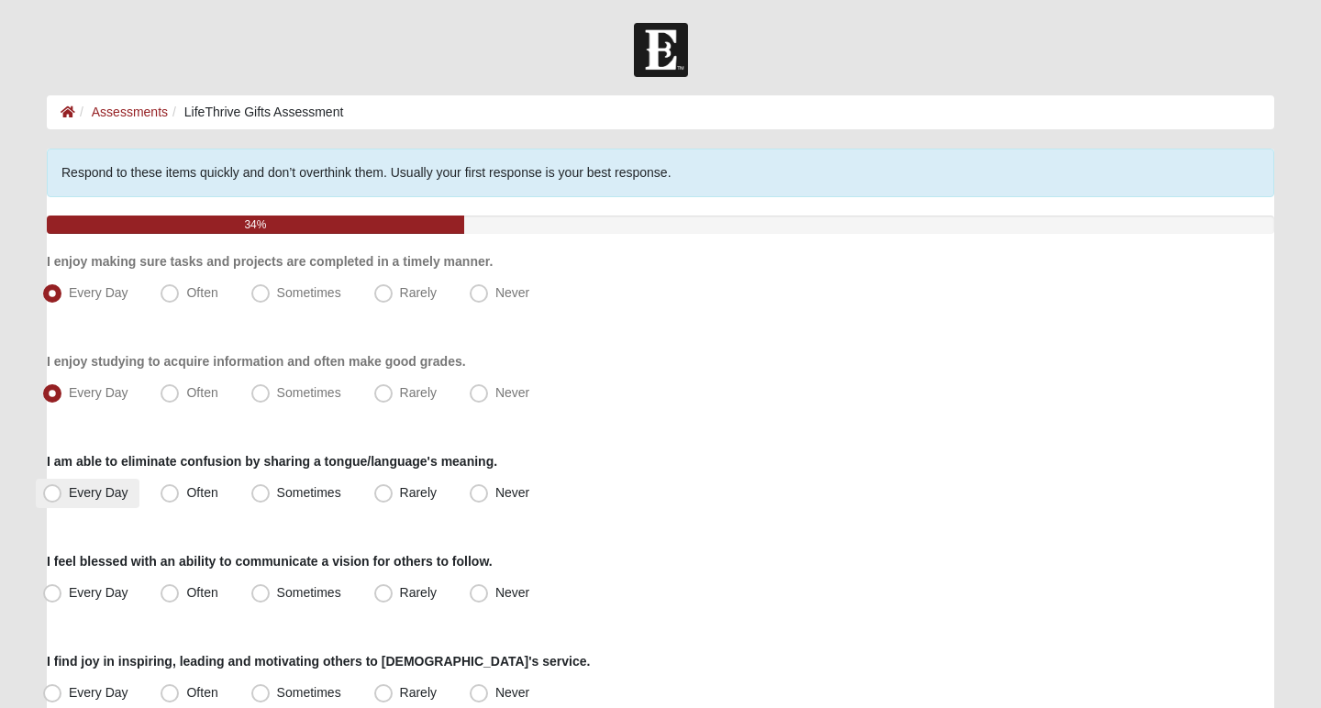
click at [107, 480] on label "Every Day" at bounding box center [88, 493] width 104 height 29
click at [62, 487] on input "Every Day" at bounding box center [56, 493] width 12 height 12
radio input "true"
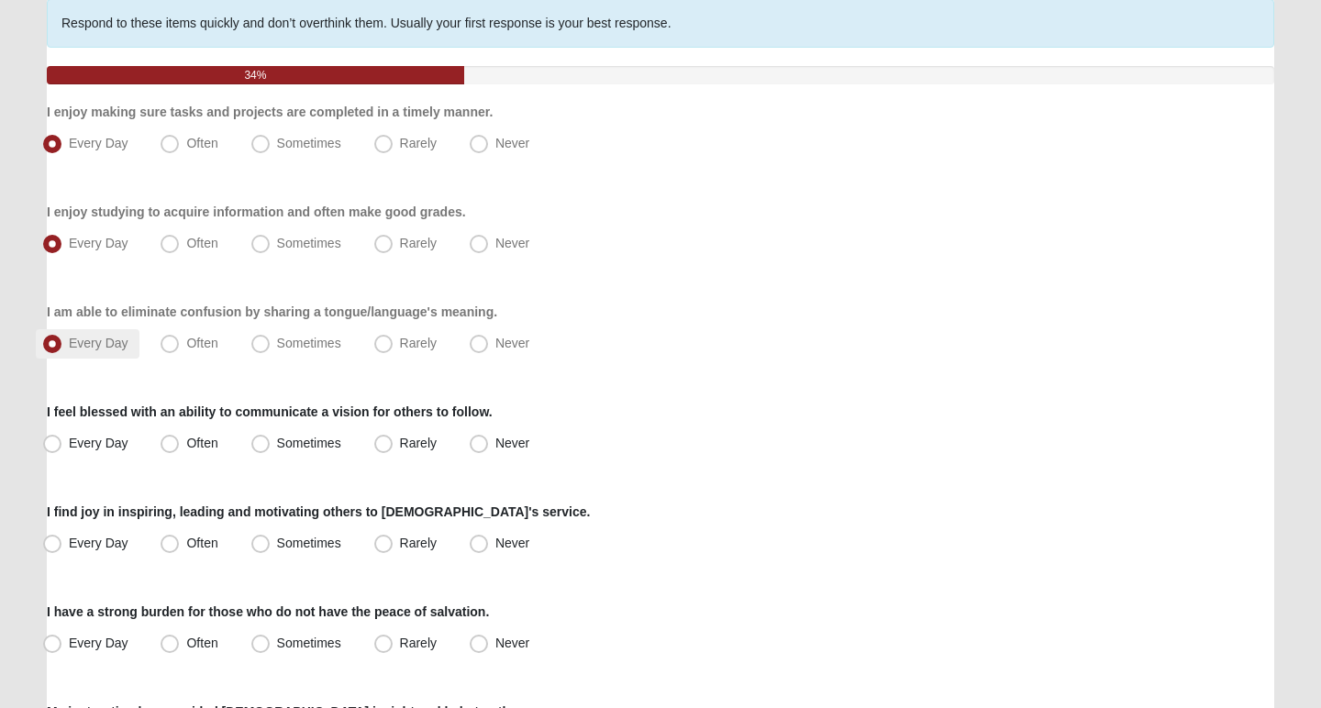
scroll to position [179, 0]
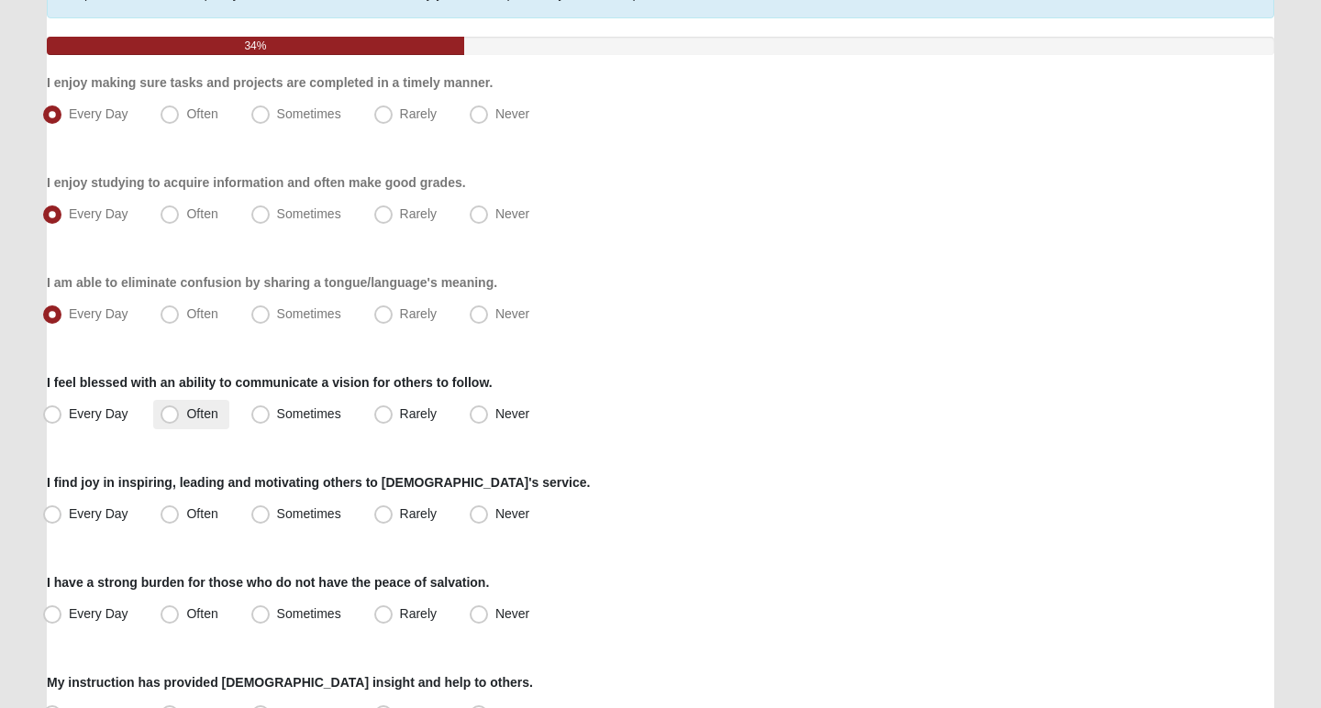
click at [205, 421] on label "Often" at bounding box center [190, 414] width 75 height 29
click at [180, 420] on input "Often" at bounding box center [174, 414] width 12 height 12
radio input "true"
click at [104, 514] on span "Every Day" at bounding box center [99, 513] width 60 height 15
click at [62, 514] on input "Every Day" at bounding box center [56, 514] width 12 height 12
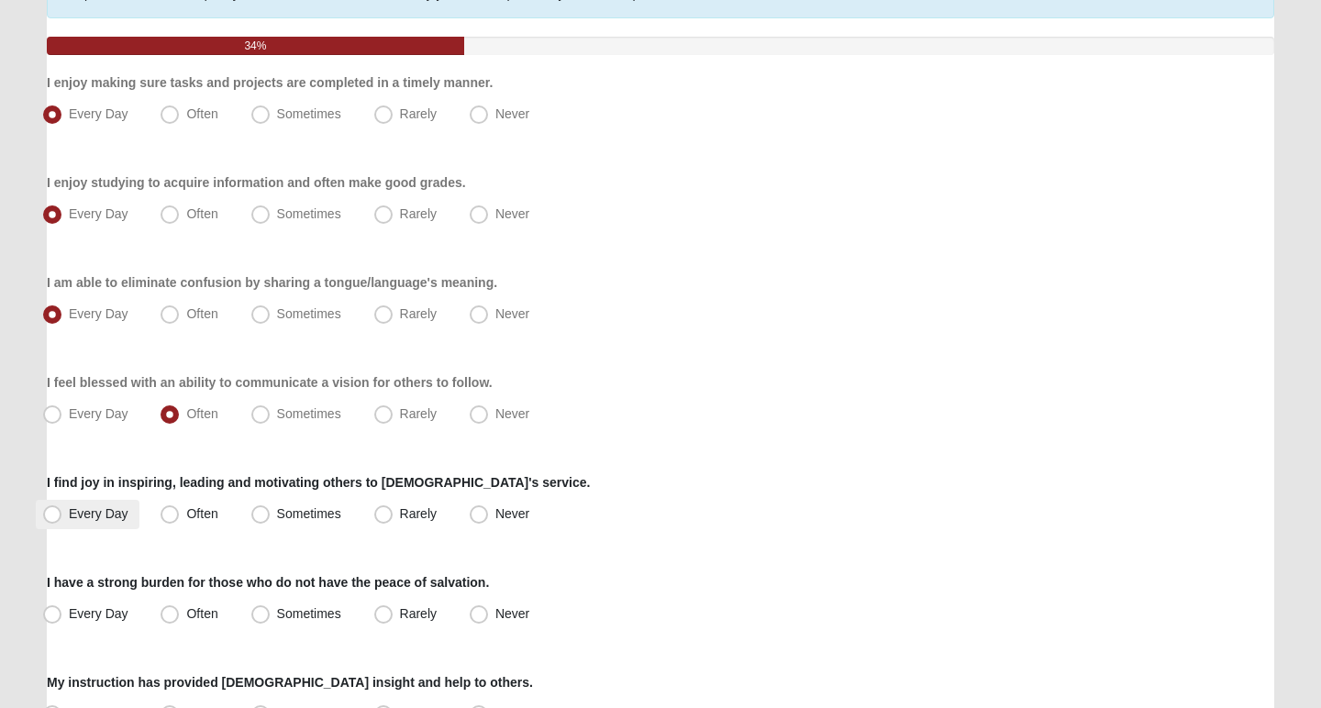
radio input "true"
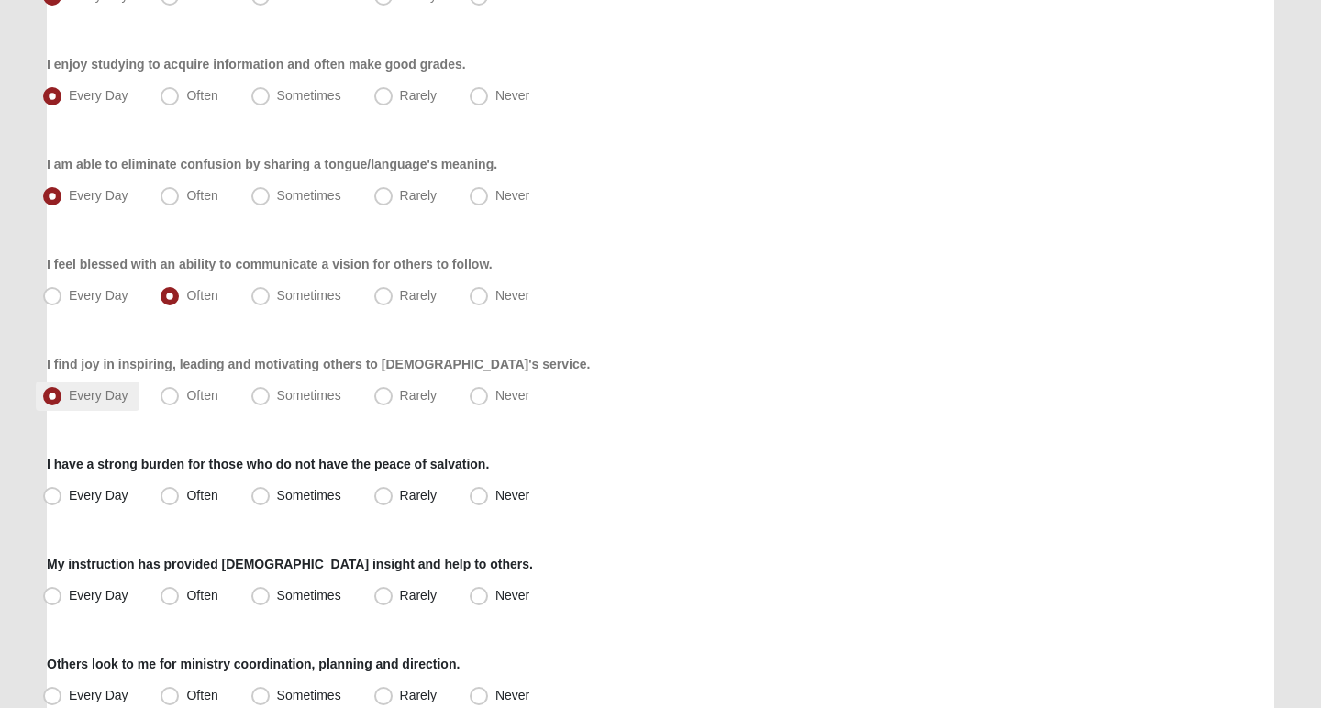
scroll to position [302, 0]
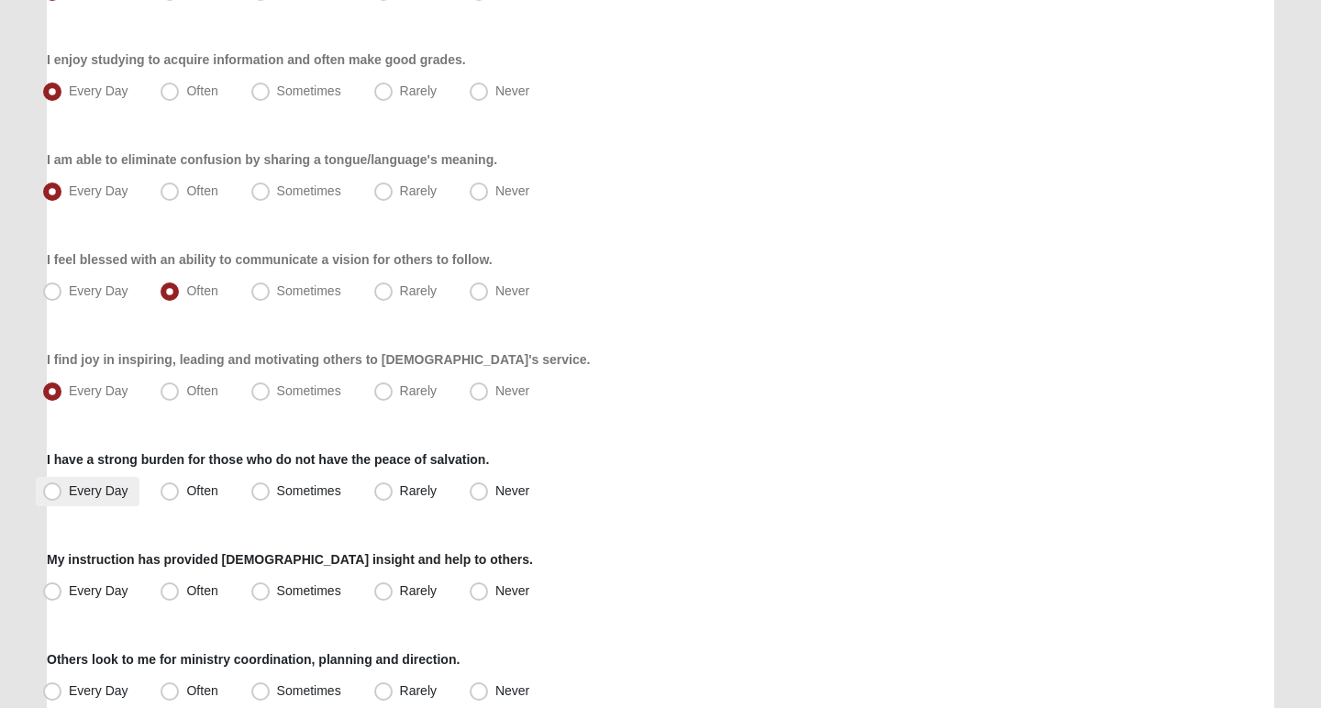
click at [93, 485] on span "Every Day" at bounding box center [99, 490] width 60 height 15
click at [62, 485] on input "Every Day" at bounding box center [56, 491] width 12 height 12
radio input "true"
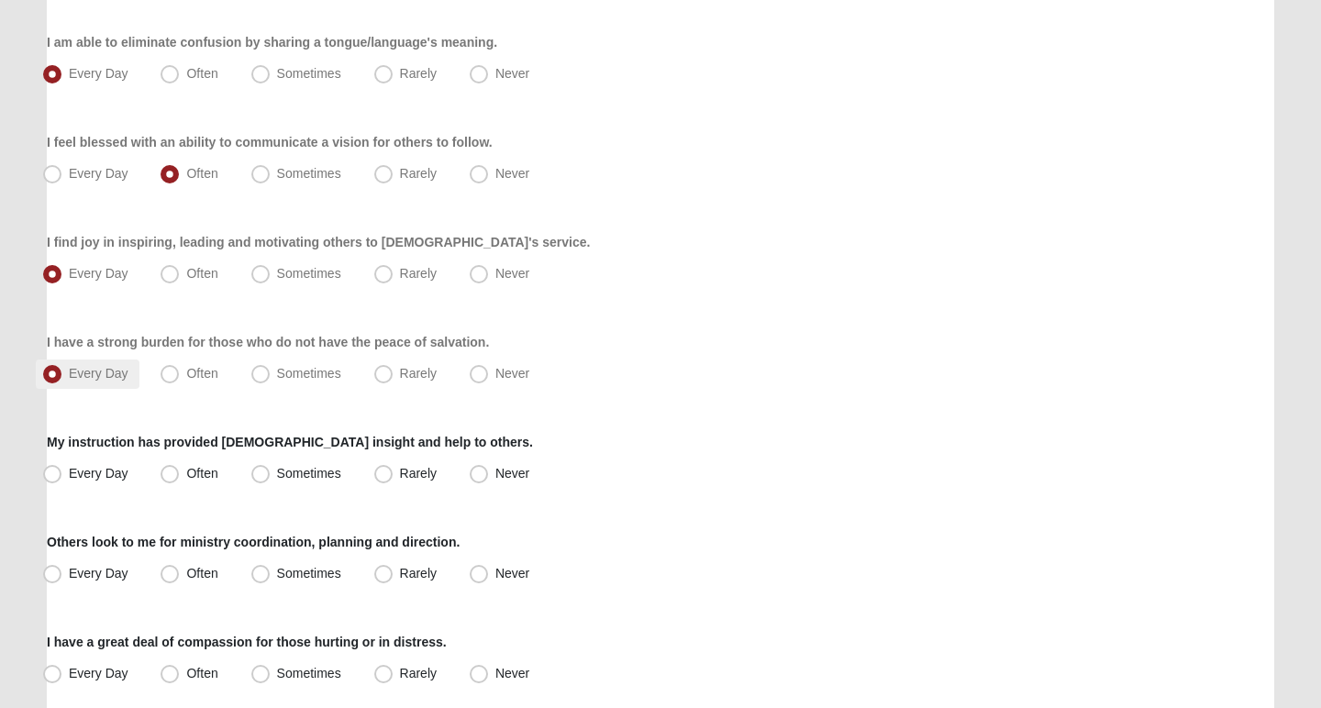
scroll to position [422, 0]
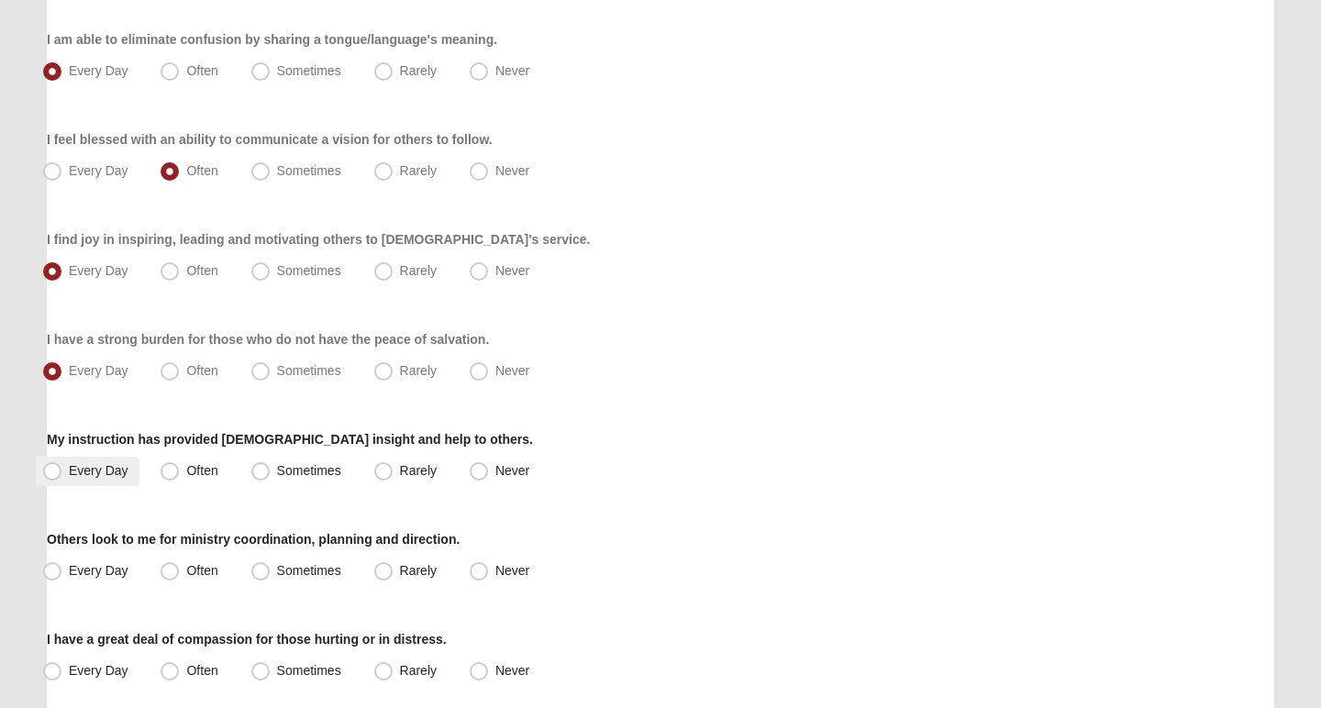
click at [90, 468] on span "Every Day" at bounding box center [99, 470] width 60 height 15
click at [62, 468] on input "Every Day" at bounding box center [56, 471] width 12 height 12
radio input "true"
click at [105, 561] on label "Every Day" at bounding box center [88, 571] width 104 height 29
click at [62, 565] on input "Every Day" at bounding box center [56, 571] width 12 height 12
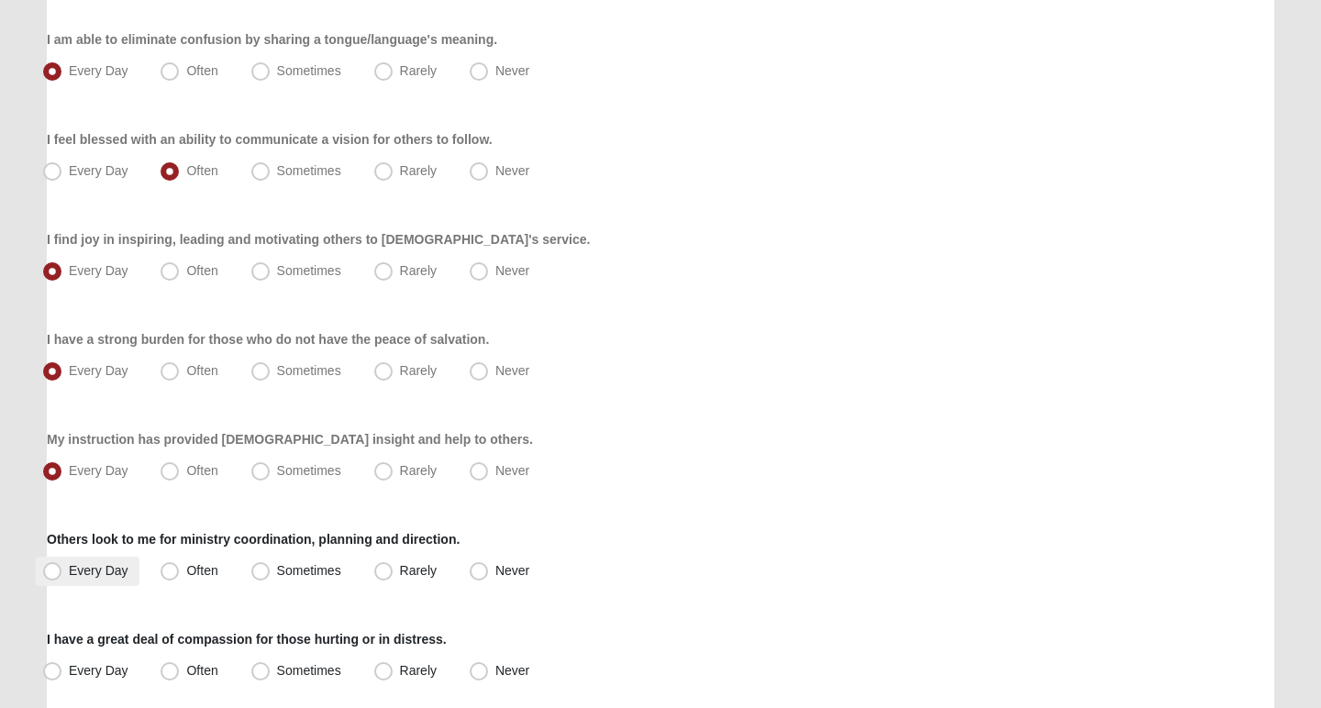
radio input "true"
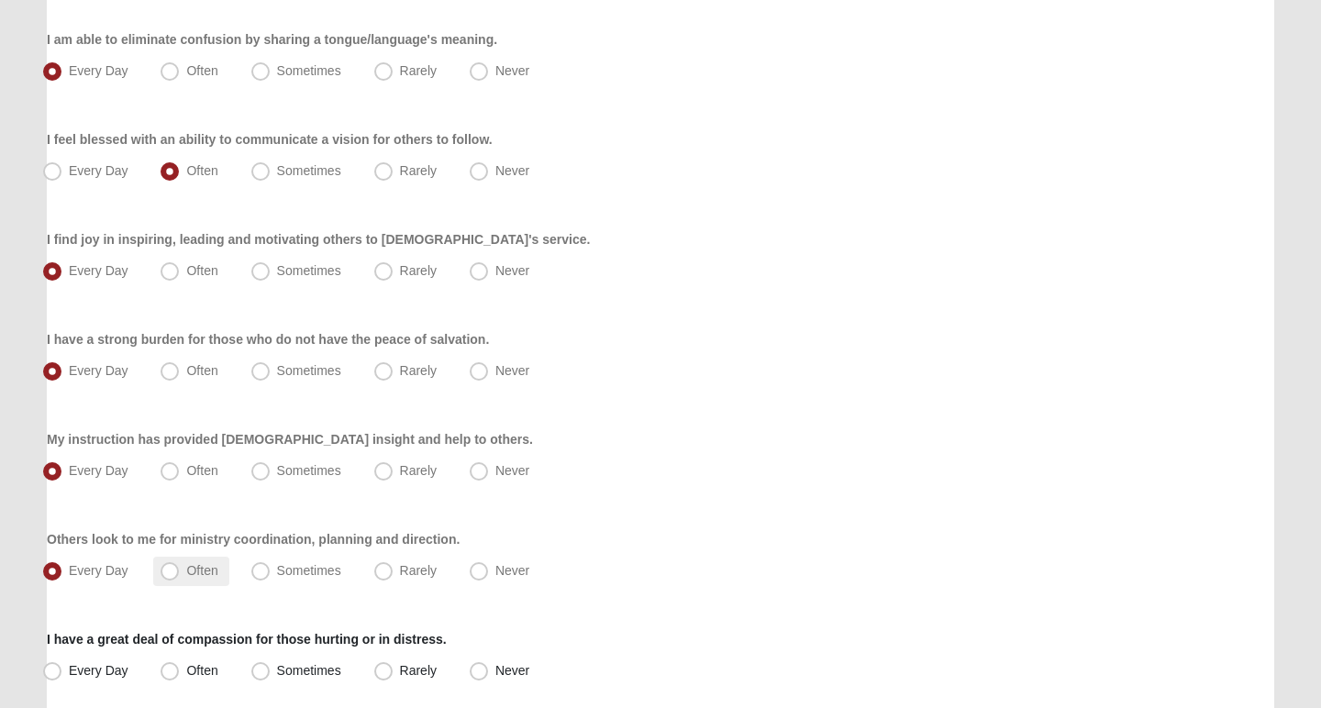
click at [201, 572] on span "Often" at bounding box center [201, 570] width 31 height 15
click at [180, 572] on input "Often" at bounding box center [174, 571] width 12 height 12
radio input "true"
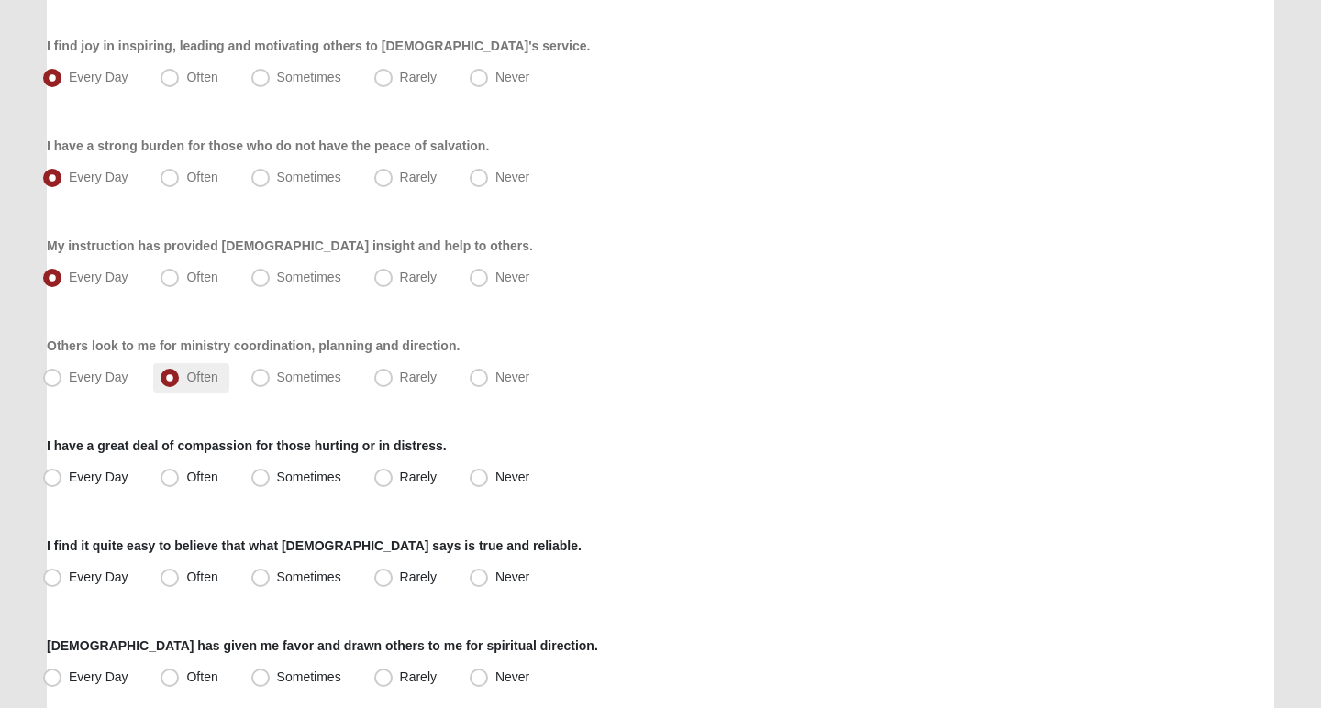
scroll to position [617, 0]
click at [107, 473] on span "Every Day" at bounding box center [99, 475] width 60 height 15
click at [62, 473] on input "Every Day" at bounding box center [56, 476] width 12 height 12
radio input "true"
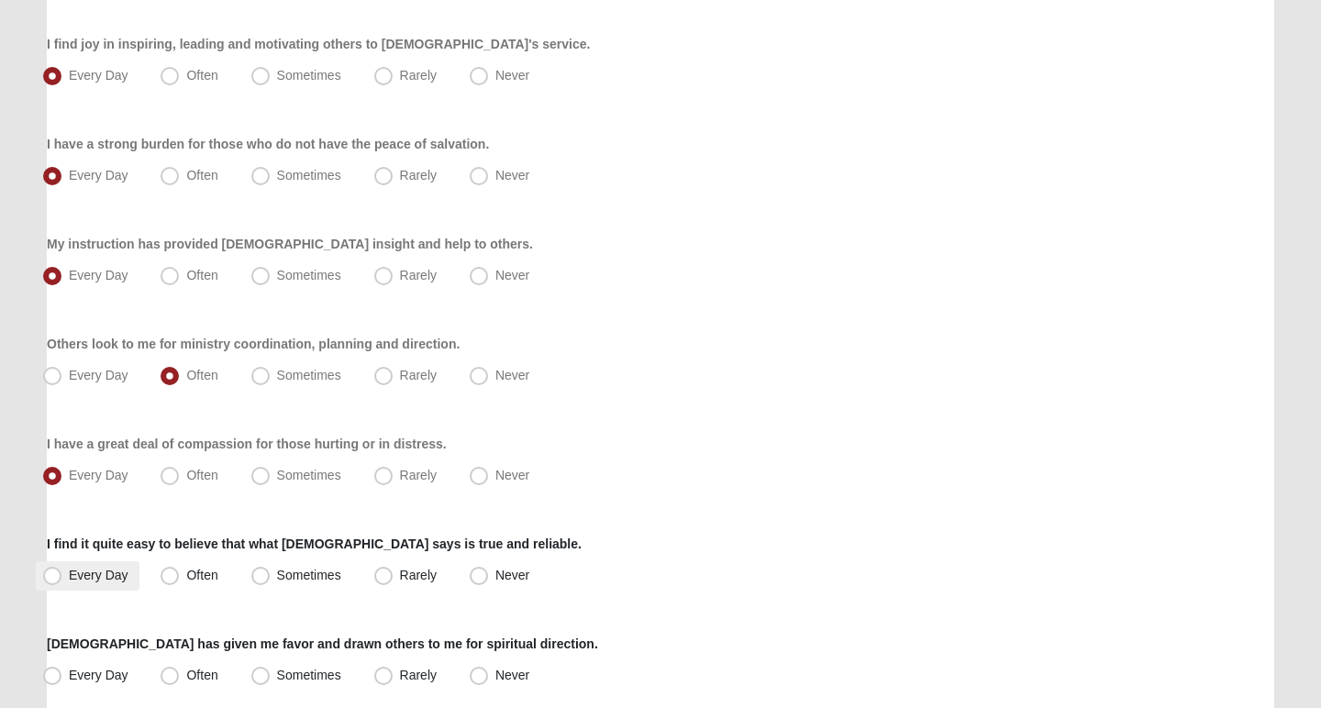
click at [110, 562] on label "Every Day" at bounding box center [88, 575] width 104 height 29
click at [62, 570] on input "Every Day" at bounding box center [56, 576] width 12 height 12
radio input "true"
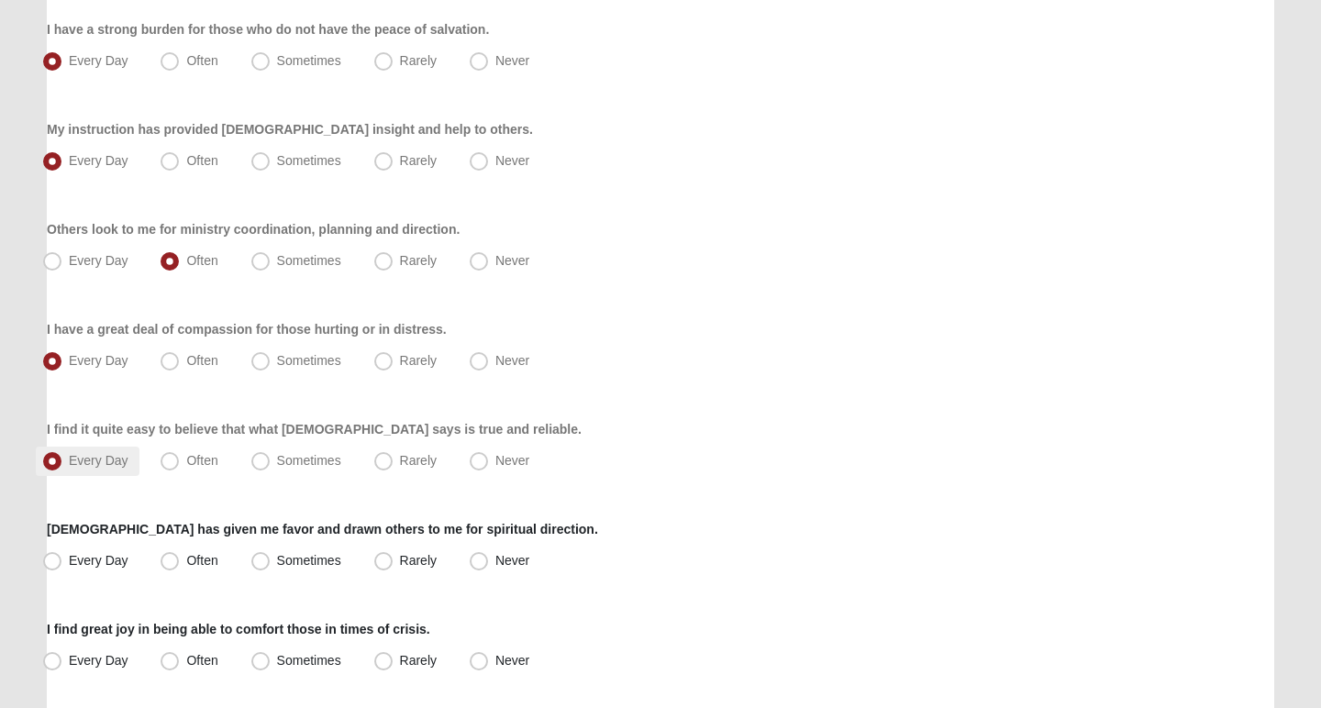
scroll to position [751, 0]
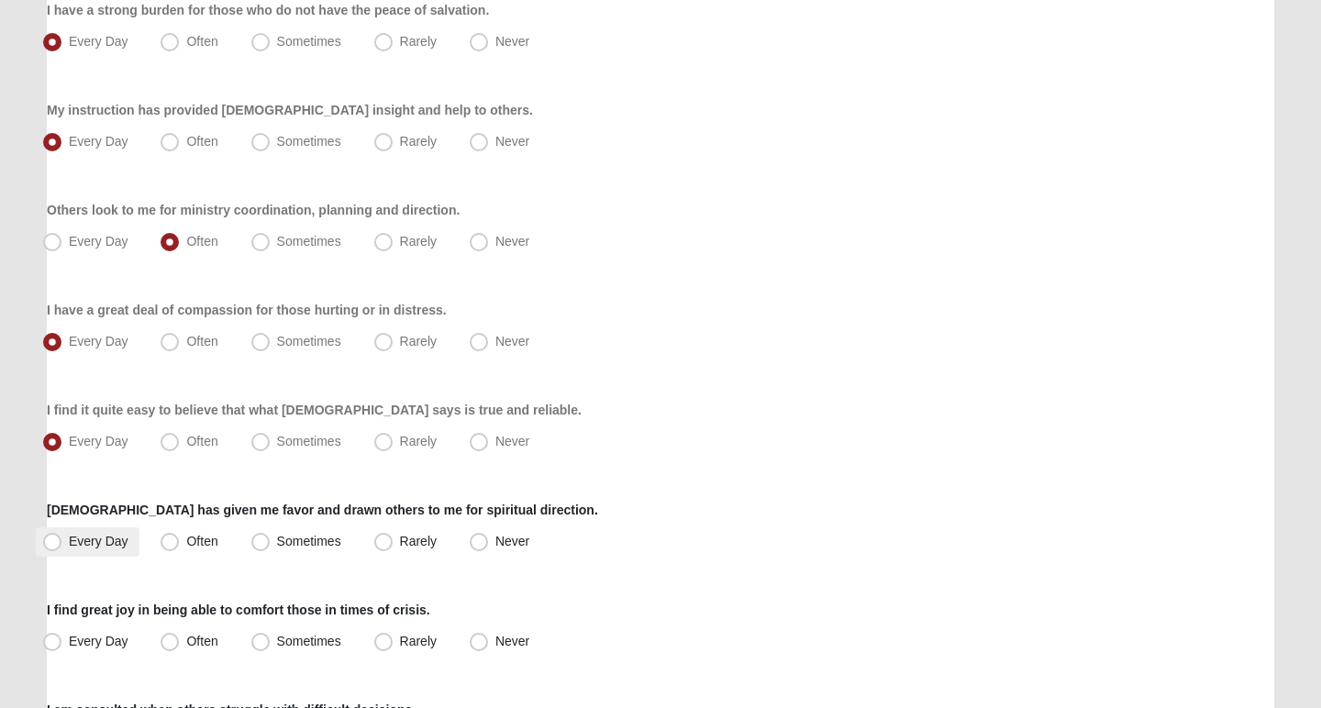
click at [99, 533] on label "Every Day" at bounding box center [88, 541] width 104 height 29
click at [62, 536] on input "Every Day" at bounding box center [56, 542] width 12 height 12
radio input "true"
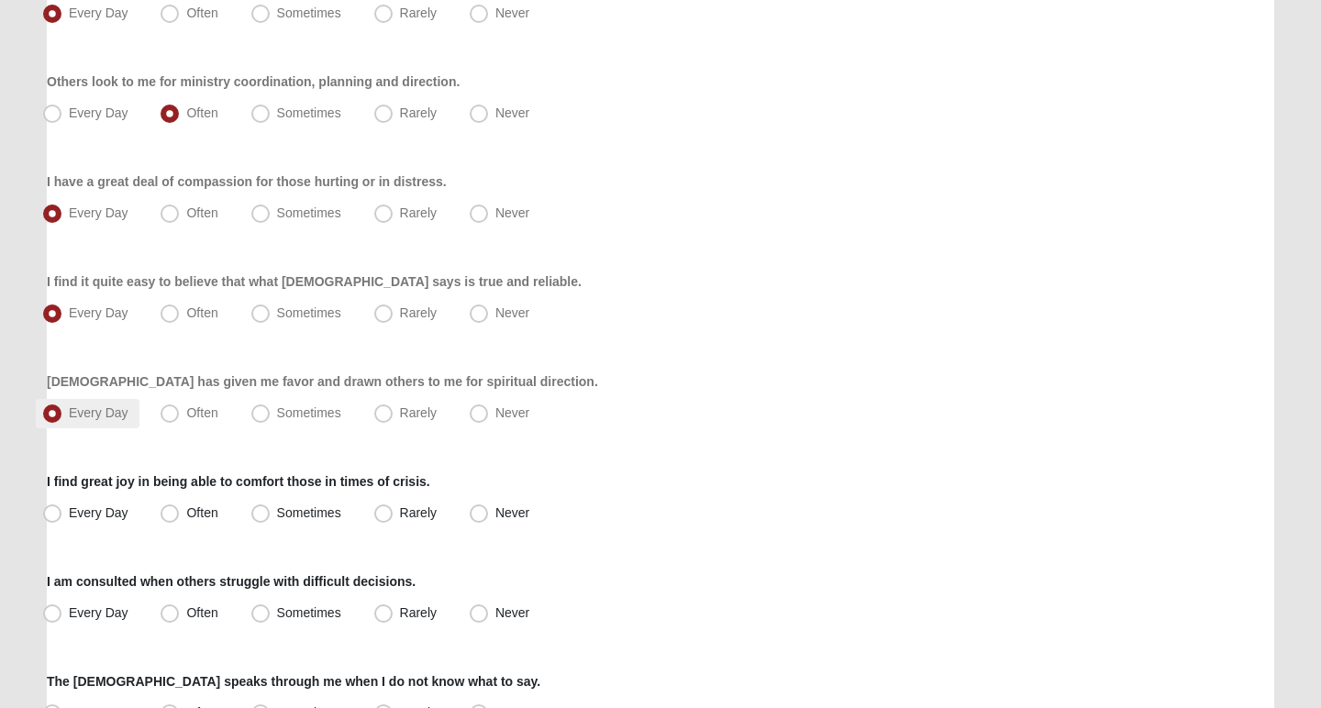
scroll to position [881, 0]
click at [94, 501] on label "Every Day" at bounding box center [88, 512] width 104 height 29
click at [62, 506] on input "Every Day" at bounding box center [56, 512] width 12 height 12
radio input "true"
click at [81, 622] on label "Every Day" at bounding box center [88, 612] width 104 height 29
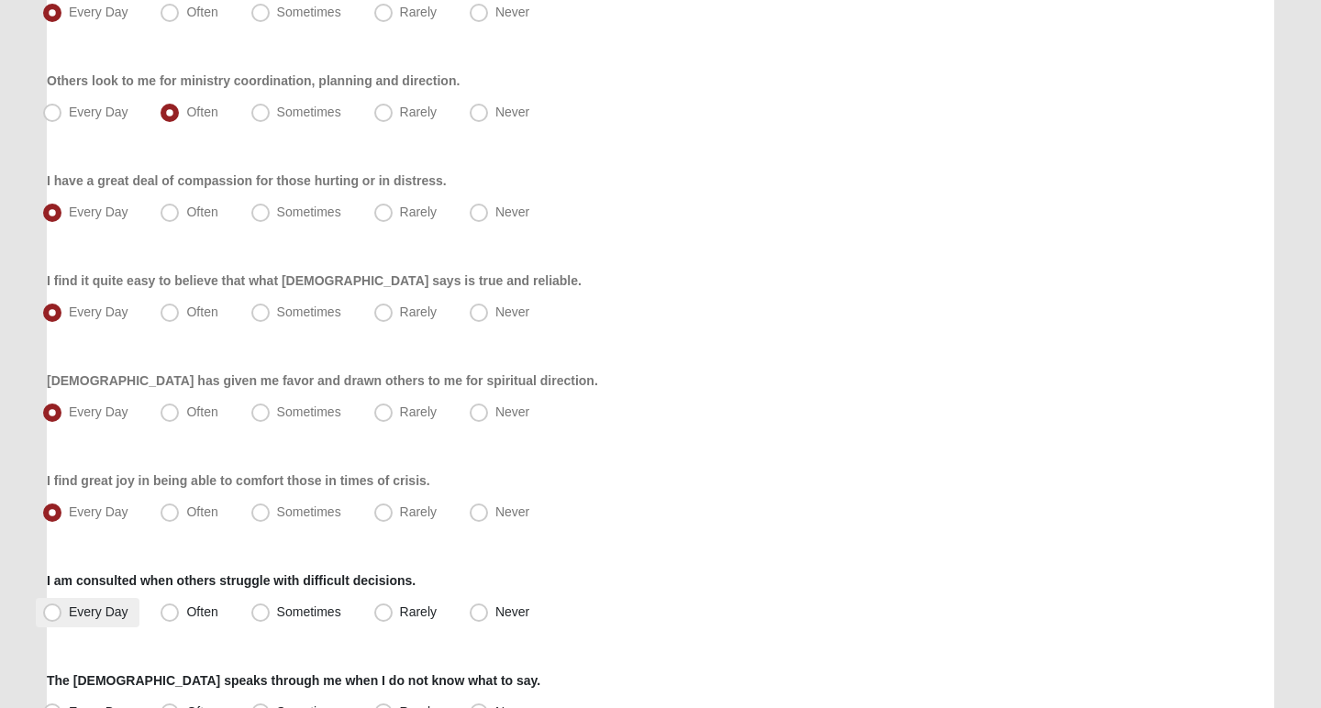
click at [62, 618] on input "Every Day" at bounding box center [56, 612] width 12 height 12
radio input "true"
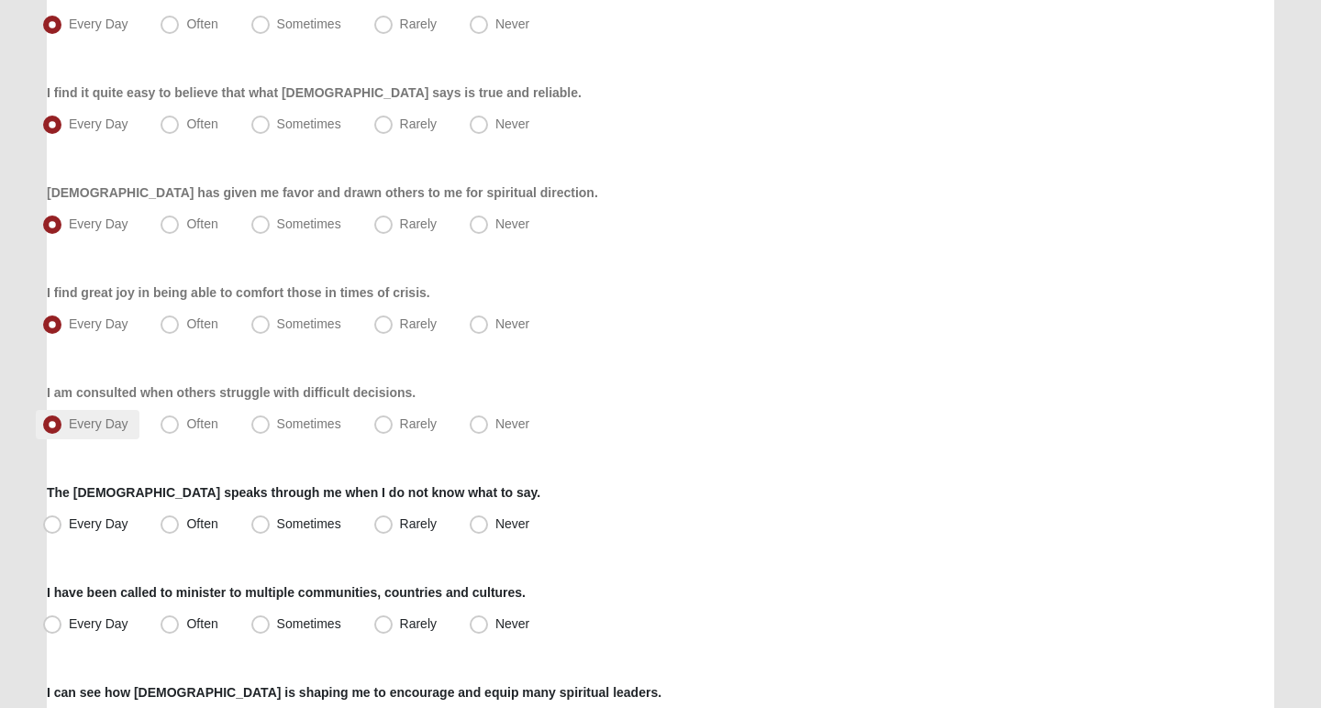
scroll to position [1071, 0]
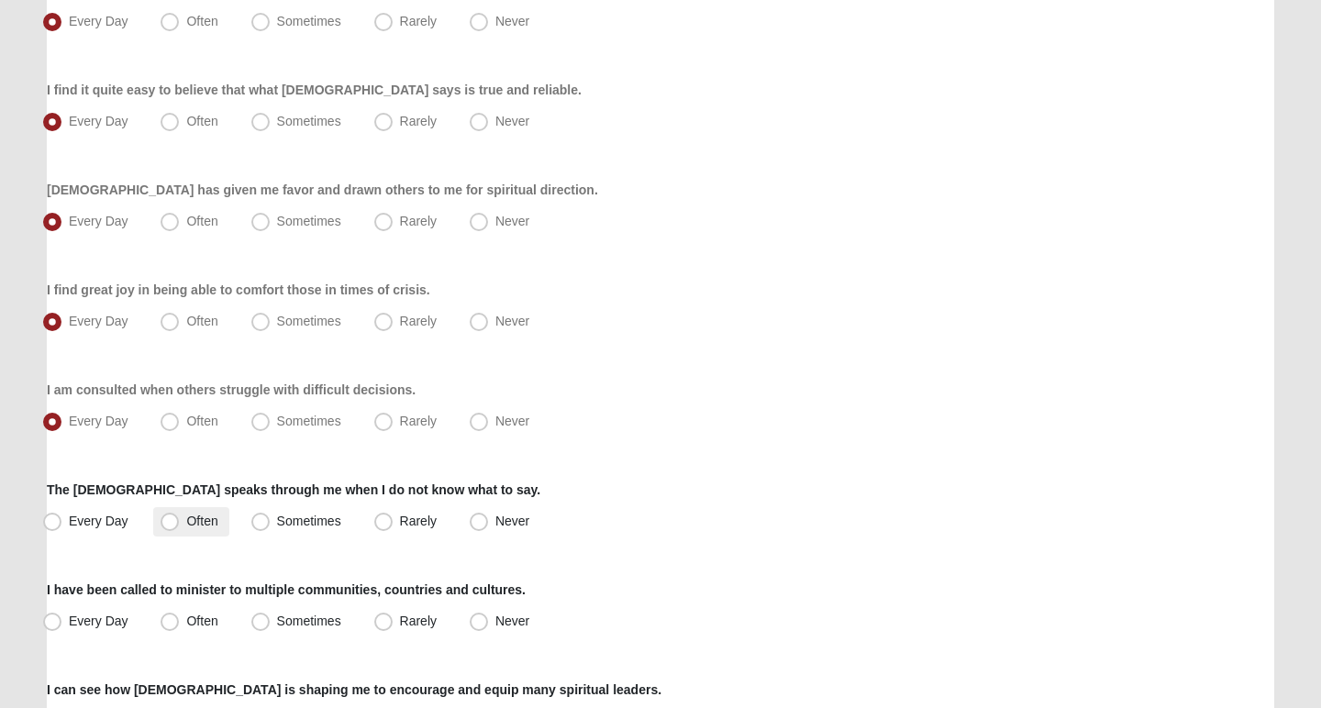
click at [199, 526] on span "Often" at bounding box center [201, 521] width 31 height 15
click at [180, 526] on input "Often" at bounding box center [174, 522] width 12 height 12
radio input "true"
click at [196, 621] on span "Often" at bounding box center [201, 621] width 31 height 15
click at [180, 621] on input "Often" at bounding box center [174, 622] width 12 height 12
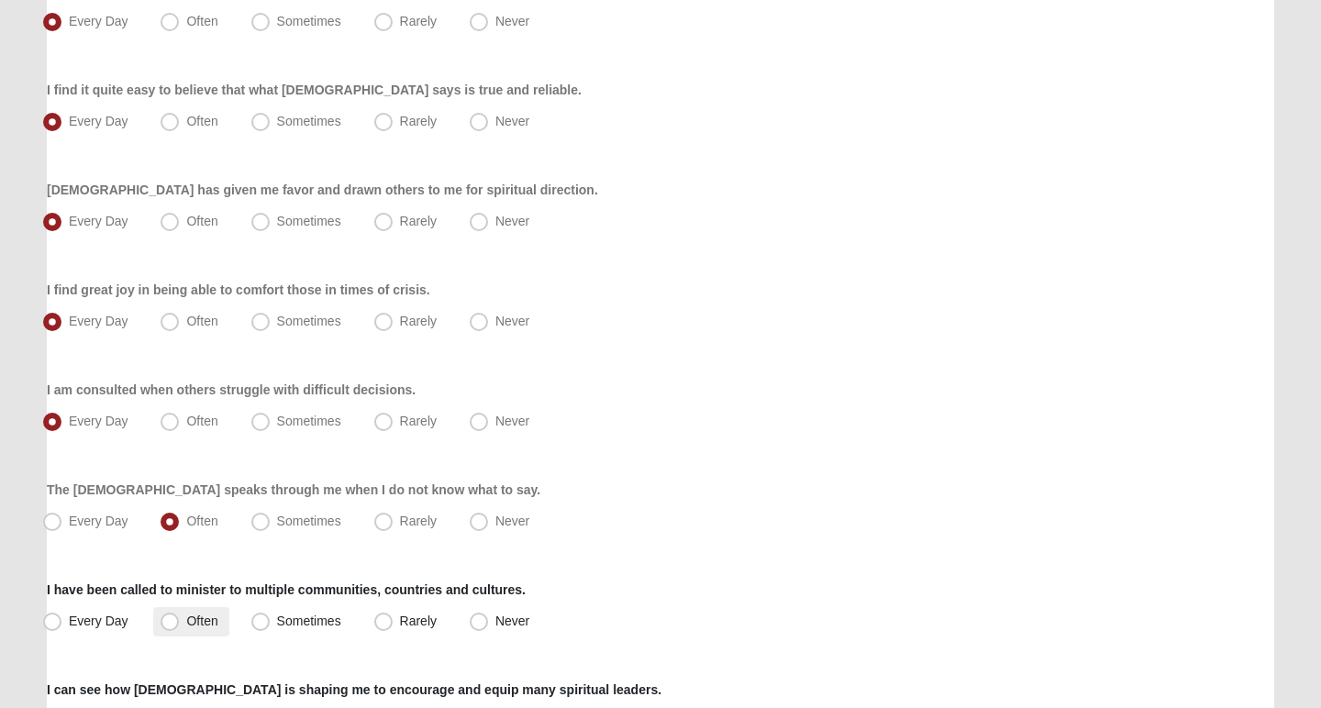
radio input "true"
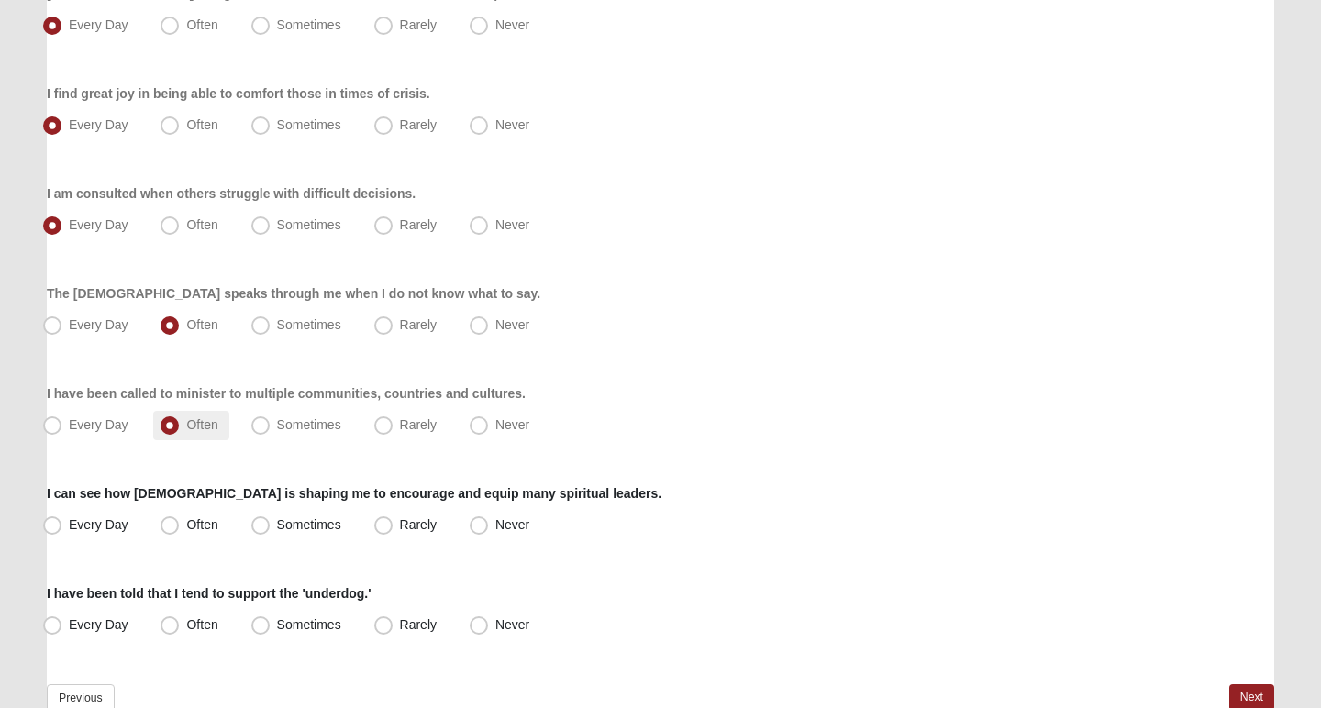
scroll to position [1271, 0]
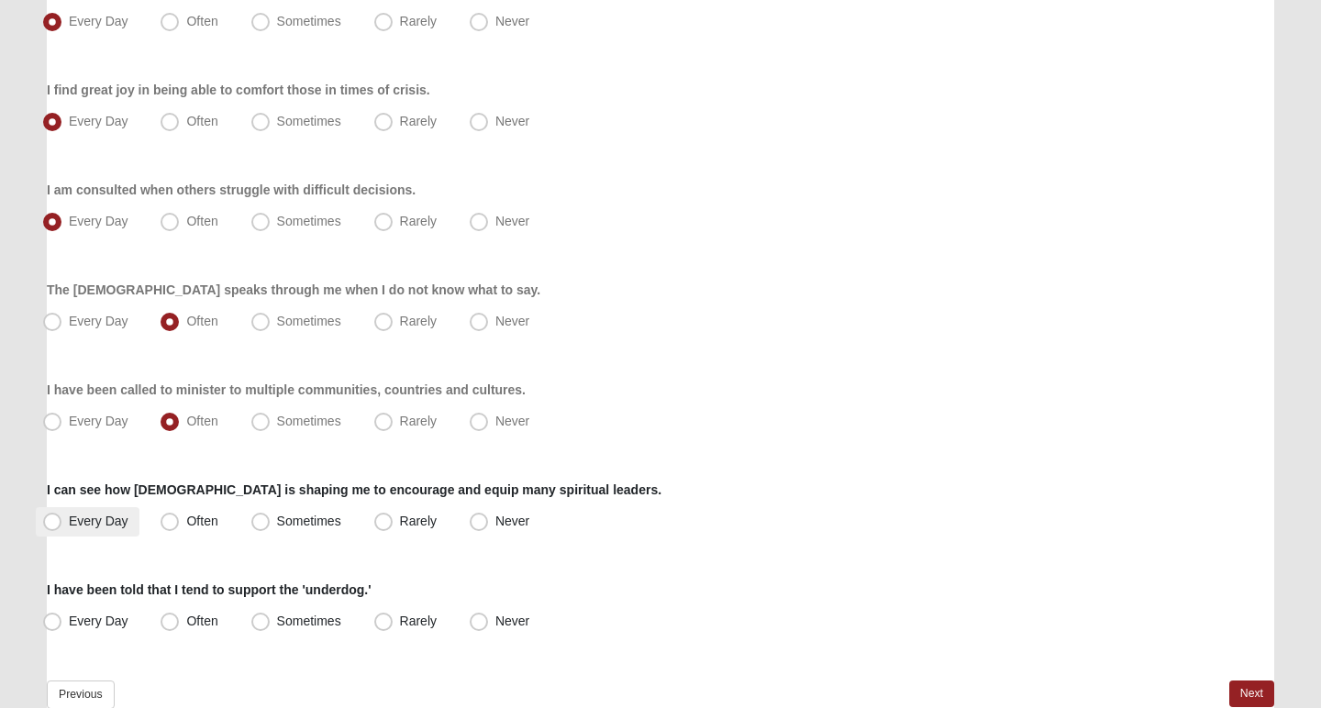
click at [105, 518] on span "Every Day" at bounding box center [99, 521] width 60 height 15
click at [62, 518] on input "Every Day" at bounding box center [56, 522] width 12 height 12
radio input "true"
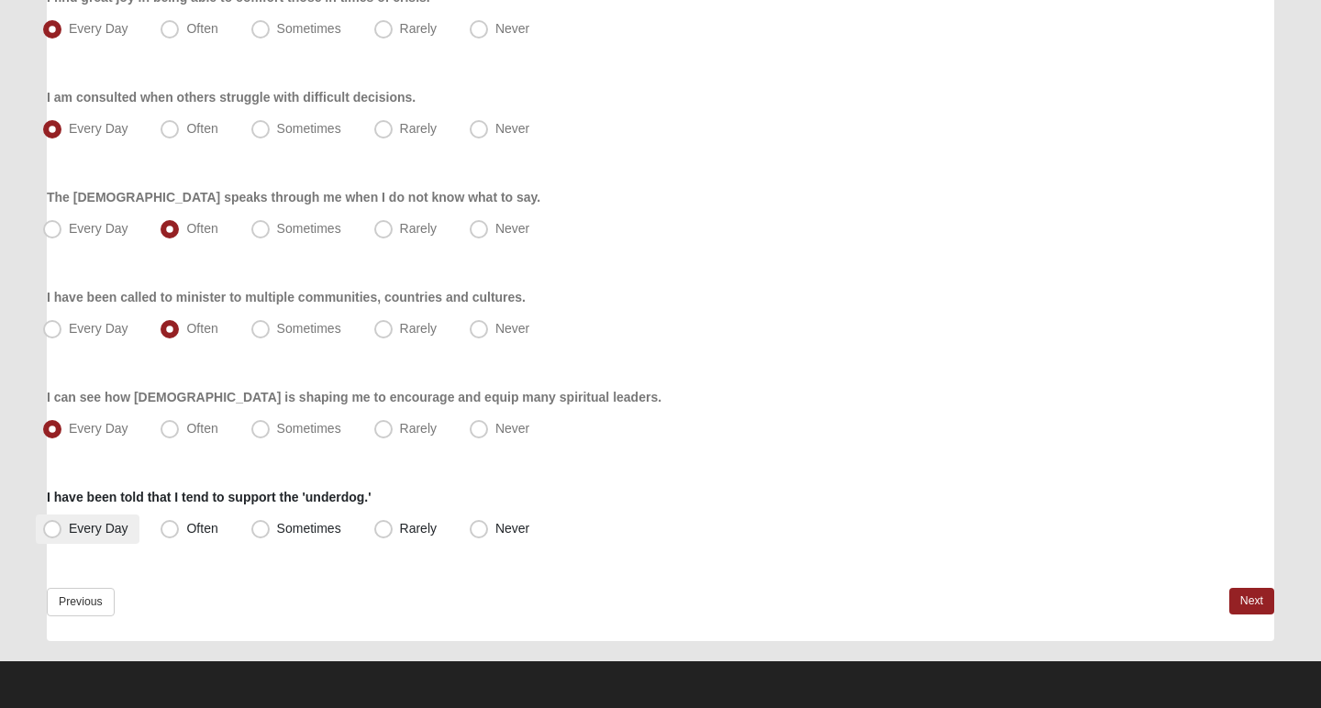
scroll to position [1364, 0]
click at [69, 527] on span "Every Day" at bounding box center [99, 528] width 60 height 15
click at [54, 527] on input "Every Day" at bounding box center [56, 529] width 12 height 12
radio input "true"
click at [1262, 604] on link "Next" at bounding box center [1251, 601] width 45 height 27
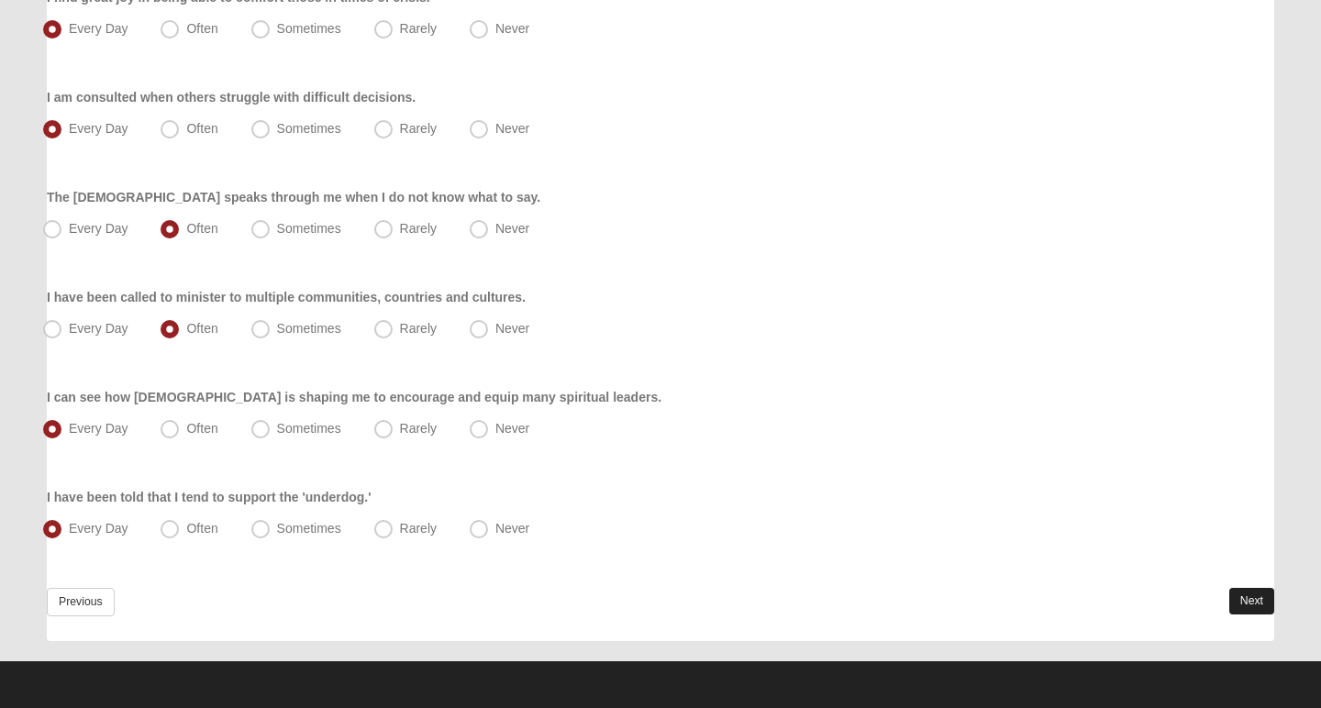
scroll to position [0, 0]
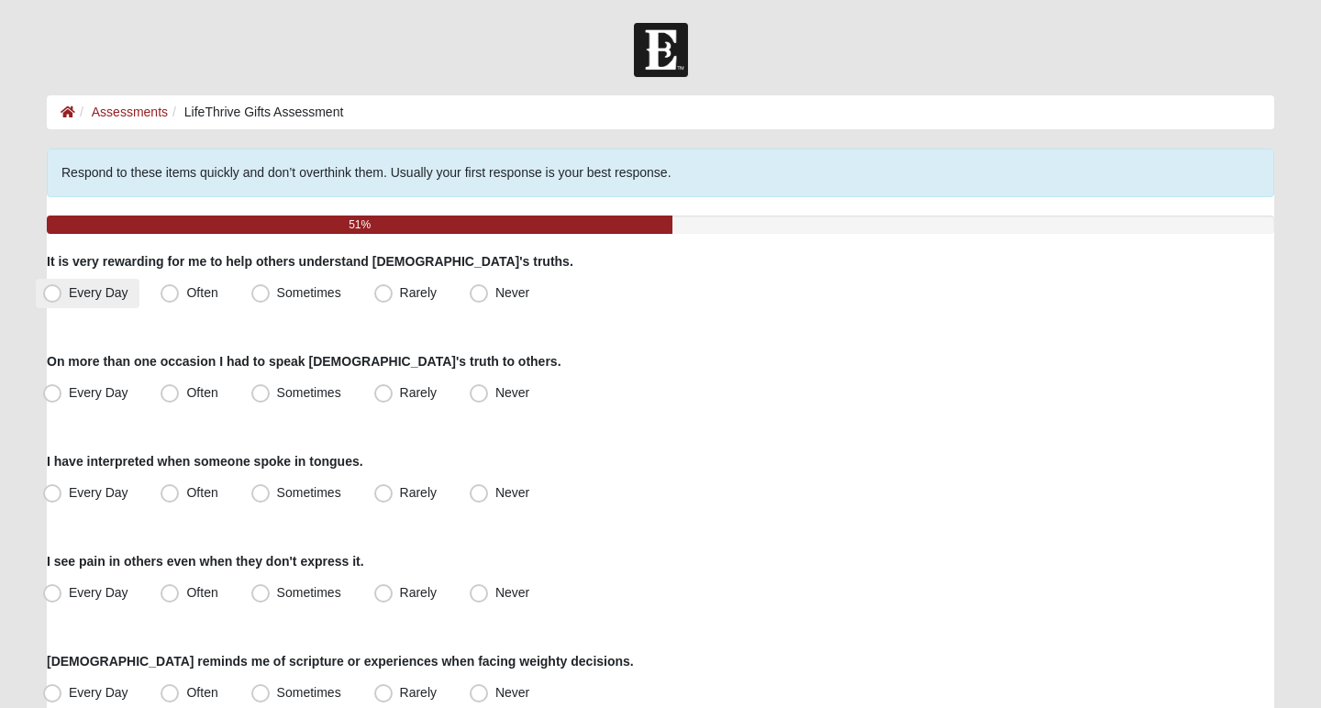
click at [99, 288] on span "Every Day" at bounding box center [99, 292] width 60 height 15
click at [62, 288] on input "Every Day" at bounding box center [56, 293] width 12 height 12
radio input "true"
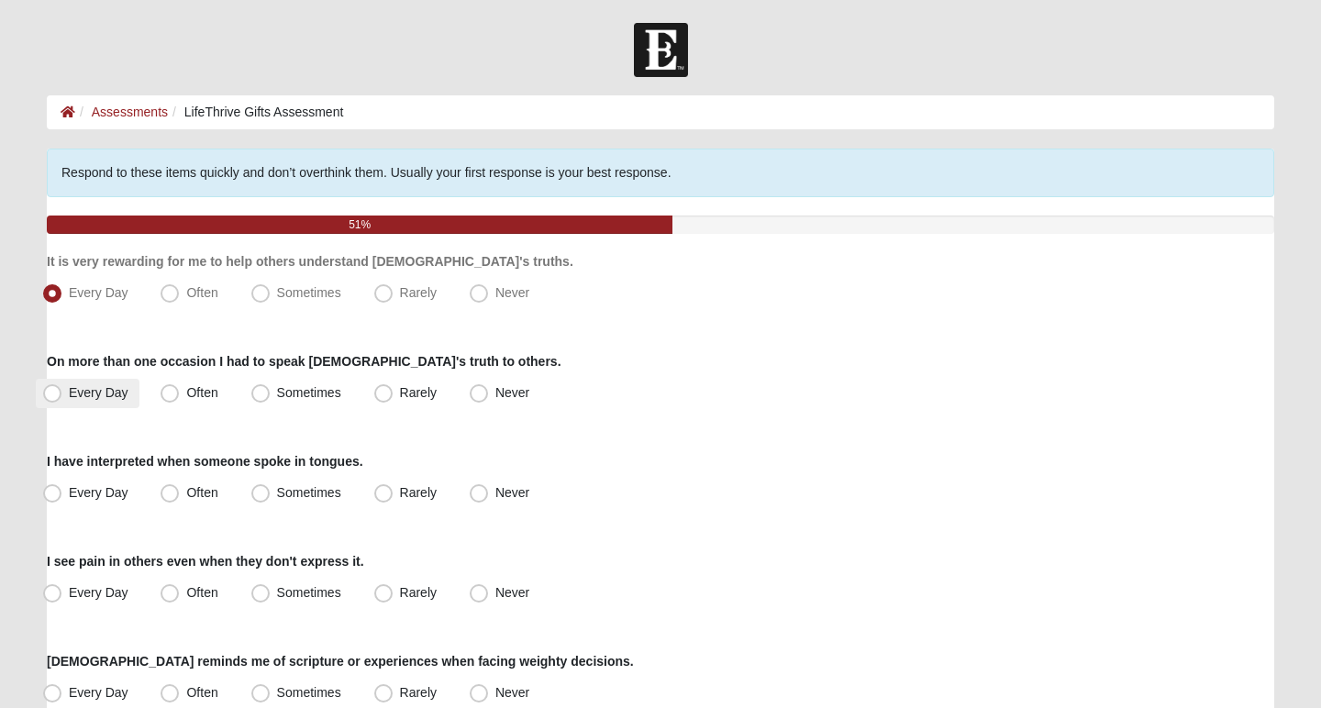
click at [101, 383] on label "Every Day" at bounding box center [88, 393] width 104 height 29
click at [62, 387] on input "Every Day" at bounding box center [56, 393] width 12 height 12
radio input "true"
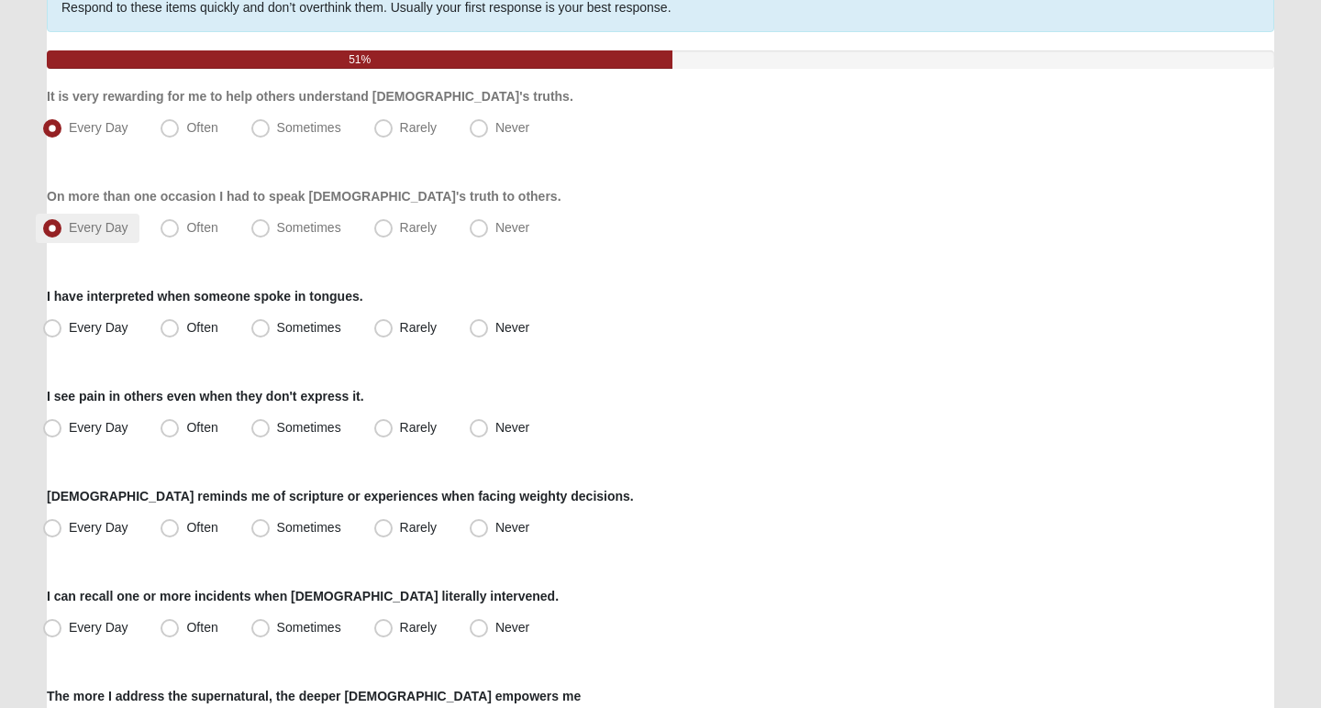
scroll to position [168, 0]
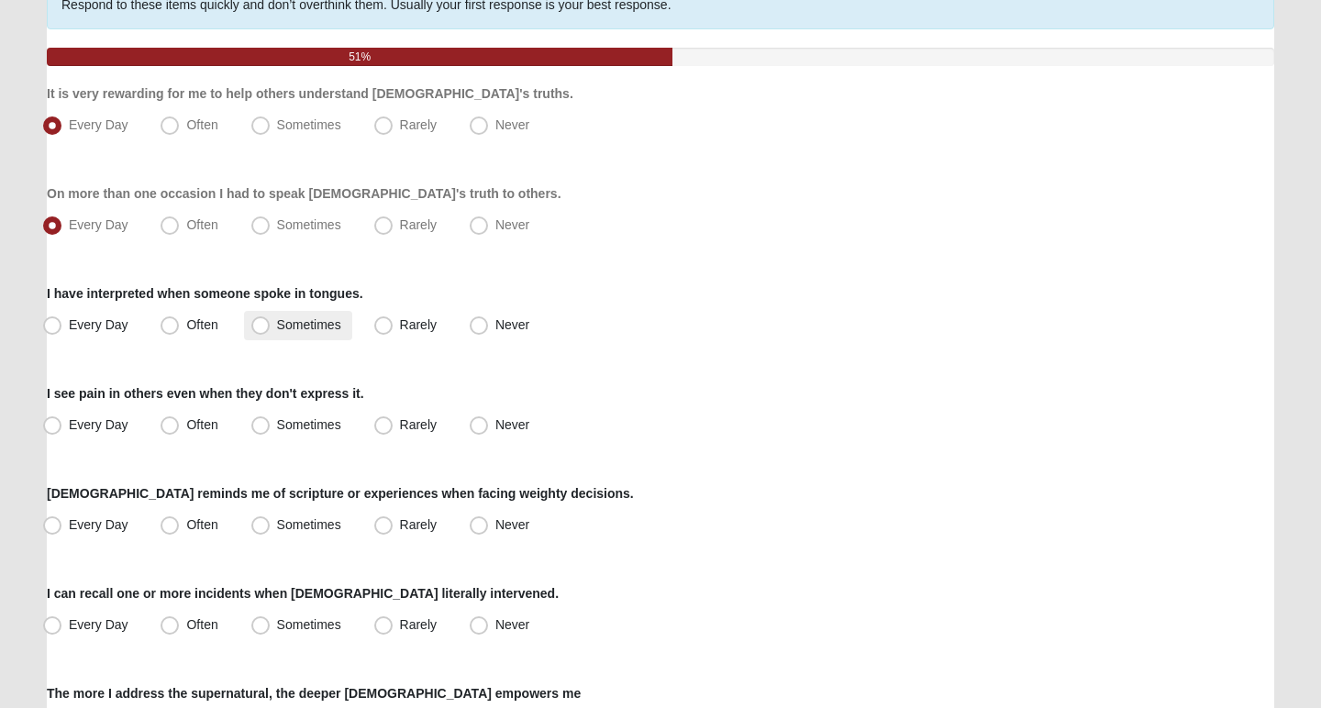
click at [292, 327] on span "Sometimes" at bounding box center [309, 324] width 64 height 15
click at [271, 327] on input "Sometimes" at bounding box center [265, 325] width 12 height 12
radio input "true"
click at [101, 426] on span "Every Day" at bounding box center [99, 424] width 60 height 15
click at [62, 426] on input "Every Day" at bounding box center [56, 425] width 12 height 12
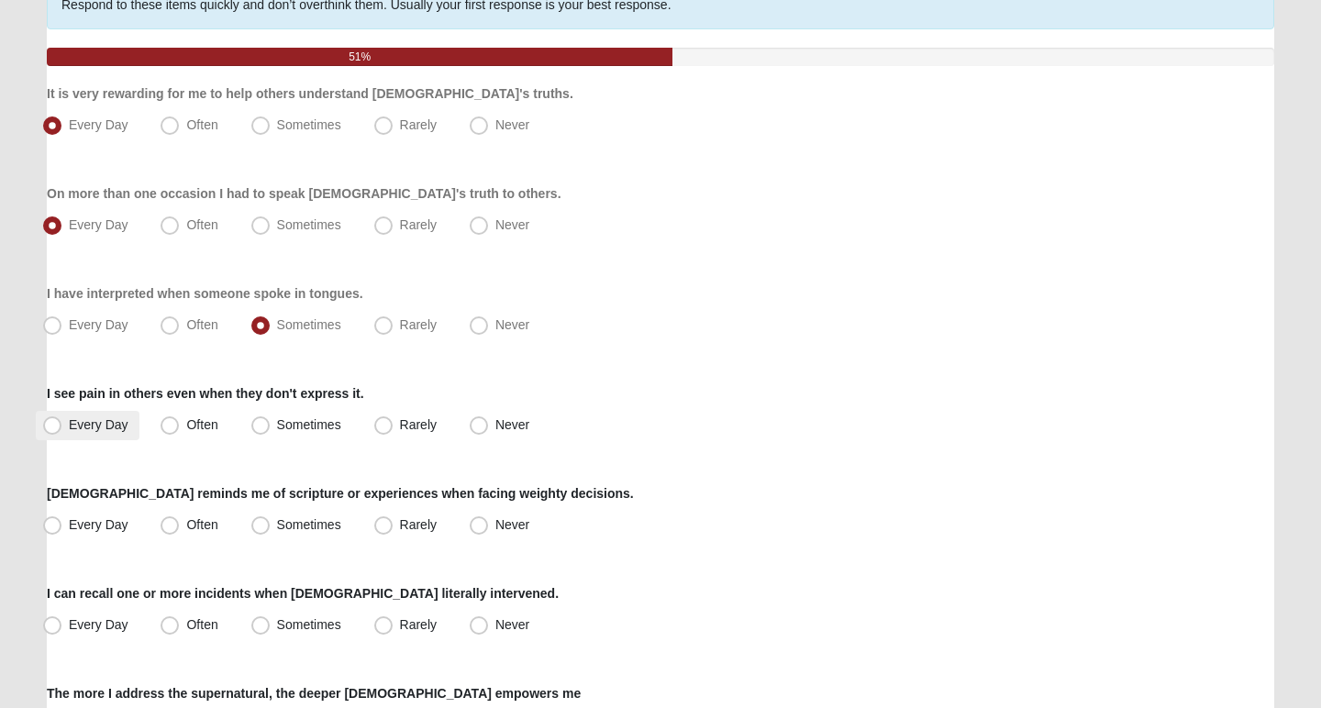
radio input "true"
click at [110, 518] on span "Every Day" at bounding box center [99, 524] width 60 height 15
click at [62, 519] on input "Every Day" at bounding box center [56, 525] width 12 height 12
radio input "true"
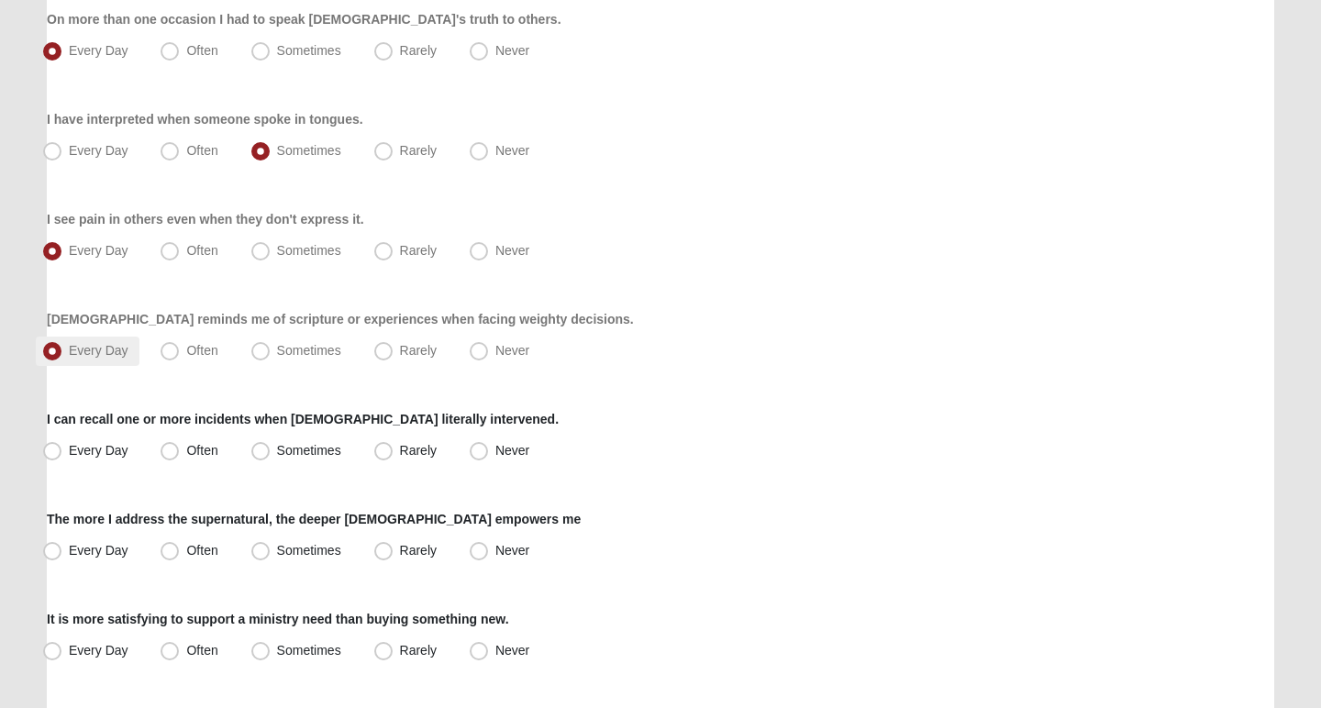
scroll to position [358, 0]
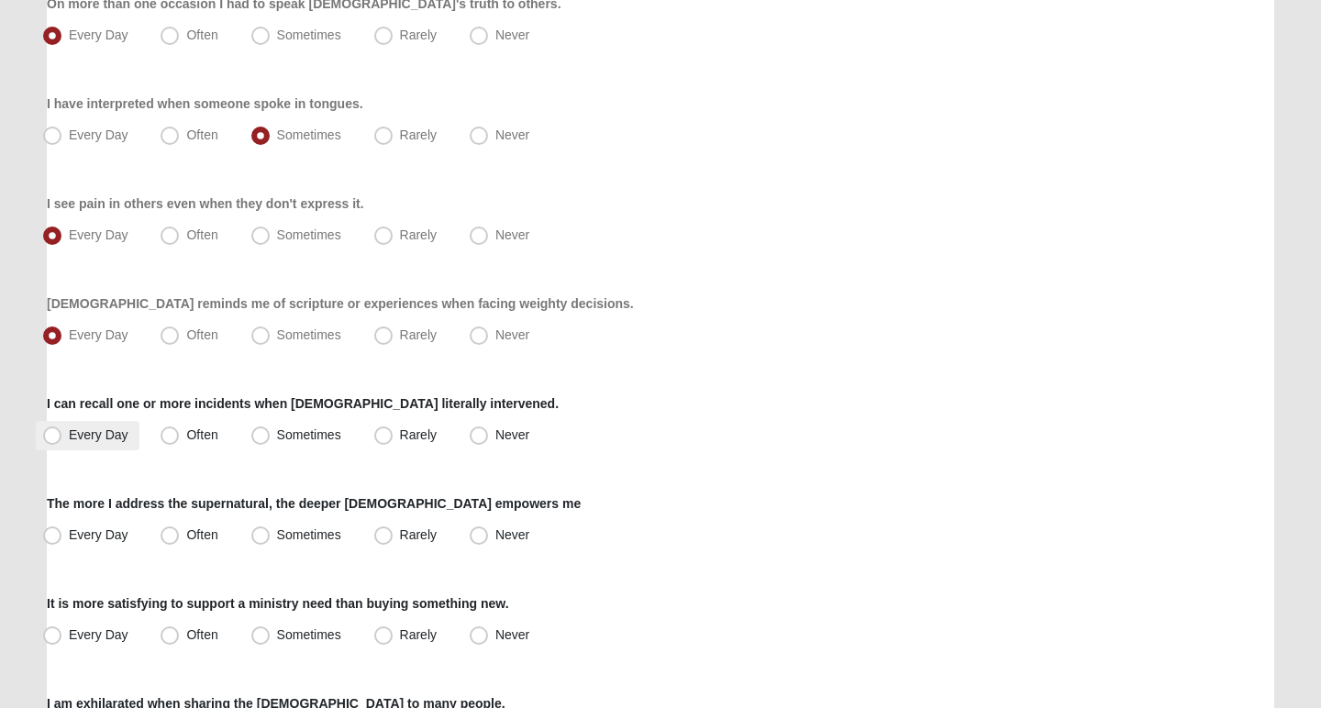
click at [100, 442] on label "Every Day" at bounding box center [88, 435] width 104 height 29
click at [62, 441] on input "Every Day" at bounding box center [56, 435] width 12 height 12
radio input "true"
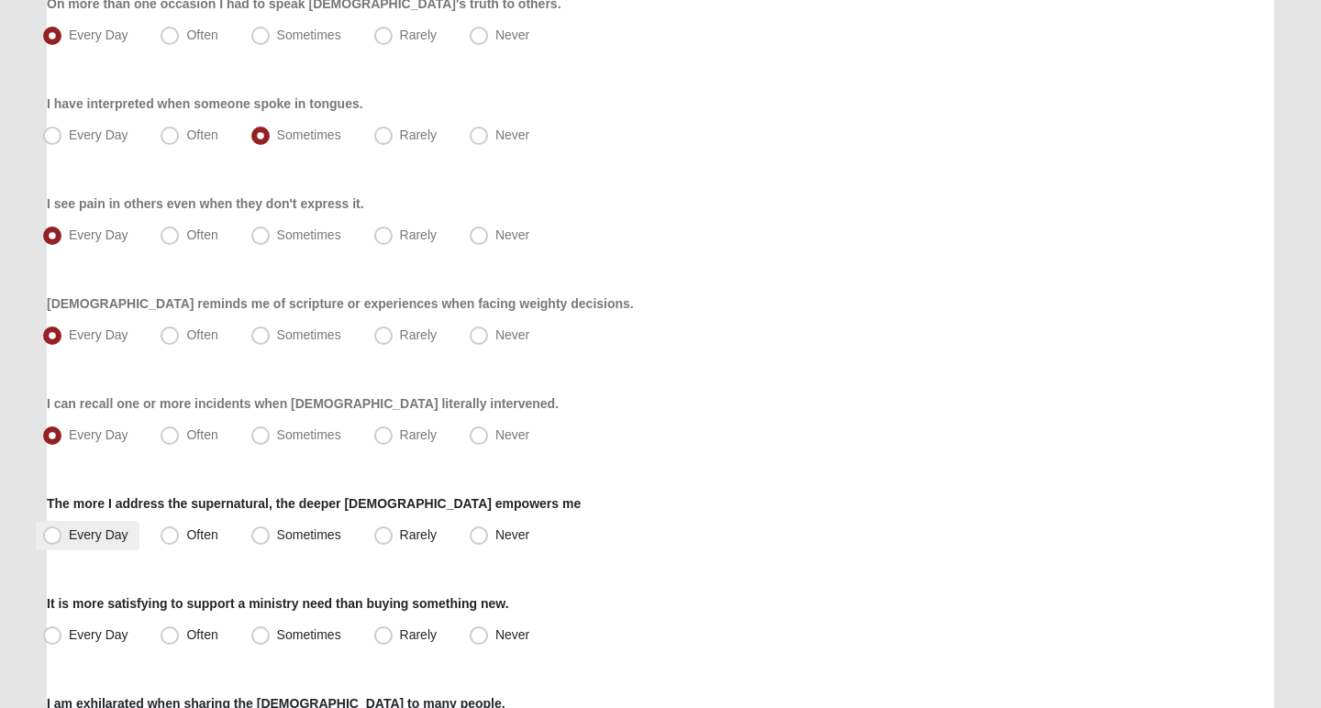
click at [97, 538] on span "Every Day" at bounding box center [99, 534] width 60 height 15
click at [62, 538] on input "Every Day" at bounding box center [56, 535] width 12 height 12
radio input "true"
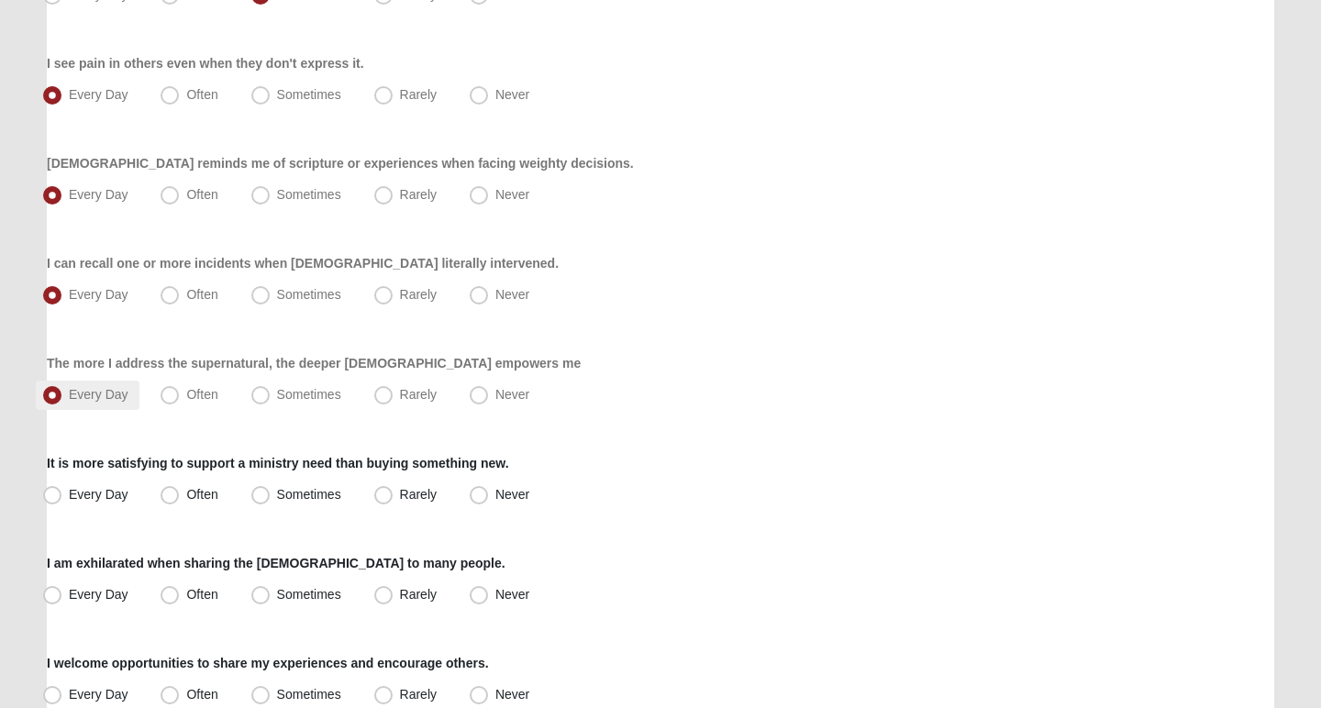
scroll to position [501, 0]
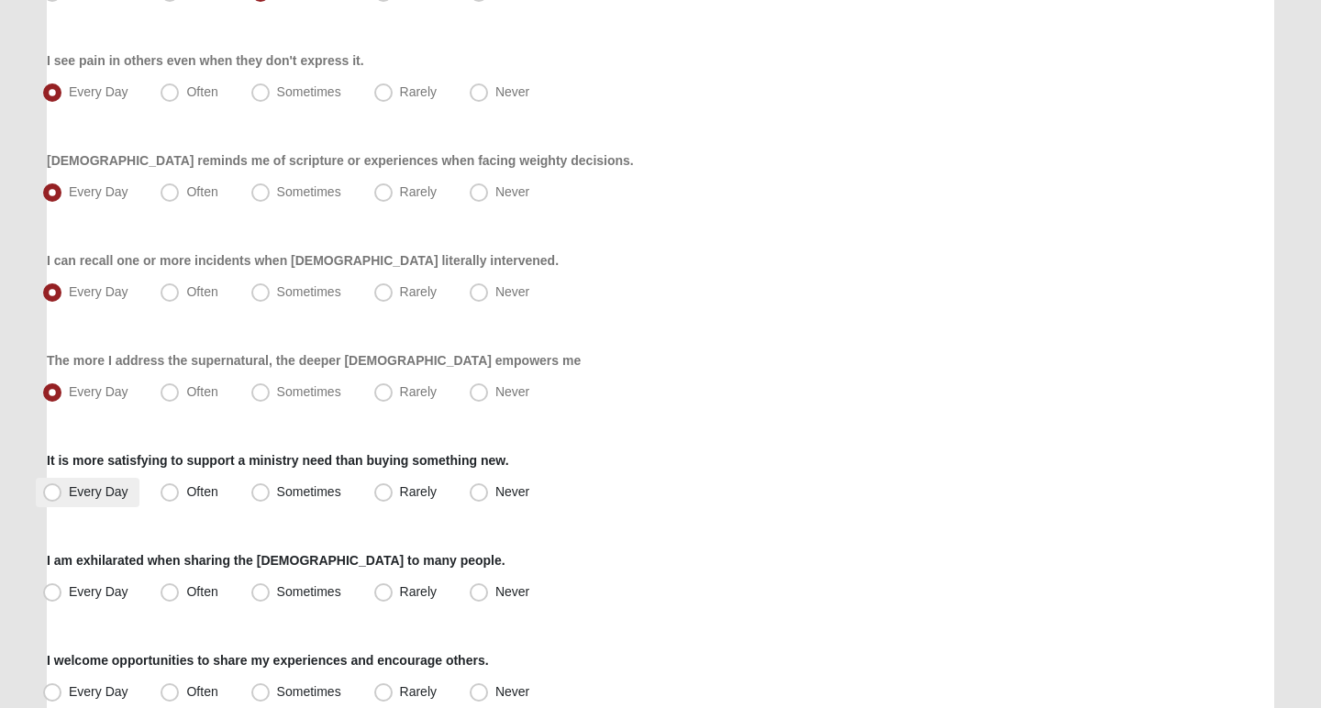
click at [106, 479] on label "Every Day" at bounding box center [88, 492] width 104 height 29
click at [62, 486] on input "Every Day" at bounding box center [56, 492] width 12 height 12
radio input "true"
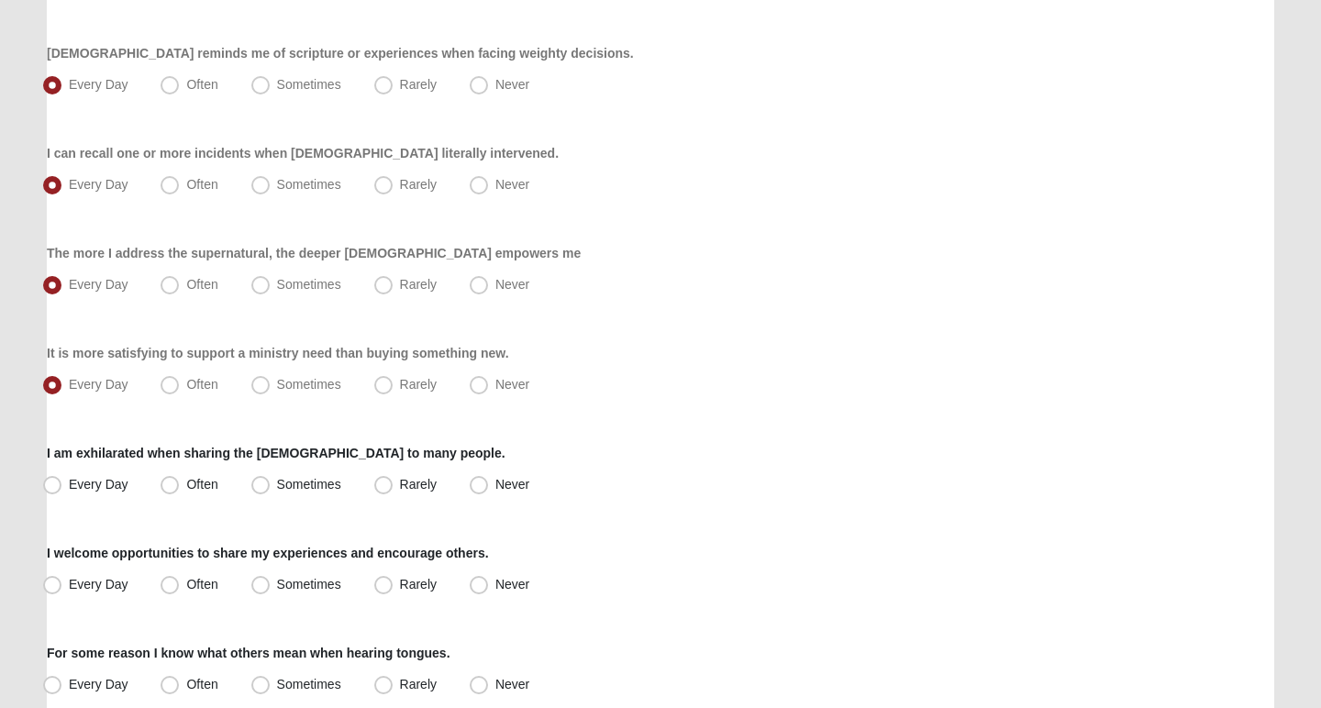
scroll to position [610, 0]
click at [94, 487] on span "Every Day" at bounding box center [99, 482] width 60 height 15
click at [62, 487] on input "Every Day" at bounding box center [56, 483] width 12 height 12
radio input "true"
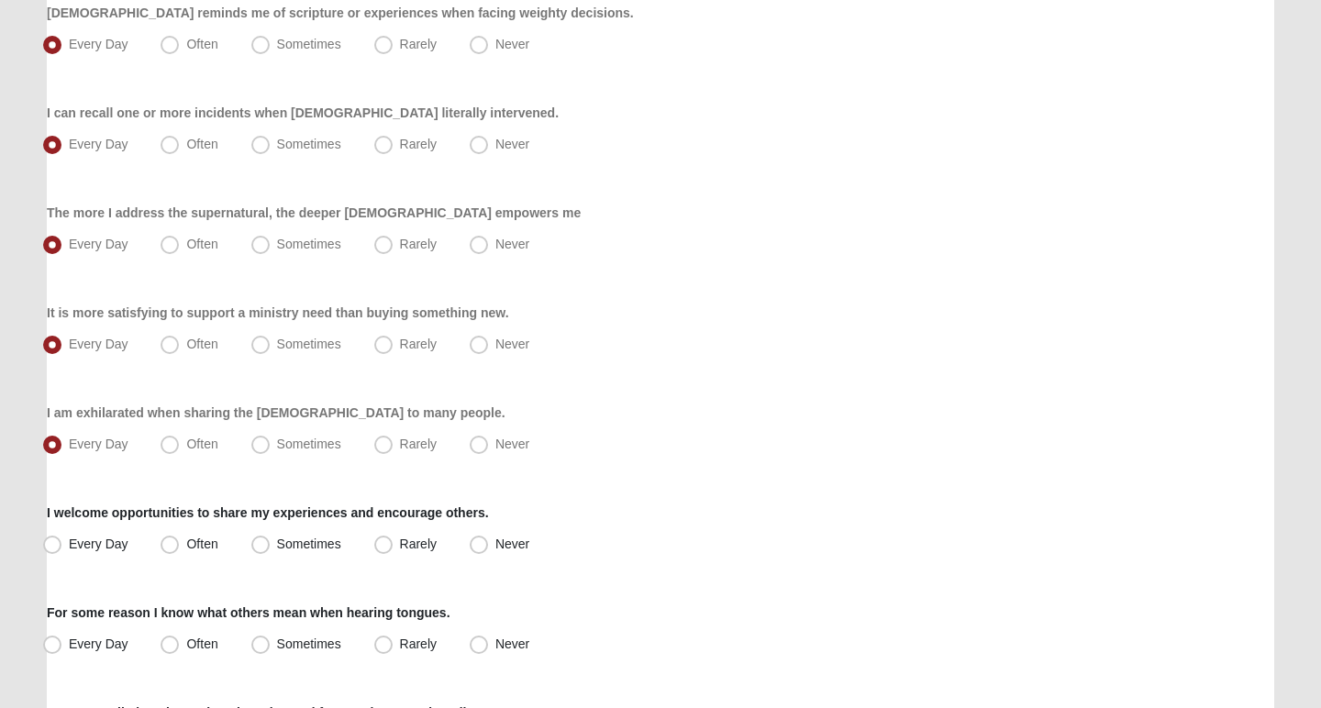
scroll to position [651, 0]
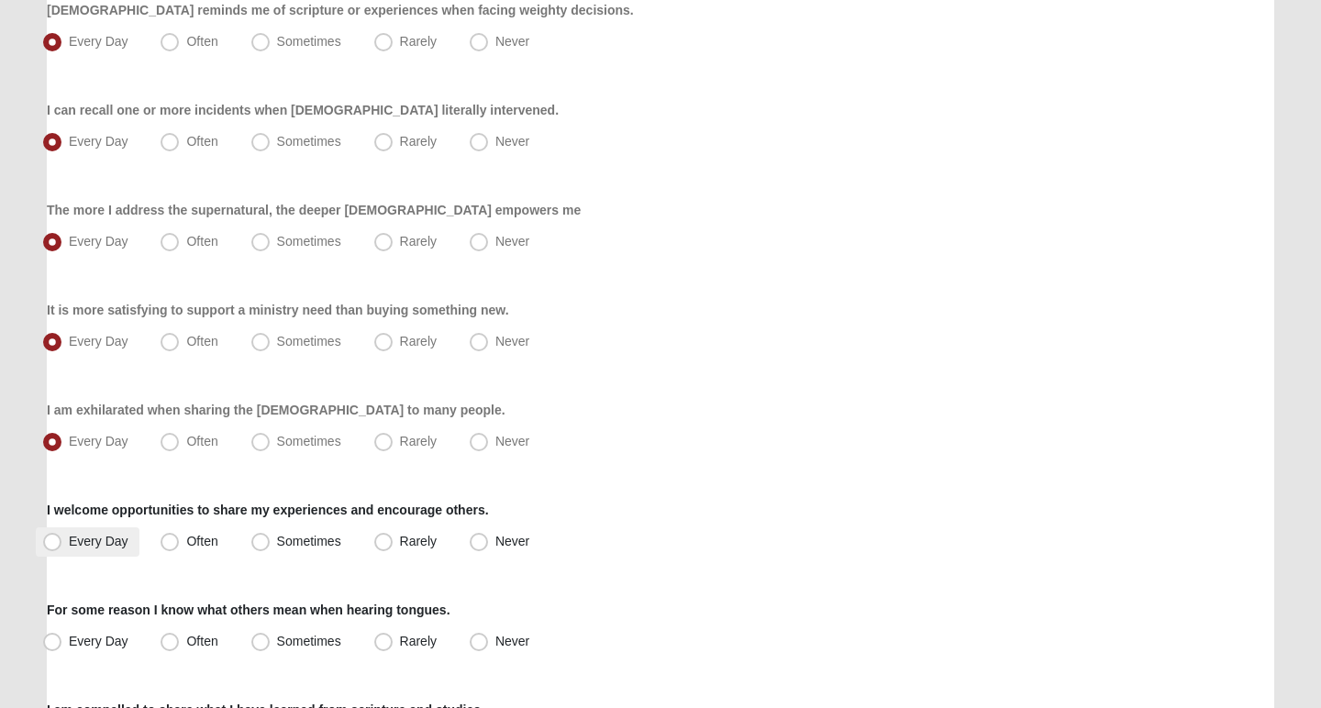
click at [112, 541] on span "Every Day" at bounding box center [99, 541] width 60 height 15
click at [62, 541] on input "Every Day" at bounding box center [56, 542] width 12 height 12
radio input "true"
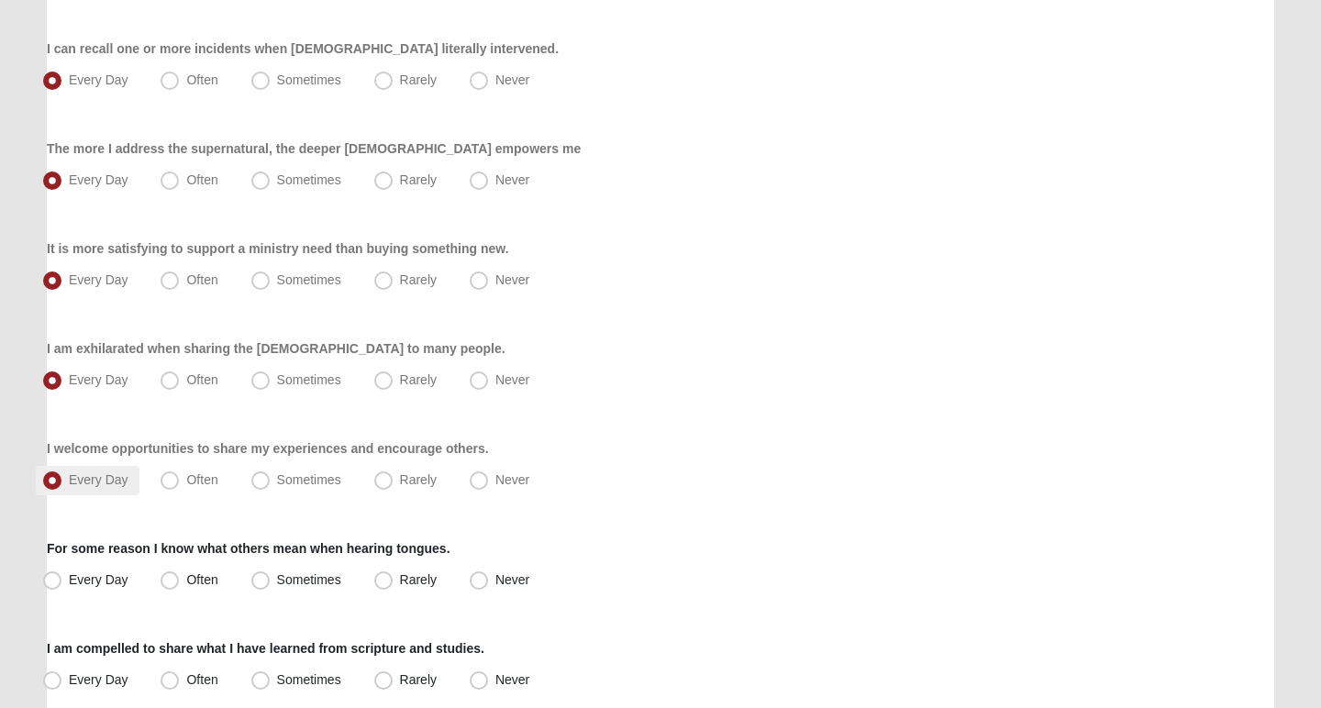
scroll to position [732, 0]
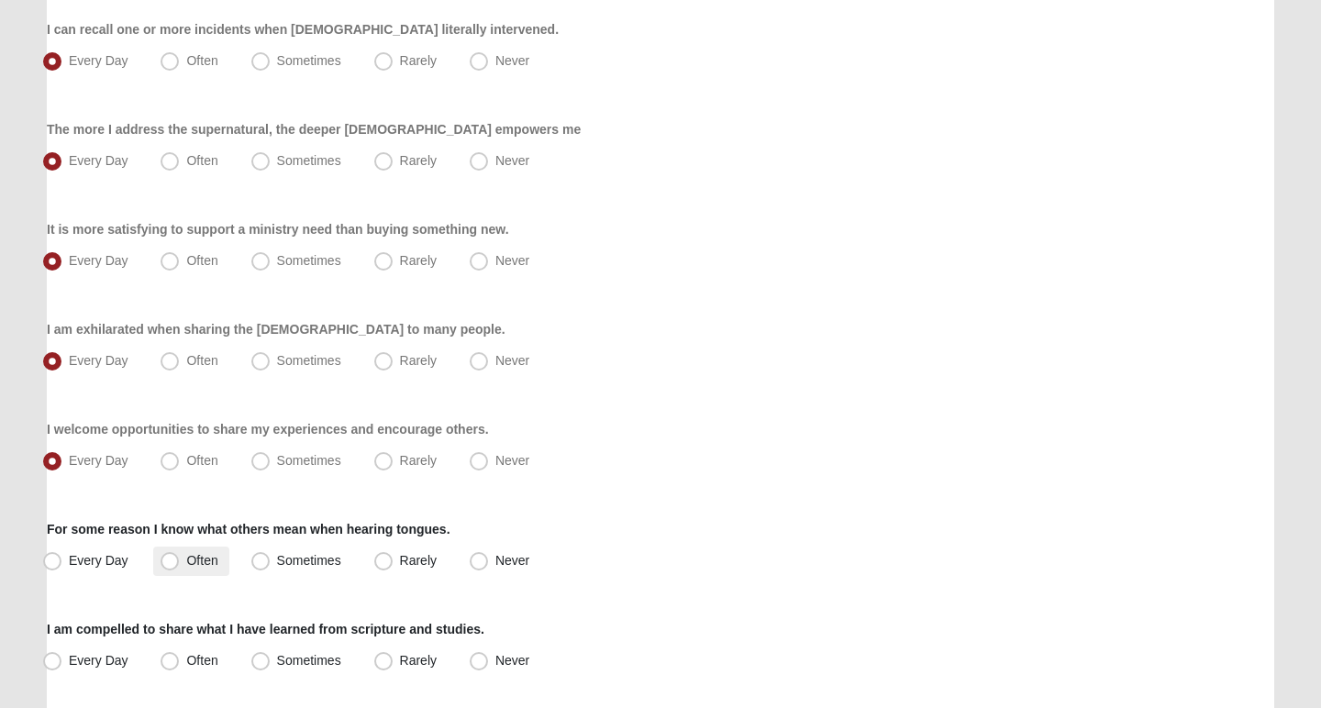
click at [159, 557] on label "Often" at bounding box center [190, 561] width 75 height 29
click at [168, 557] on input "Often" at bounding box center [174, 561] width 12 height 12
radio input "true"
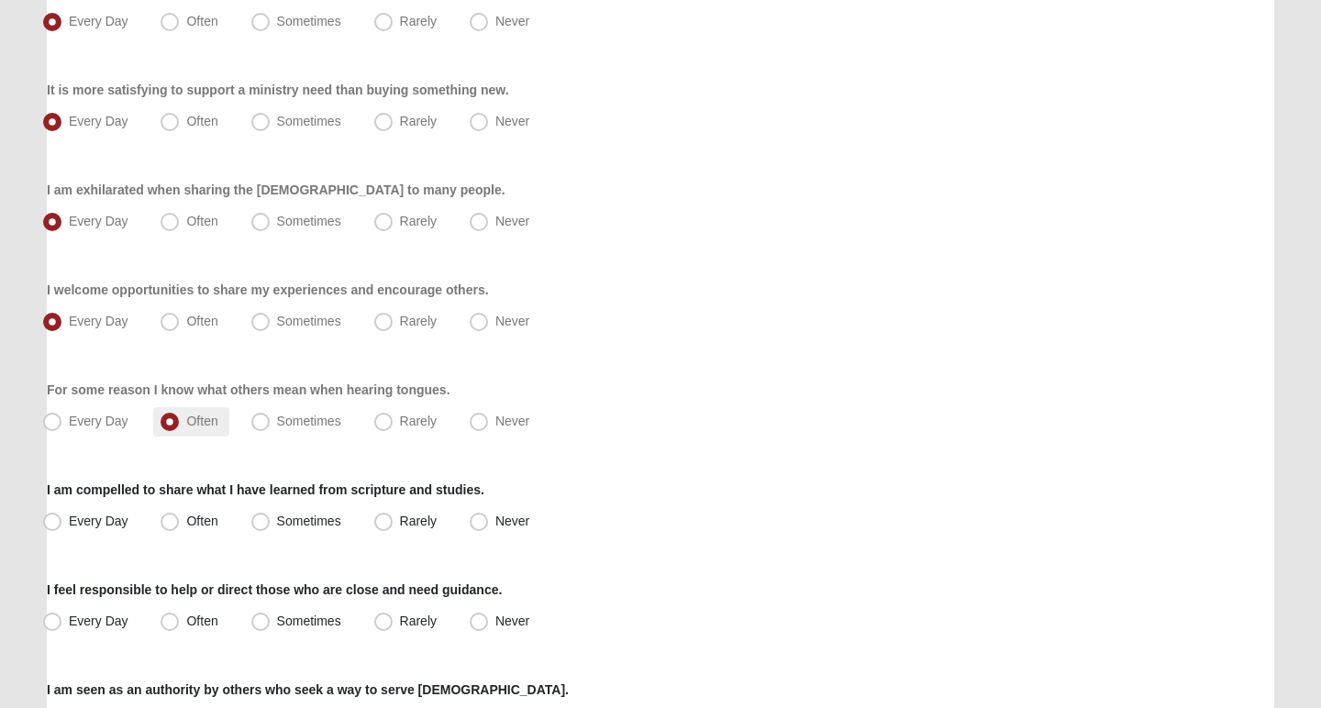
scroll to position [885, 0]
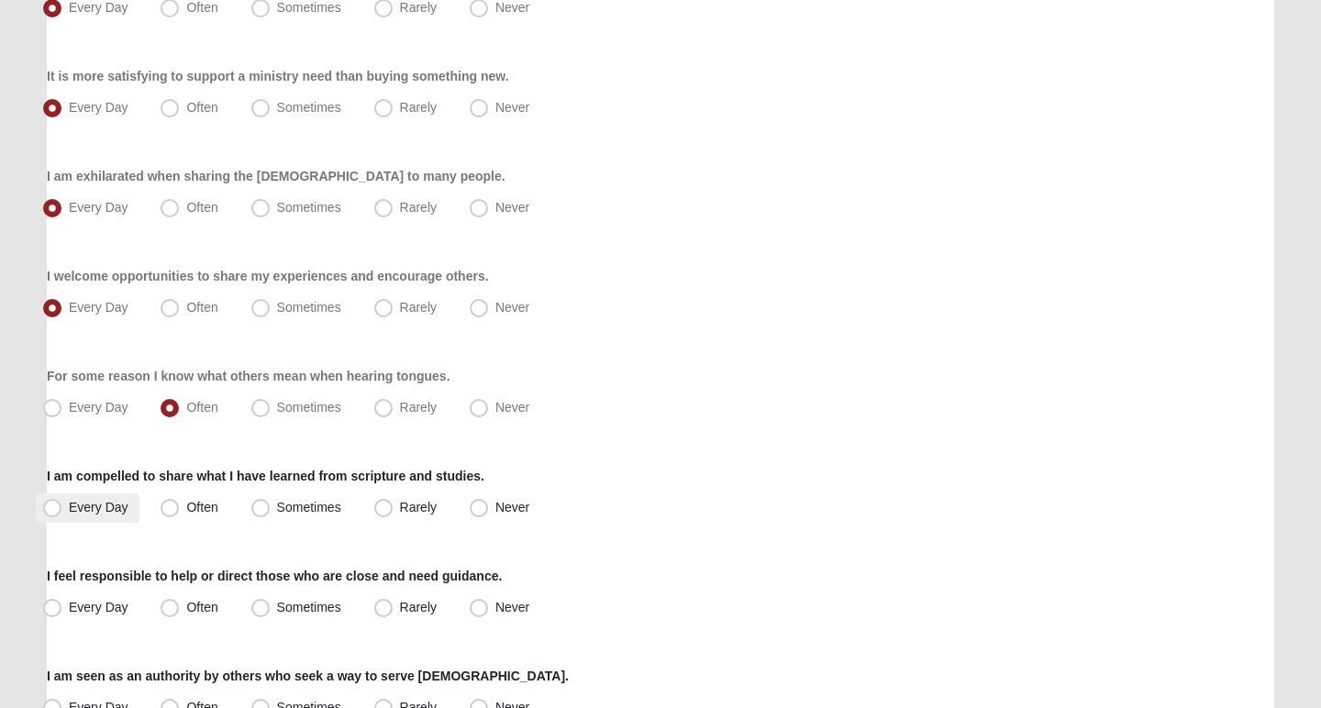
click at [93, 507] on span "Every Day" at bounding box center [99, 507] width 60 height 15
click at [62, 507] on input "Every Day" at bounding box center [56, 508] width 12 height 12
radio input "true"
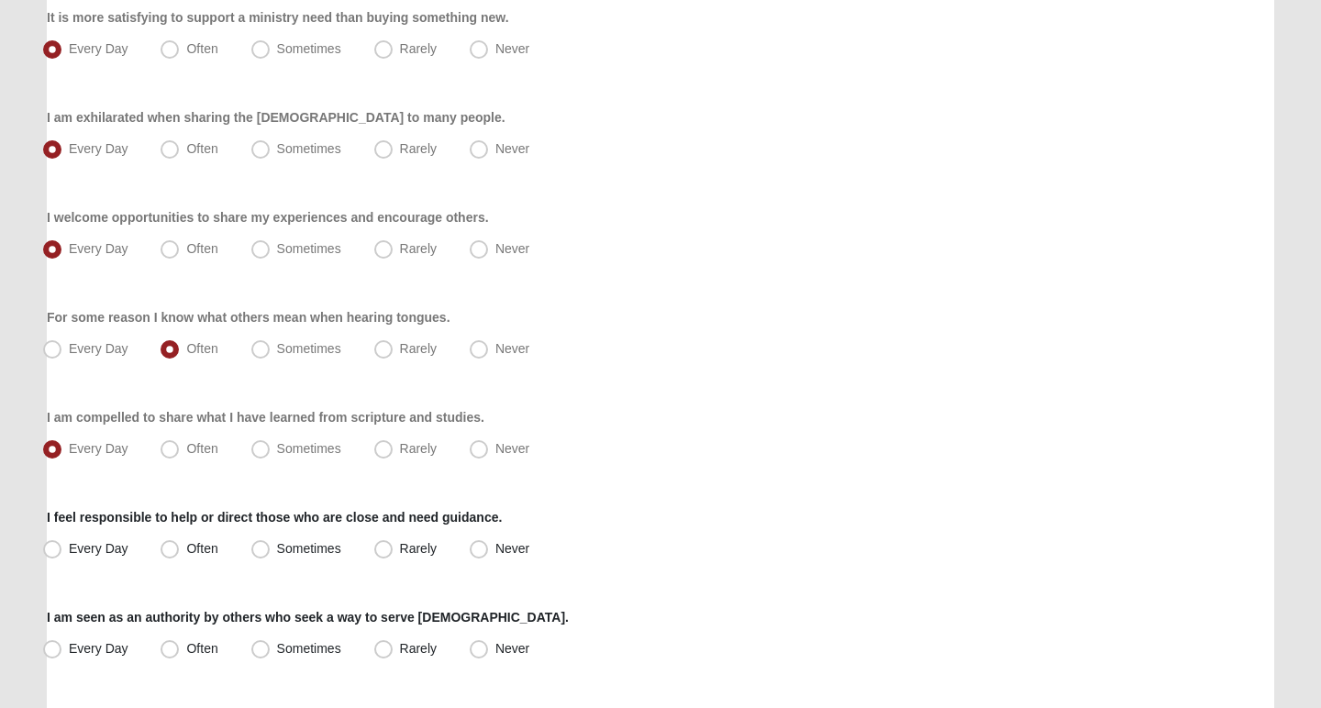
scroll to position [946, 0]
click at [104, 554] on label "Every Day" at bounding box center [88, 547] width 104 height 29
click at [62, 553] on input "Every Day" at bounding box center [56, 547] width 12 height 12
radio input "true"
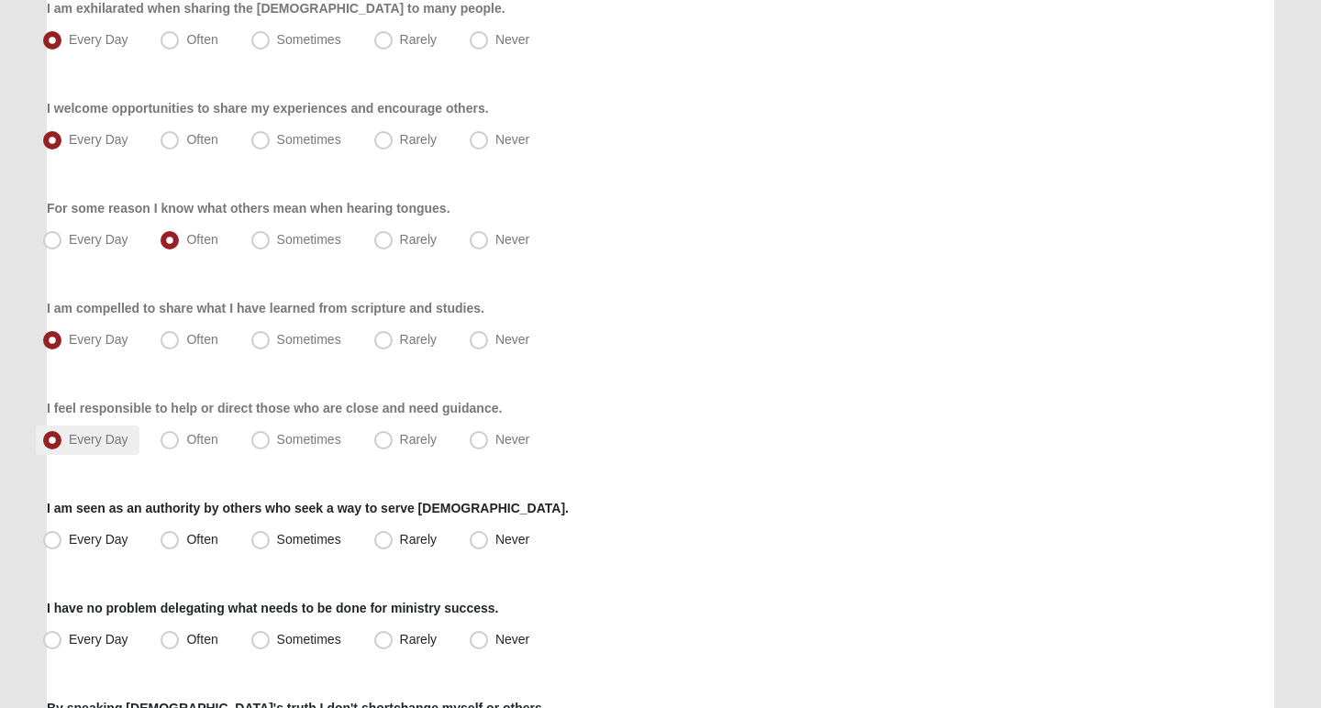
scroll to position [1064, 0]
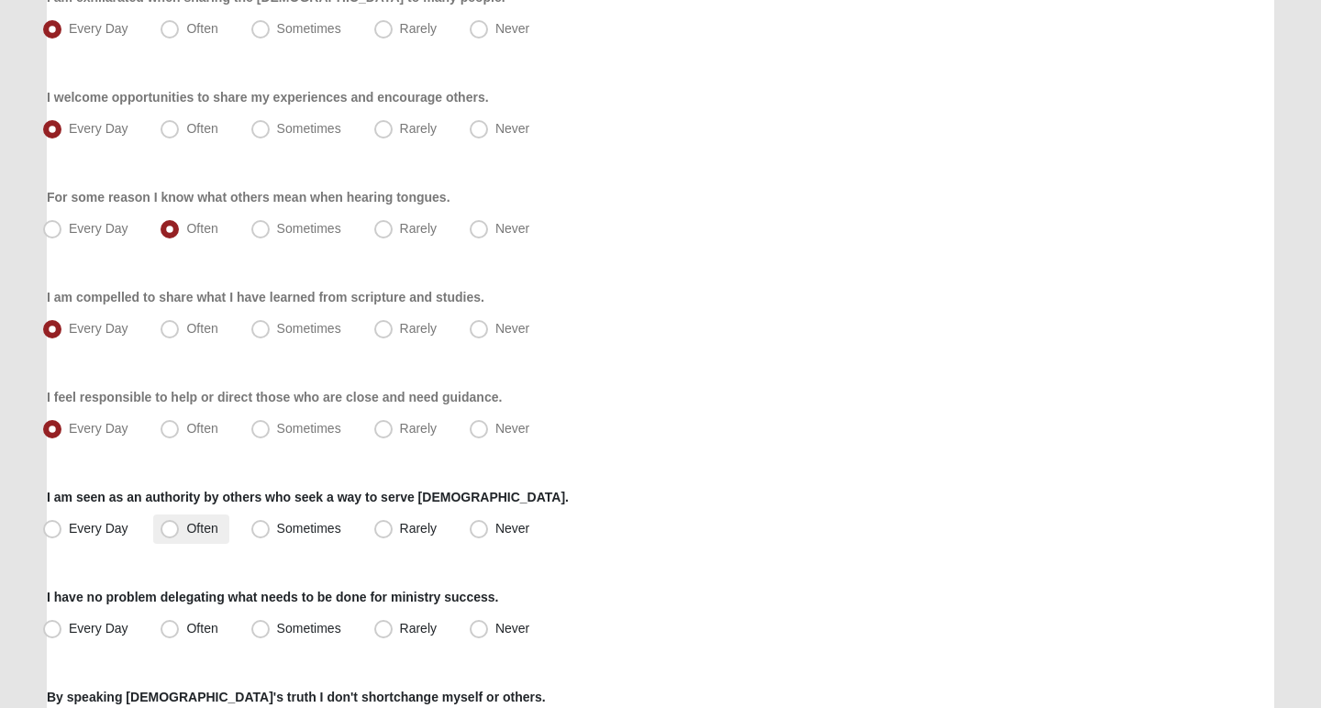
click at [199, 527] on span "Often" at bounding box center [201, 528] width 31 height 15
click at [180, 527] on input "Often" at bounding box center [174, 529] width 12 height 12
radio input "true"
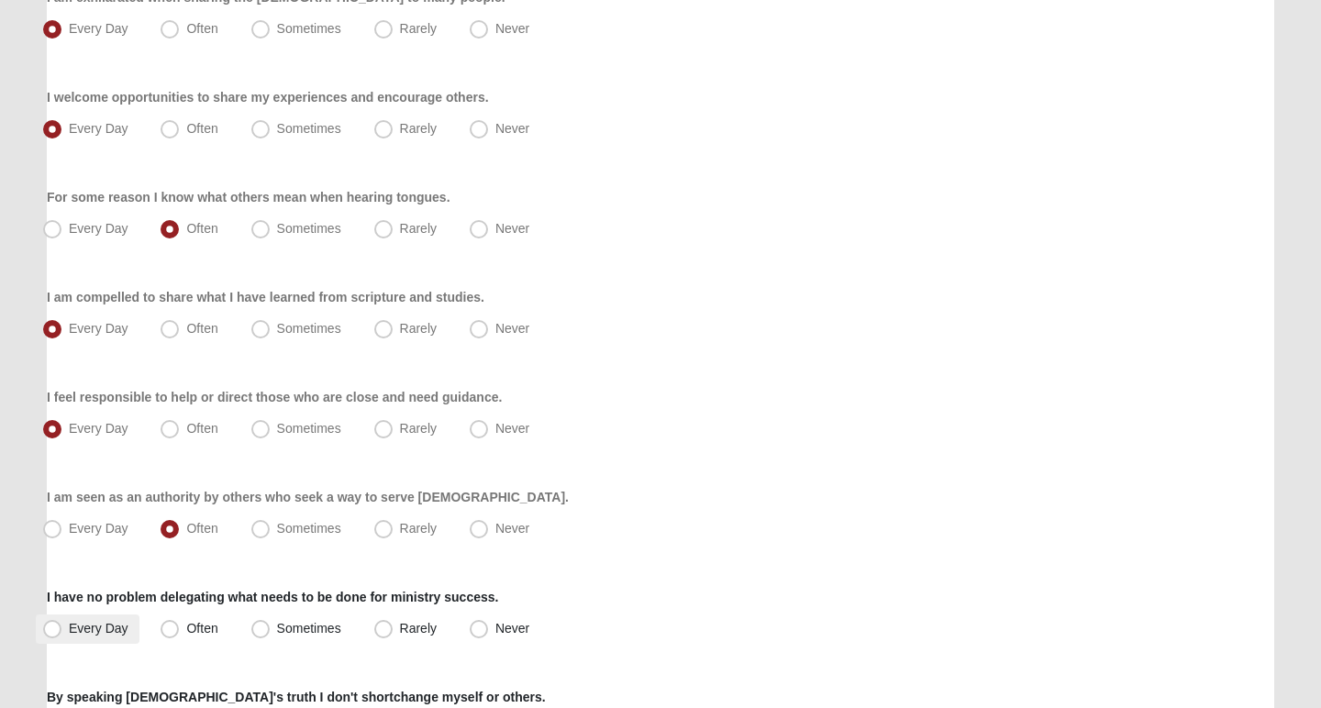
click at [83, 639] on label "Every Day" at bounding box center [88, 629] width 104 height 29
click at [62, 635] on input "Every Day" at bounding box center [56, 629] width 12 height 12
radio input "true"
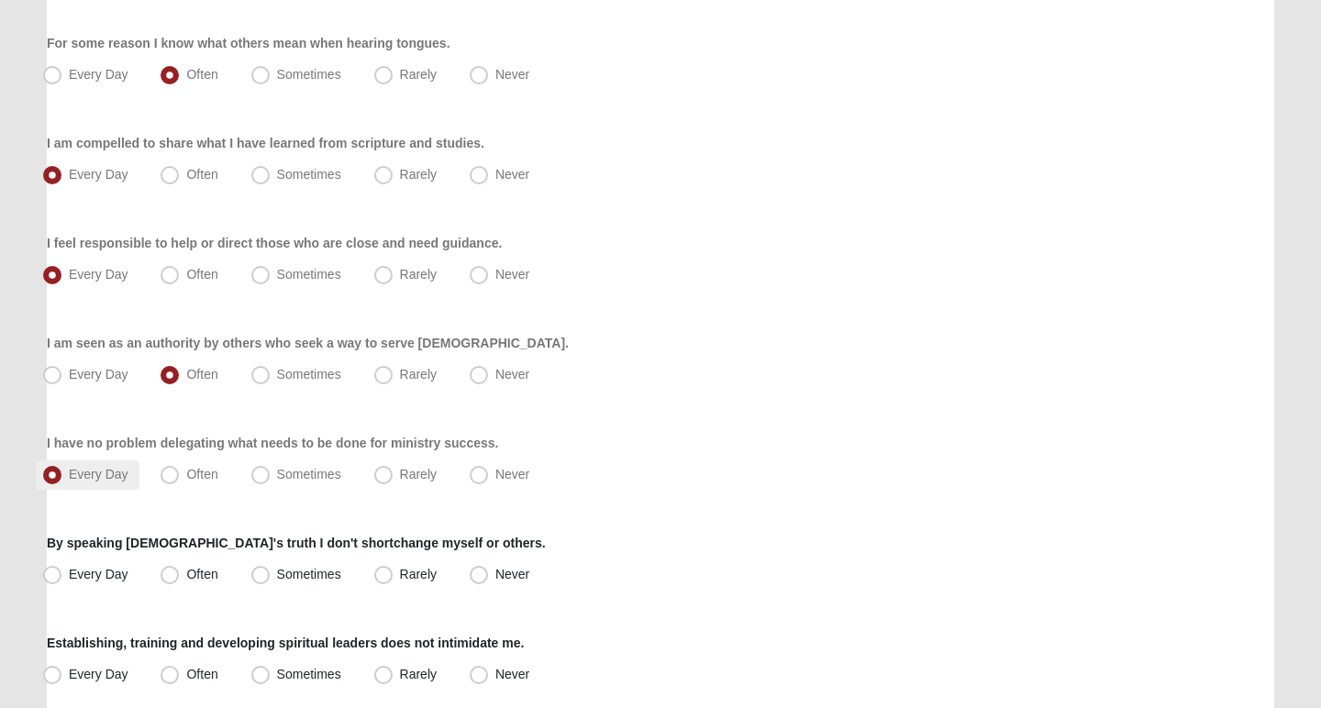
scroll to position [1225, 0]
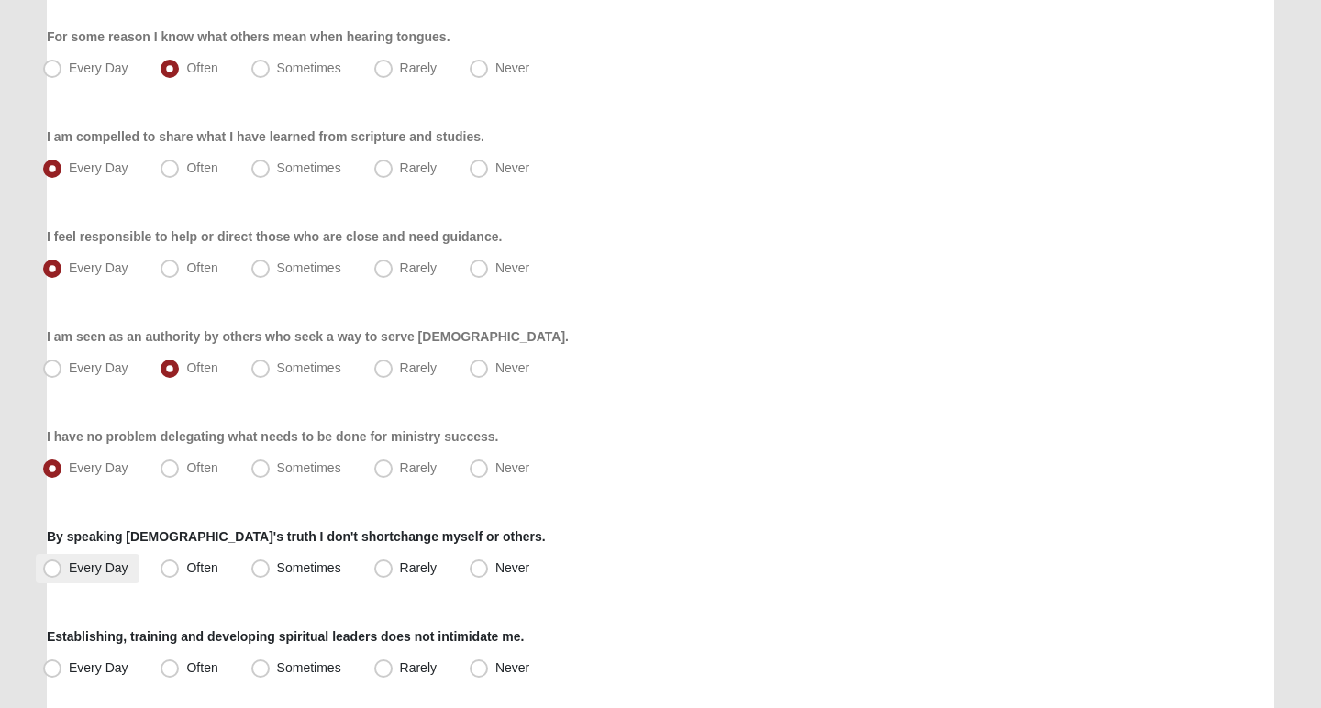
click at [69, 566] on span "Every Day" at bounding box center [99, 568] width 60 height 15
click at [52, 566] on input "Every Day" at bounding box center [56, 568] width 12 height 12
radio input "true"
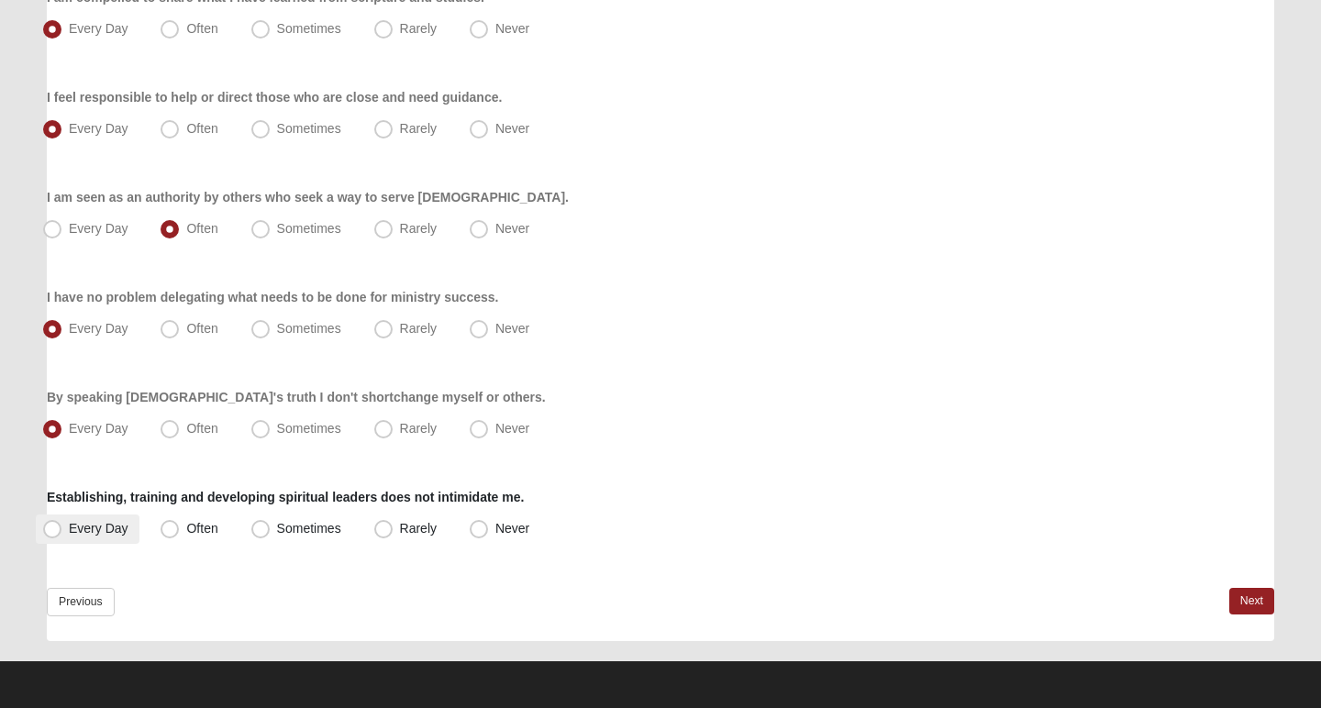
scroll to position [1364, 0]
click at [98, 526] on span "Every Day" at bounding box center [99, 528] width 60 height 15
click at [62, 526] on input "Every Day" at bounding box center [56, 529] width 12 height 12
radio input "true"
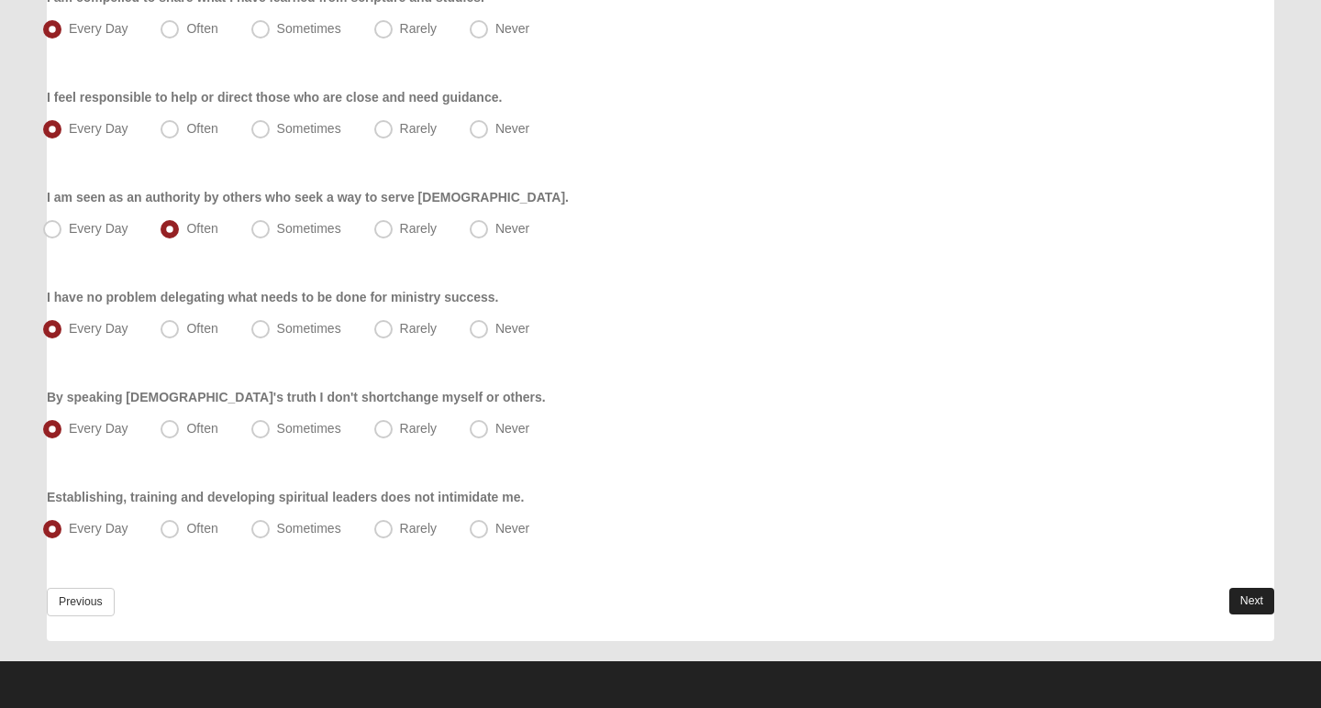
click at [1239, 594] on link "Next" at bounding box center [1251, 601] width 45 height 27
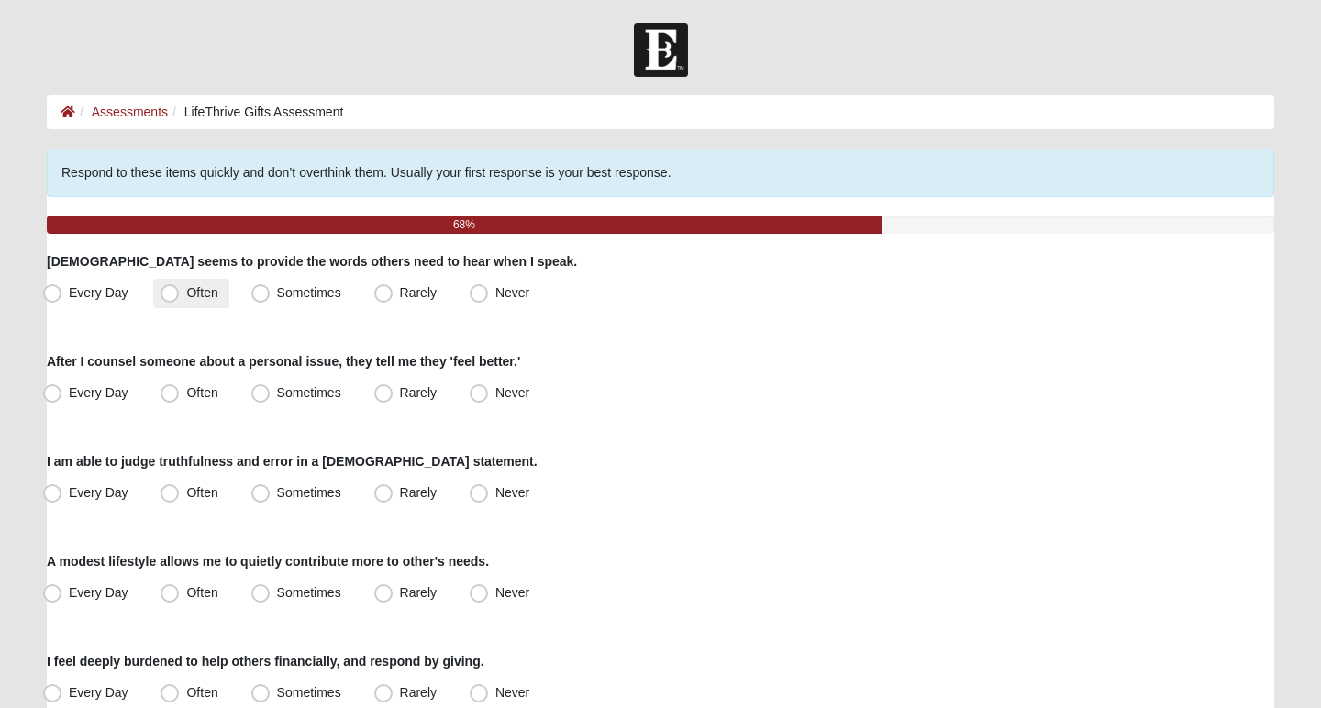
click at [209, 294] on span "Often" at bounding box center [201, 292] width 31 height 15
click at [180, 294] on input "Often" at bounding box center [174, 293] width 12 height 12
radio input "true"
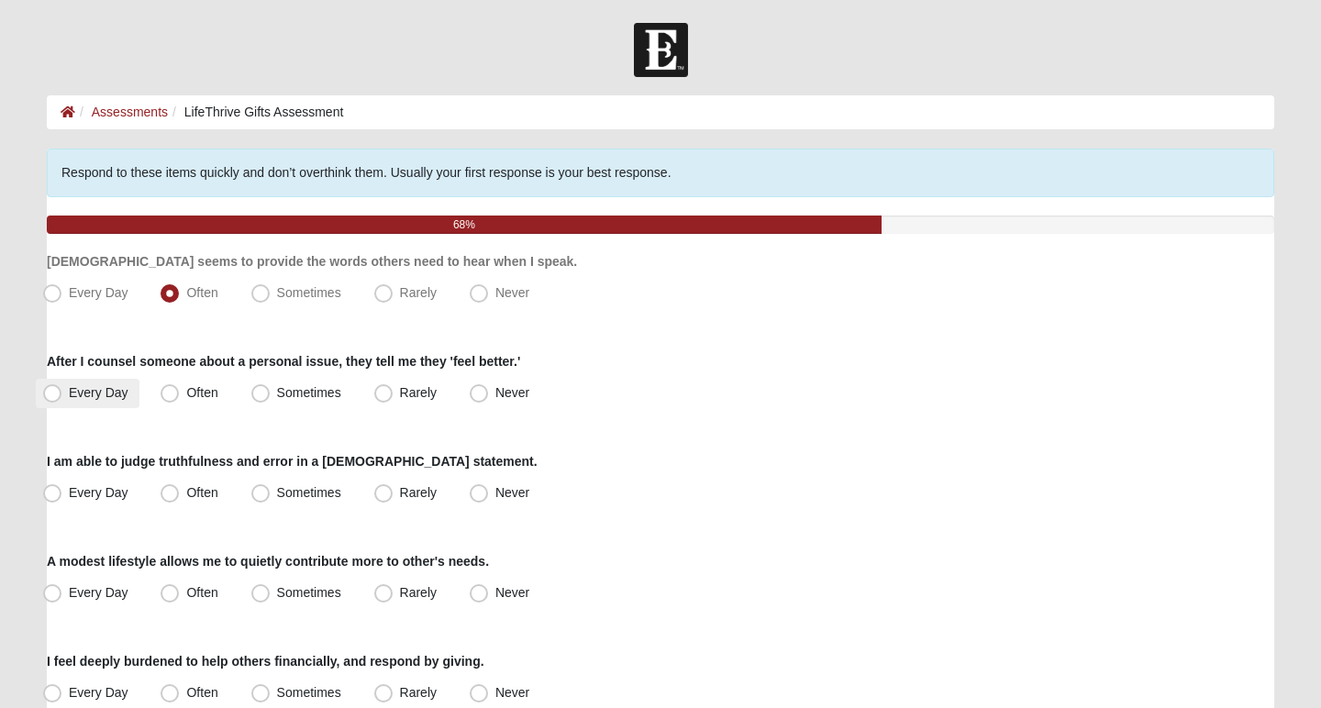
click at [88, 387] on span "Every Day" at bounding box center [99, 392] width 60 height 15
click at [62, 387] on input "Every Day" at bounding box center [56, 393] width 12 height 12
radio input "true"
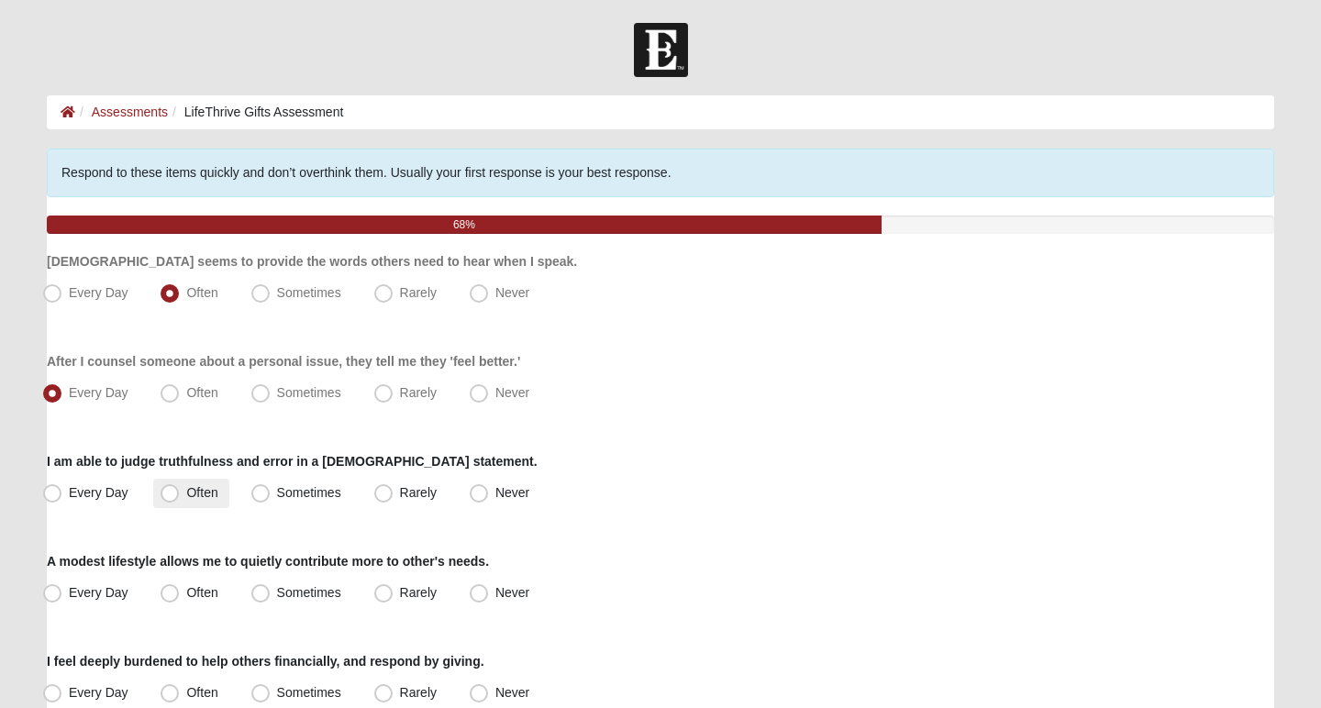
click at [185, 493] on label "Often" at bounding box center [190, 493] width 75 height 29
click at [180, 493] on input "Often" at bounding box center [174, 493] width 12 height 12
radio input "true"
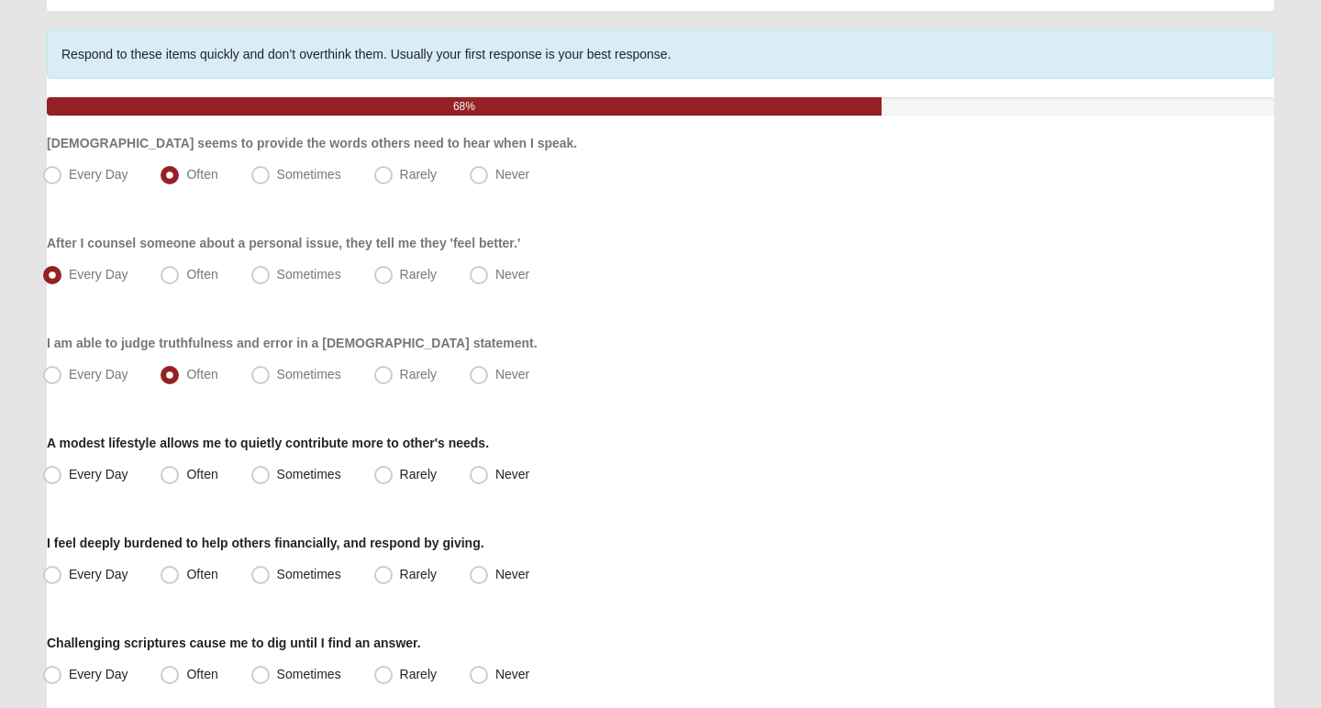
scroll to position [143, 0]
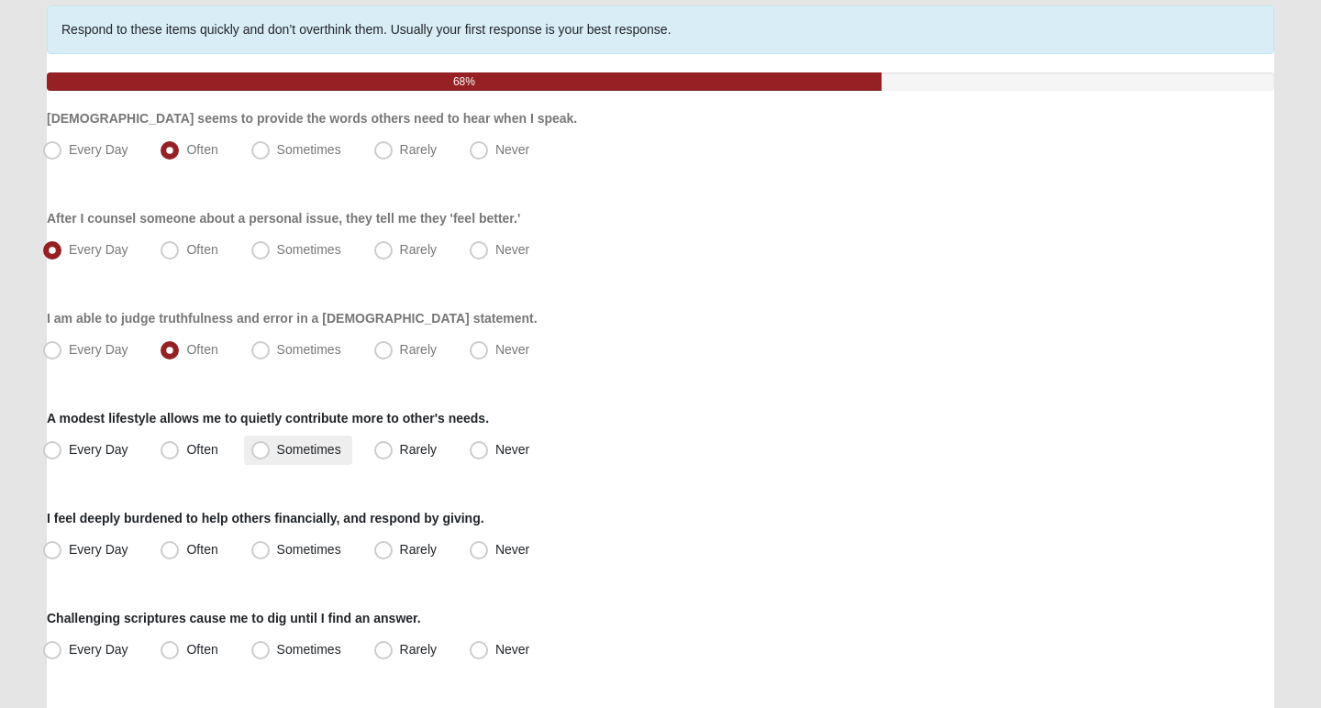
click at [277, 453] on span "Sometimes" at bounding box center [309, 449] width 64 height 15
click at [269, 453] on input "Sometimes" at bounding box center [265, 450] width 12 height 12
radio input "true"
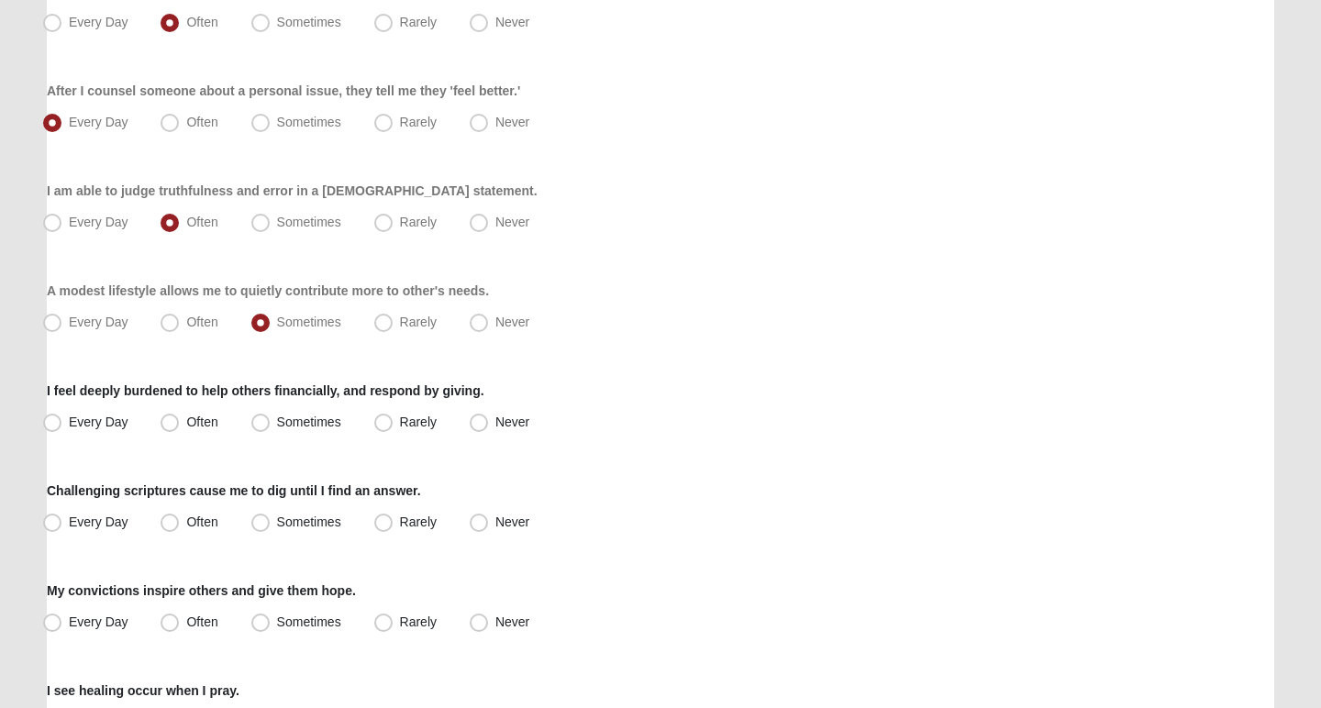
scroll to position [304, 0]
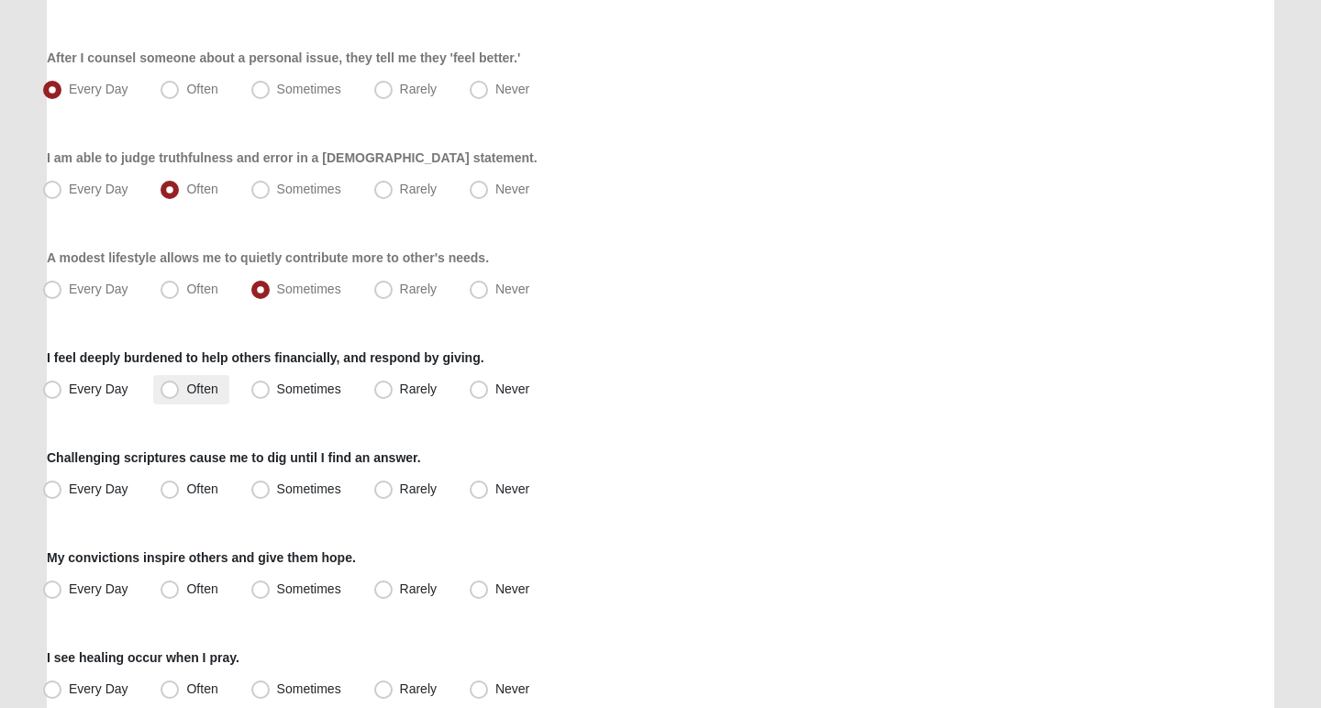
click at [186, 395] on span "Often" at bounding box center [201, 389] width 31 height 15
click at [178, 395] on input "Often" at bounding box center [174, 389] width 12 height 12
radio input "true"
click at [110, 495] on span "Every Day" at bounding box center [99, 489] width 60 height 15
click at [62, 495] on input "Every Day" at bounding box center [56, 489] width 12 height 12
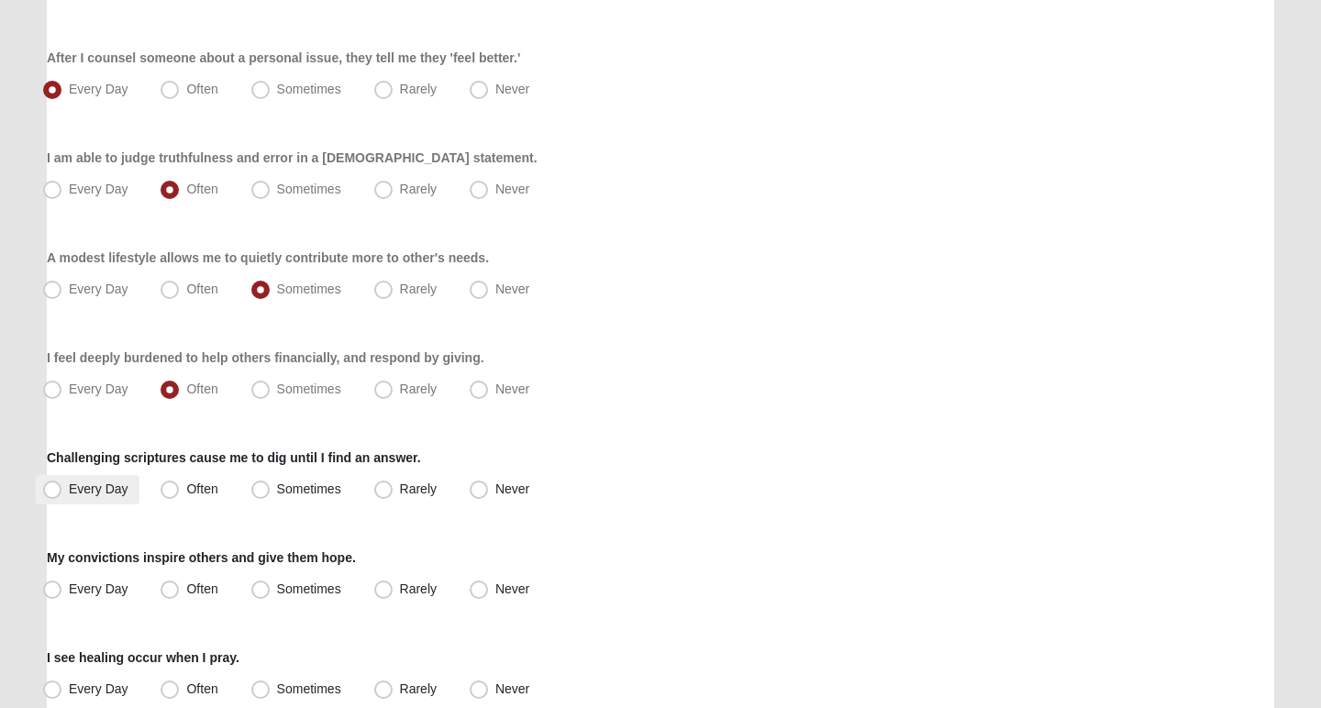
radio input "true"
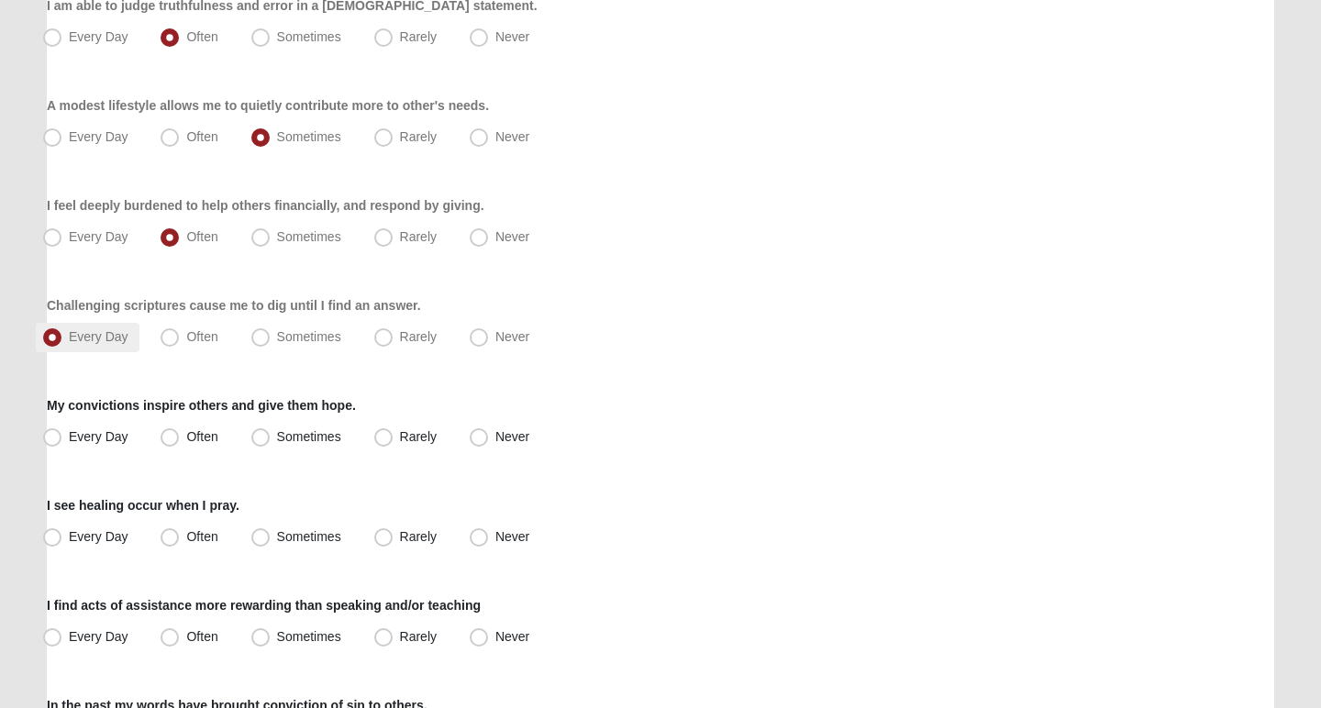
scroll to position [457, 0]
click at [108, 430] on span "Every Day" at bounding box center [99, 435] width 60 height 15
click at [62, 430] on input "Every Day" at bounding box center [56, 436] width 12 height 12
radio input "true"
click at [114, 526] on label "Every Day" at bounding box center [88, 536] width 104 height 29
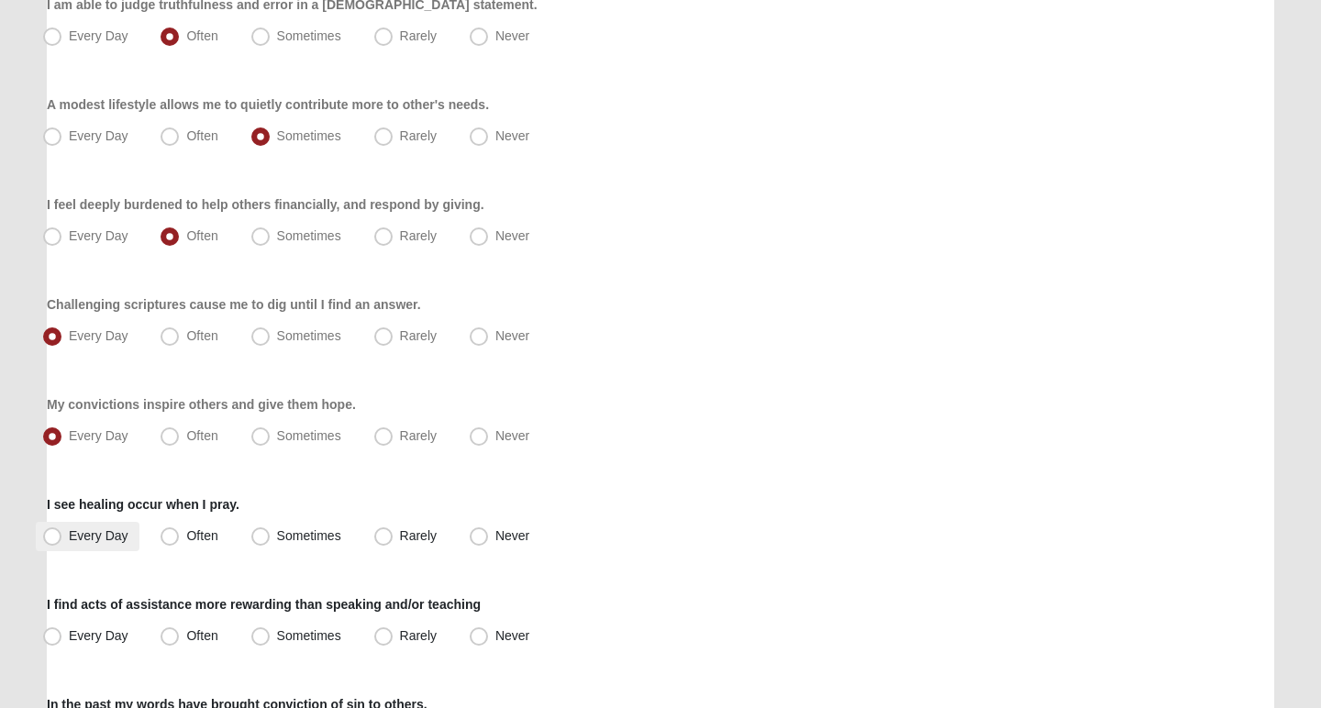
click at [62, 530] on input "Every Day" at bounding box center [56, 536] width 12 height 12
radio input "true"
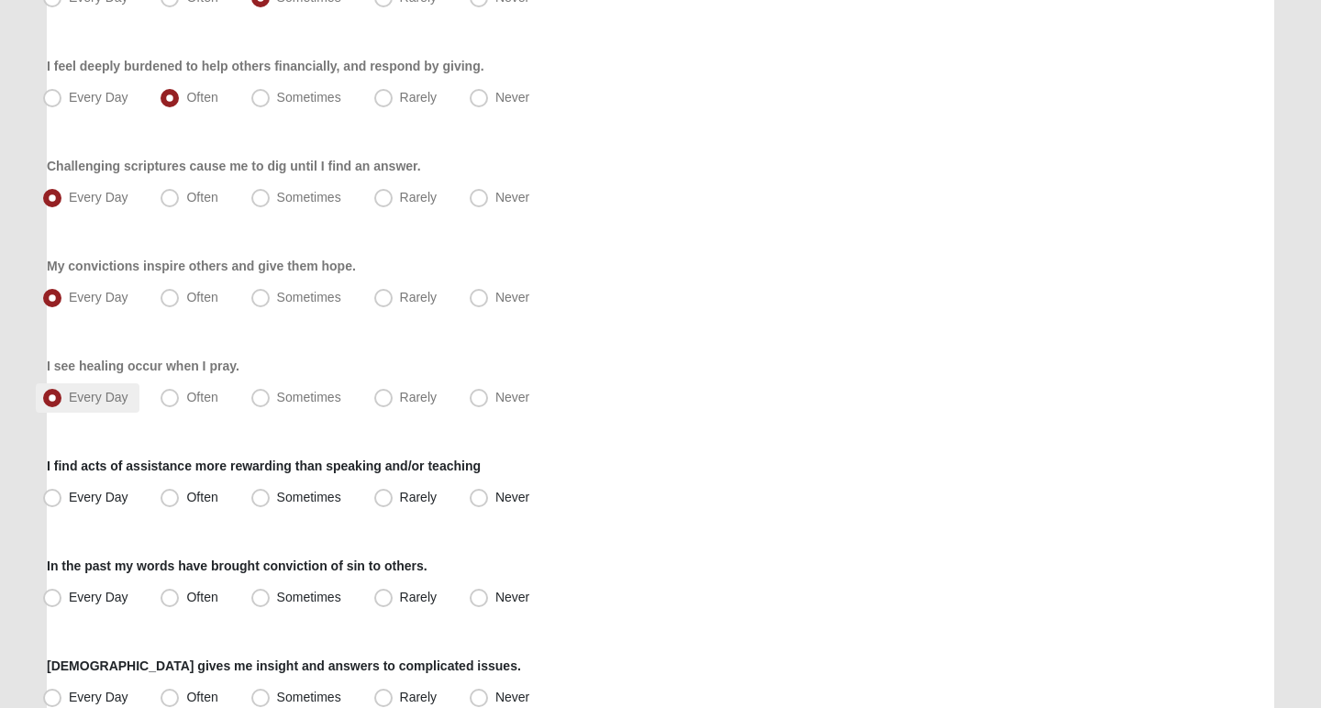
scroll to position [612, 0]
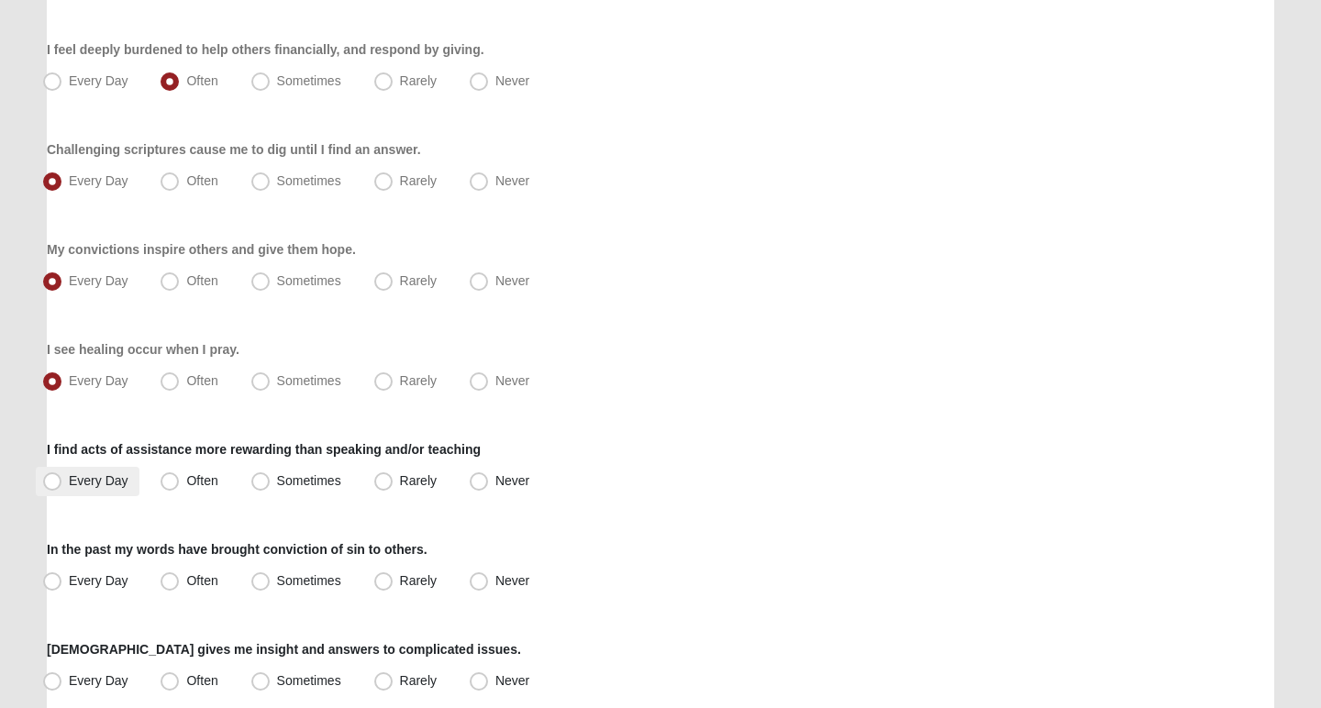
click at [112, 481] on span "Every Day" at bounding box center [99, 480] width 60 height 15
click at [62, 481] on input "Every Day" at bounding box center [56, 481] width 12 height 12
radio input "true"
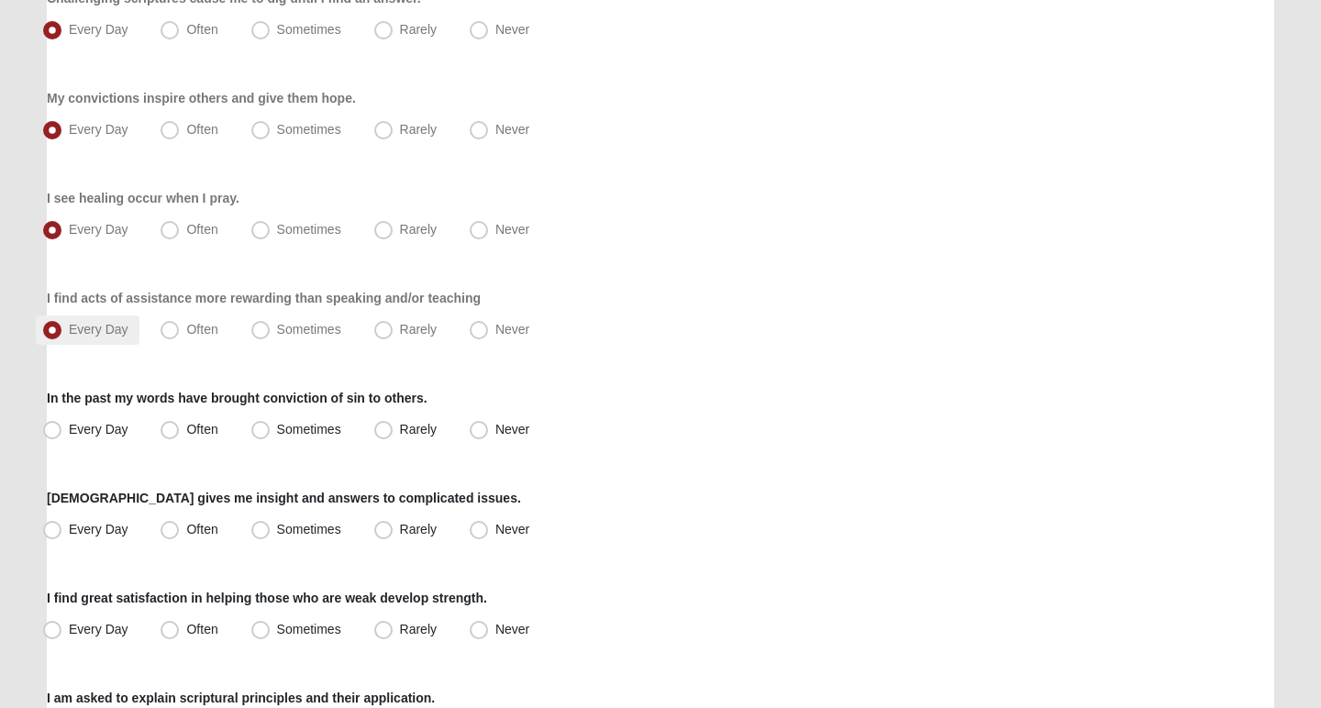
scroll to position [764, 0]
click at [284, 431] on span "Sometimes" at bounding box center [309, 428] width 64 height 15
click at [271, 431] on input "Sometimes" at bounding box center [265, 429] width 12 height 12
radio input "true"
click at [194, 430] on span "Often" at bounding box center [201, 428] width 31 height 15
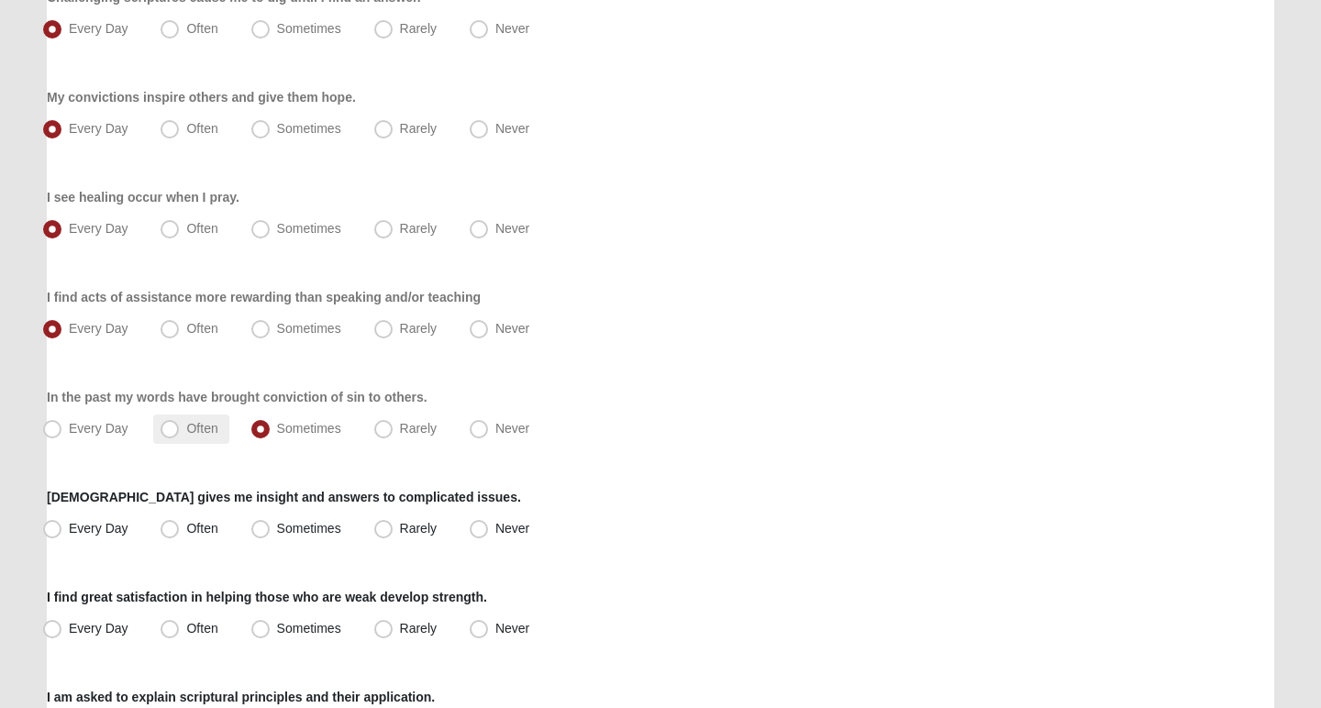
click at [180, 430] on input "Often" at bounding box center [174, 429] width 12 height 12
radio input "true"
click at [208, 530] on span "Often" at bounding box center [201, 528] width 31 height 15
click at [180, 530] on input "Often" at bounding box center [174, 529] width 12 height 12
radio input "true"
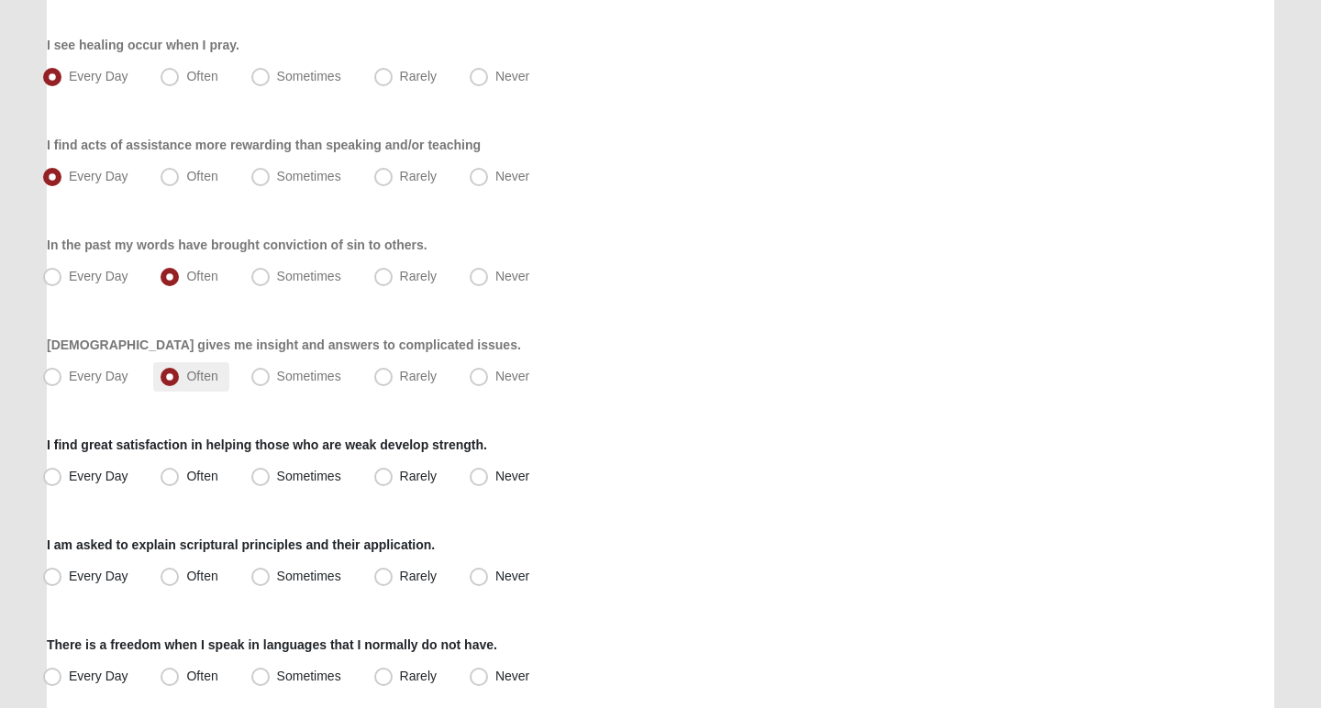
scroll to position [920, 0]
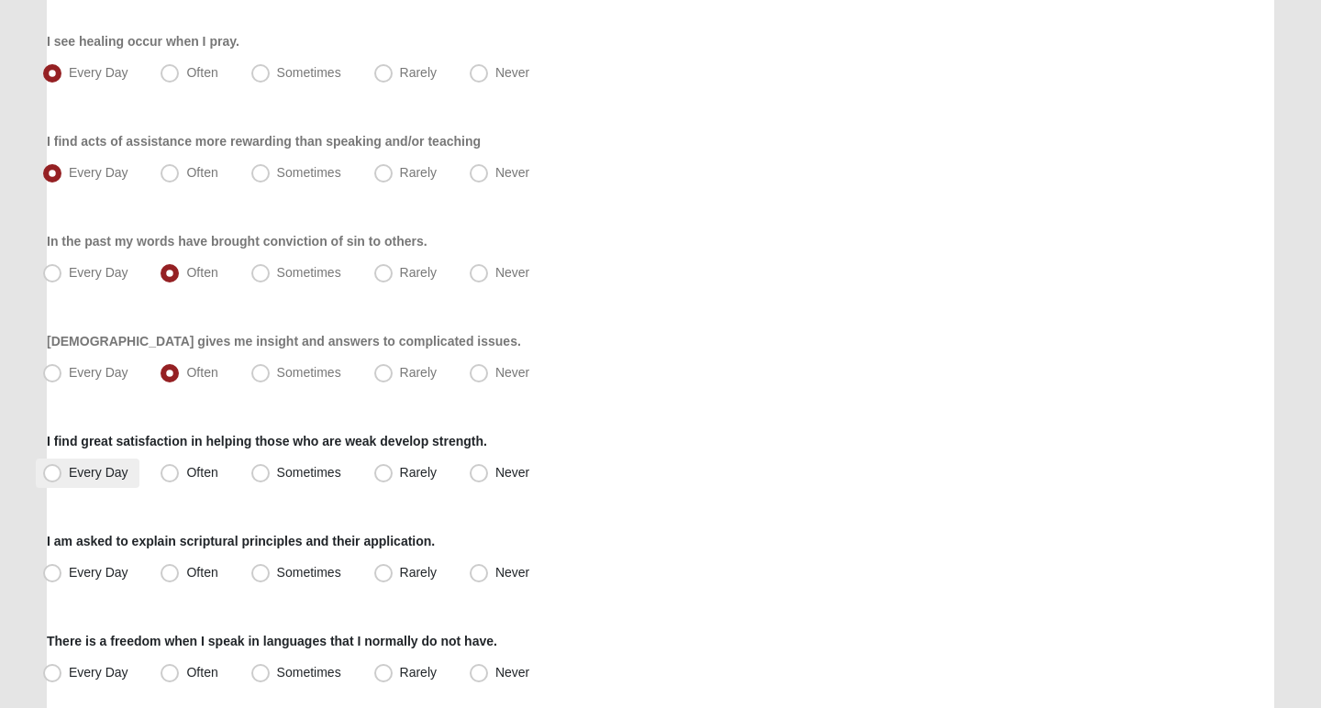
click at [95, 465] on span "Every Day" at bounding box center [99, 472] width 60 height 15
click at [62, 467] on input "Every Day" at bounding box center [56, 473] width 12 height 12
radio input "true"
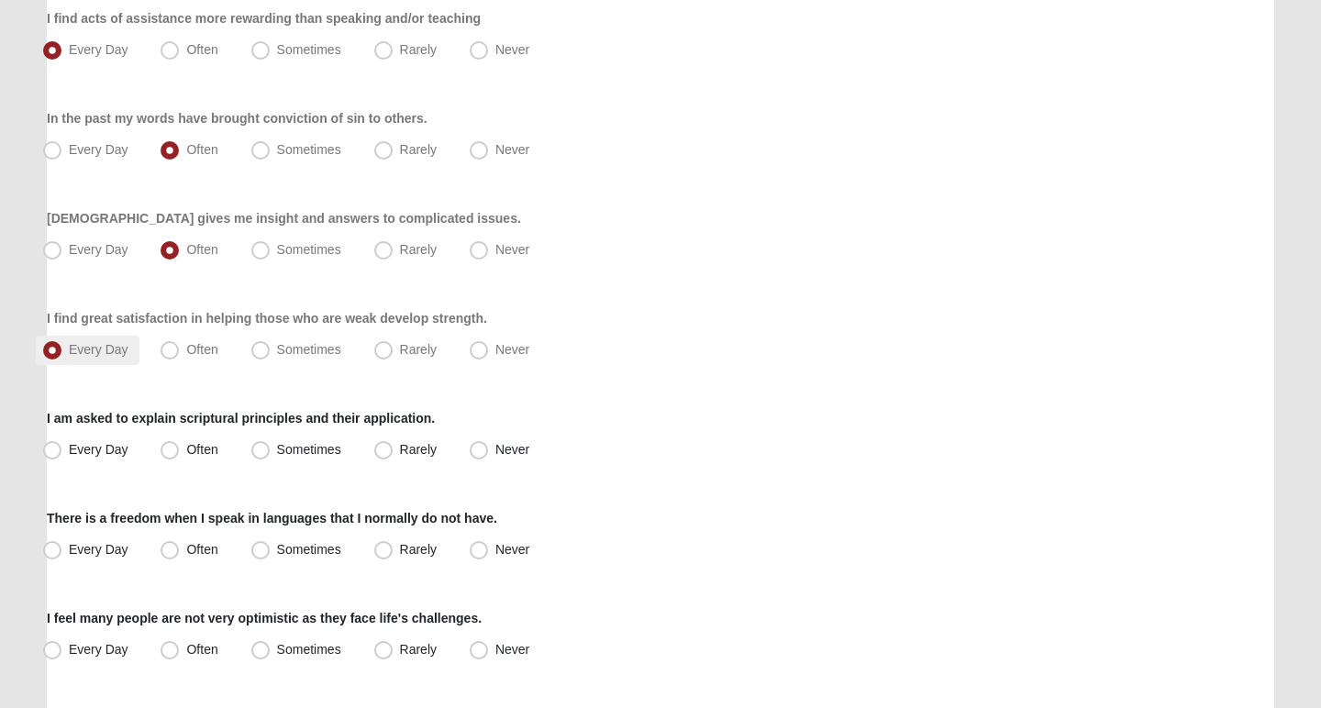
scroll to position [1046, 0]
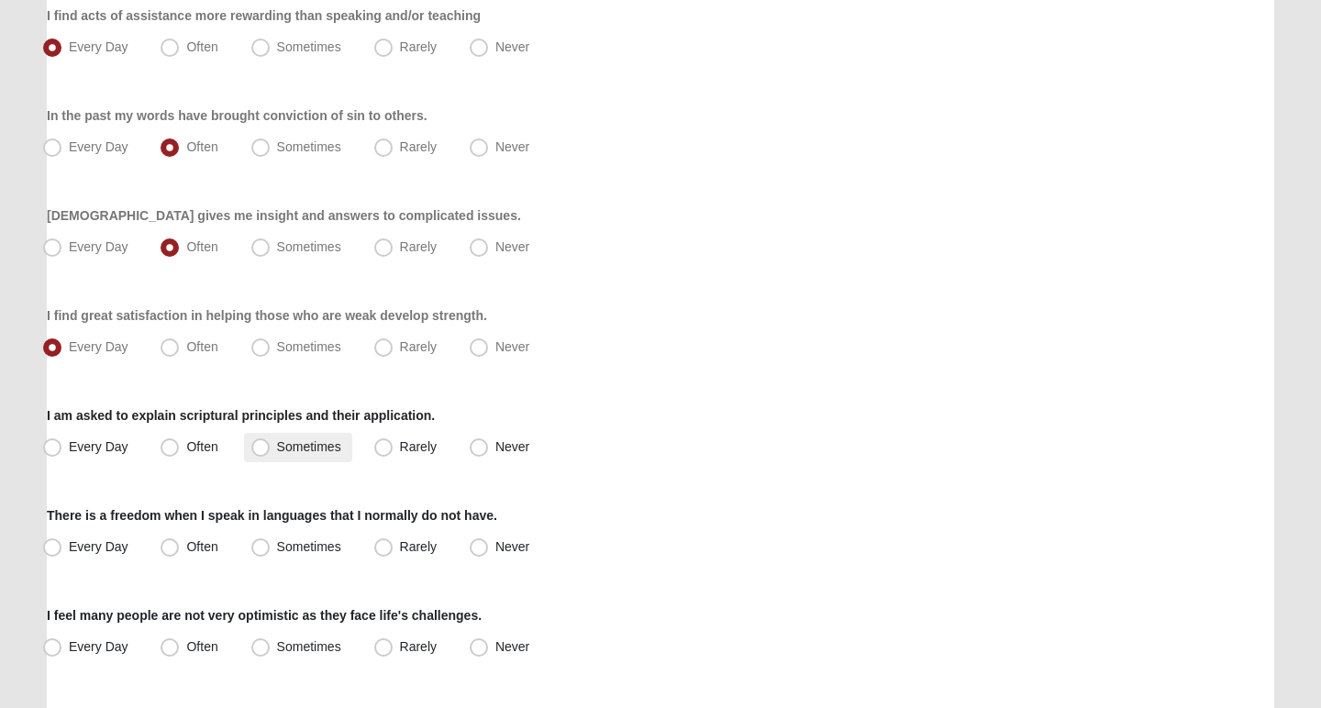
click at [272, 455] on label "Sometimes" at bounding box center [298, 447] width 108 height 29
click at [271, 453] on input "Sometimes" at bounding box center [265, 447] width 12 height 12
radio input "true"
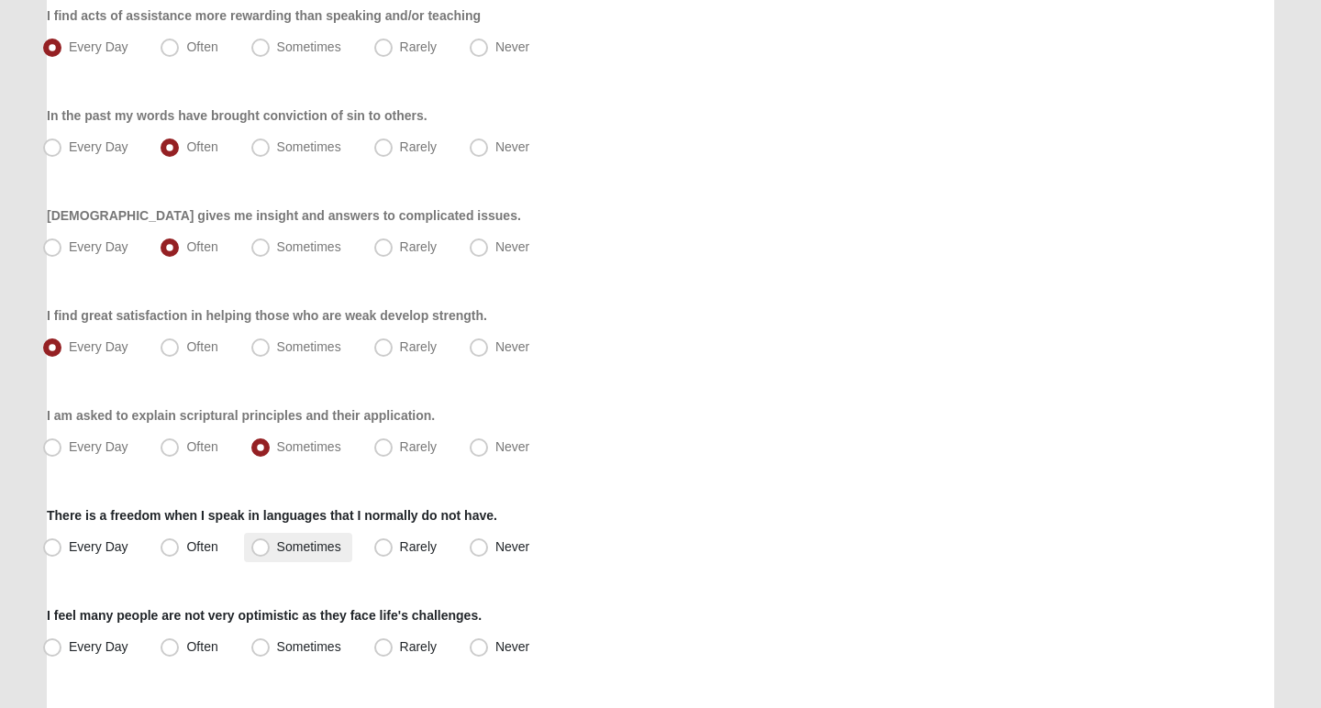
click at [282, 543] on span "Sometimes" at bounding box center [309, 546] width 64 height 15
click at [271, 543] on input "Sometimes" at bounding box center [265, 547] width 12 height 12
radio input "true"
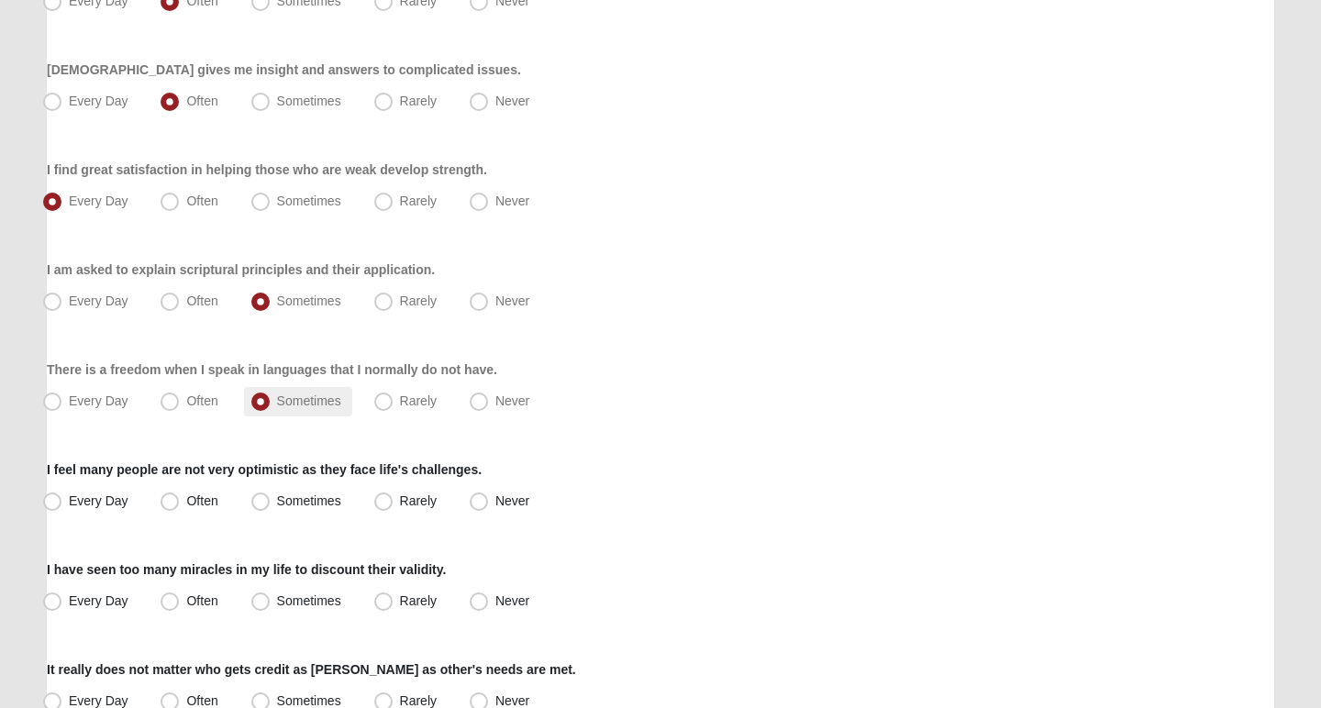
scroll to position [1195, 0]
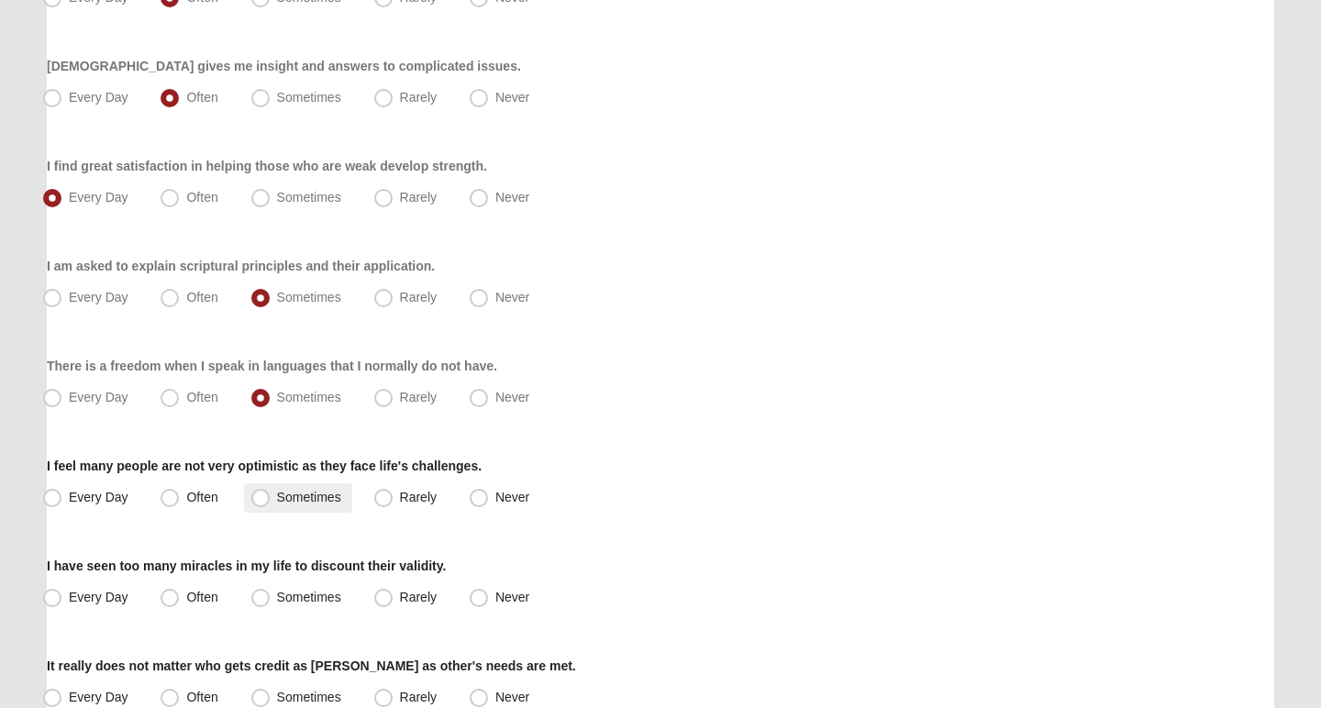
click at [277, 500] on span "Sometimes" at bounding box center [309, 497] width 64 height 15
click at [265, 500] on input "Sometimes" at bounding box center [265, 498] width 12 height 12
radio input "true"
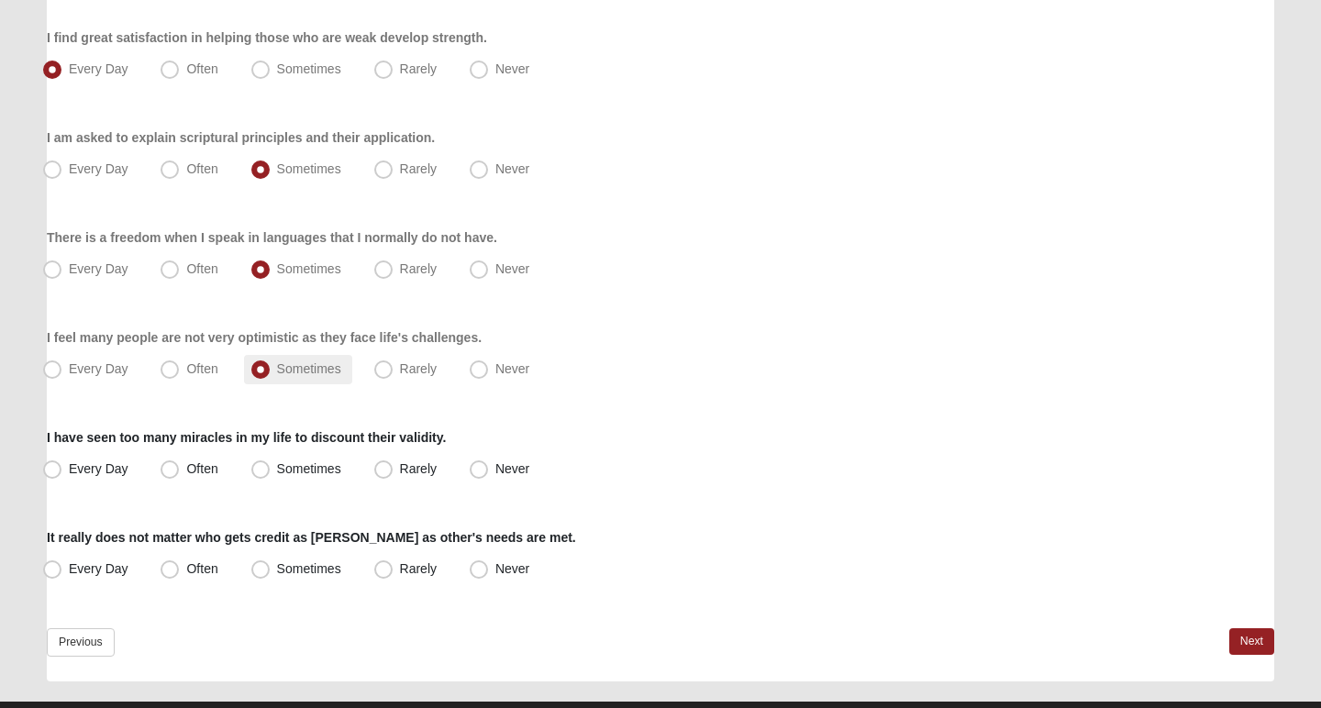
scroll to position [1340, 0]
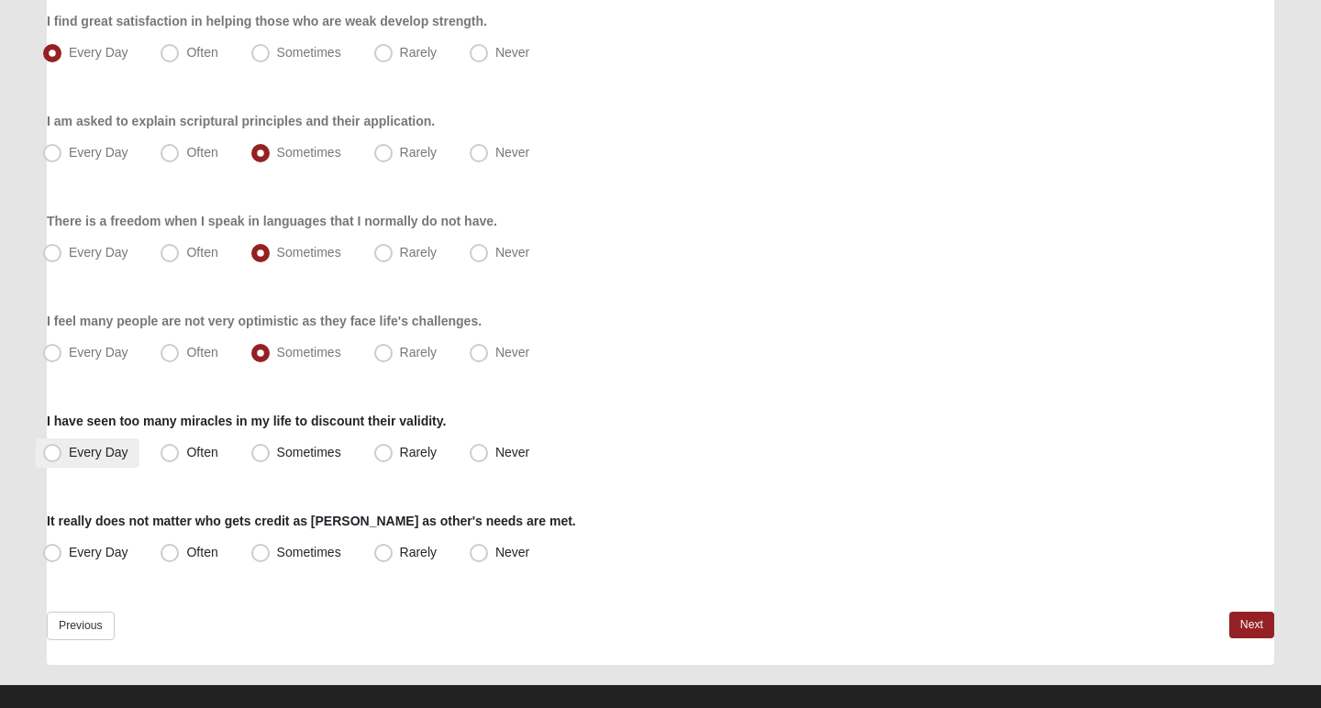
click at [62, 447] on label "Every Day" at bounding box center [88, 453] width 104 height 29
click at [62, 447] on input "Every Day" at bounding box center [56, 453] width 12 height 12
radio input "true"
click at [91, 551] on span "Every Day" at bounding box center [99, 552] width 60 height 15
click at [62, 551] on input "Every Day" at bounding box center [56, 553] width 12 height 12
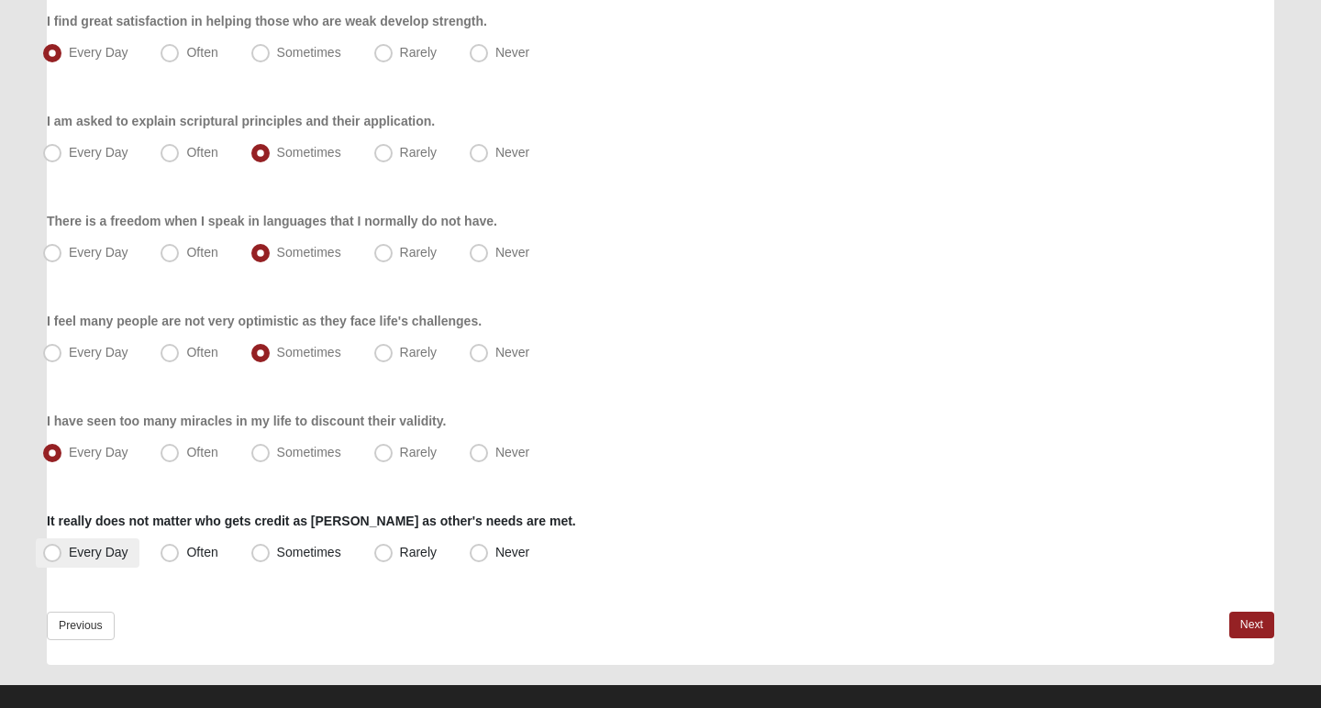
radio input "true"
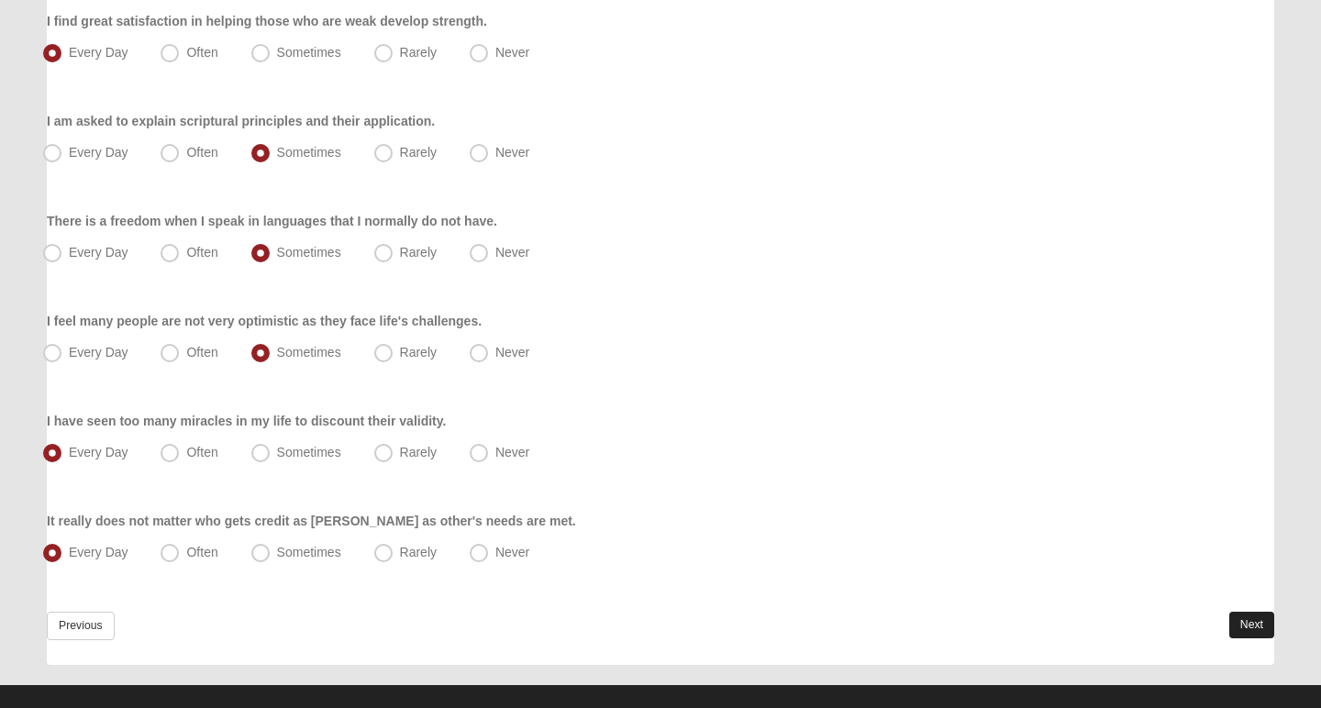
click at [1260, 633] on link "Next" at bounding box center [1251, 625] width 45 height 27
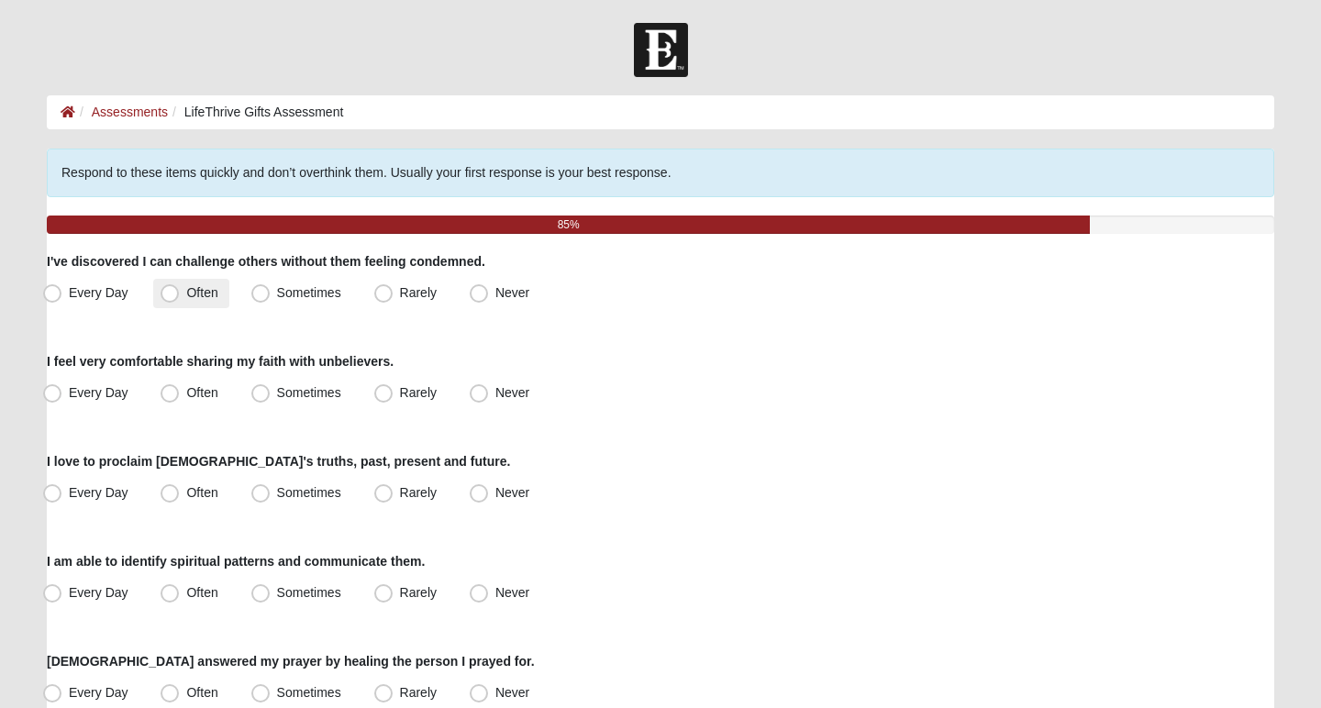
click at [205, 296] on span "Often" at bounding box center [201, 292] width 31 height 15
click at [180, 296] on input "Often" at bounding box center [174, 293] width 12 height 12
radio input "true"
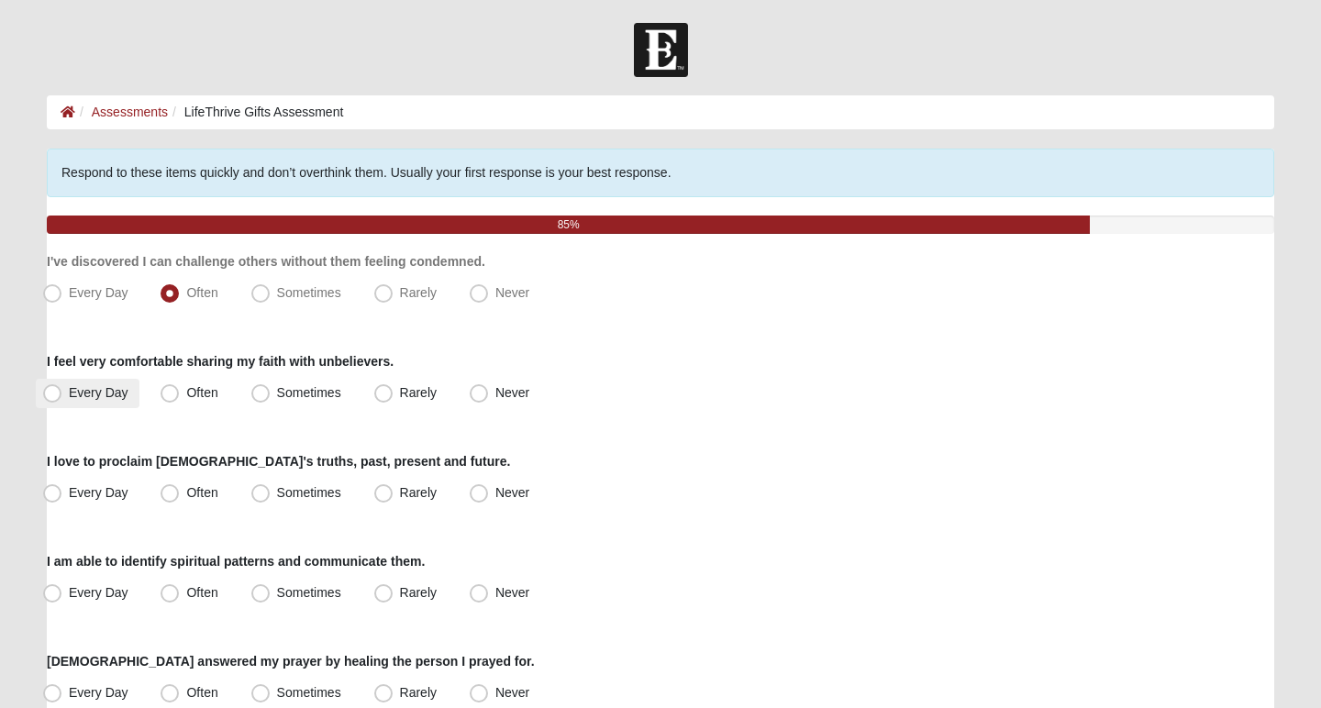
click at [105, 390] on span "Every Day" at bounding box center [99, 392] width 60 height 15
click at [62, 390] on input "Every Day" at bounding box center [56, 393] width 12 height 12
radio input "true"
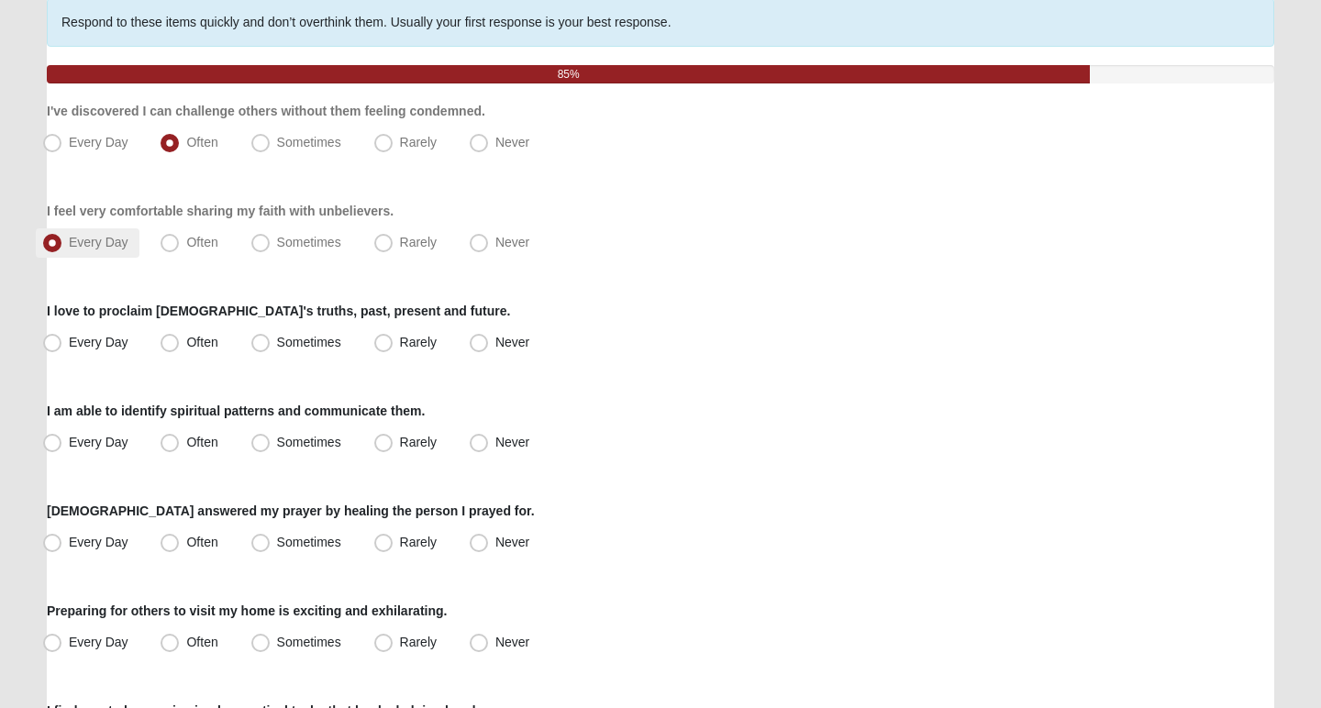
scroll to position [151, 0]
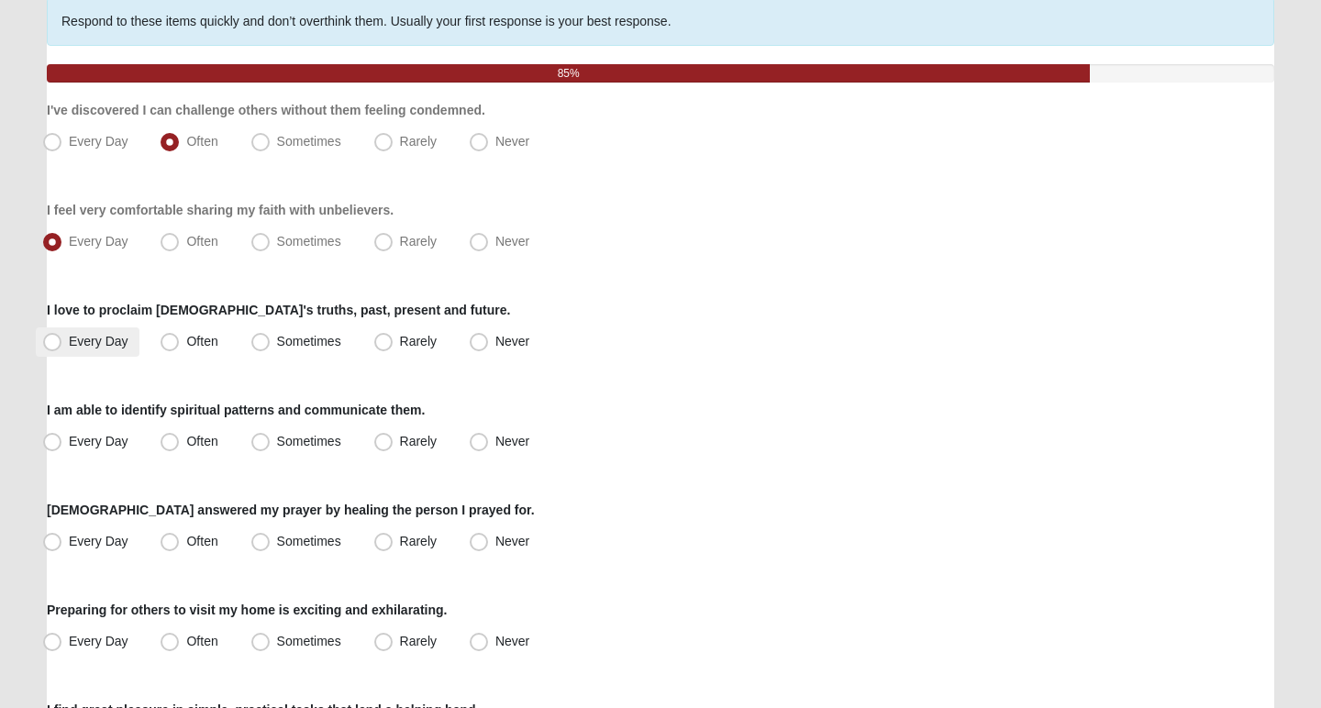
click at [92, 338] on span "Every Day" at bounding box center [99, 341] width 60 height 15
click at [62, 338] on input "Every Day" at bounding box center [56, 342] width 12 height 12
radio input "true"
click at [95, 439] on span "Every Day" at bounding box center [99, 441] width 60 height 15
click at [62, 439] on input "Every Day" at bounding box center [56, 442] width 12 height 12
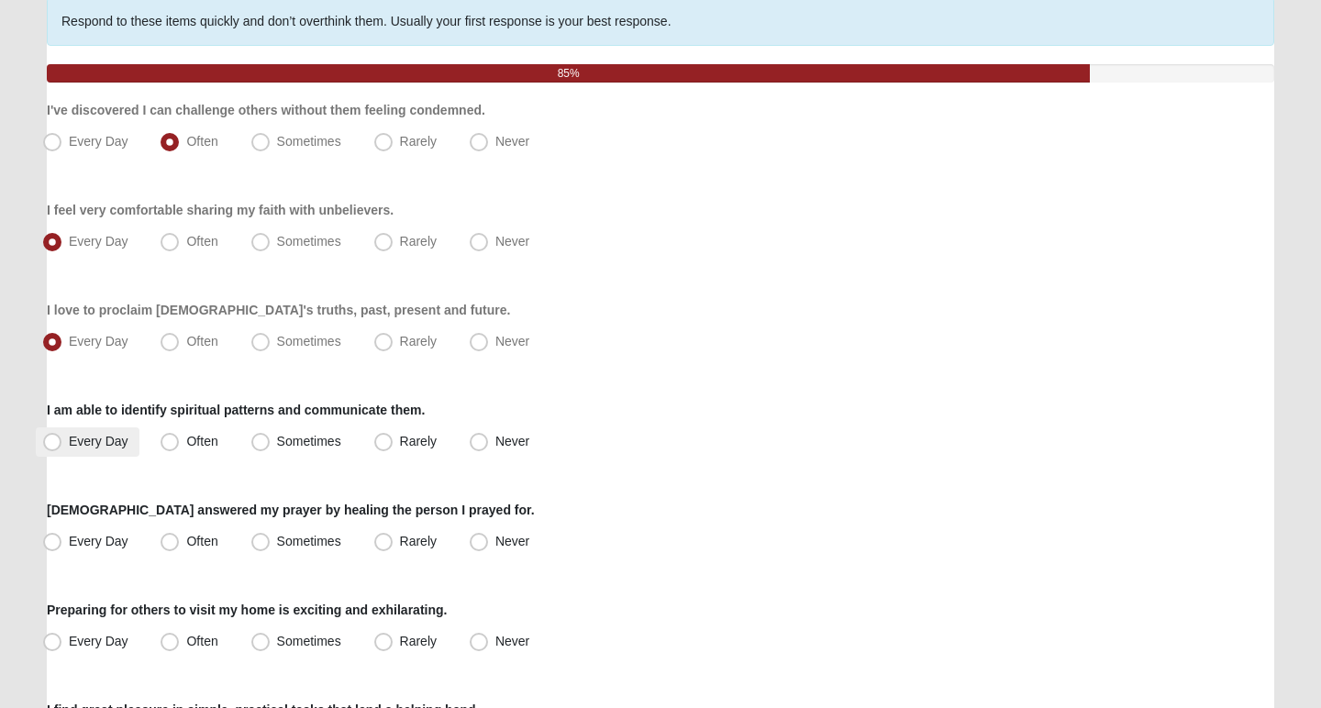
radio input "true"
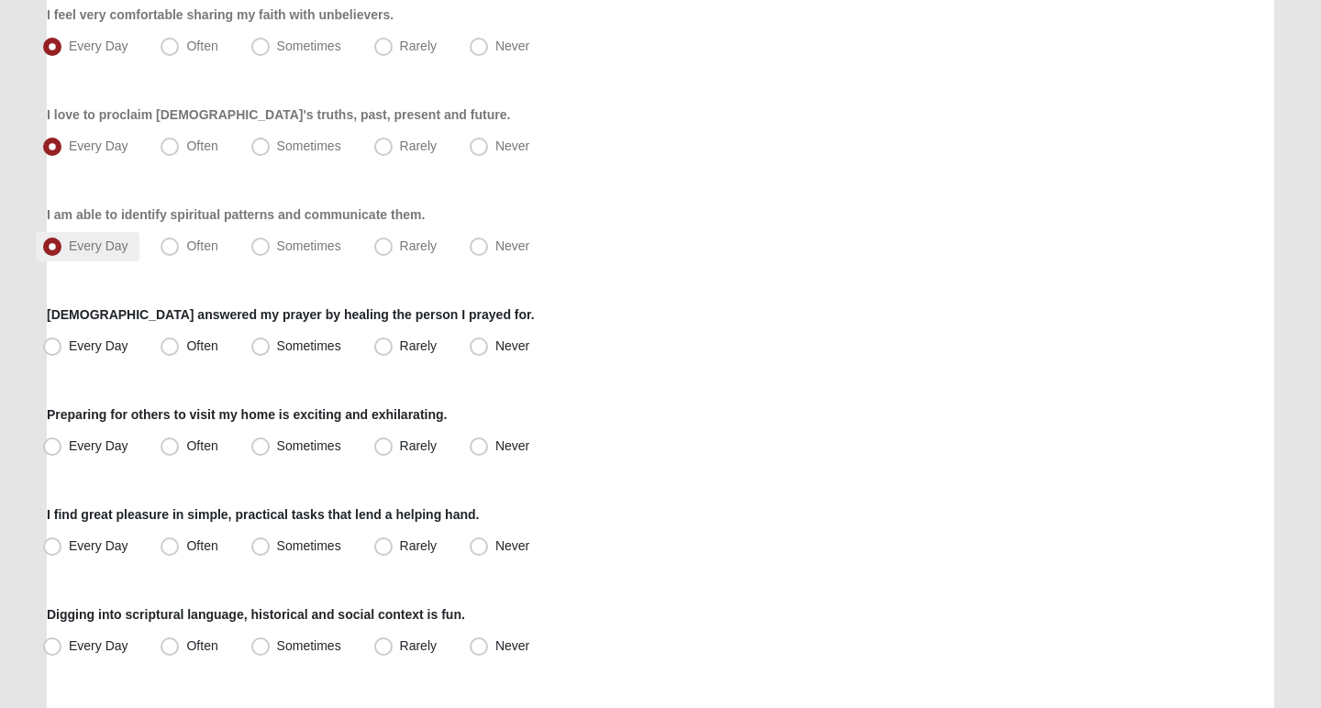
scroll to position [349, 0]
click at [109, 345] on span "Every Day" at bounding box center [99, 344] width 60 height 15
click at [62, 345] on input "Every Day" at bounding box center [56, 345] width 12 height 12
radio input "true"
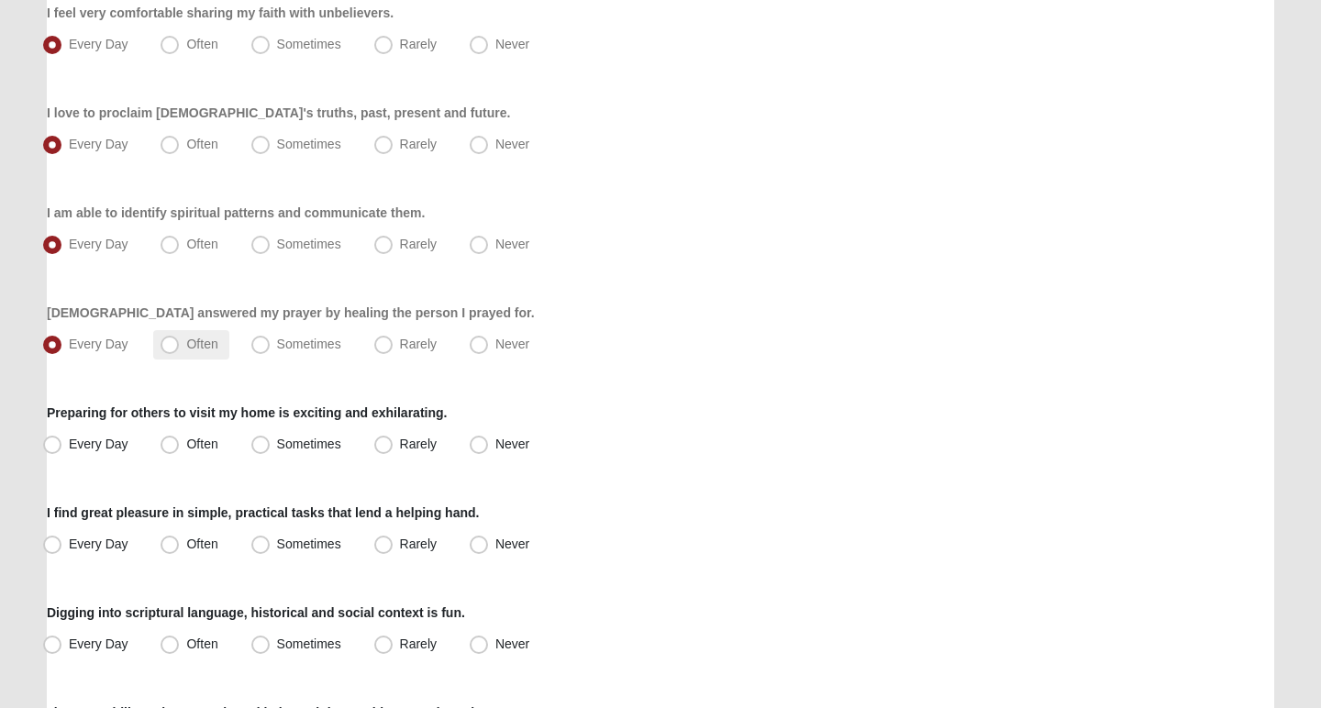
click at [197, 341] on span "Often" at bounding box center [201, 344] width 31 height 15
click at [180, 341] on input "Often" at bounding box center [174, 345] width 12 height 12
radio input "true"
click at [72, 455] on label "Every Day" at bounding box center [88, 444] width 104 height 29
click at [62, 450] on input "Every Day" at bounding box center [56, 445] width 12 height 12
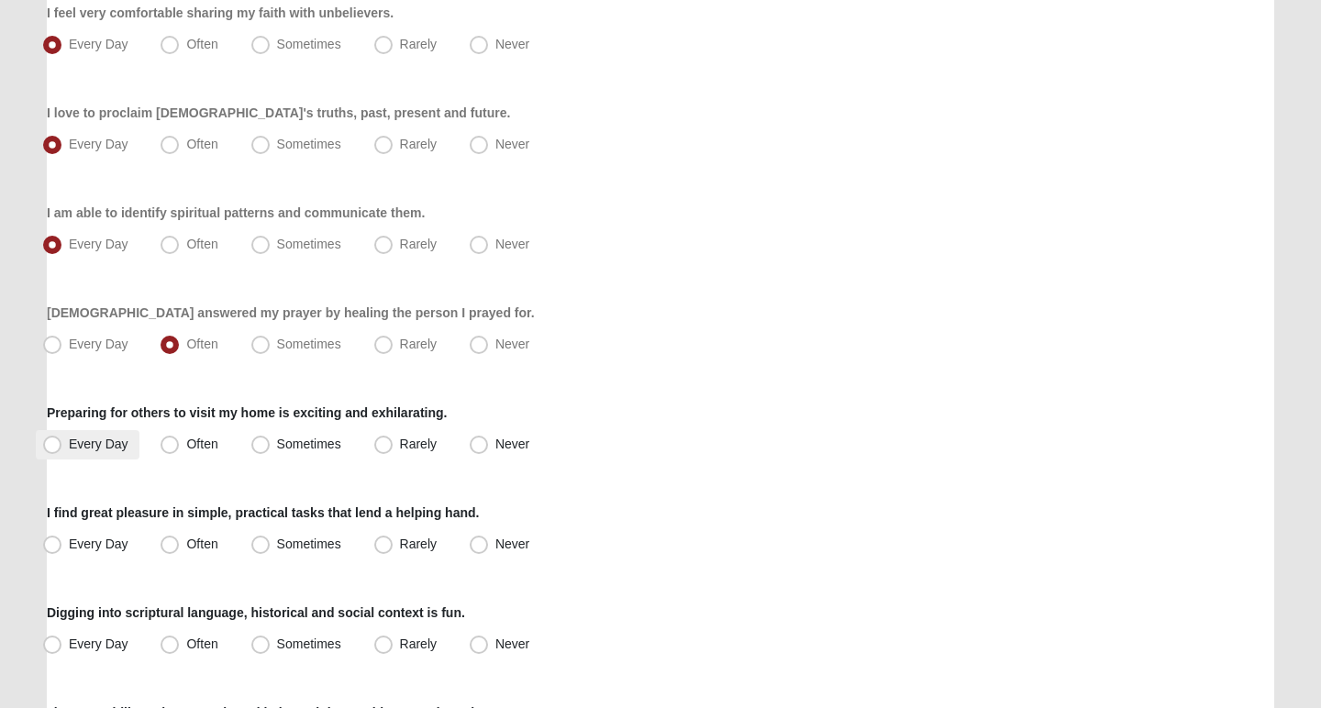
radio input "true"
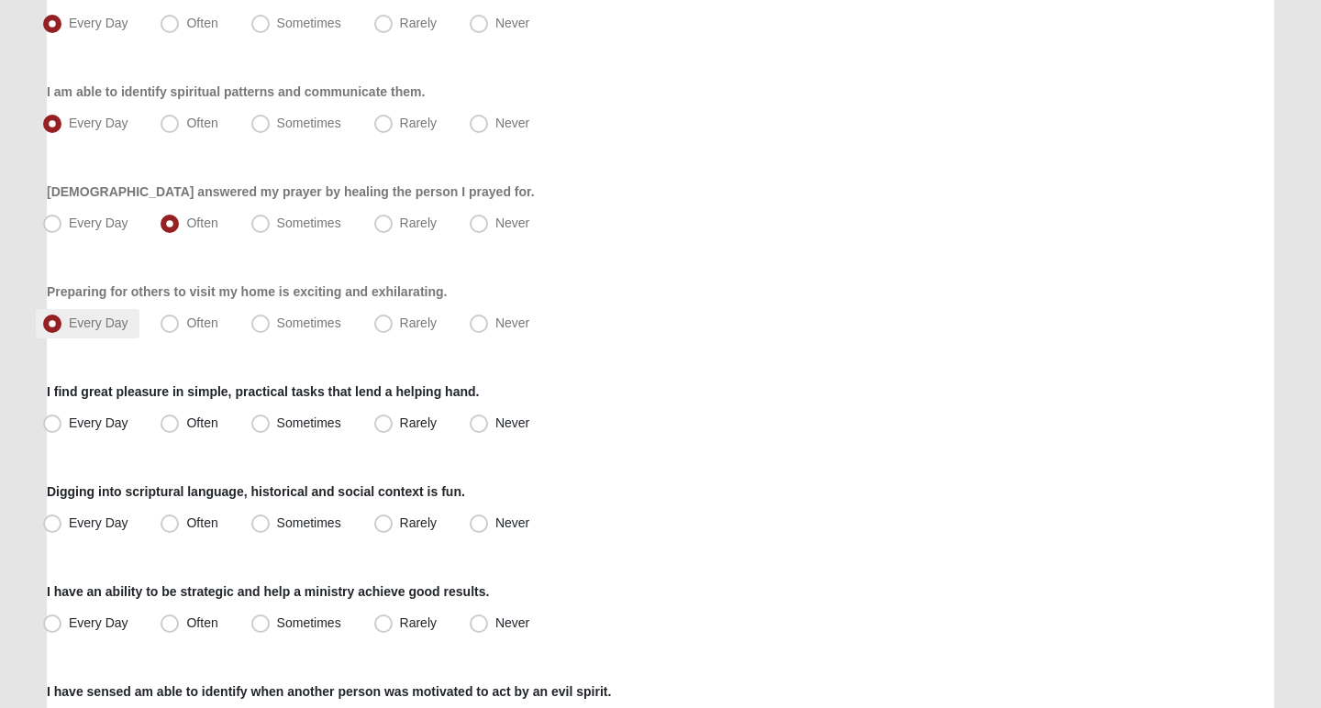
scroll to position [473, 0]
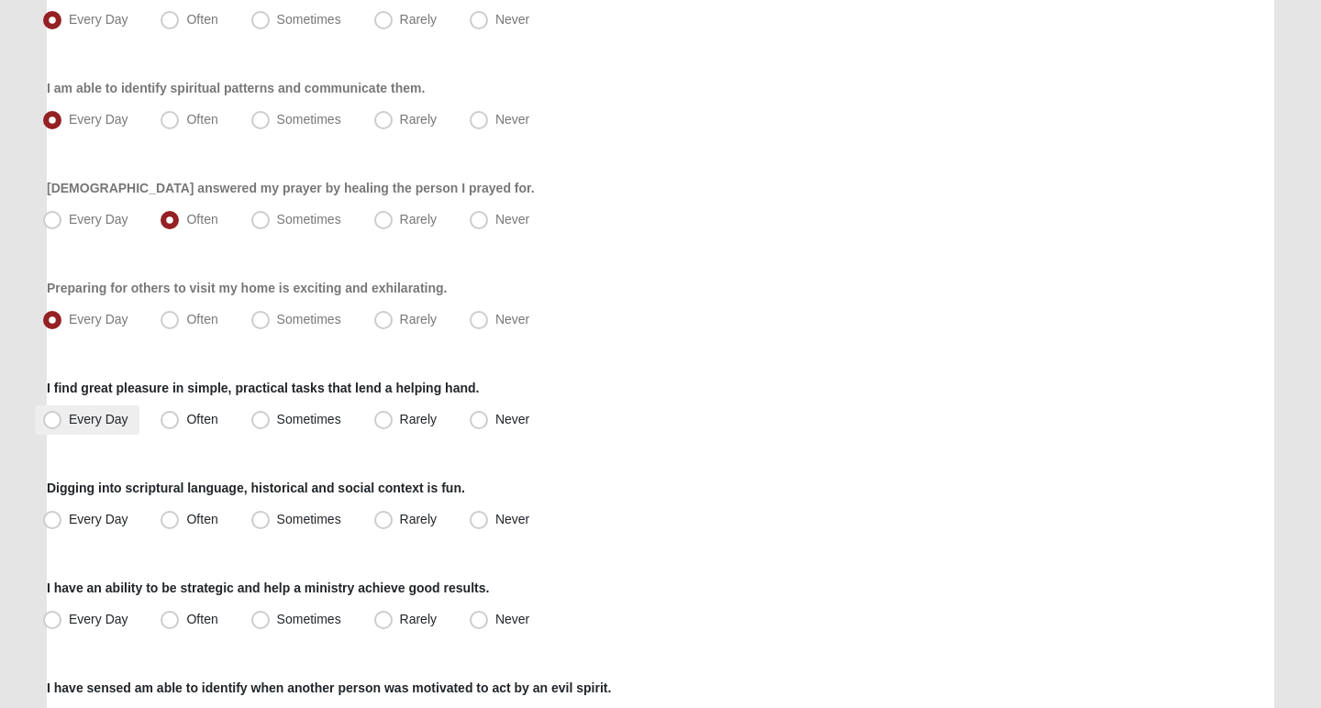
click at [87, 419] on span "Every Day" at bounding box center [99, 419] width 60 height 15
click at [62, 419] on input "Every Day" at bounding box center [56, 420] width 12 height 12
radio input "true"
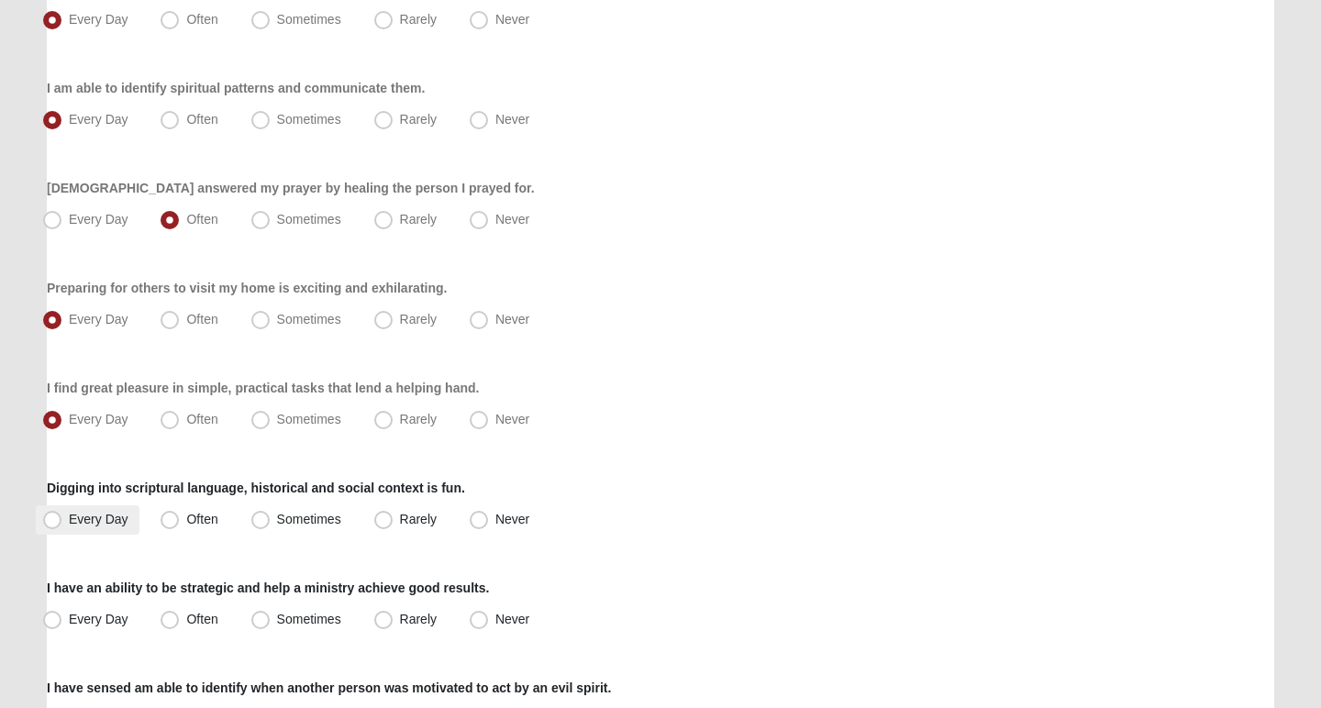
click at [91, 527] on label "Every Day" at bounding box center [88, 519] width 104 height 29
click at [62, 526] on input "Every Day" at bounding box center [56, 520] width 12 height 12
radio input "true"
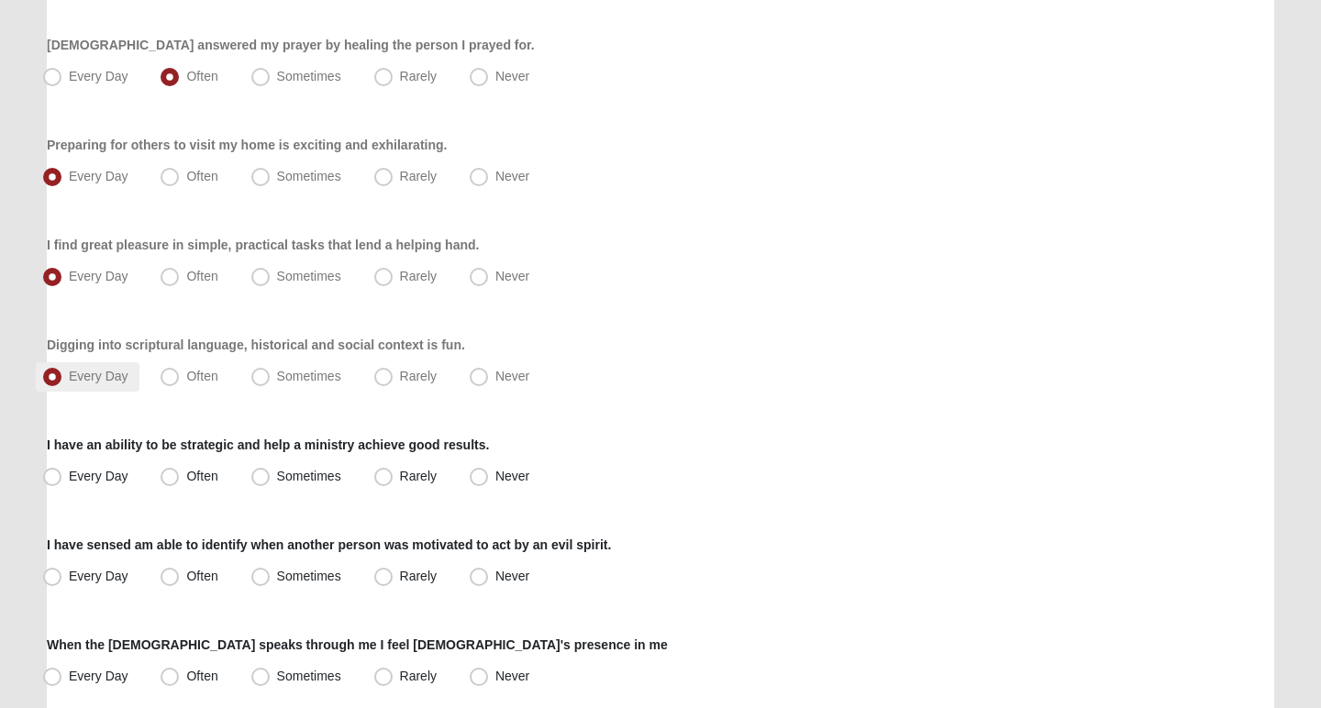
scroll to position [638, 0]
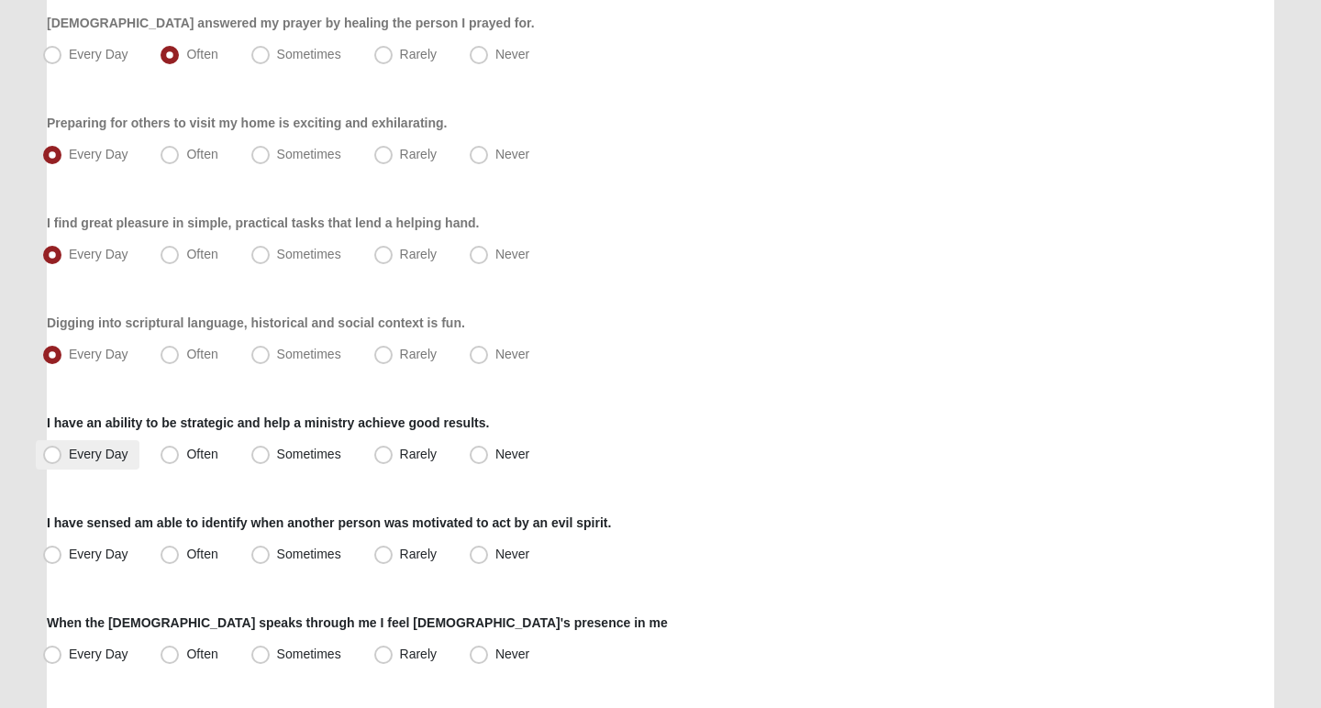
click at [94, 458] on span "Every Day" at bounding box center [99, 454] width 60 height 15
click at [62, 458] on input "Every Day" at bounding box center [56, 455] width 12 height 12
radio input "true"
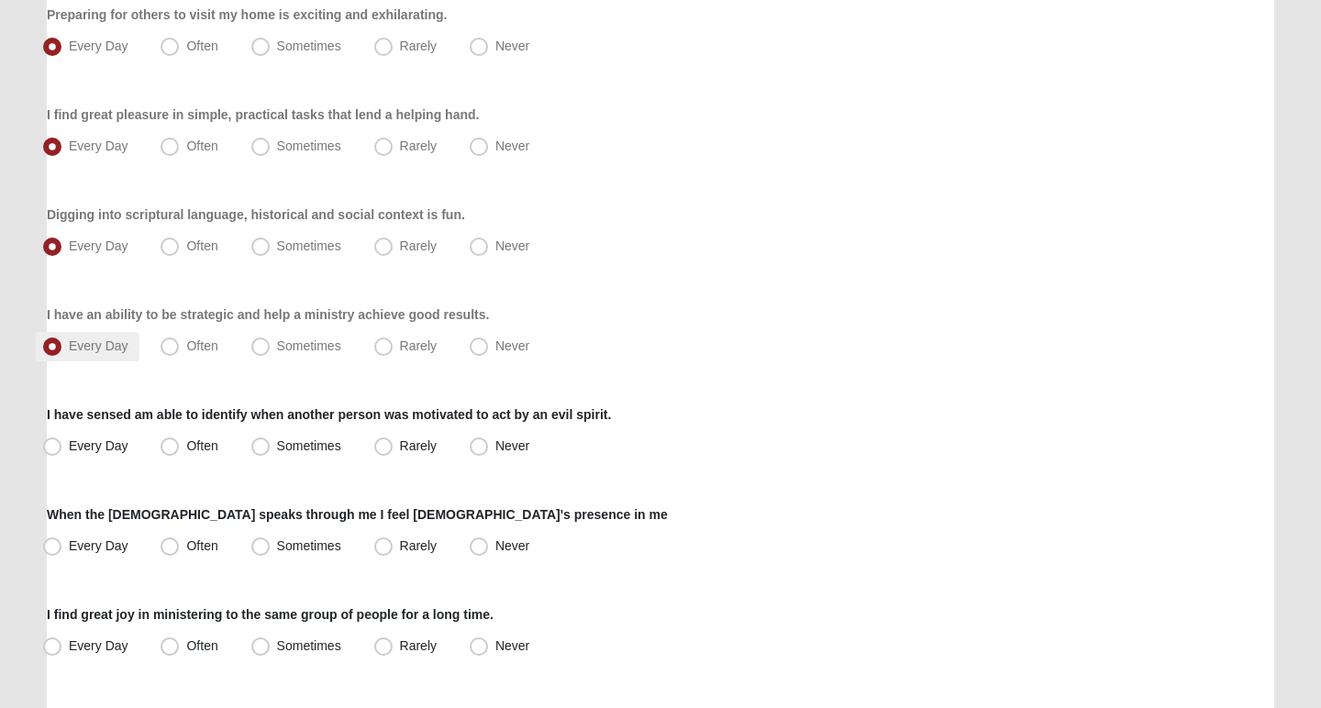
scroll to position [756, 0]
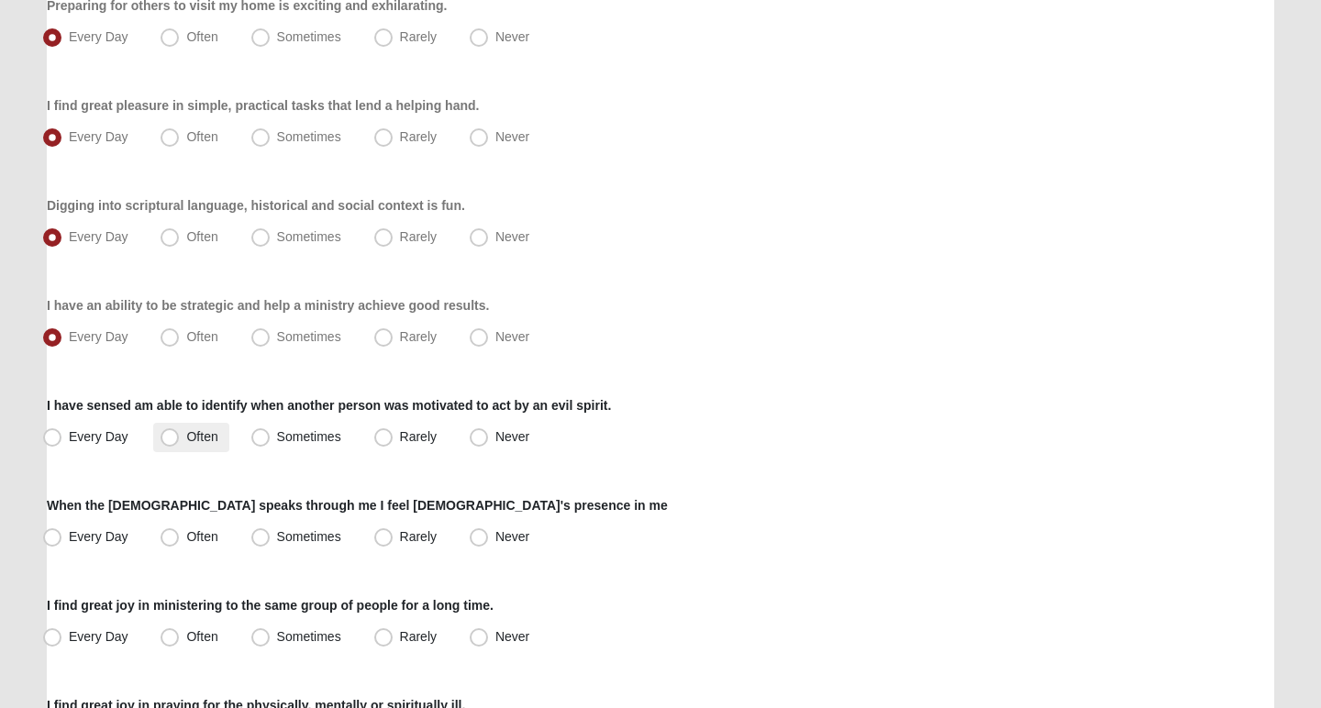
click at [200, 431] on span "Often" at bounding box center [201, 436] width 31 height 15
click at [180, 431] on input "Often" at bounding box center [174, 437] width 12 height 12
radio input "true"
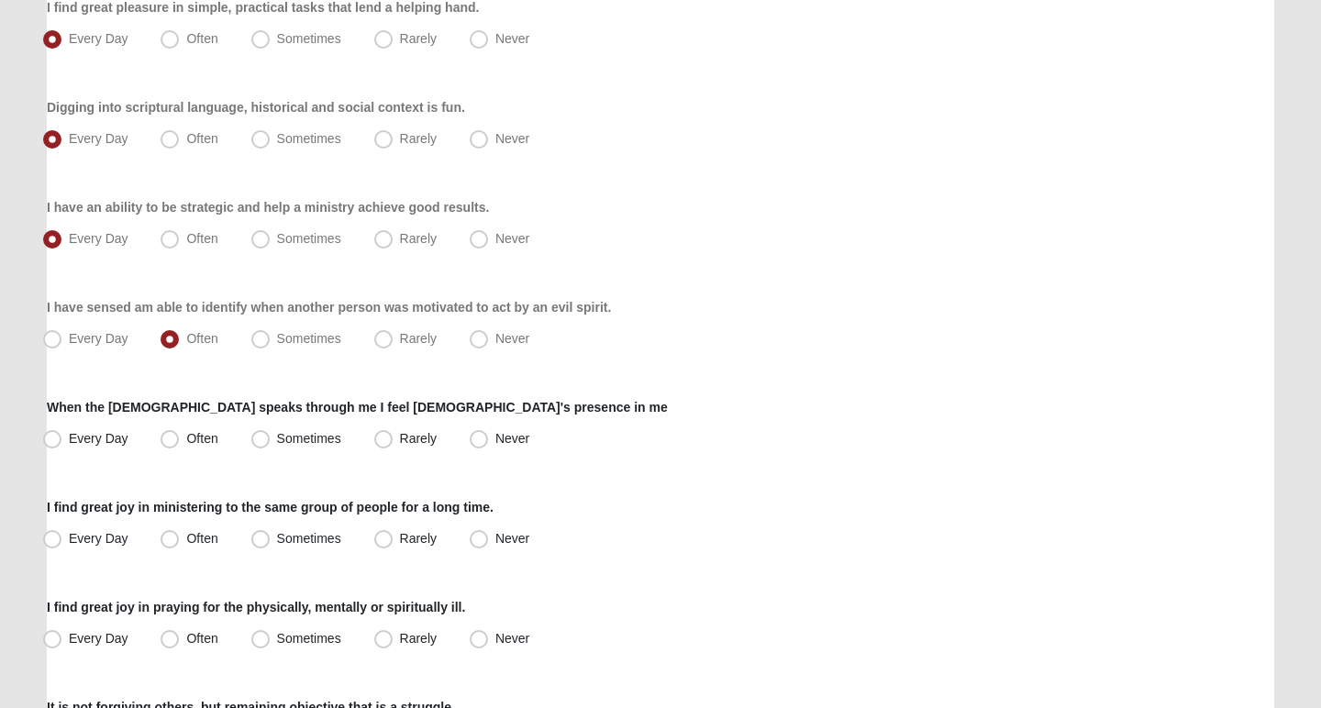
scroll to position [860, 0]
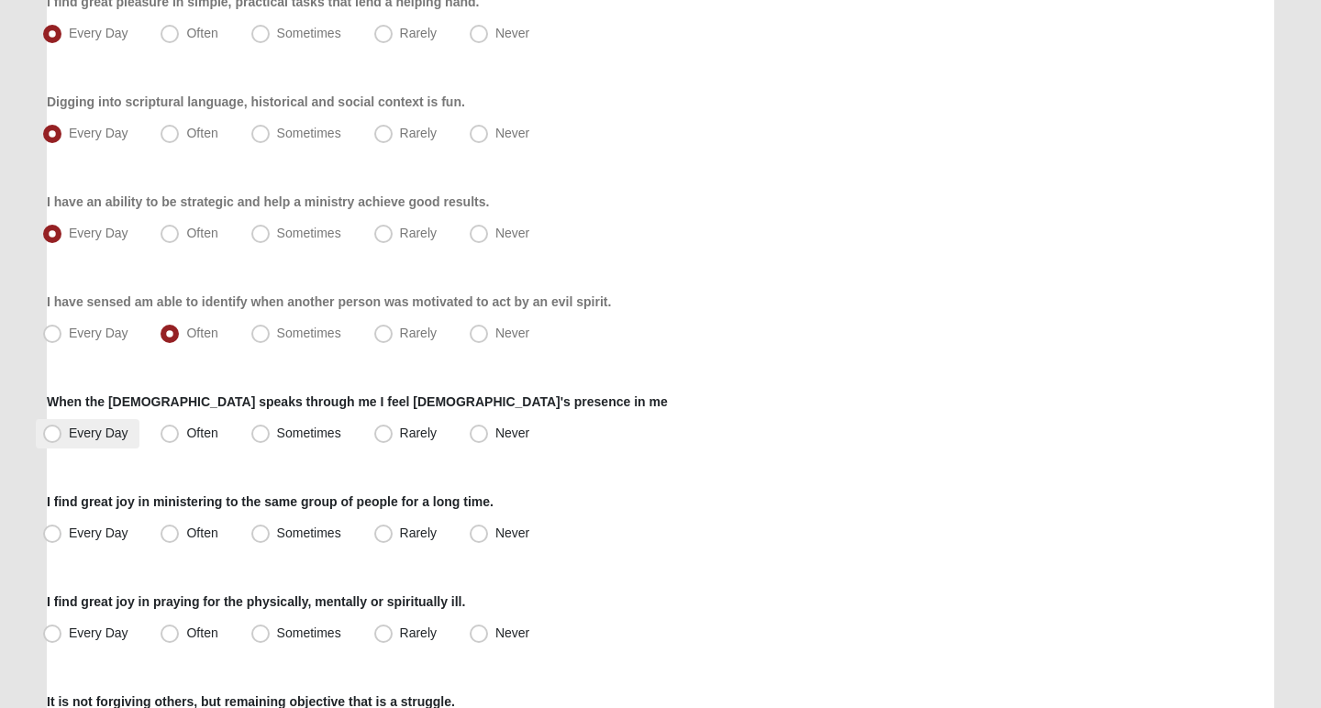
click at [107, 432] on span "Every Day" at bounding box center [99, 433] width 60 height 15
click at [62, 432] on input "Every Day" at bounding box center [56, 433] width 12 height 12
radio input "true"
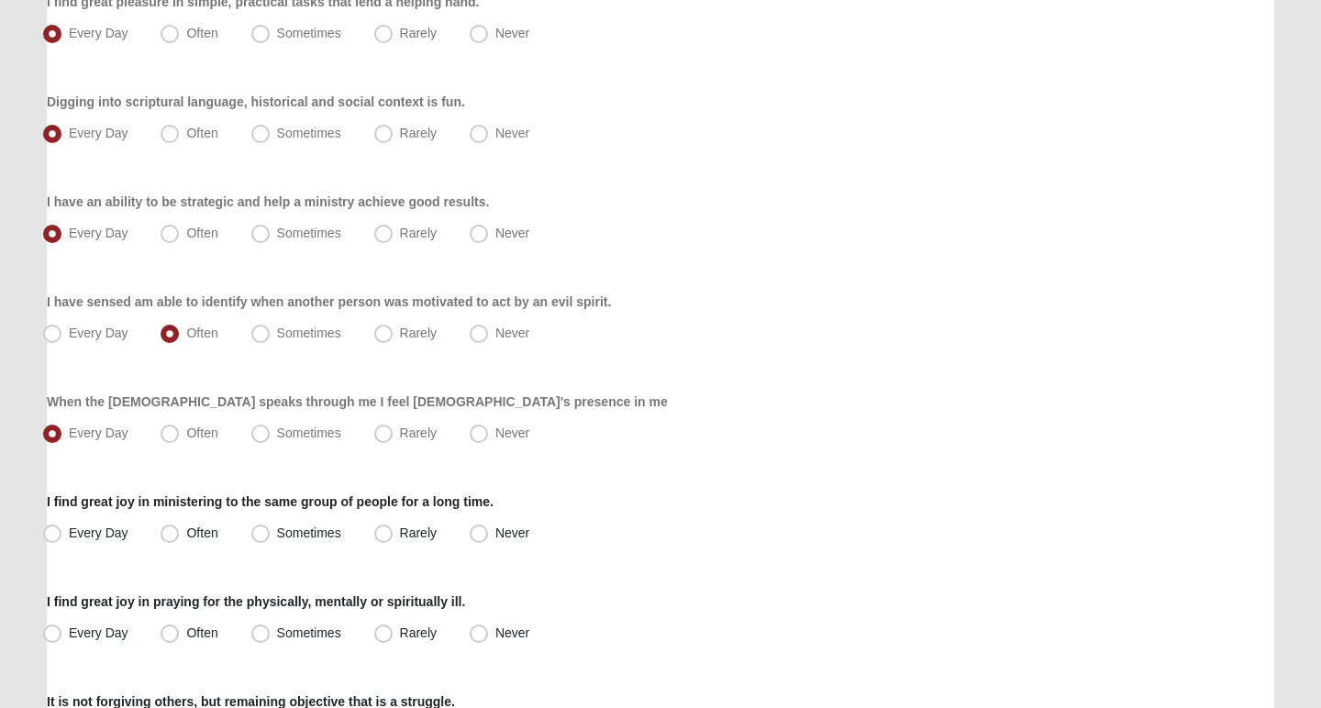
click at [183, 552] on div "Respond to these items quickly and don’t overthink them. Usually your first res…" at bounding box center [660, 117] width 1227 height 1657
click at [184, 534] on label "Often" at bounding box center [190, 533] width 75 height 29
click at [180, 534] on input "Often" at bounding box center [174, 533] width 12 height 12
radio input "true"
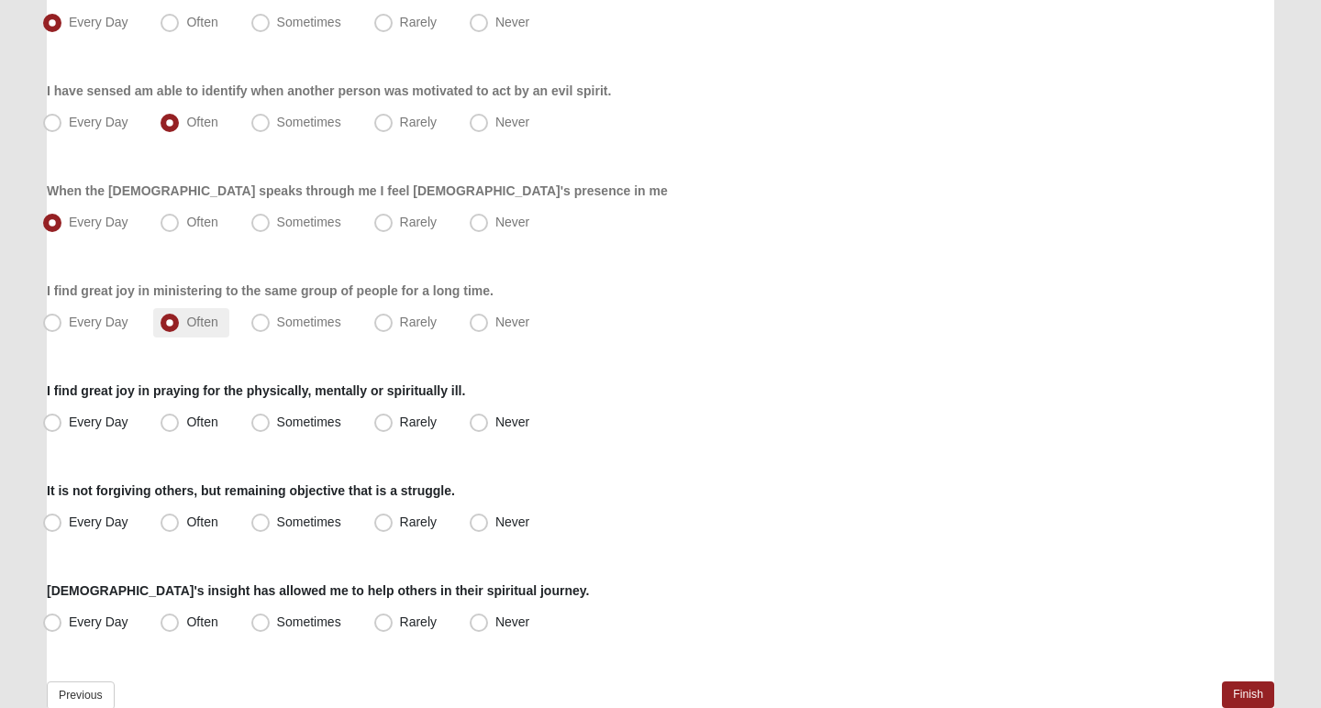
scroll to position [1072, 0]
click at [101, 428] on label "Every Day" at bounding box center [88, 420] width 104 height 29
click at [62, 427] on input "Every Day" at bounding box center [56, 421] width 12 height 12
radio input "true"
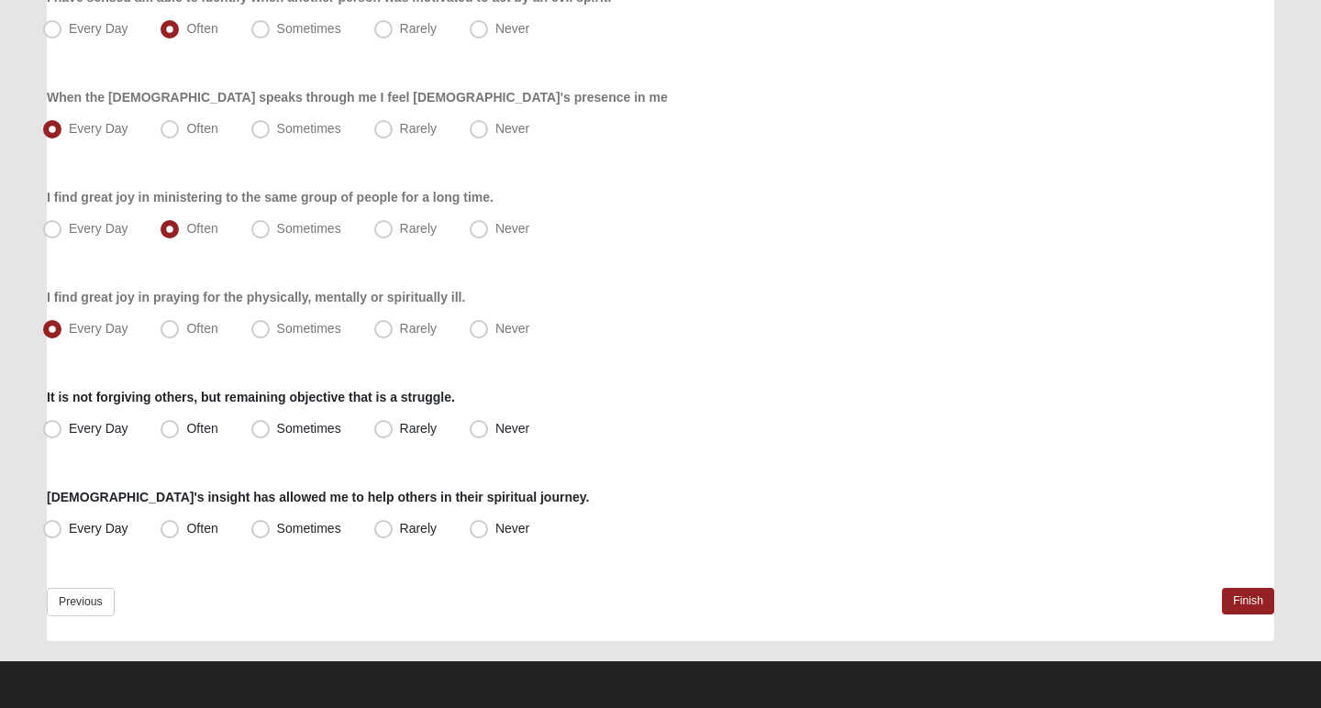
scroll to position [1164, 0]
click at [183, 427] on label "Often" at bounding box center [190, 429] width 75 height 29
click at [180, 427] on input "Often" at bounding box center [174, 429] width 12 height 12
radio input "true"
click at [285, 434] on span "Sometimes" at bounding box center [309, 428] width 64 height 15
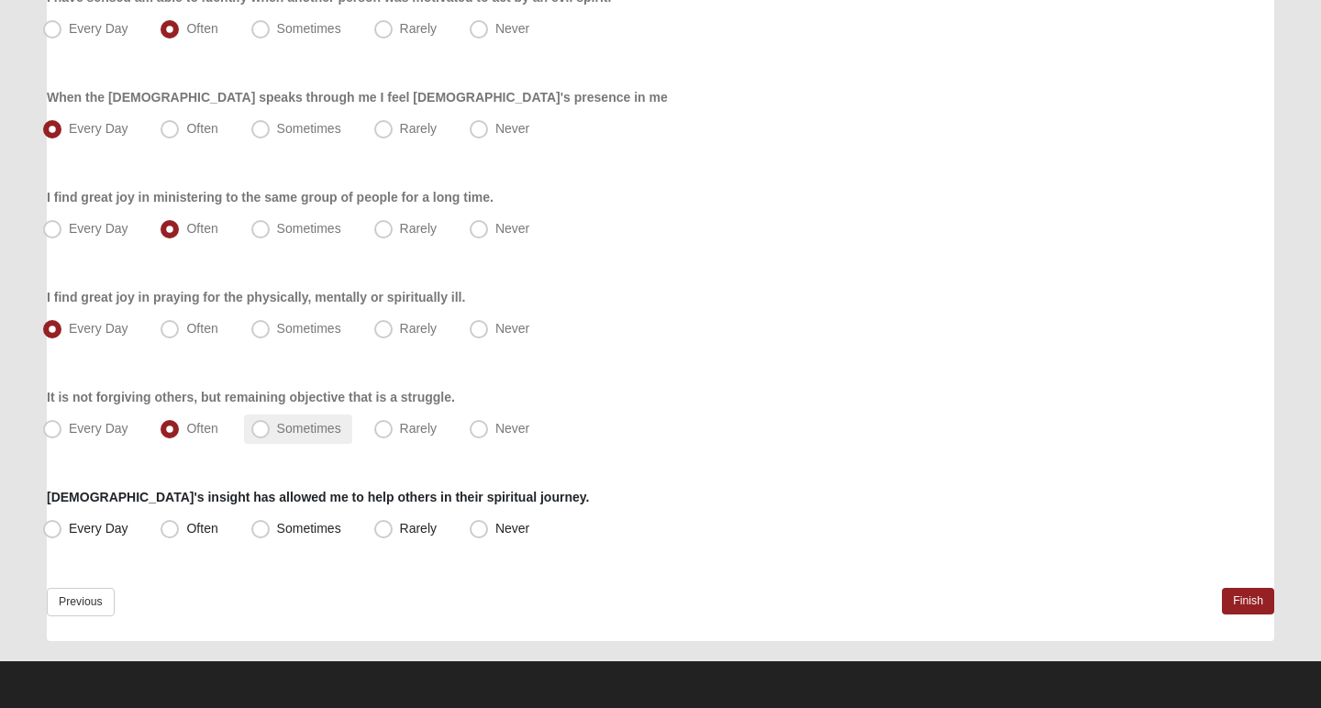
click at [271, 434] on input "Sometimes" at bounding box center [265, 429] width 12 height 12
radio input "true"
click at [188, 528] on span "Often" at bounding box center [201, 528] width 31 height 15
click at [180, 528] on input "Often" at bounding box center [174, 529] width 12 height 12
radio input "true"
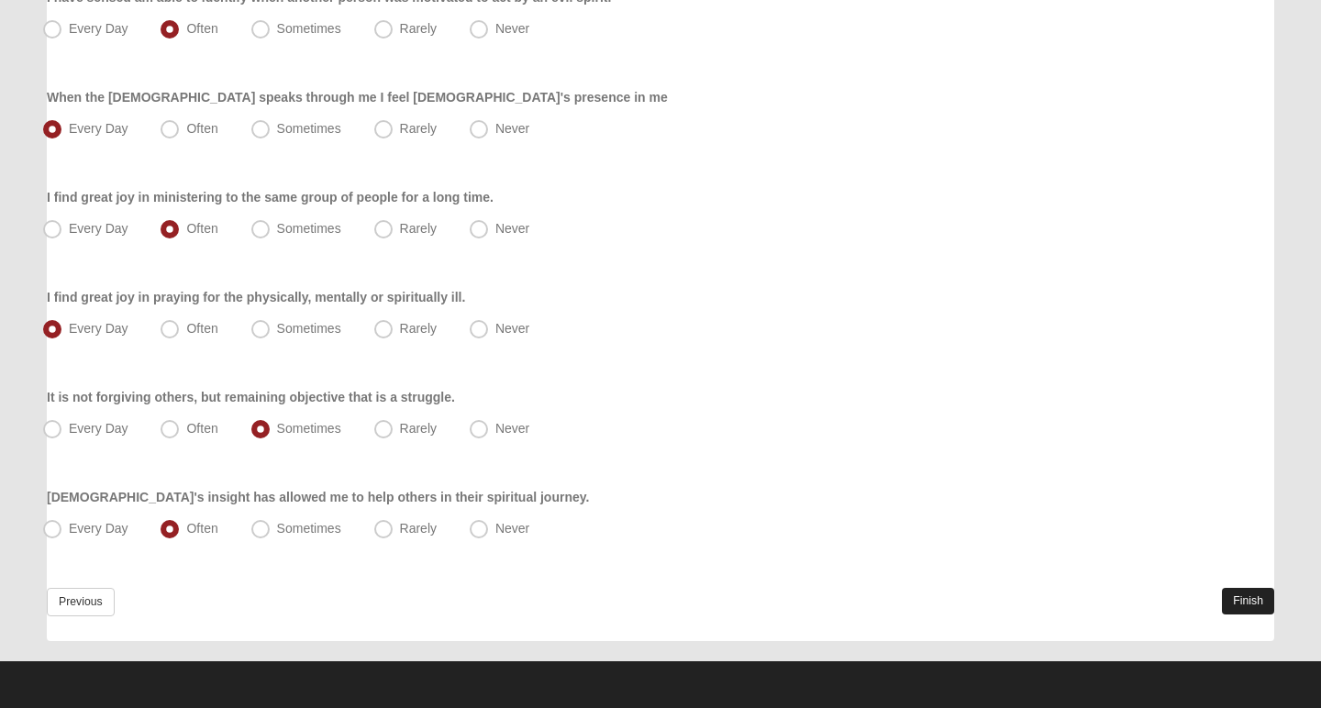
click at [1251, 596] on link "Finish" at bounding box center [1248, 601] width 52 height 27
click at [1247, 597] on link "Finish" at bounding box center [1248, 601] width 52 height 27
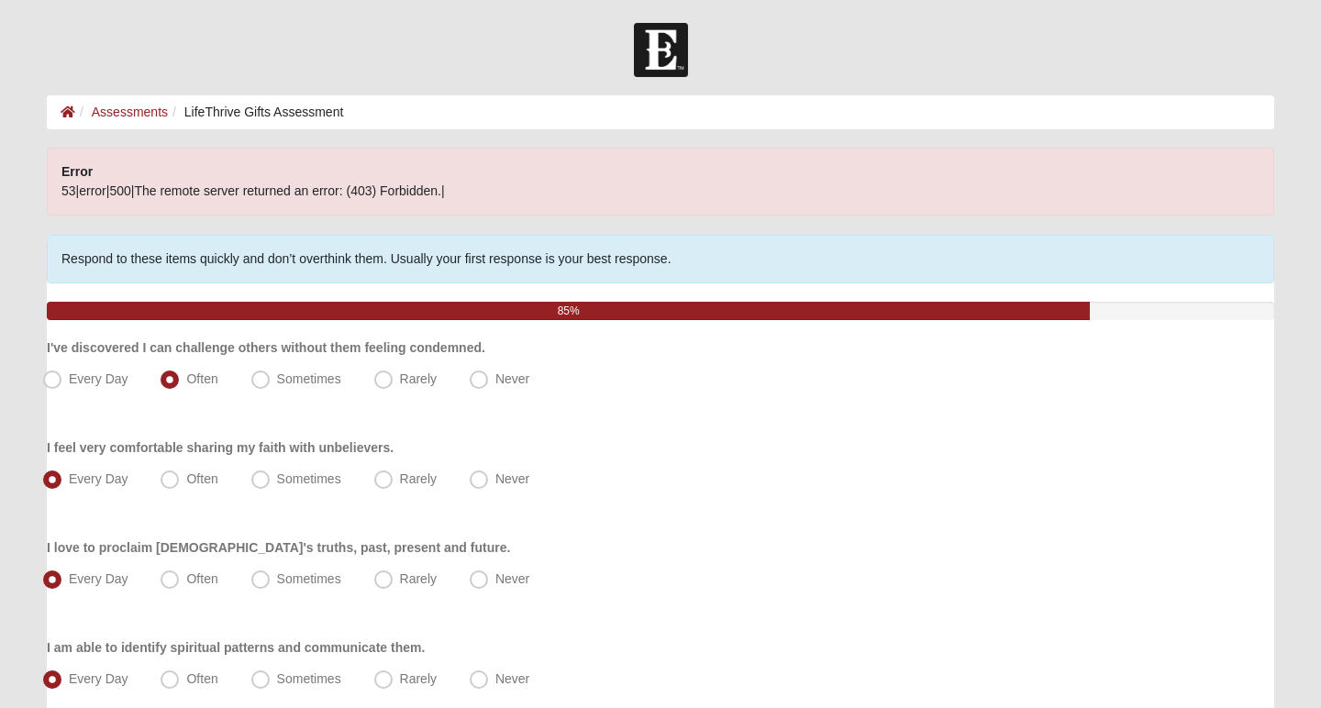
scroll to position [0, 0]
click at [147, 117] on link "Assessments" at bounding box center [130, 112] width 76 height 15
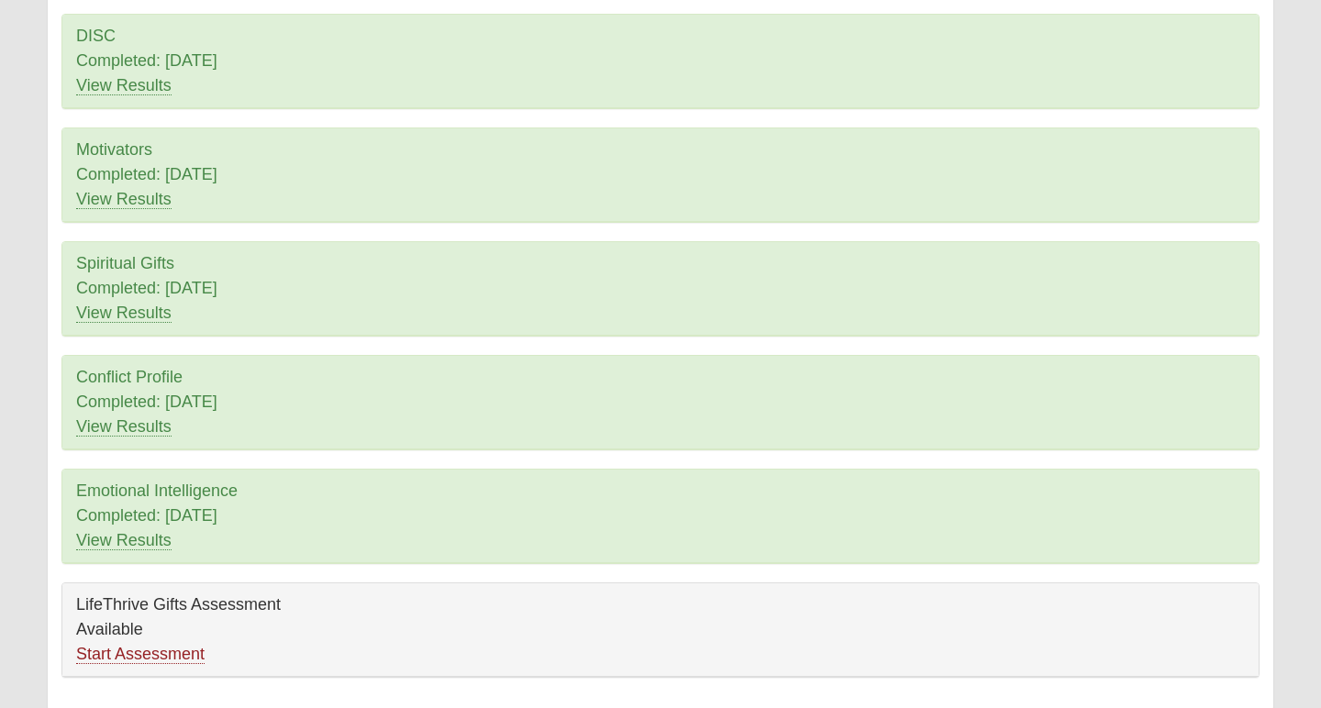
scroll to position [129, 0]
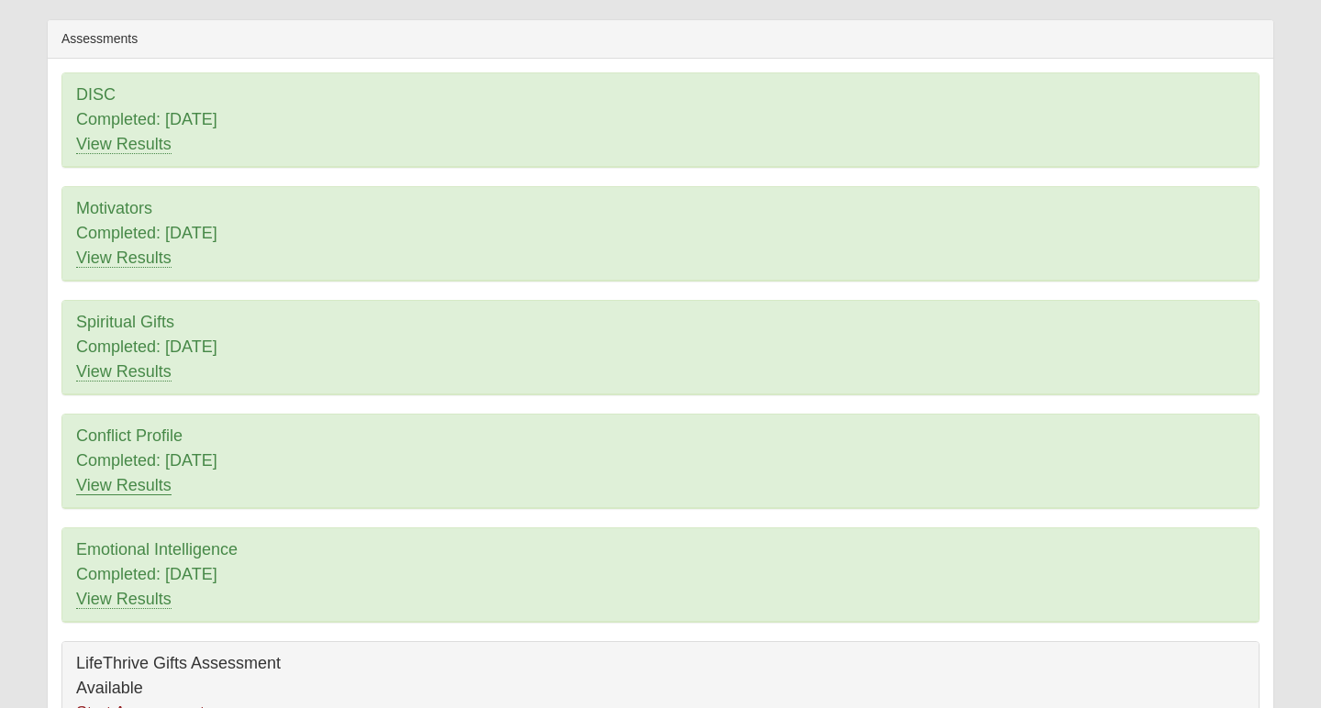
click at [127, 483] on link "View Results" at bounding box center [123, 485] width 95 height 19
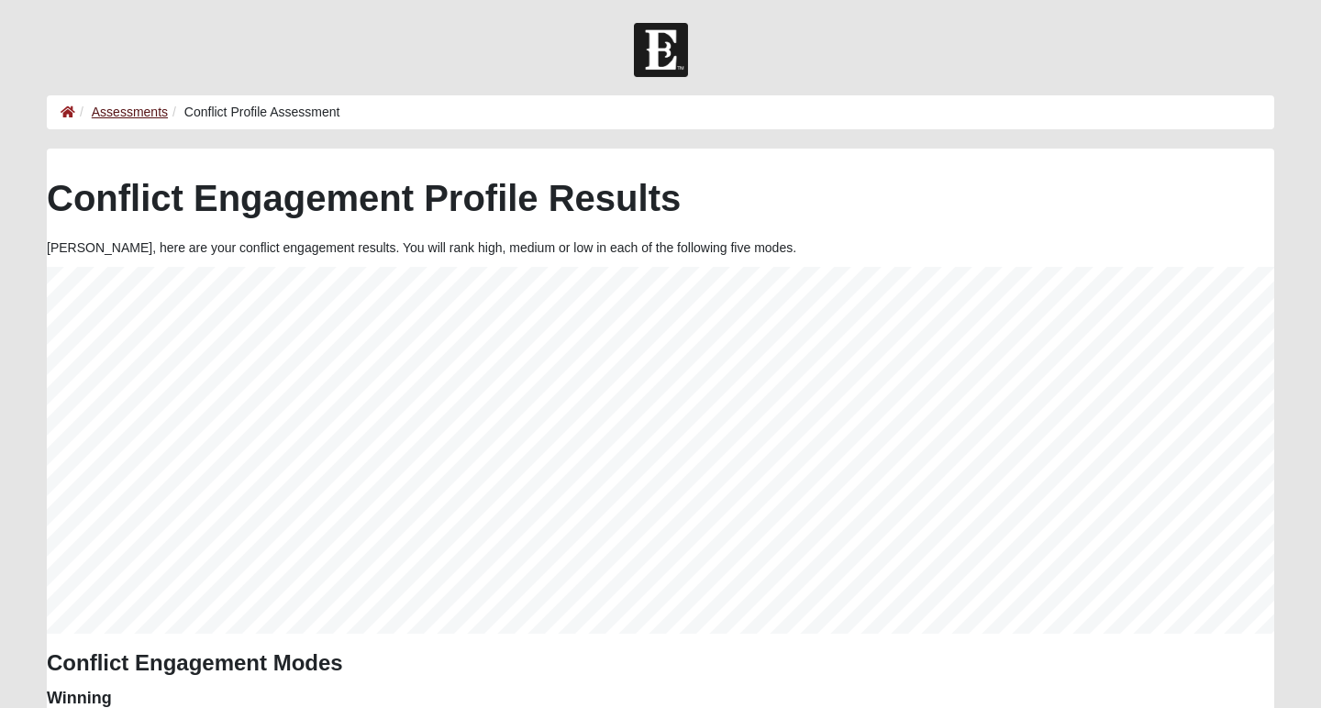
click at [149, 111] on link "Assessments" at bounding box center [130, 112] width 76 height 15
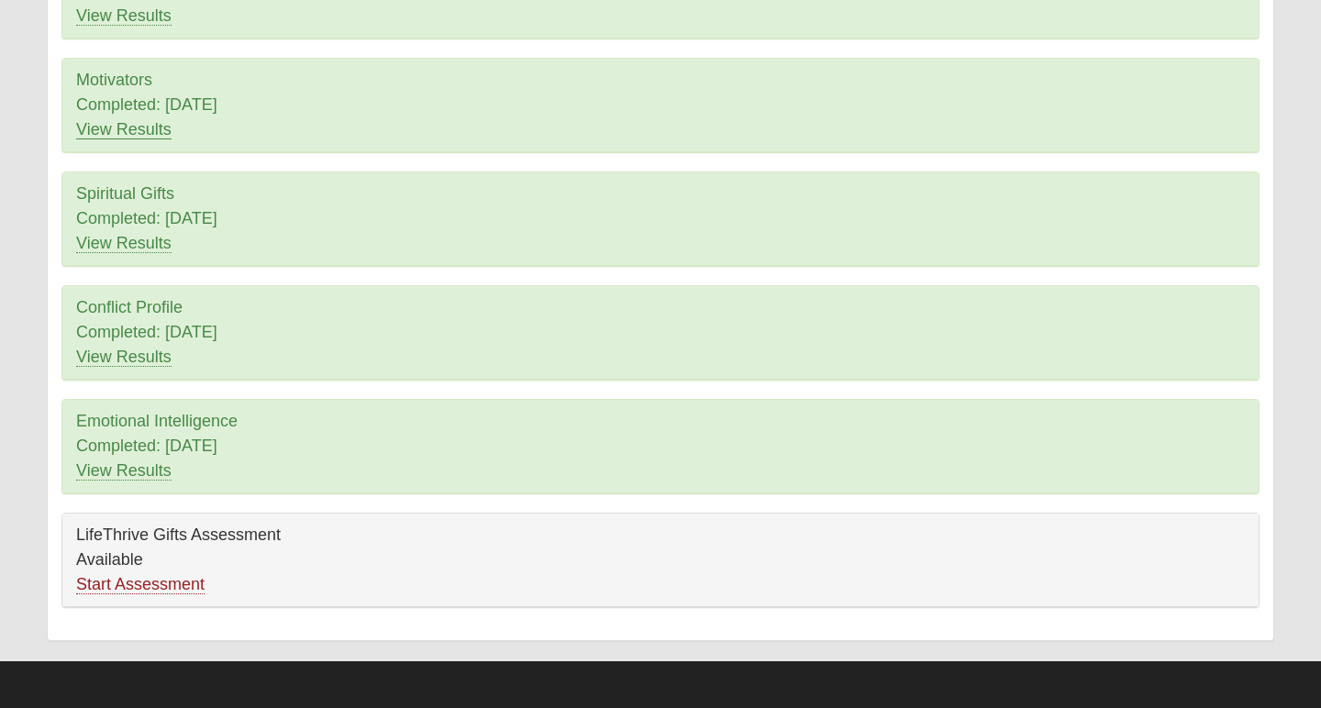
scroll to position [258, 0]
click at [147, 591] on link "Start Assessment" at bounding box center [140, 584] width 128 height 19
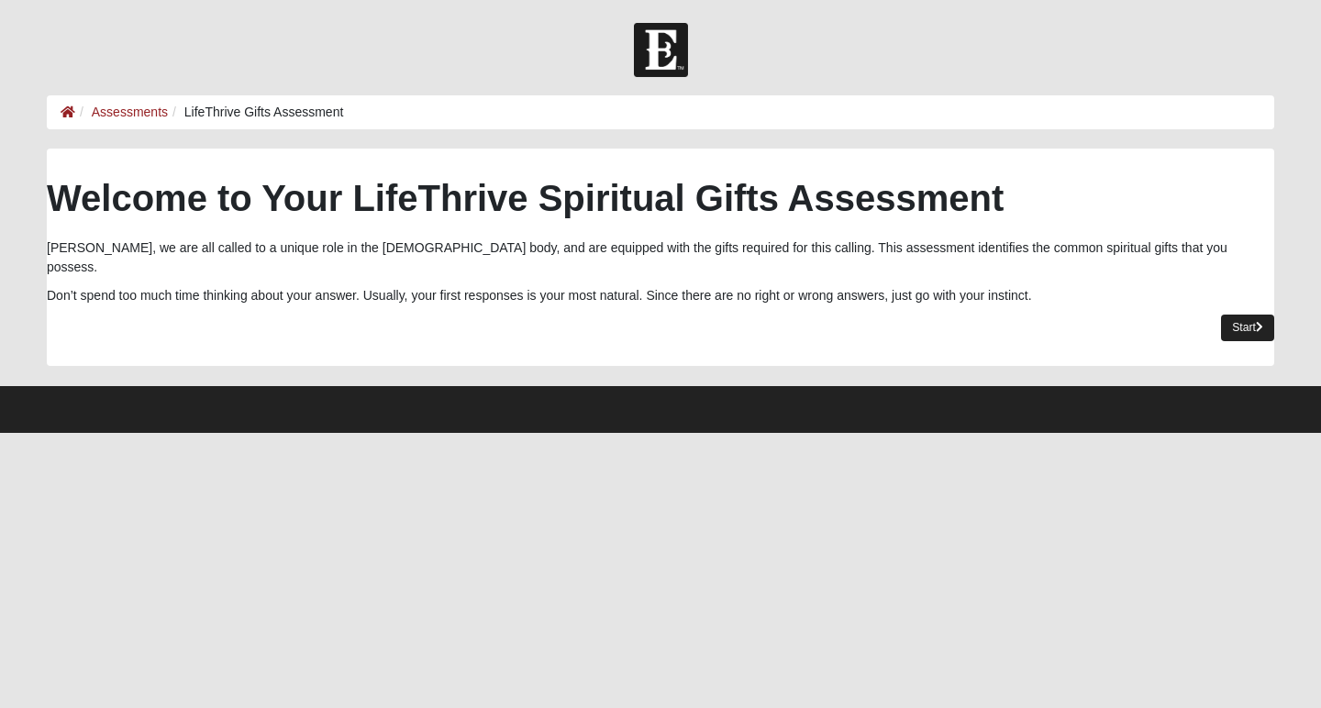
click at [1249, 315] on link "Start" at bounding box center [1247, 328] width 53 height 27
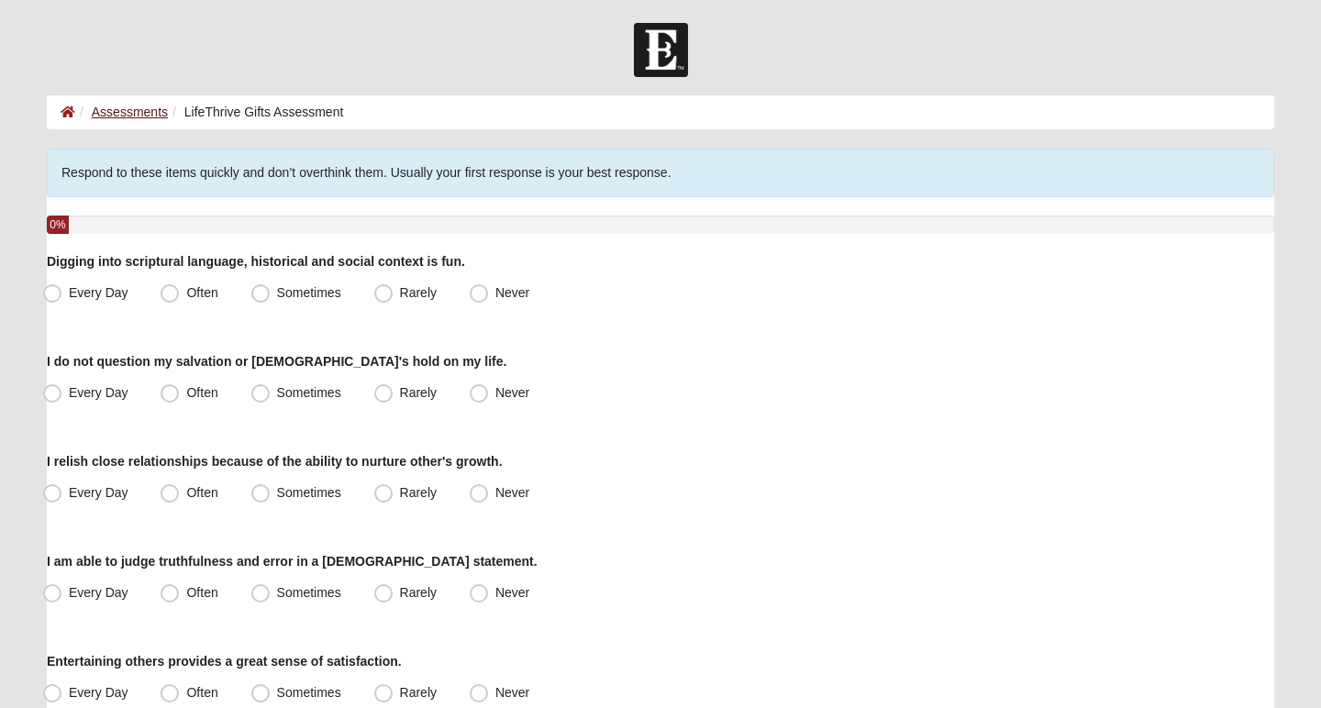
click at [104, 113] on link "Assessments" at bounding box center [130, 112] width 76 height 15
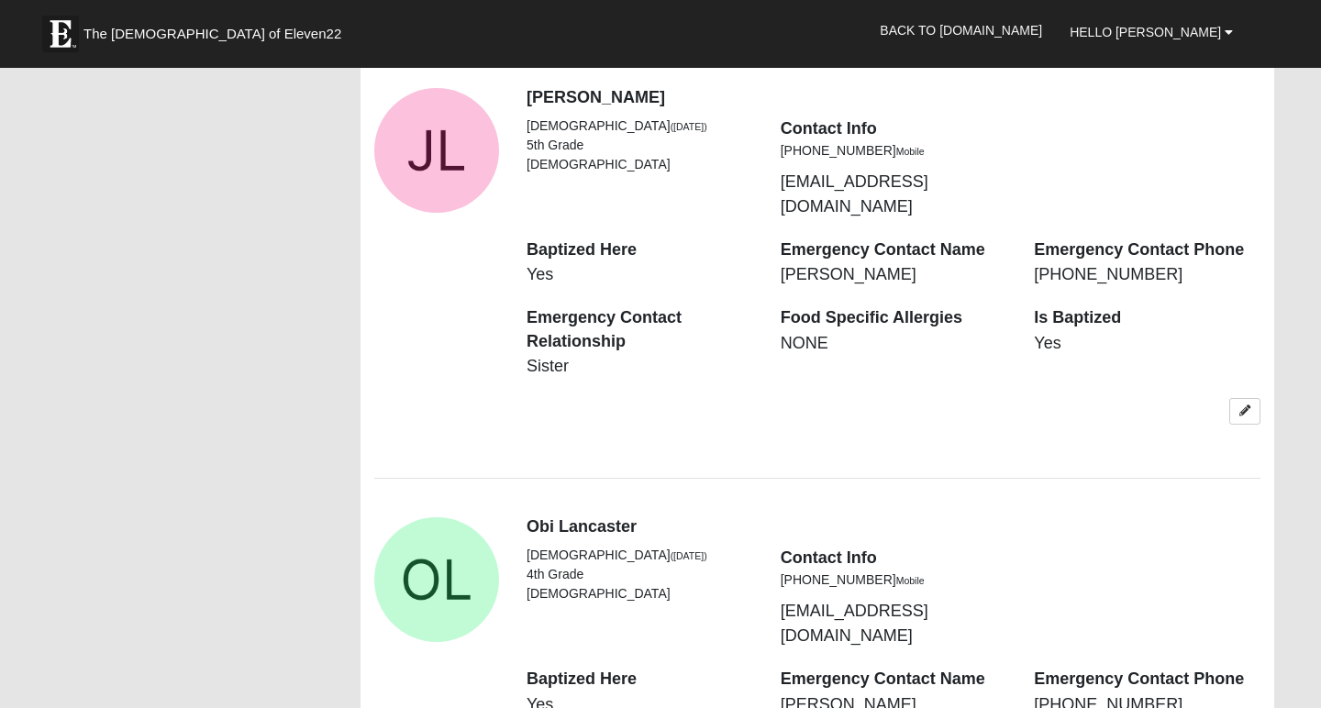
scroll to position [3293, 0]
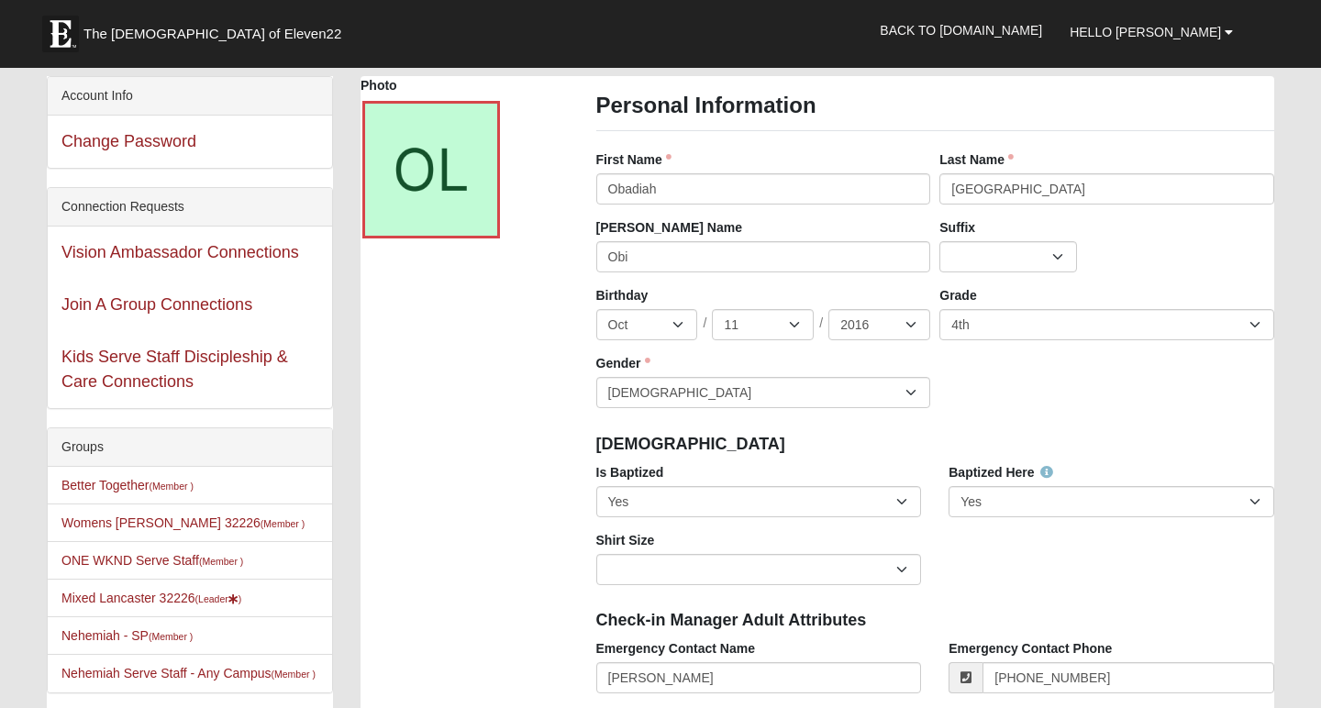
scroll to position [0, 0]
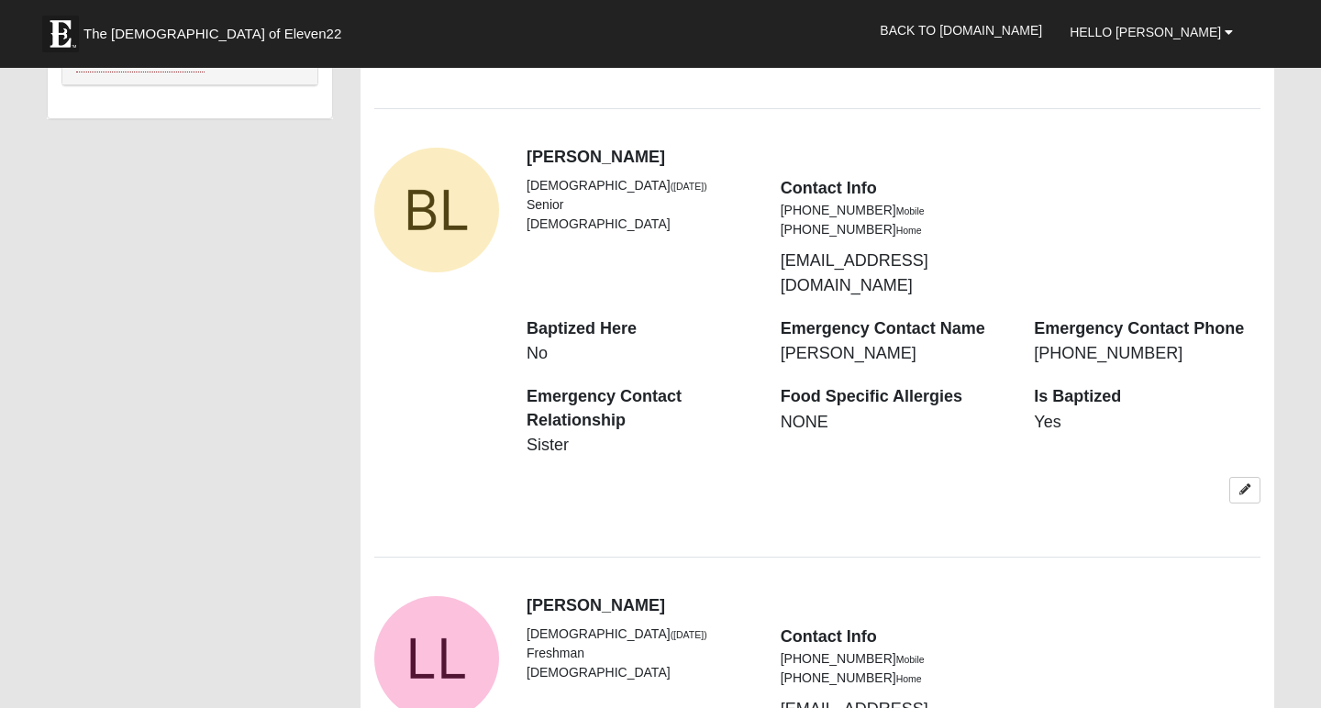
scroll to position [1466, 0]
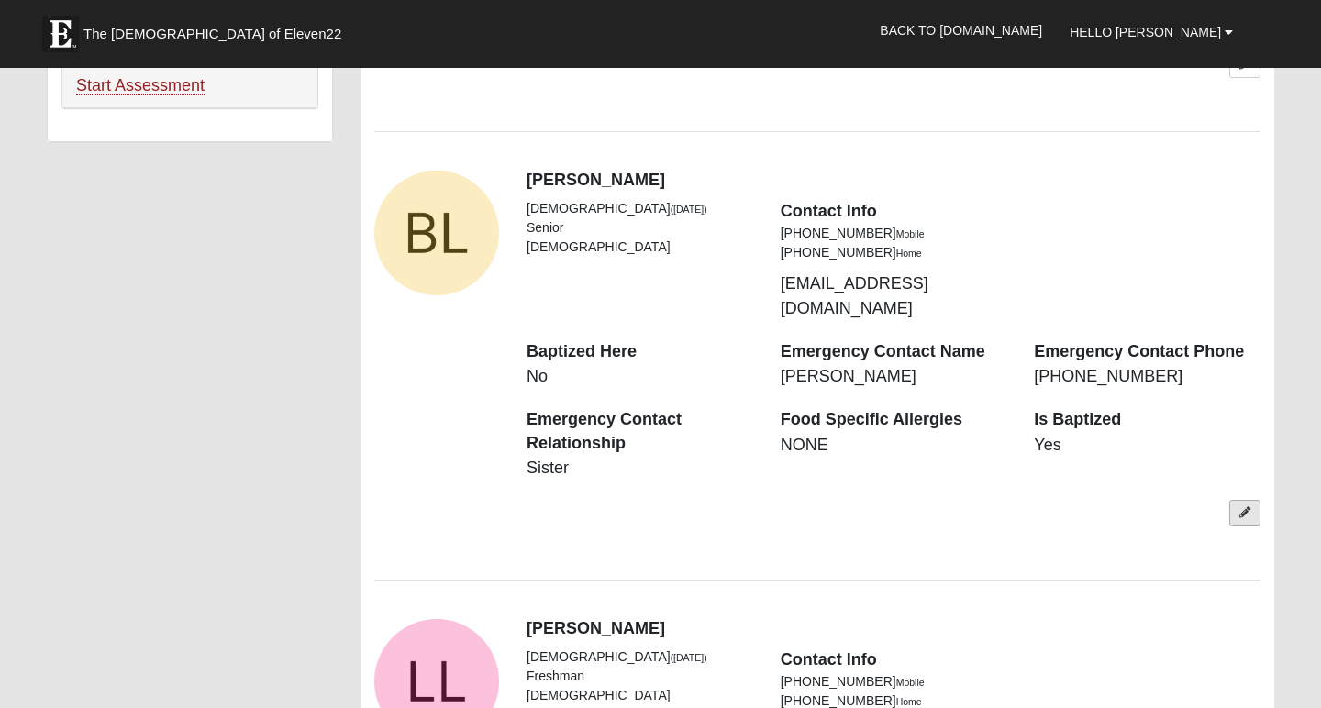
click at [1247, 507] on icon at bounding box center [1244, 512] width 11 height 11
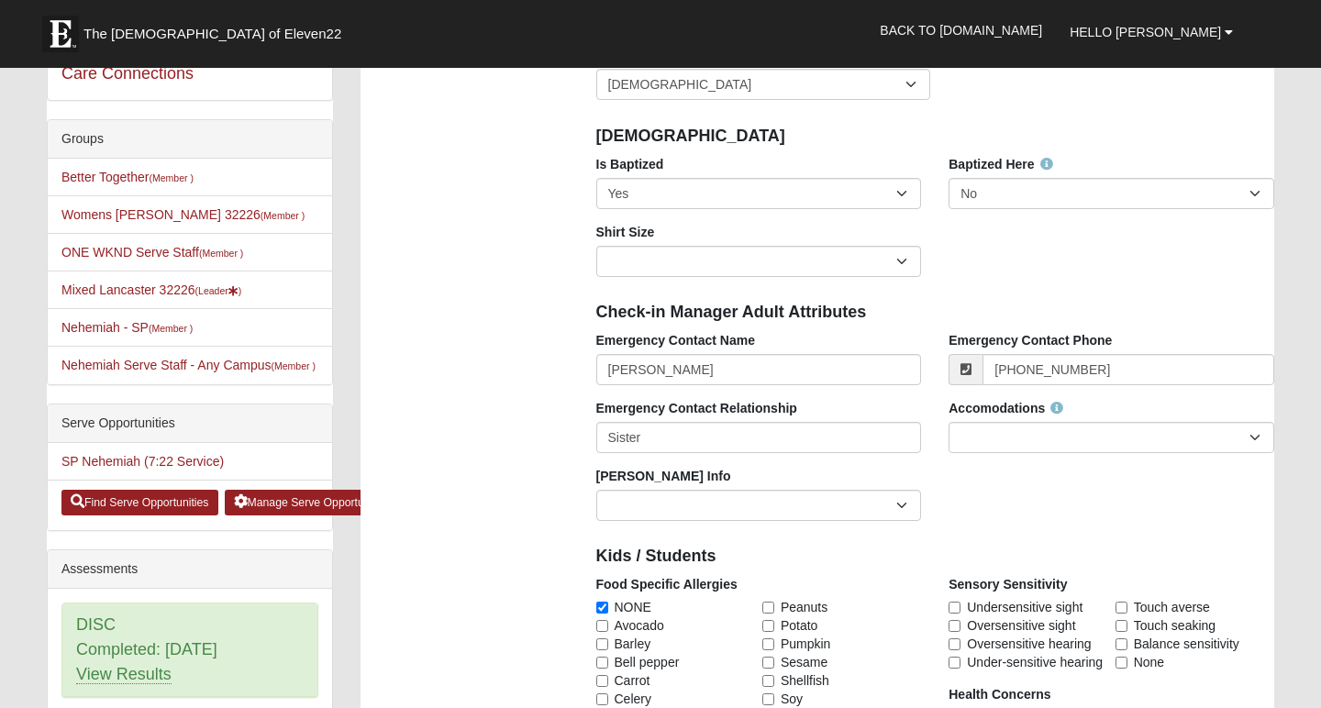
scroll to position [302, 0]
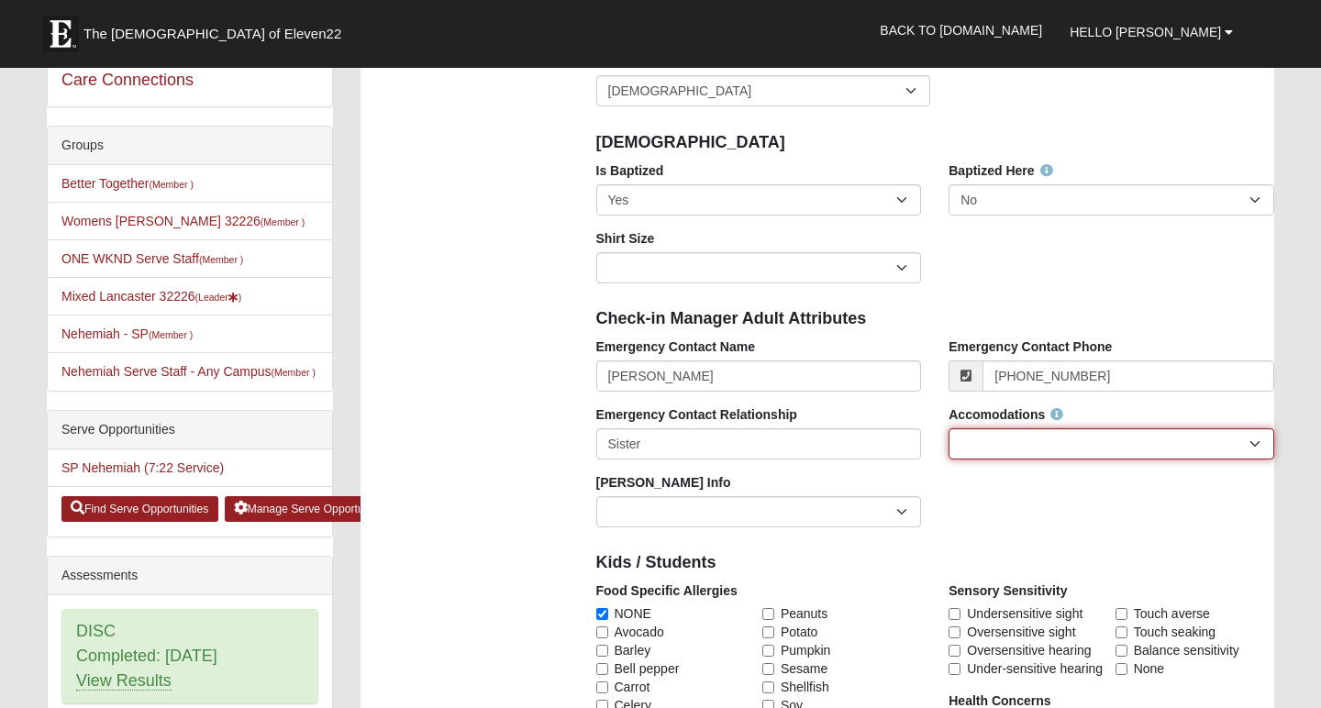
select select "None Needed"
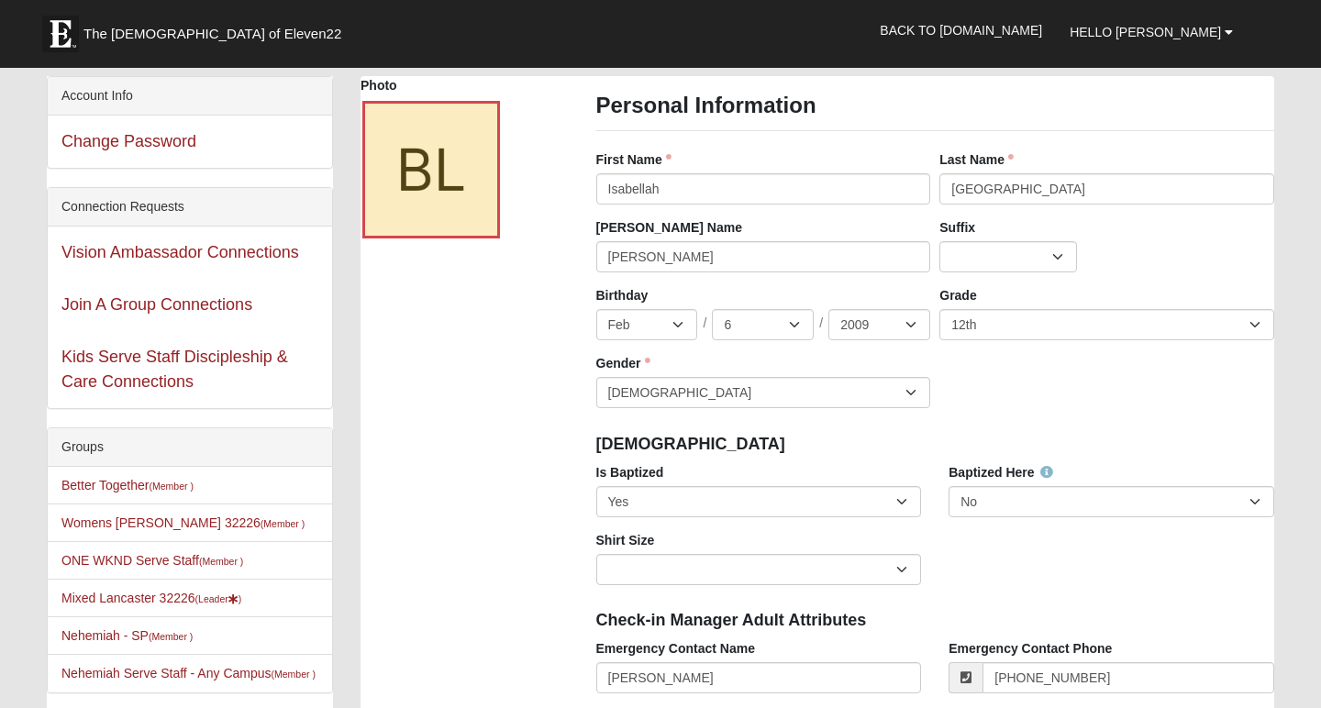
scroll to position [0, 0]
click at [139, 489] on link "Better Together (Member )" at bounding box center [127, 485] width 132 height 15
click at [137, 478] on link "Better Together (Member )" at bounding box center [127, 485] width 132 height 15
click at [137, 483] on link "Better Together (Member )" at bounding box center [127, 485] width 132 height 15
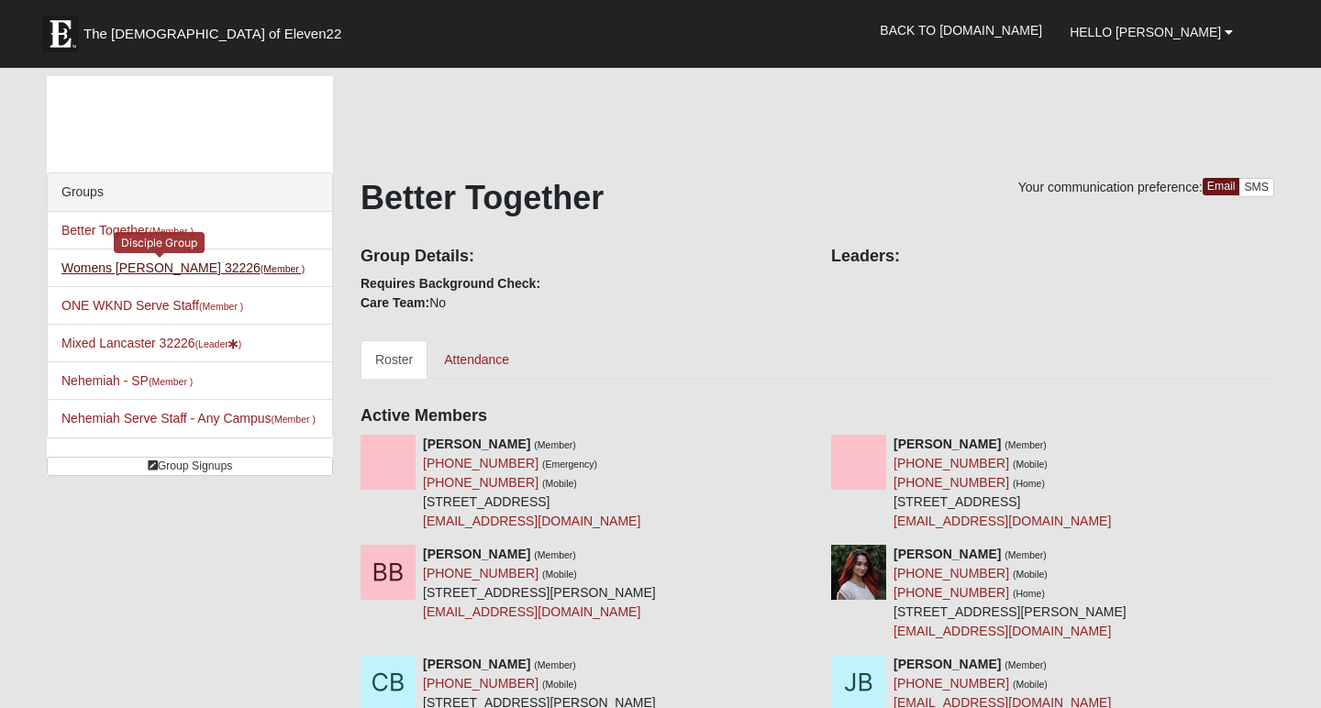
click at [142, 266] on link "Womens [PERSON_NAME] 32226 (Member )" at bounding box center [182, 268] width 243 height 15
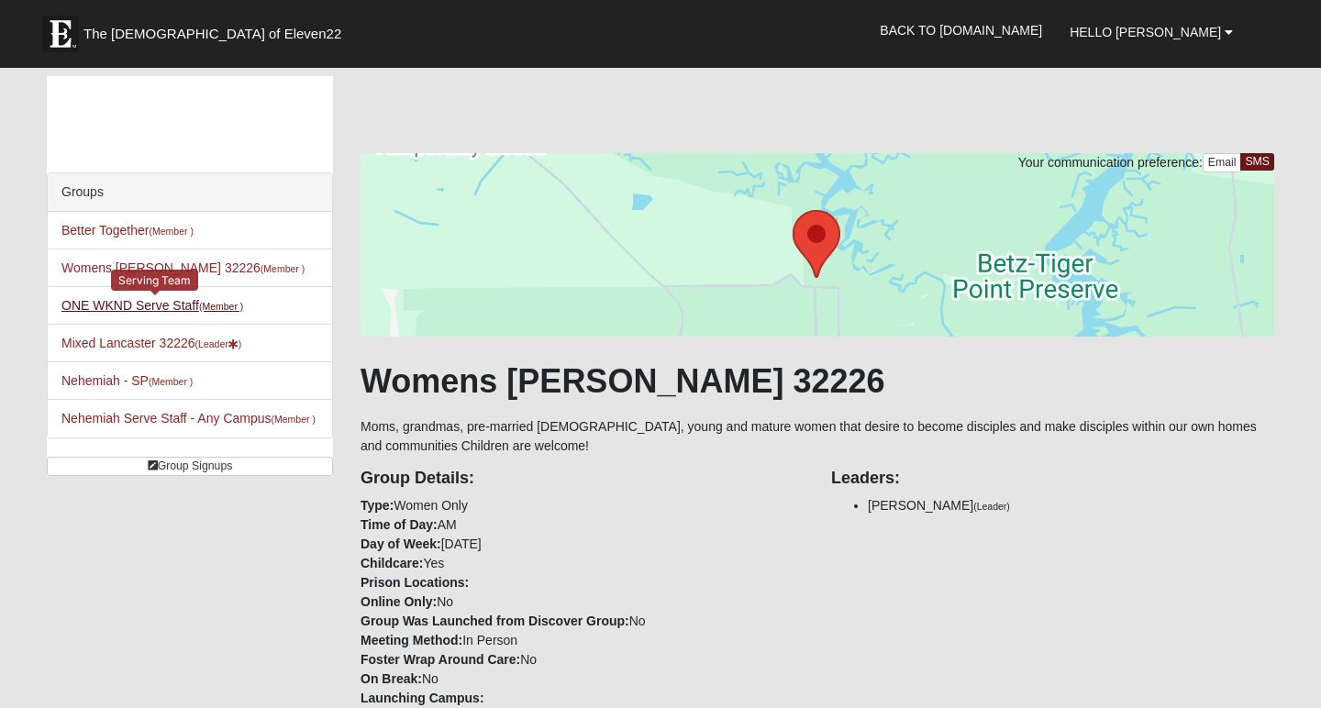
click at [128, 299] on link "ONE WKND Serve Staff (Member )" at bounding box center [152, 305] width 182 height 15
click at [130, 302] on link "ONE WKND Serve Staff (Member )" at bounding box center [152, 305] width 182 height 15
click at [138, 345] on link "Mixed Lancaster 32226 (Leader )" at bounding box center [151, 343] width 180 height 15
click at [180, 336] on link "Mixed Lancaster 32226 (Leader )" at bounding box center [151, 343] width 180 height 15
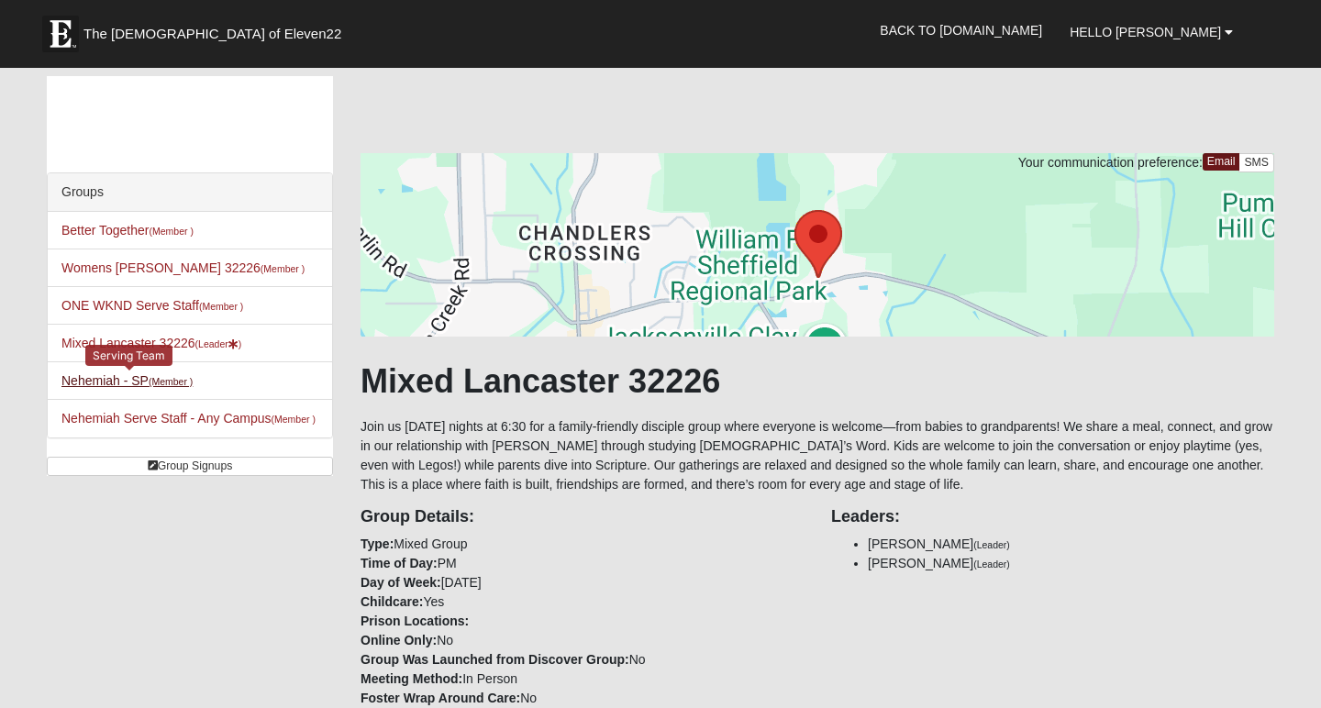
click at [108, 382] on link "Nehemiah - SP (Member )" at bounding box center [126, 380] width 131 height 15
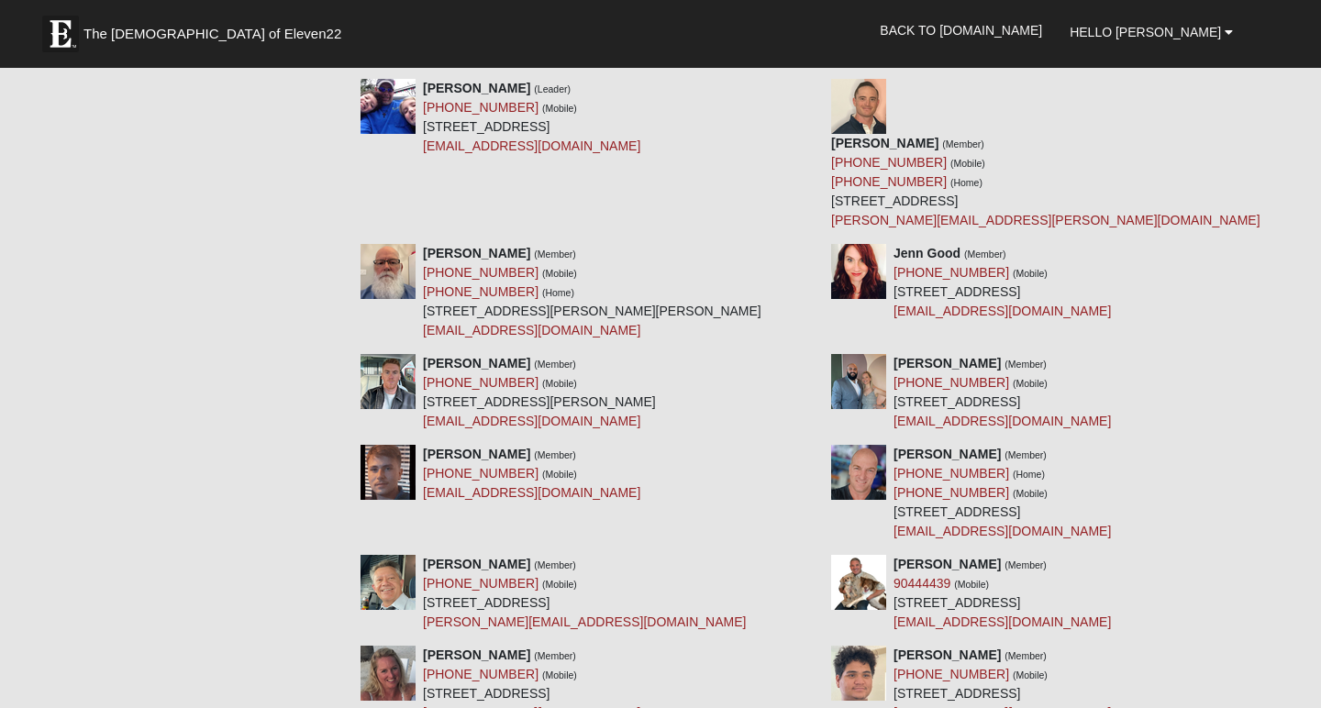
scroll to position [4306, 0]
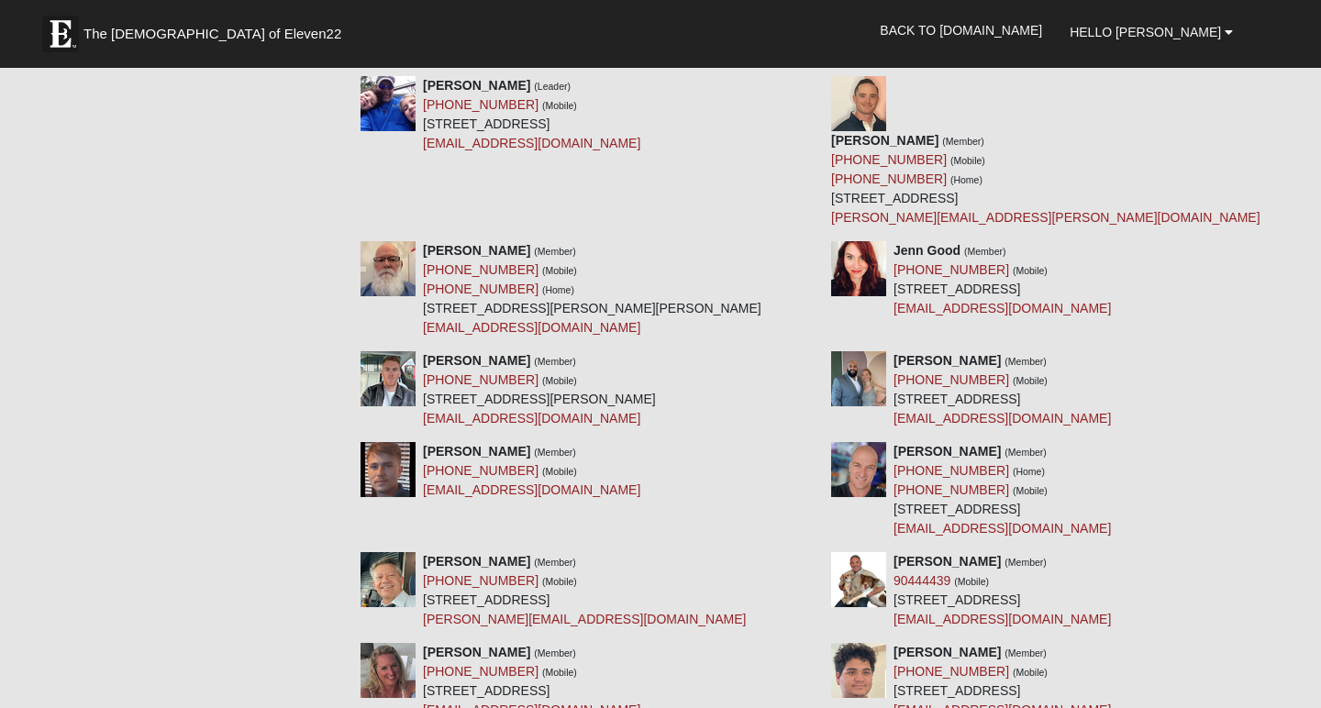
click at [153, 36] on span "The Church of Eleven22" at bounding box center [212, 34] width 258 height 18
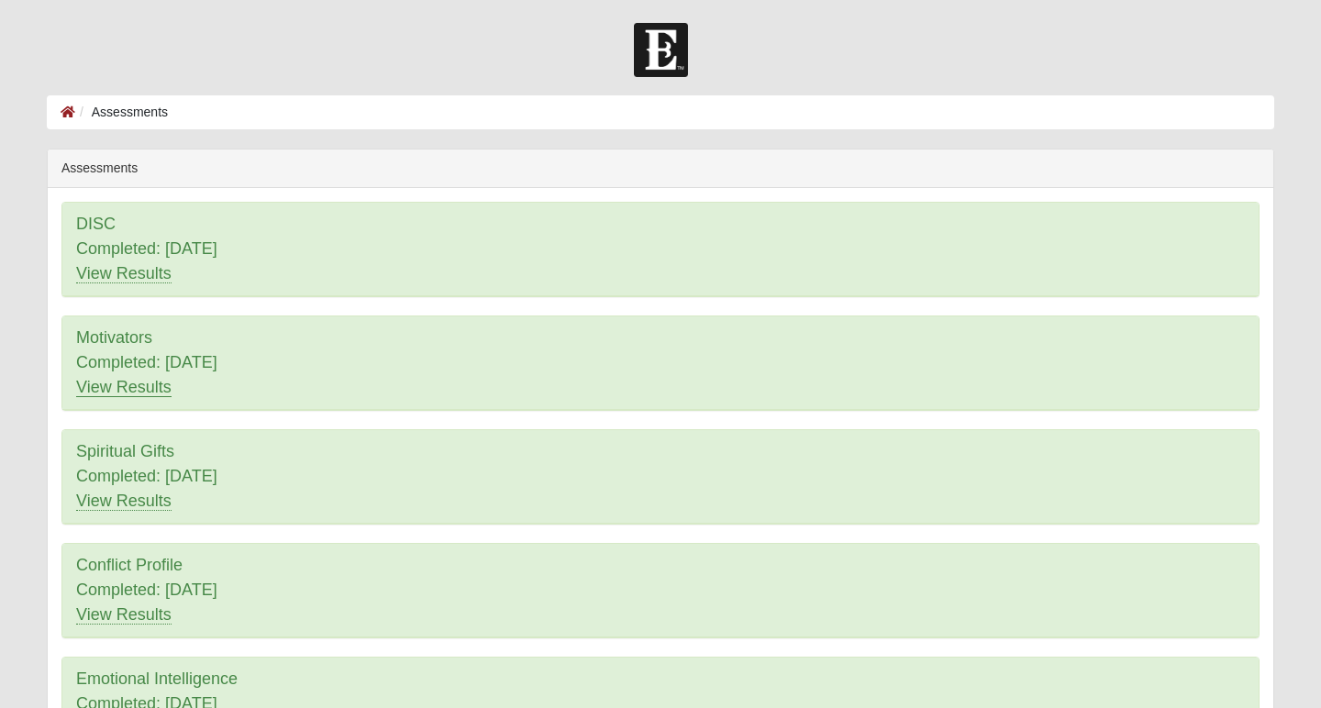
click at [130, 390] on link "View Results" at bounding box center [123, 387] width 95 height 19
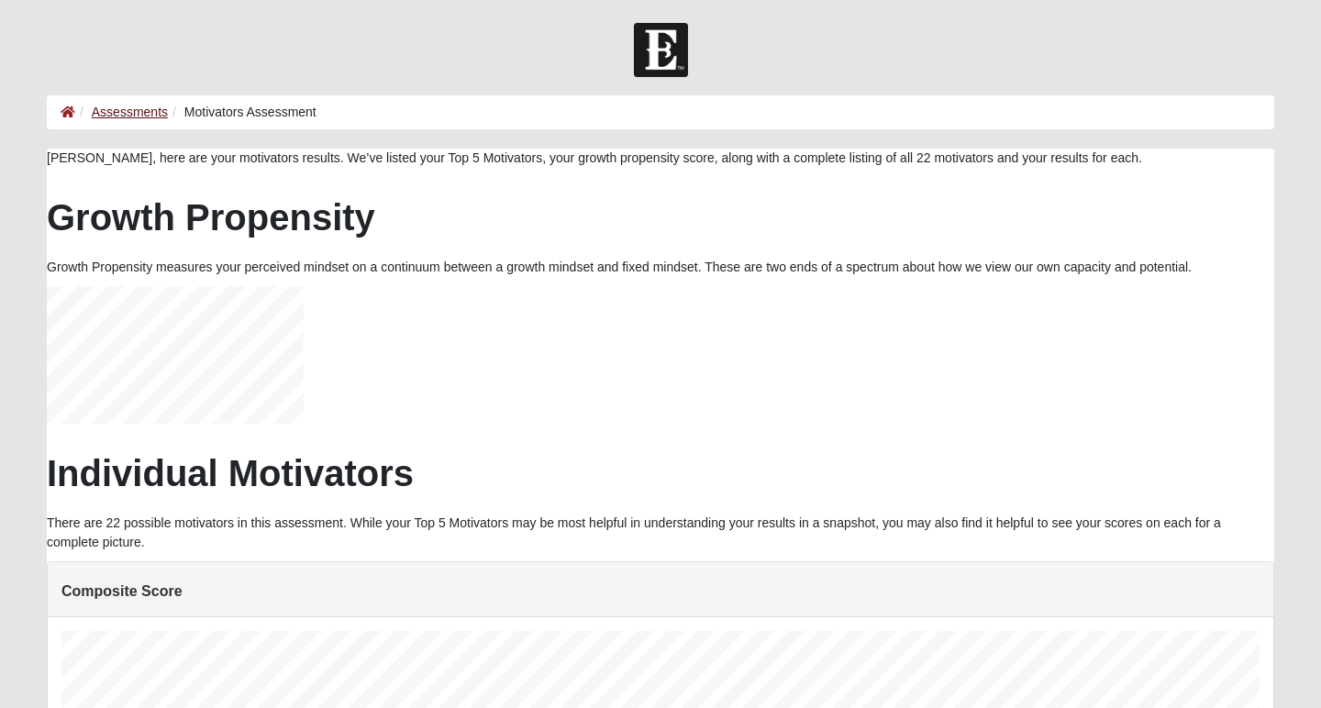
click at [135, 112] on link "Assessments" at bounding box center [130, 112] width 76 height 15
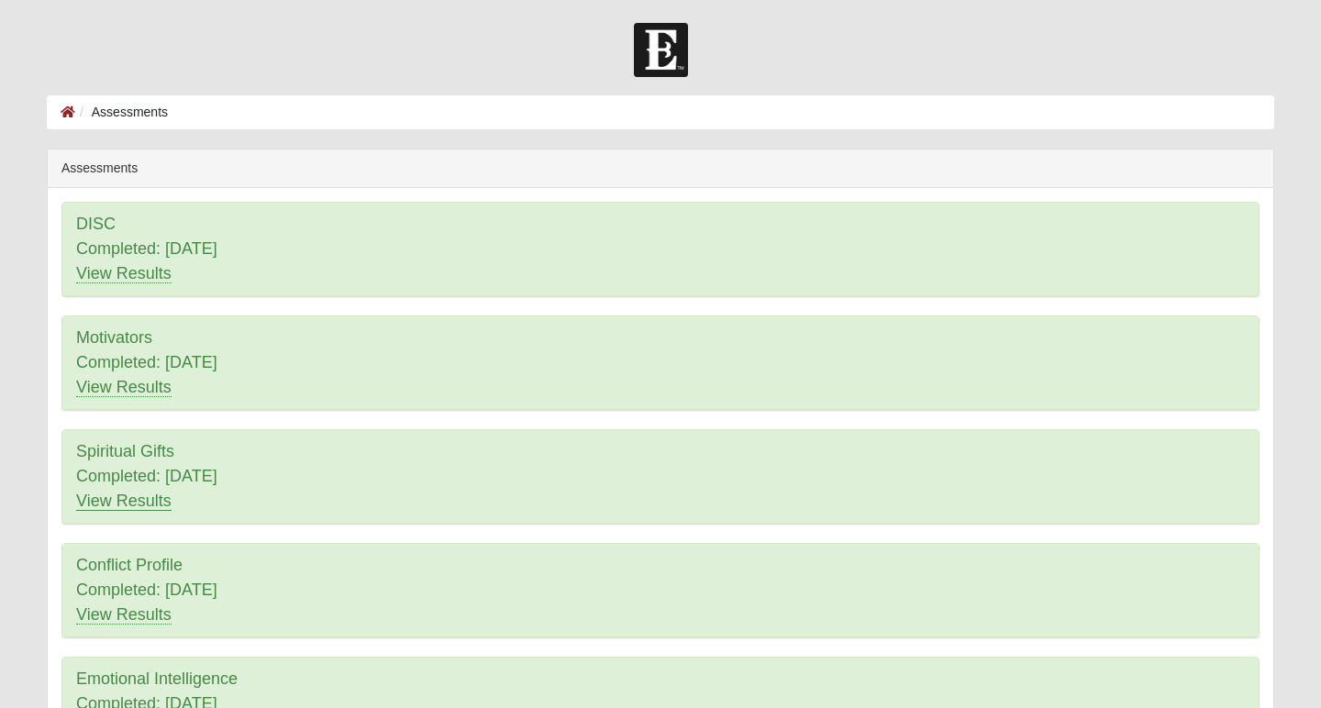
click at [120, 502] on link "View Results" at bounding box center [123, 501] width 95 height 19
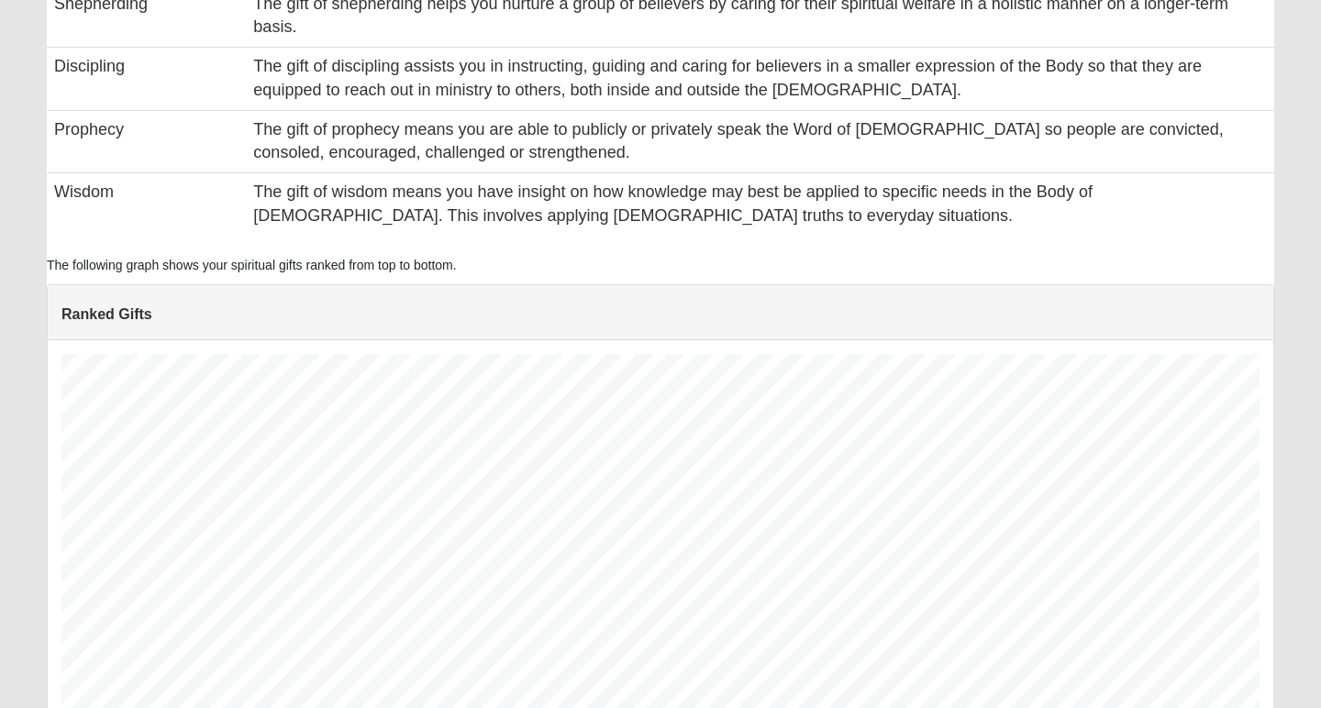
scroll to position [1231, 0]
